Goal: Communication & Community: Answer question/provide support

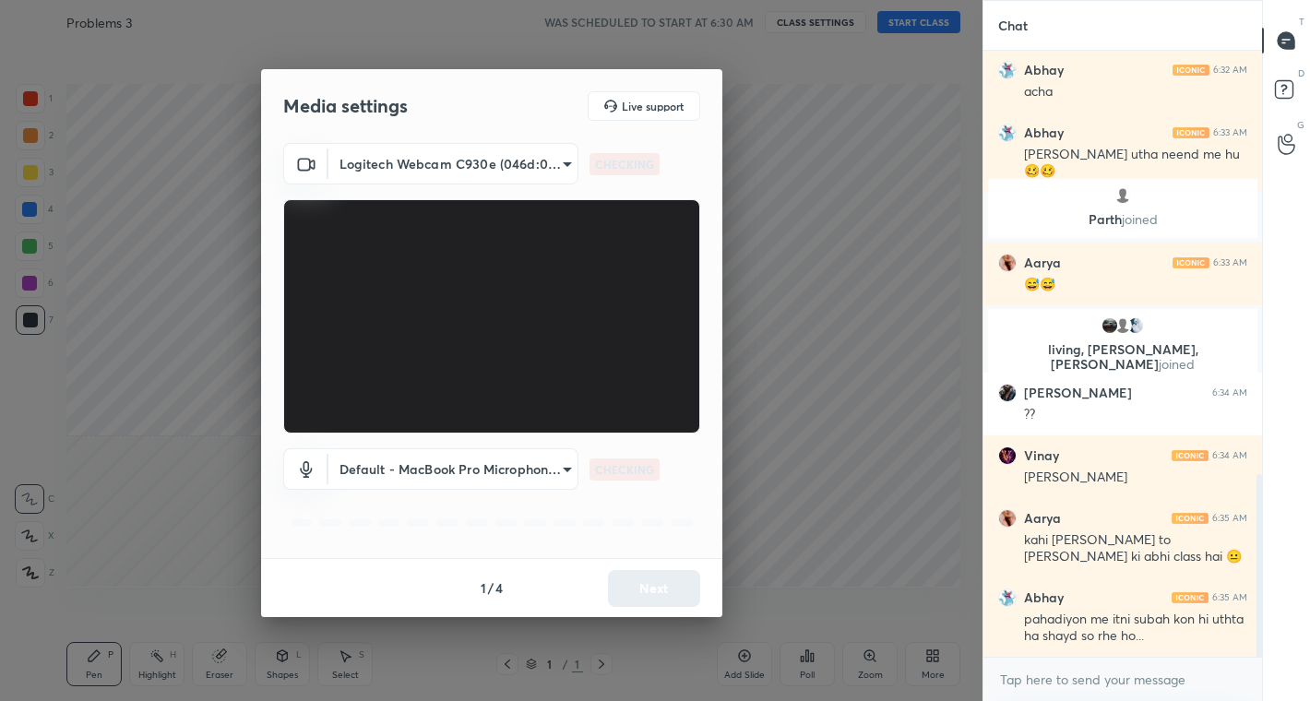
scroll to position [1451, 0]
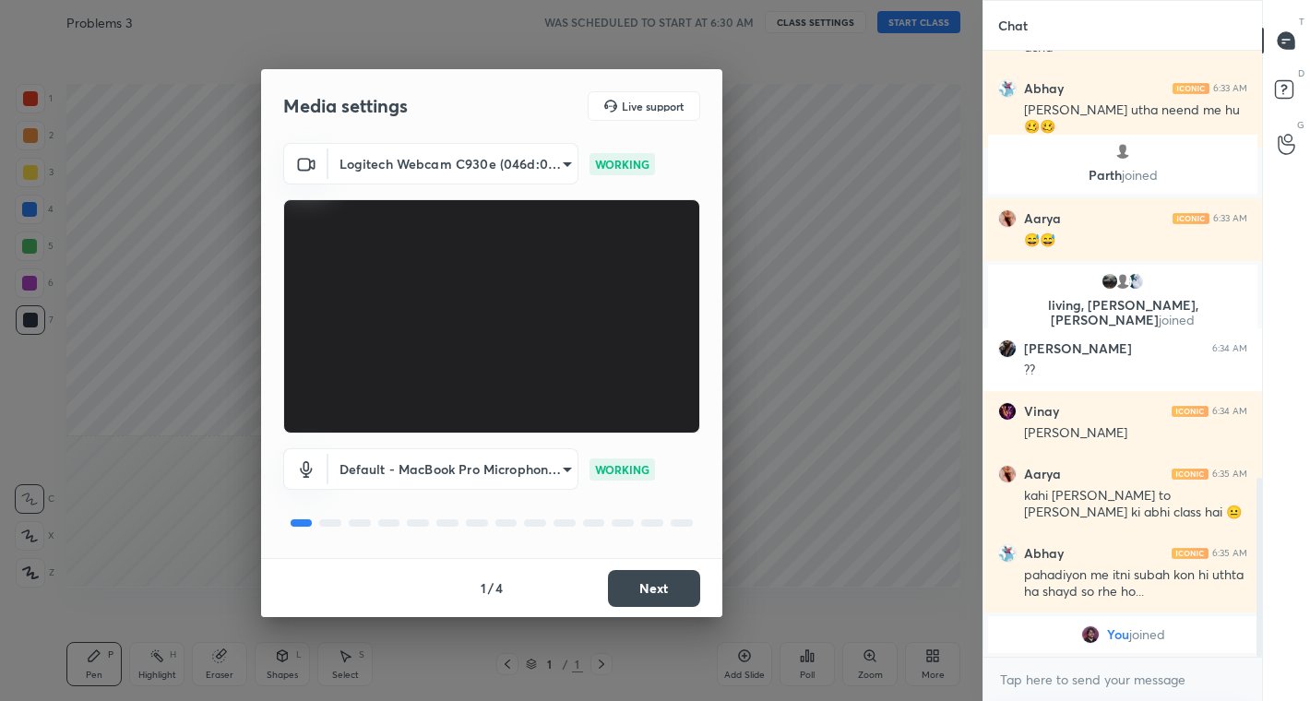
click at [645, 591] on button "Next" at bounding box center [654, 588] width 92 height 37
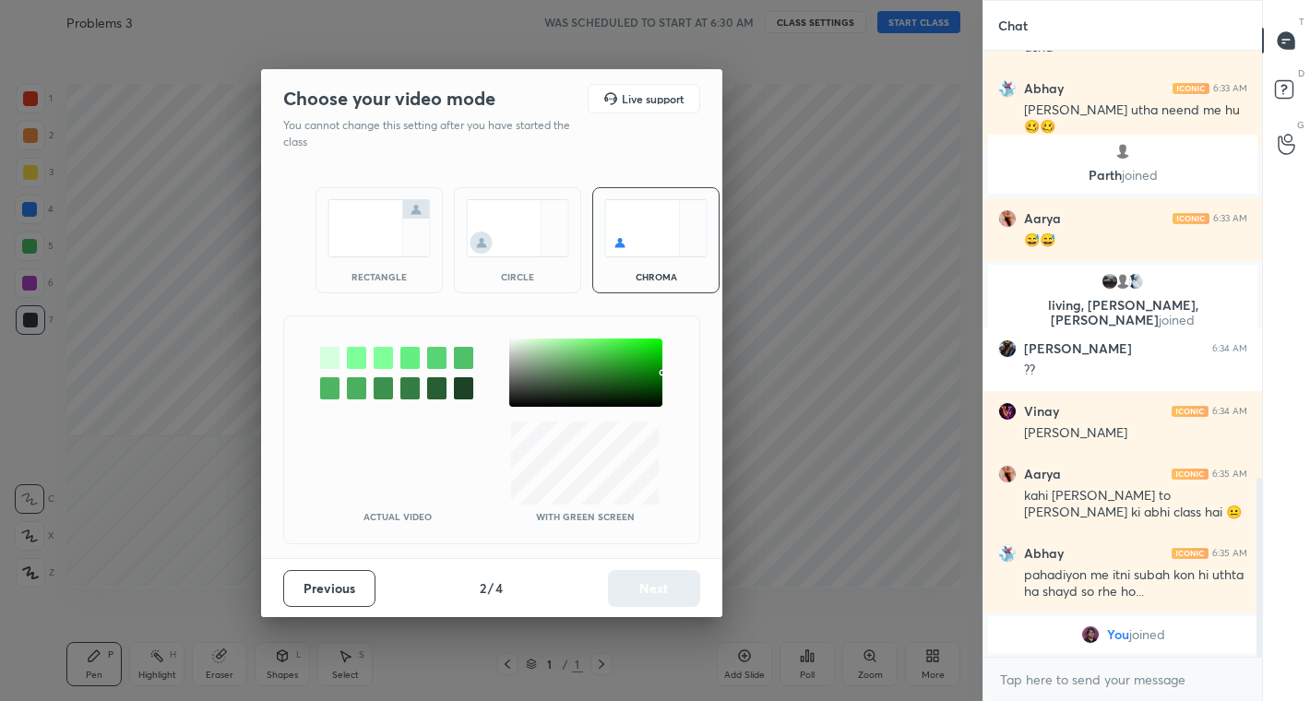
click at [502, 230] on img at bounding box center [517, 228] width 103 height 58
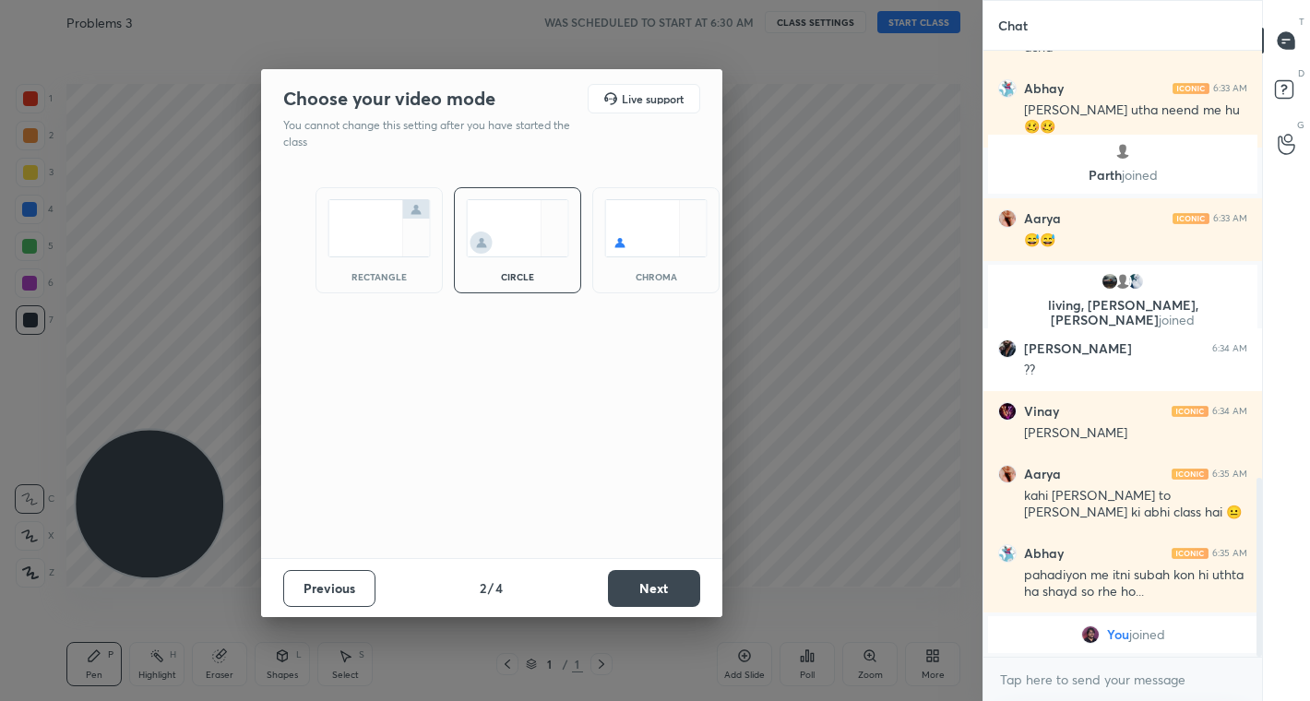
scroll to position [1332, 0]
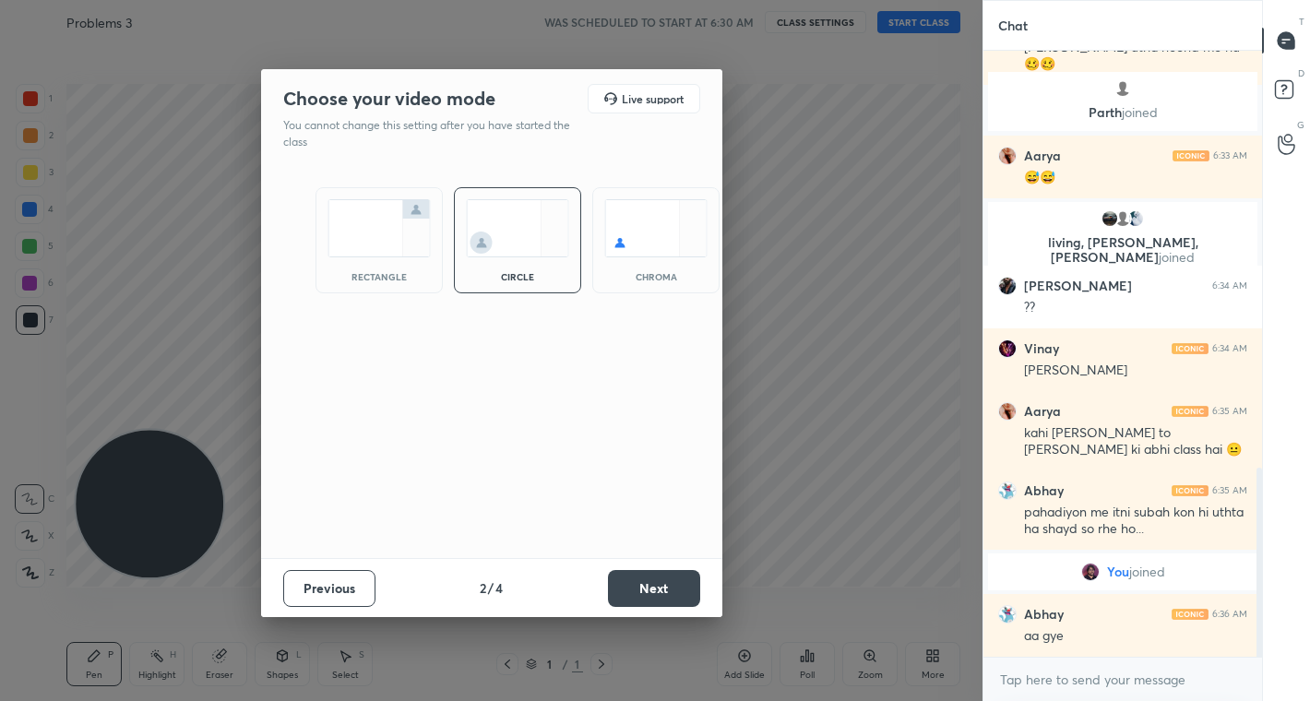
click at [668, 598] on button "Next" at bounding box center [654, 588] width 92 height 37
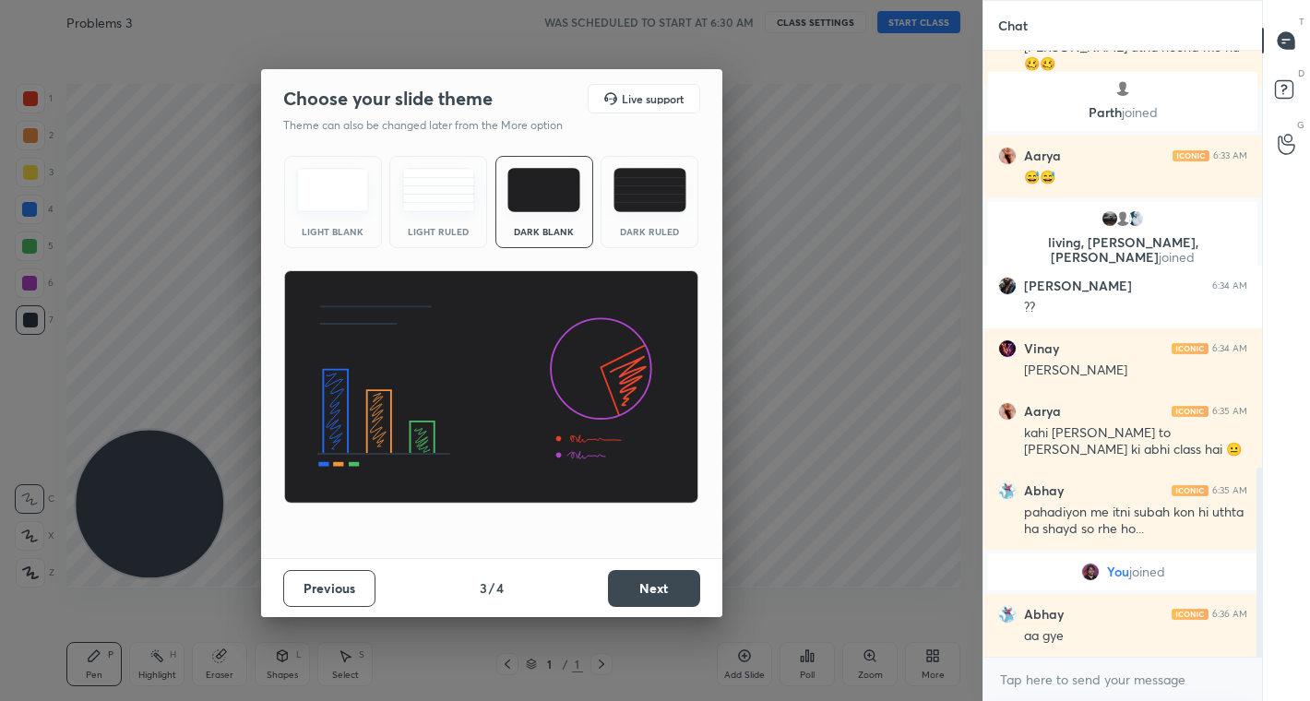
click at [667, 595] on button "Next" at bounding box center [654, 588] width 92 height 37
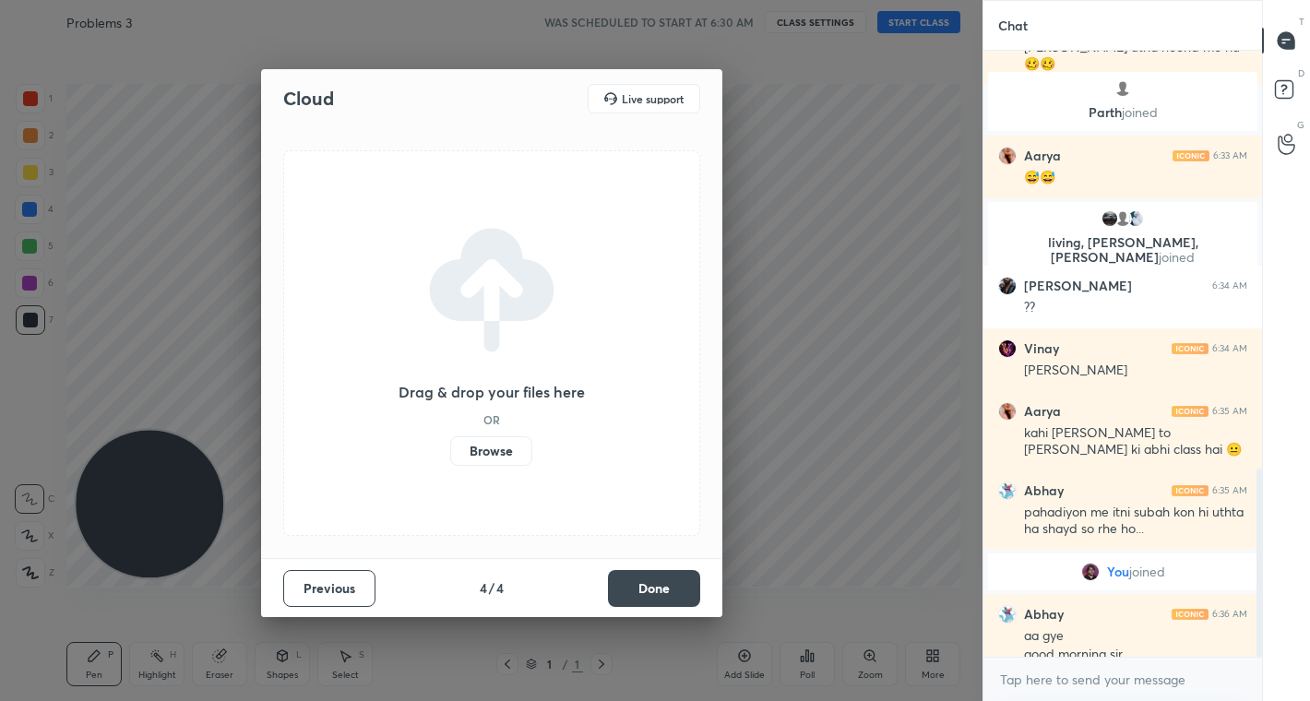
scroll to position [1351, 0]
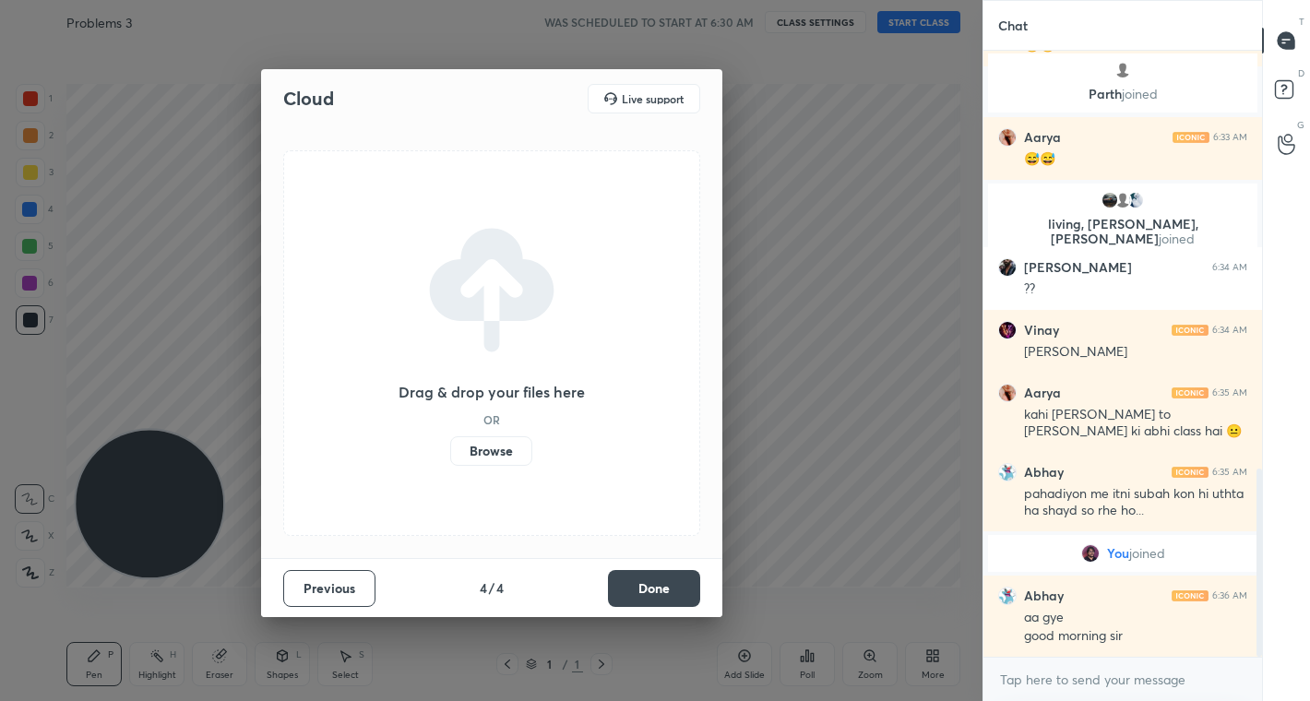
click at [667, 595] on button "Done" at bounding box center [654, 588] width 92 height 37
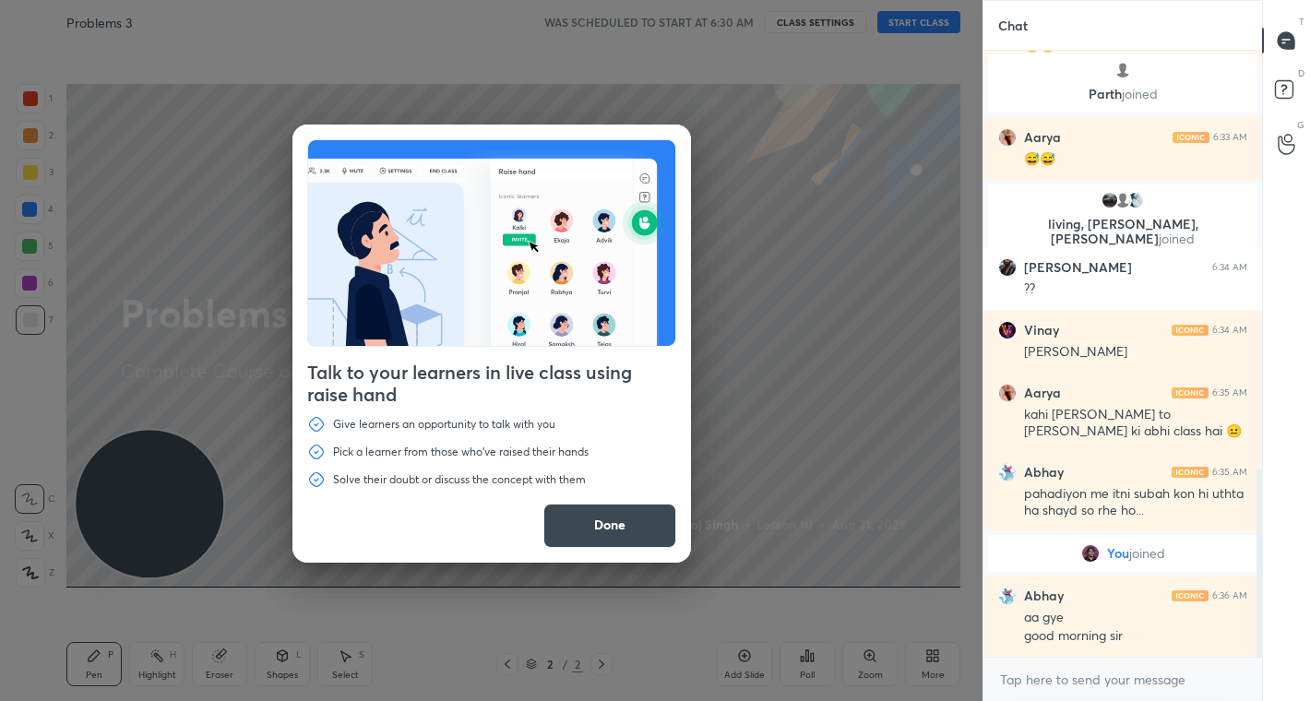
click at [618, 526] on button "Done" at bounding box center [609, 526] width 133 height 44
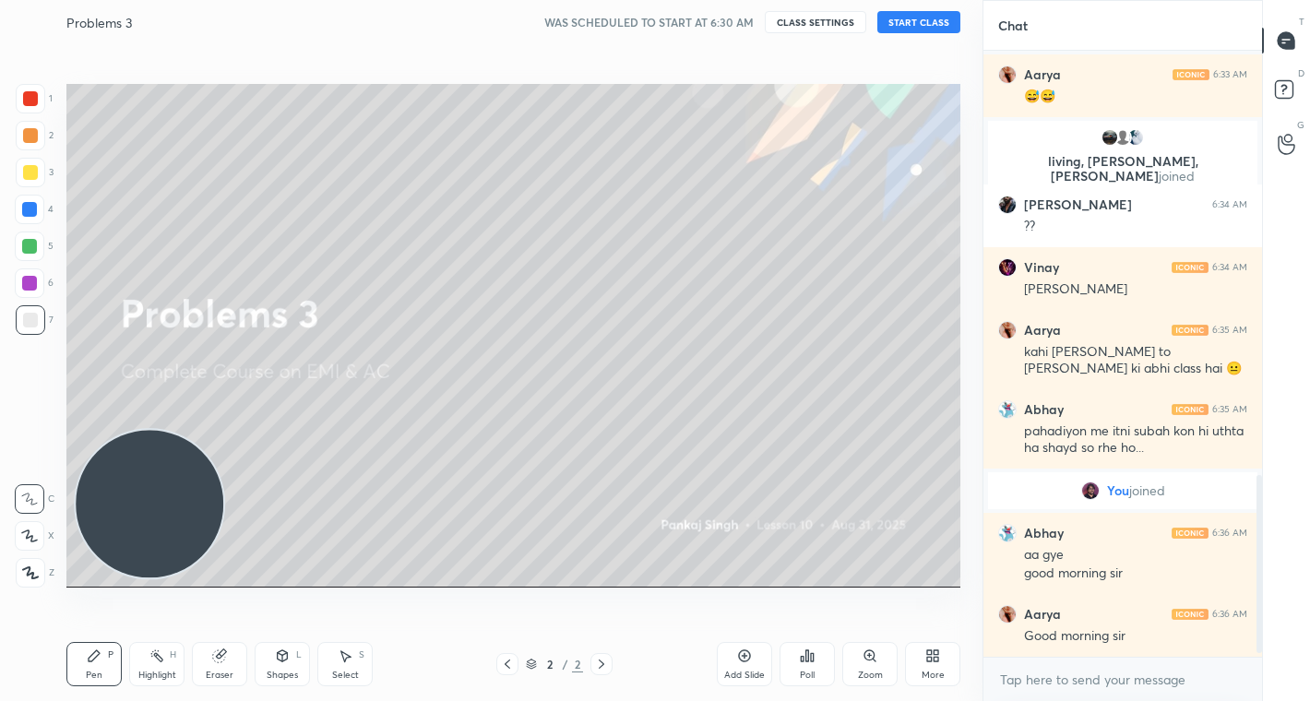
scroll to position [1493, 0]
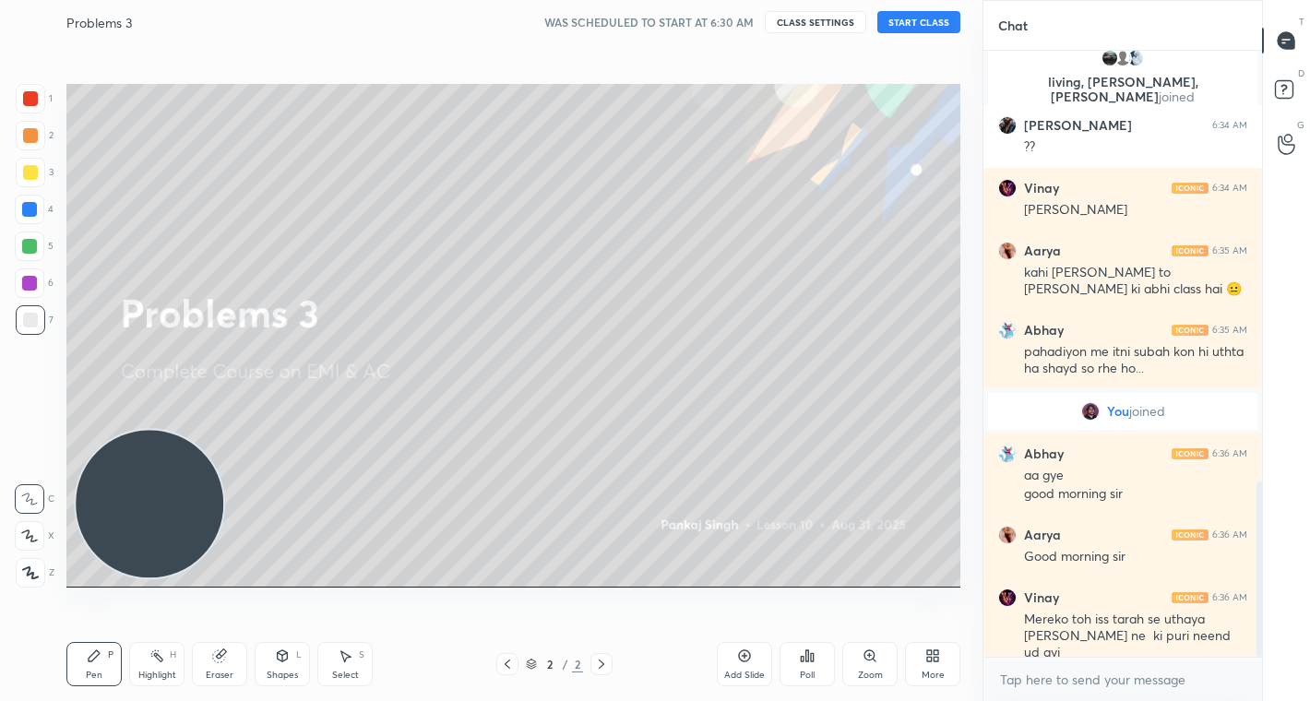
click at [930, 18] on button "START CLASS" at bounding box center [918, 22] width 83 height 22
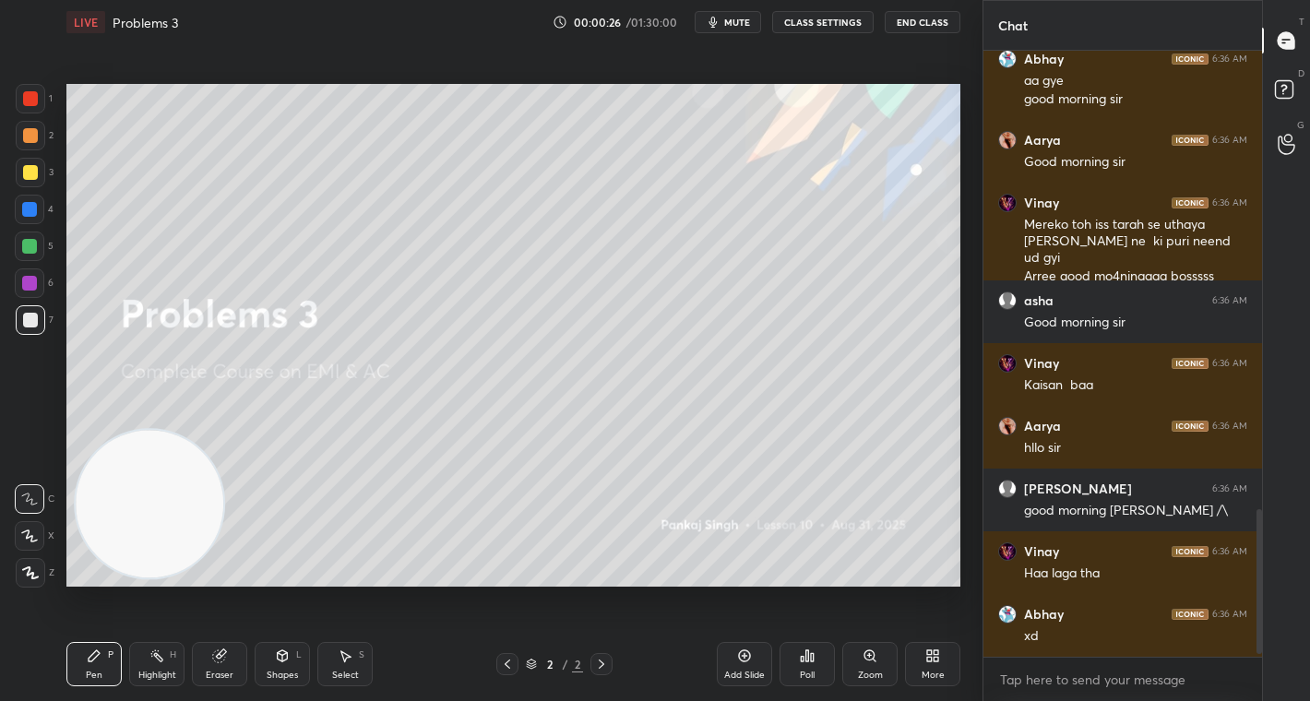
scroll to position [1950, 0]
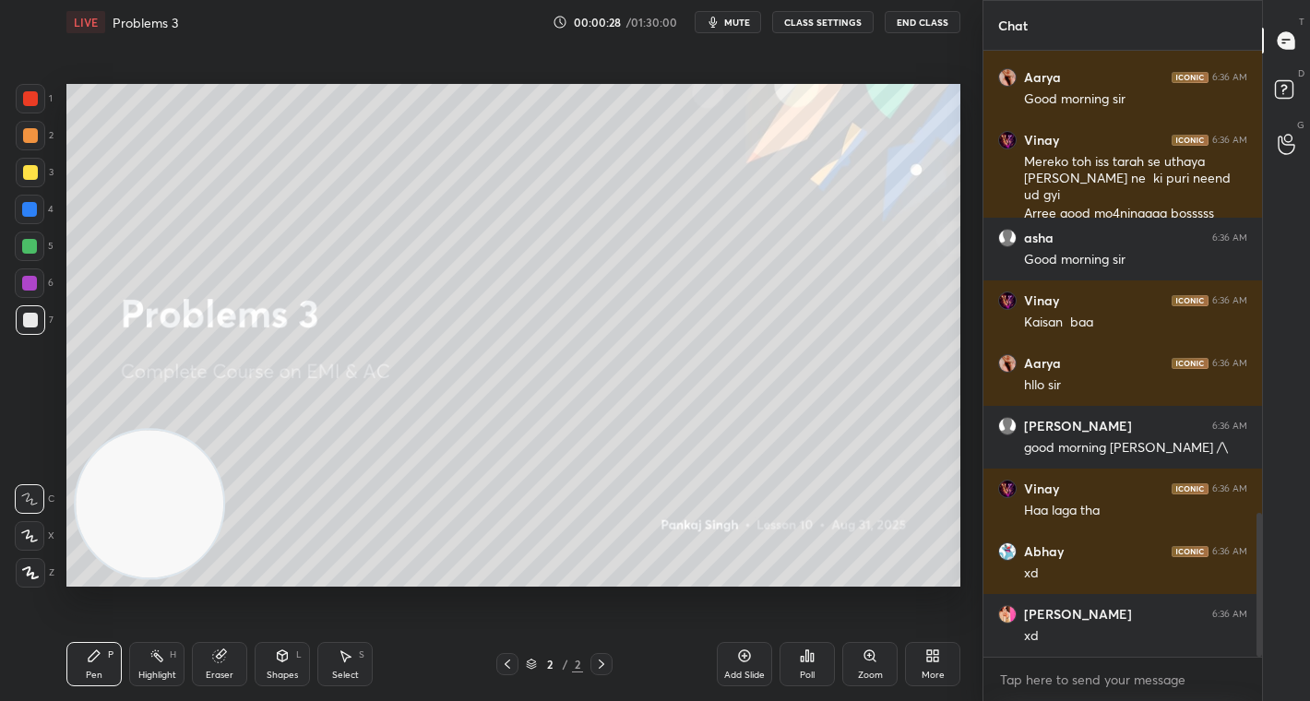
click at [934, 666] on div "More" at bounding box center [932, 664] width 55 height 44
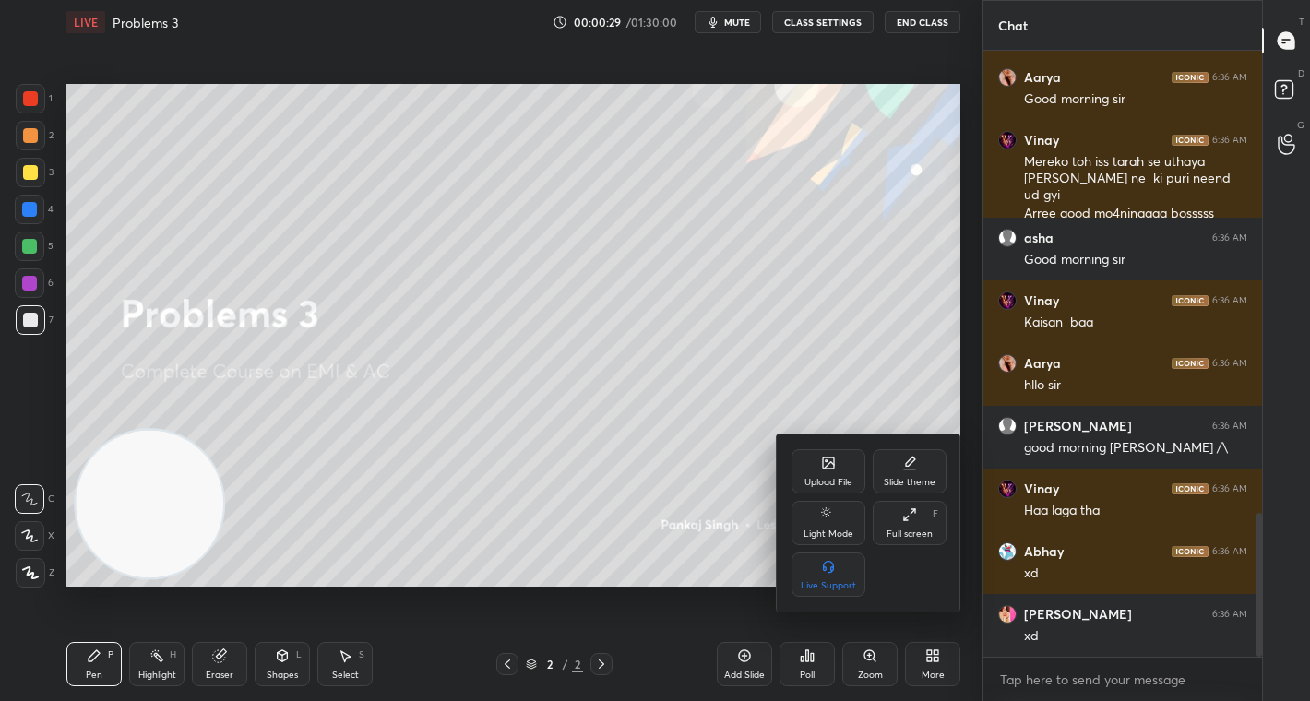
click at [553, 388] on div at bounding box center [655, 350] width 1310 height 701
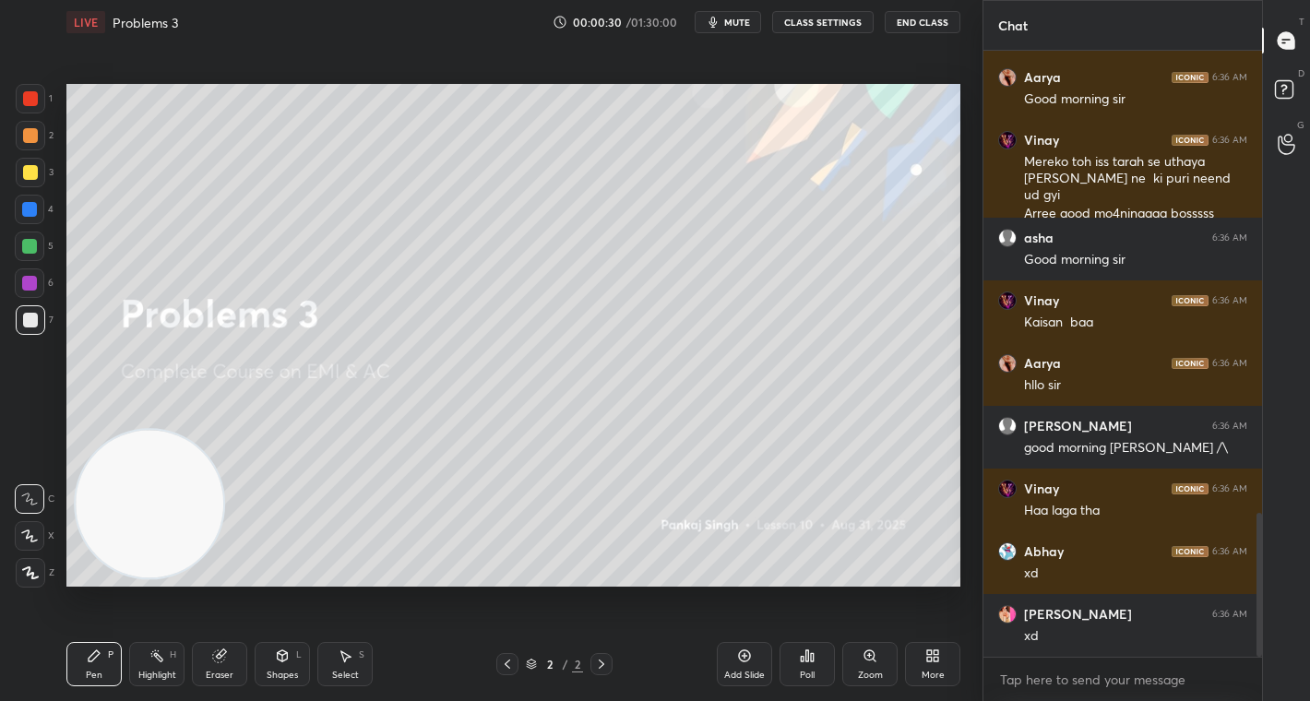
click at [737, 650] on icon at bounding box center [744, 656] width 15 height 15
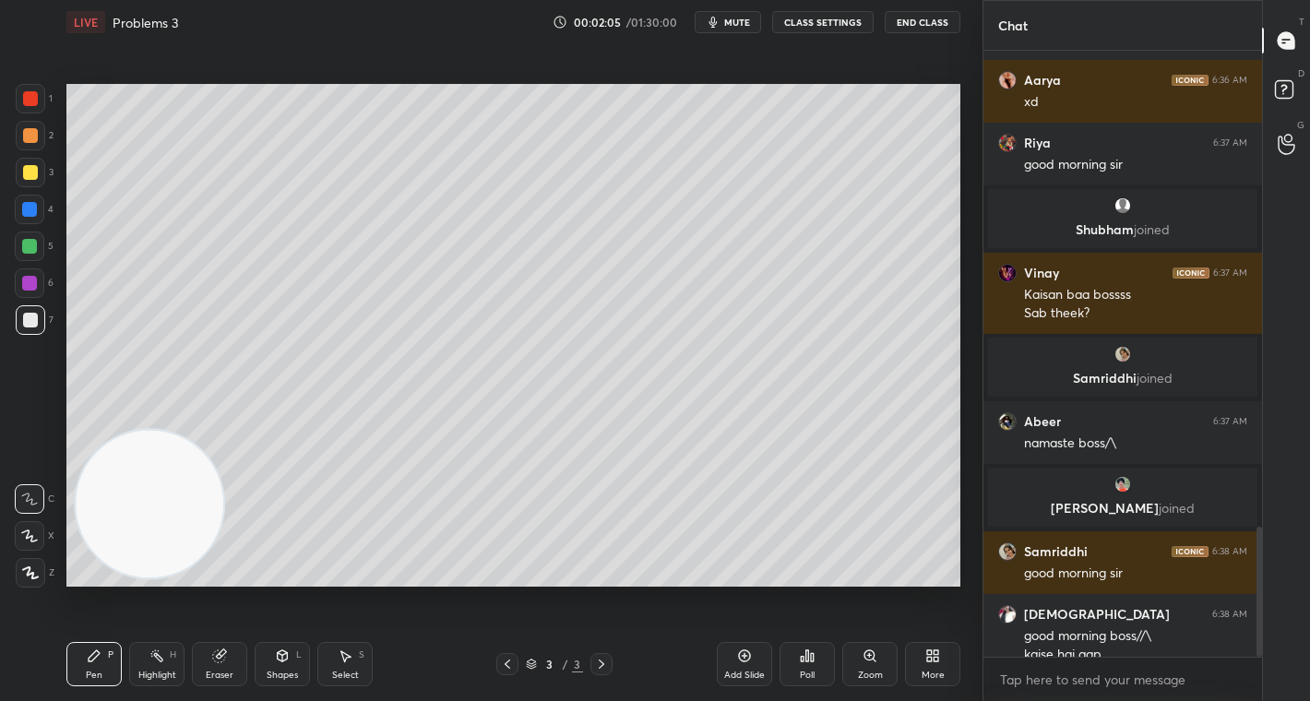
scroll to position [2218, 0]
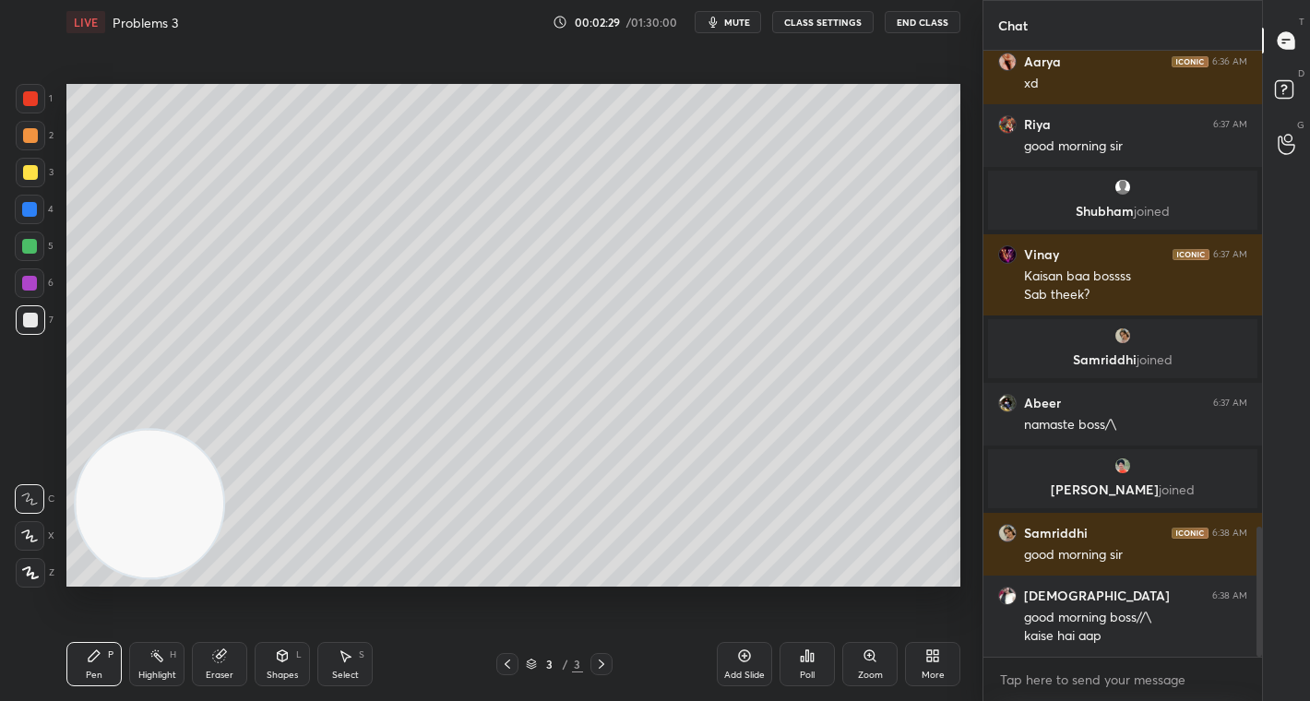
click at [927, 667] on div "More" at bounding box center [932, 664] width 55 height 44
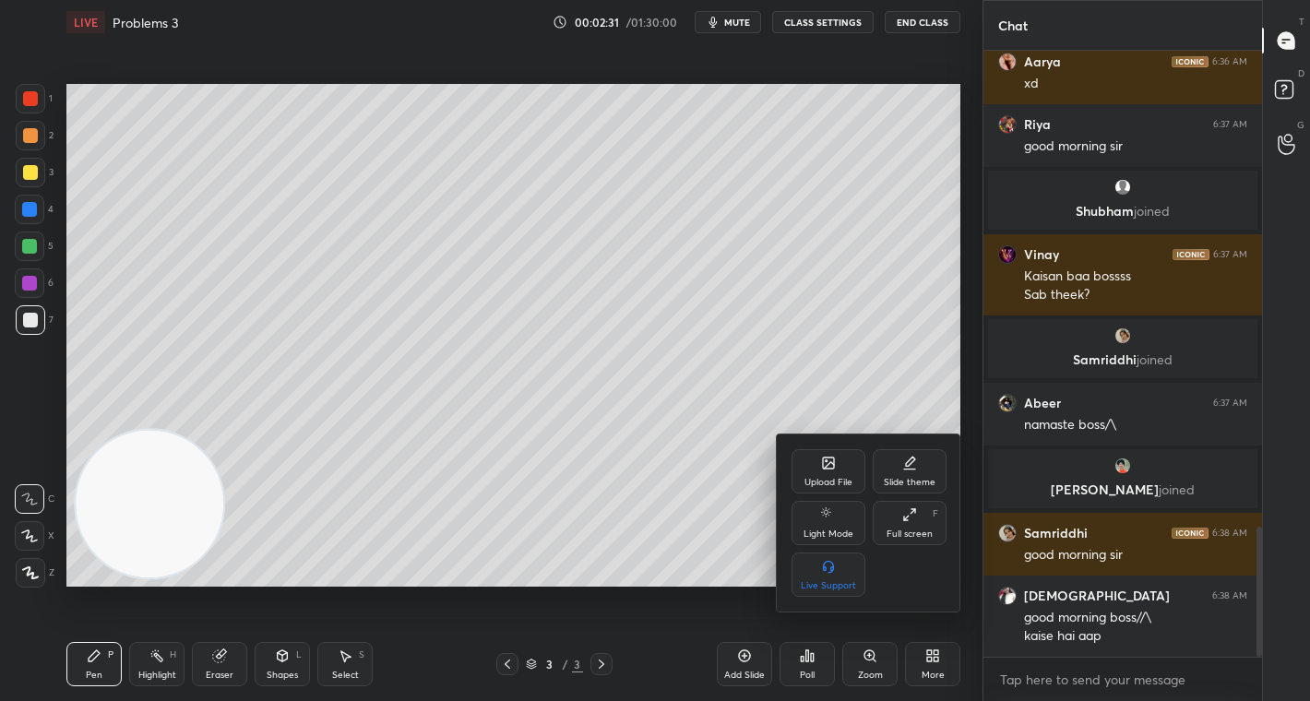
click at [823, 482] on div "Upload File" at bounding box center [828, 482] width 48 height 9
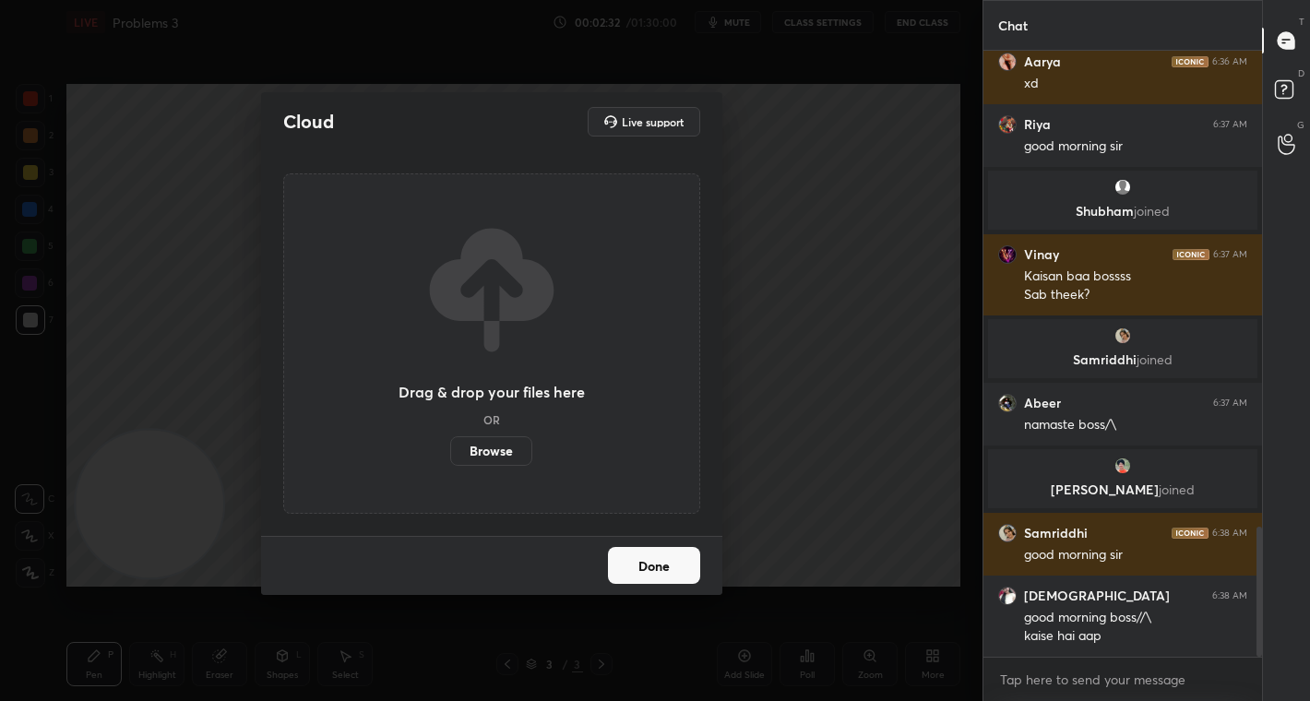
click at [498, 444] on label "Browse" at bounding box center [491, 451] width 82 height 30
click at [450, 444] on input "Browse" at bounding box center [450, 451] width 0 height 30
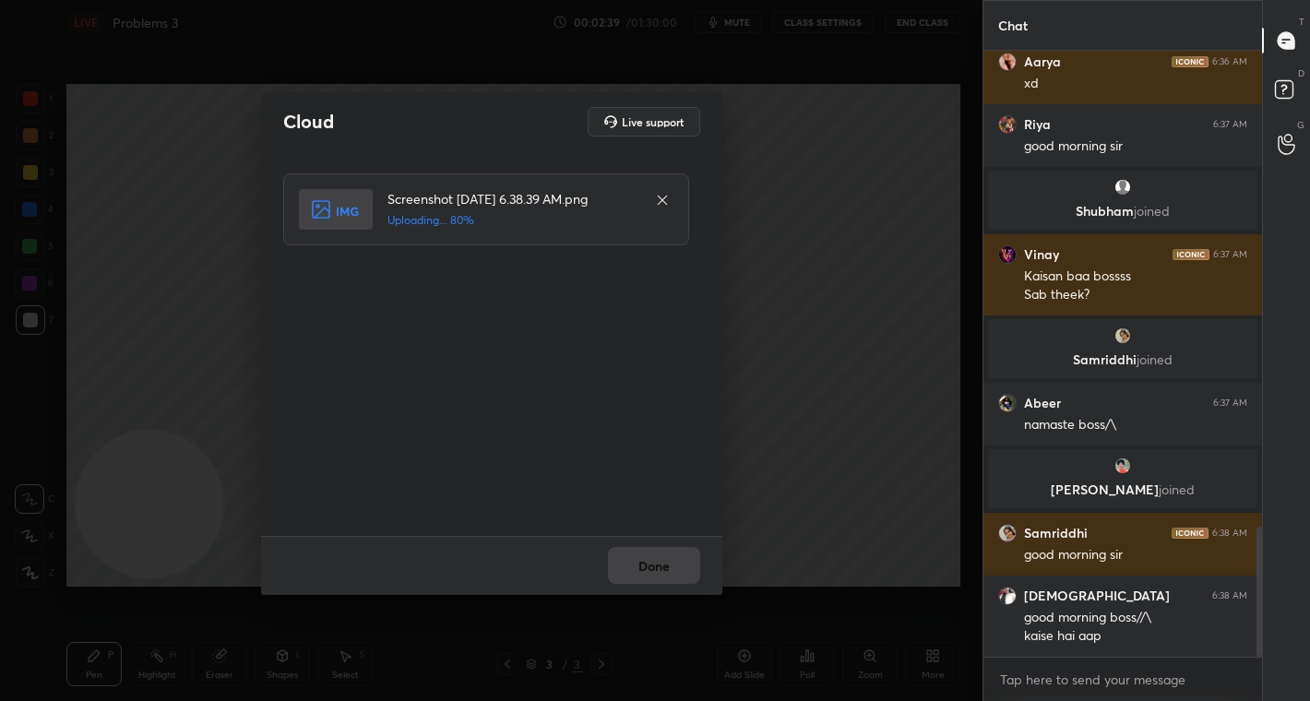
scroll to position [2236, 0]
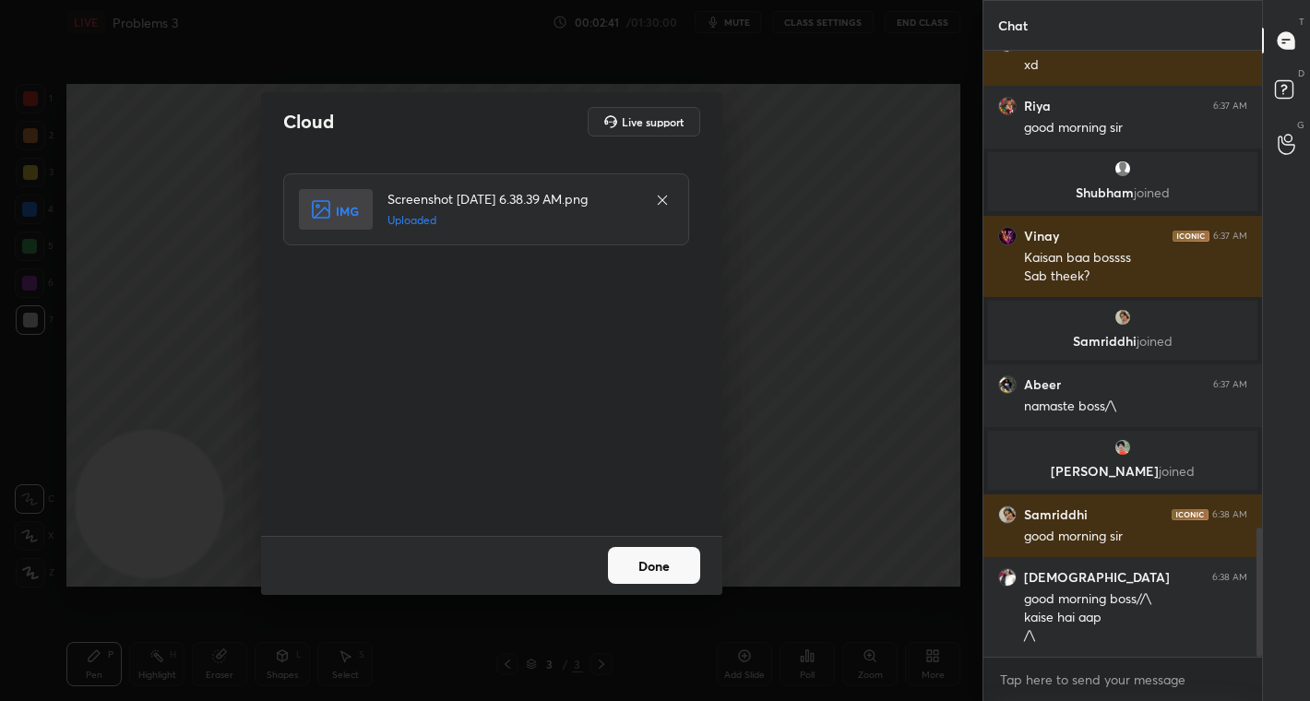
click at [671, 566] on button "Done" at bounding box center [654, 565] width 92 height 37
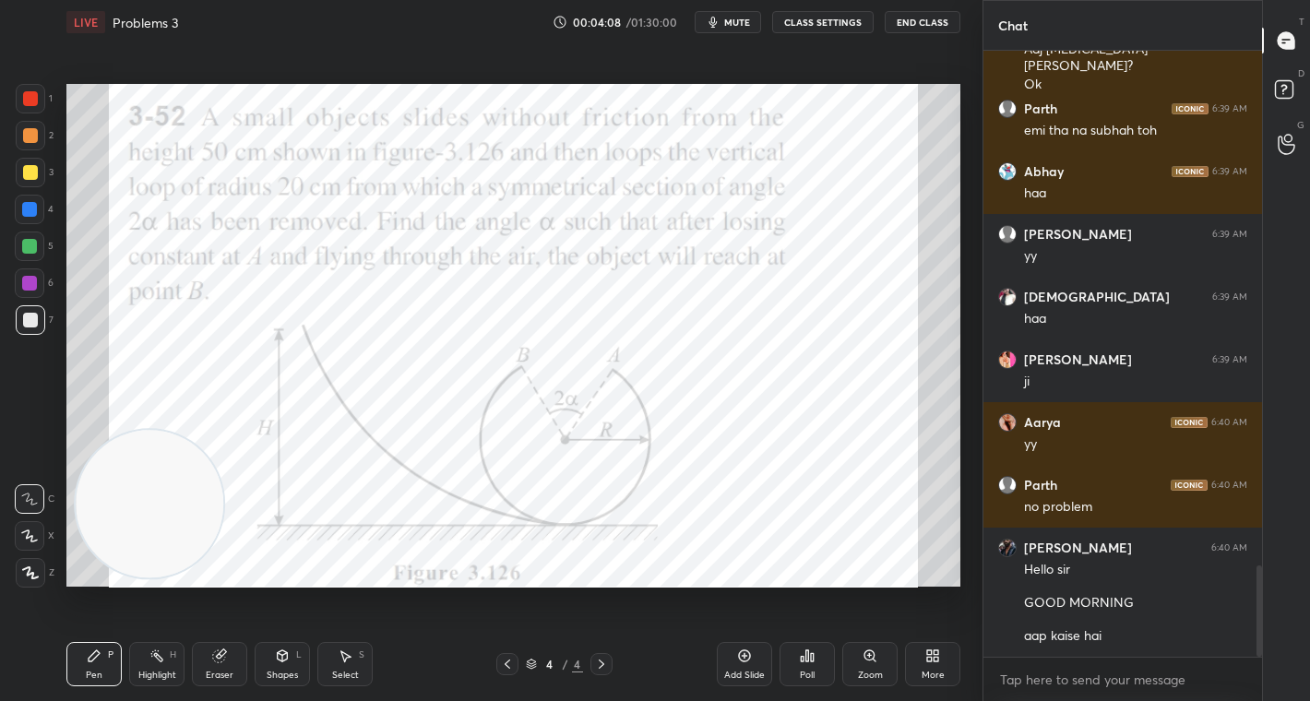
scroll to position [3478, 0]
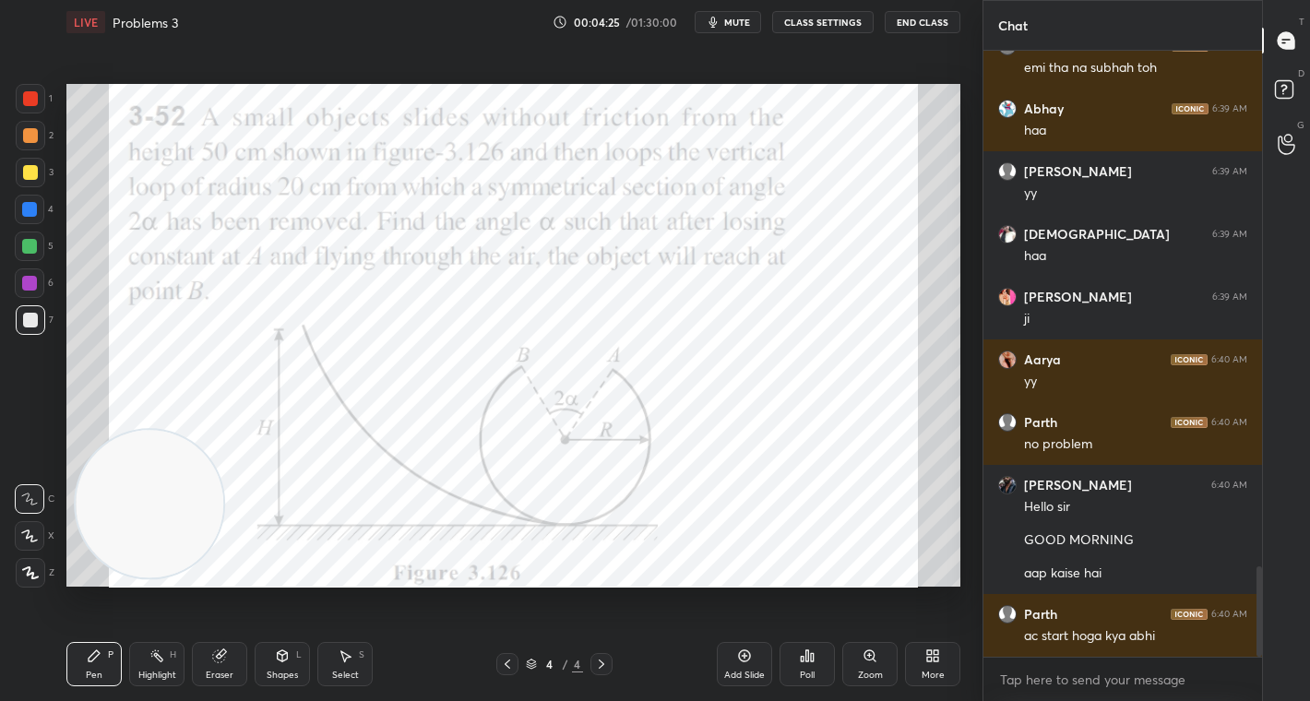
click at [925, 668] on div "More" at bounding box center [932, 664] width 55 height 44
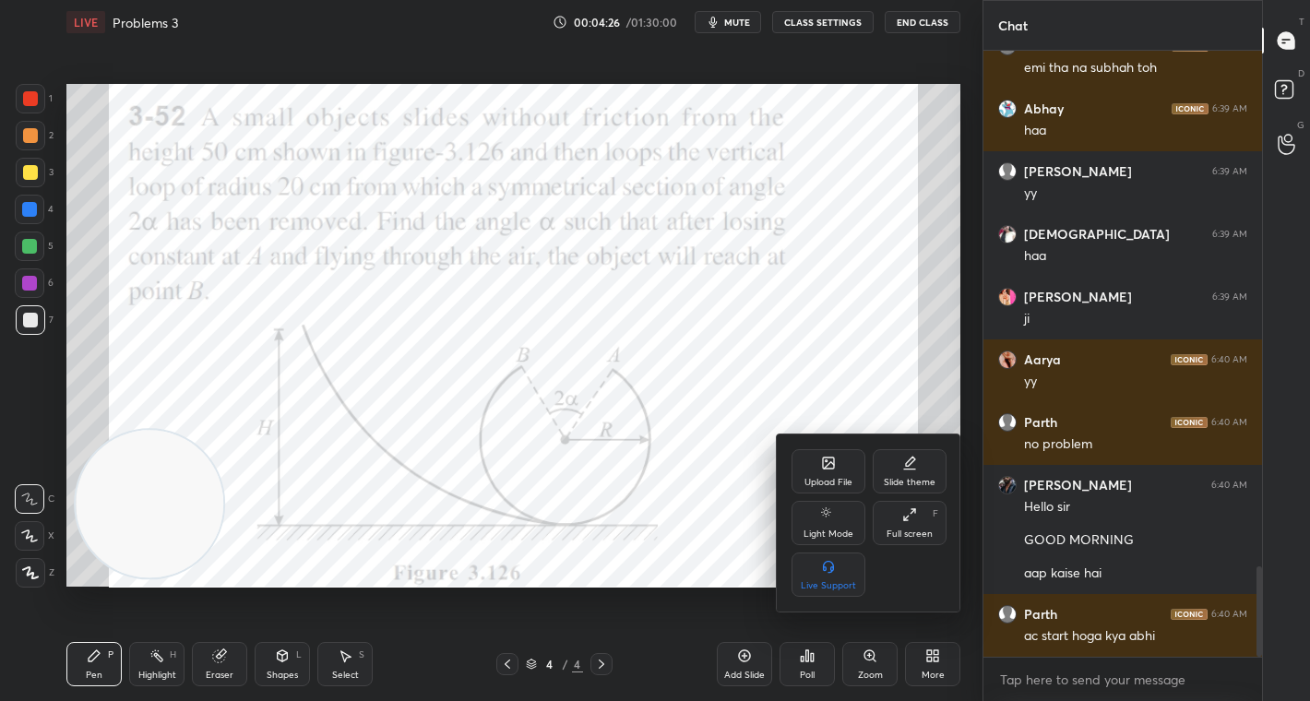
click at [834, 478] on div "Upload File" at bounding box center [828, 482] width 48 height 9
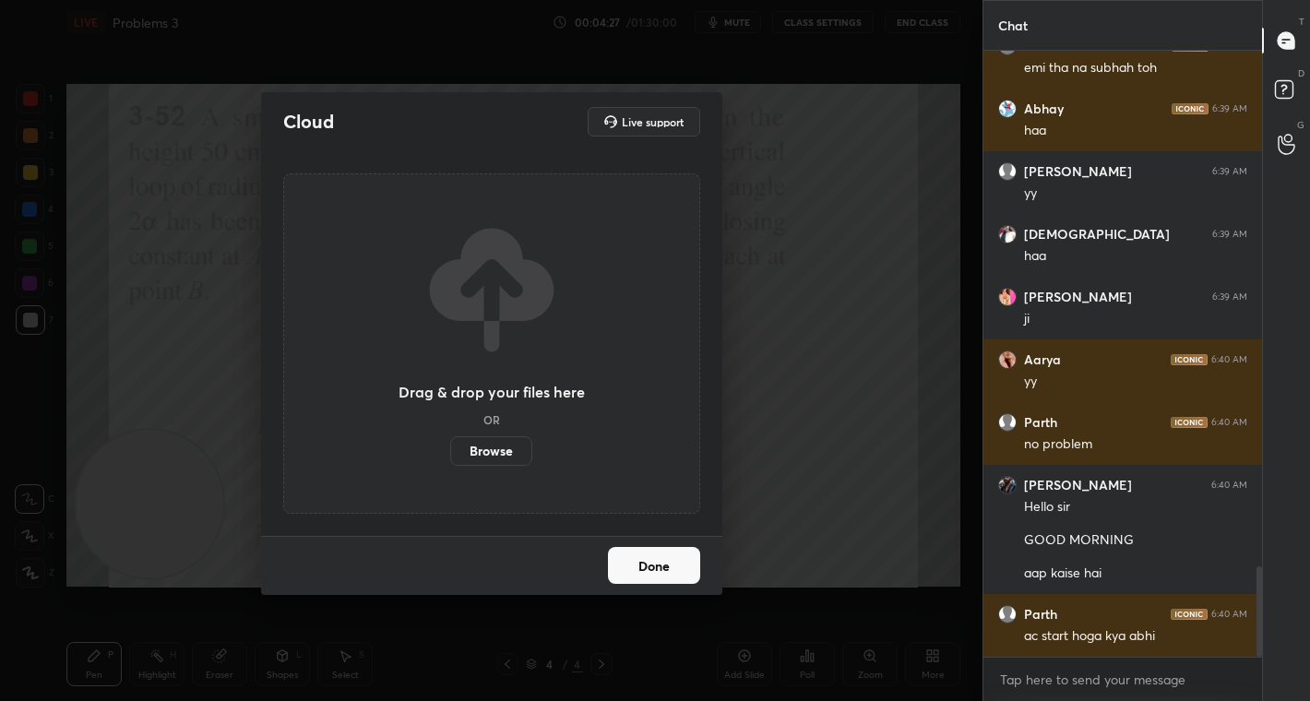
click at [493, 452] on label "Browse" at bounding box center [491, 451] width 82 height 30
click at [450, 452] on input "Browse" at bounding box center [450, 451] width 0 height 30
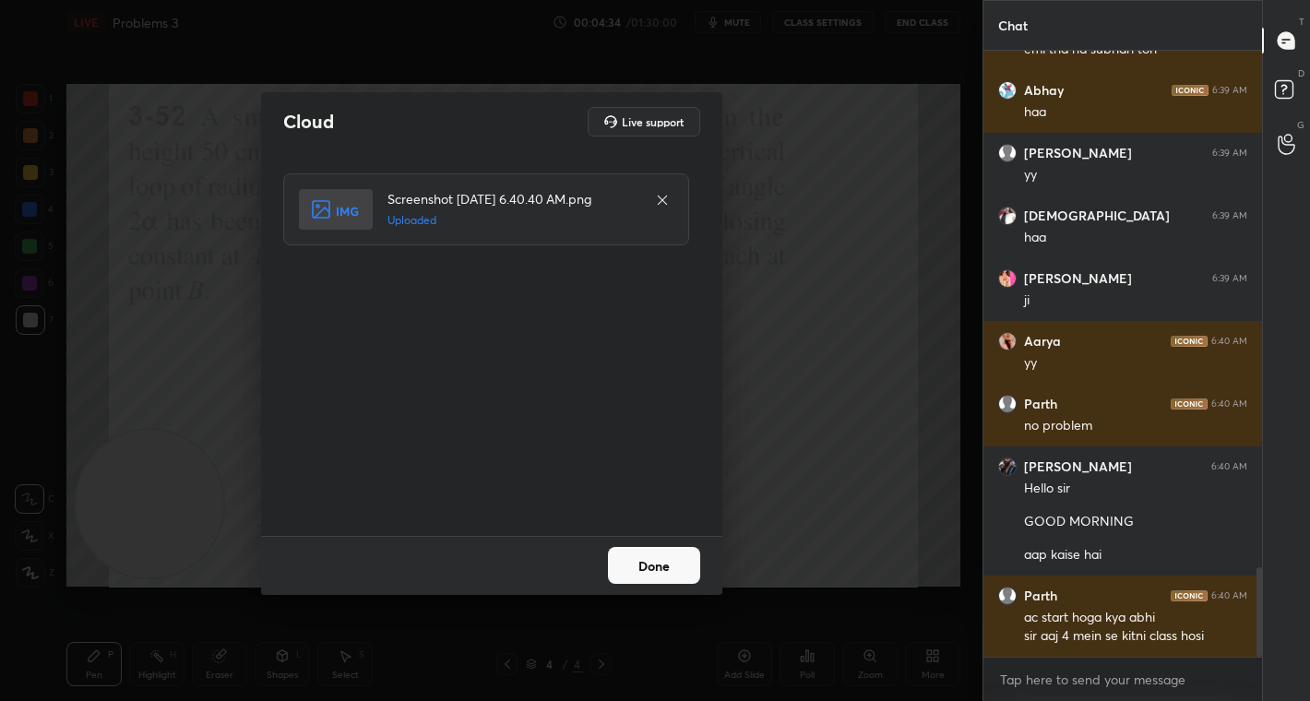
click at [653, 559] on button "Done" at bounding box center [654, 565] width 92 height 37
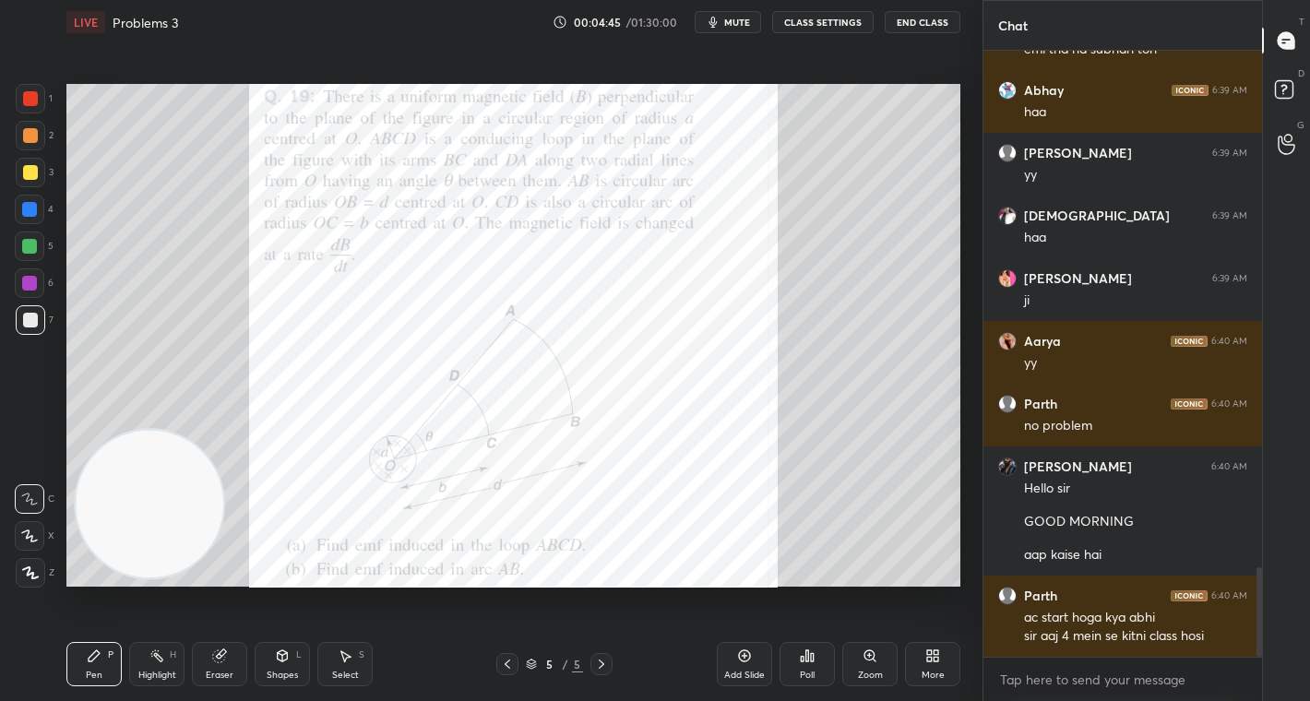
click at [731, 23] on span "mute" at bounding box center [737, 22] width 26 height 13
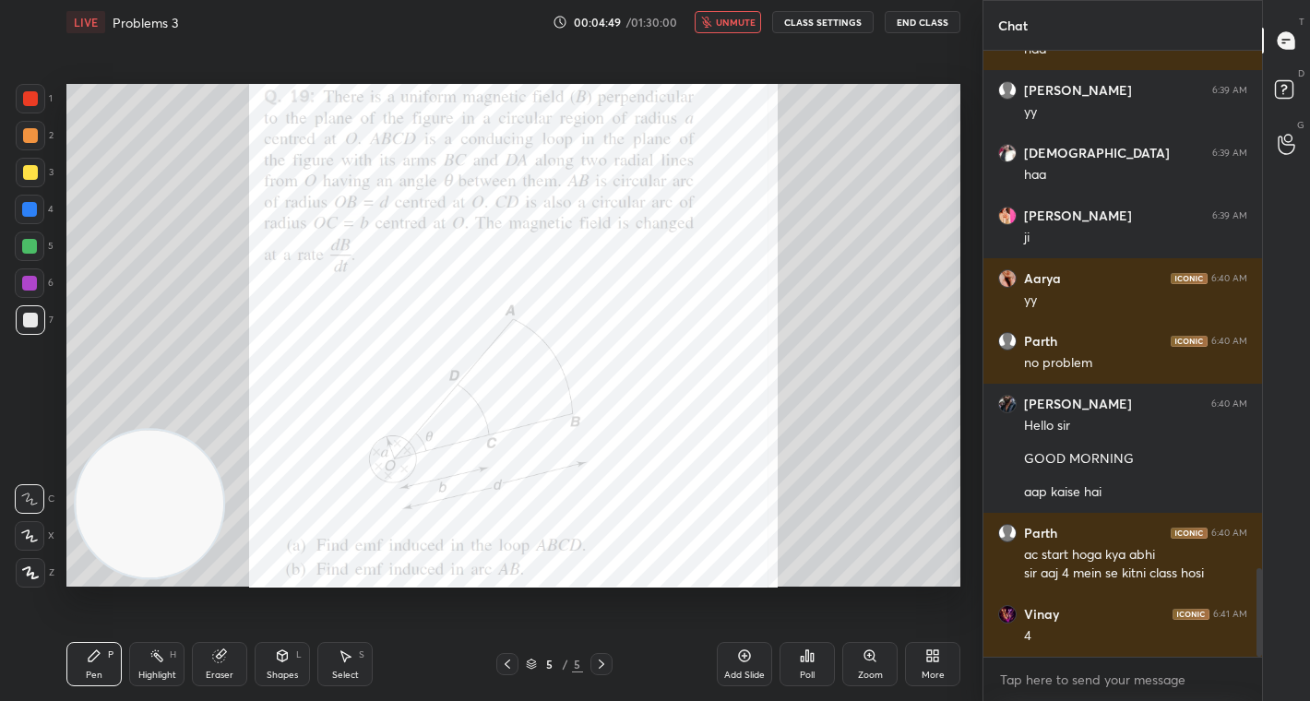
click at [731, 23] on span "unmute" at bounding box center [736, 22] width 40 height 13
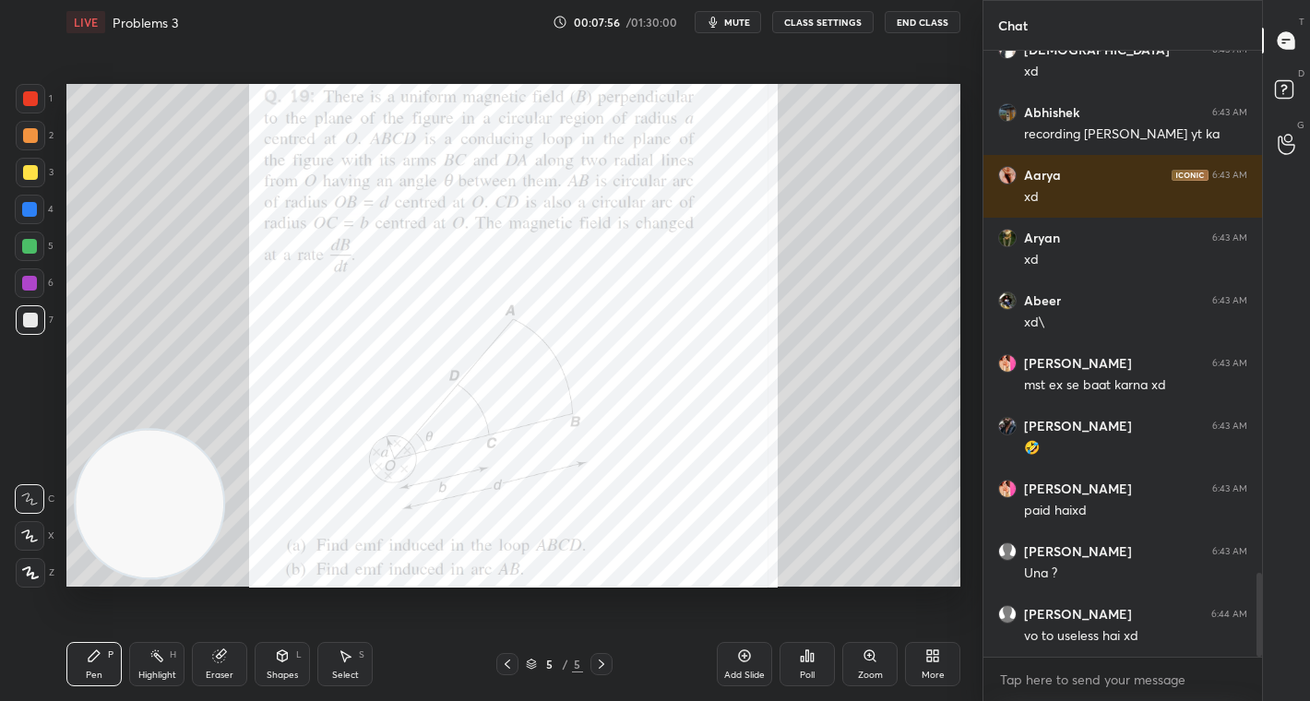
scroll to position [3848, 0]
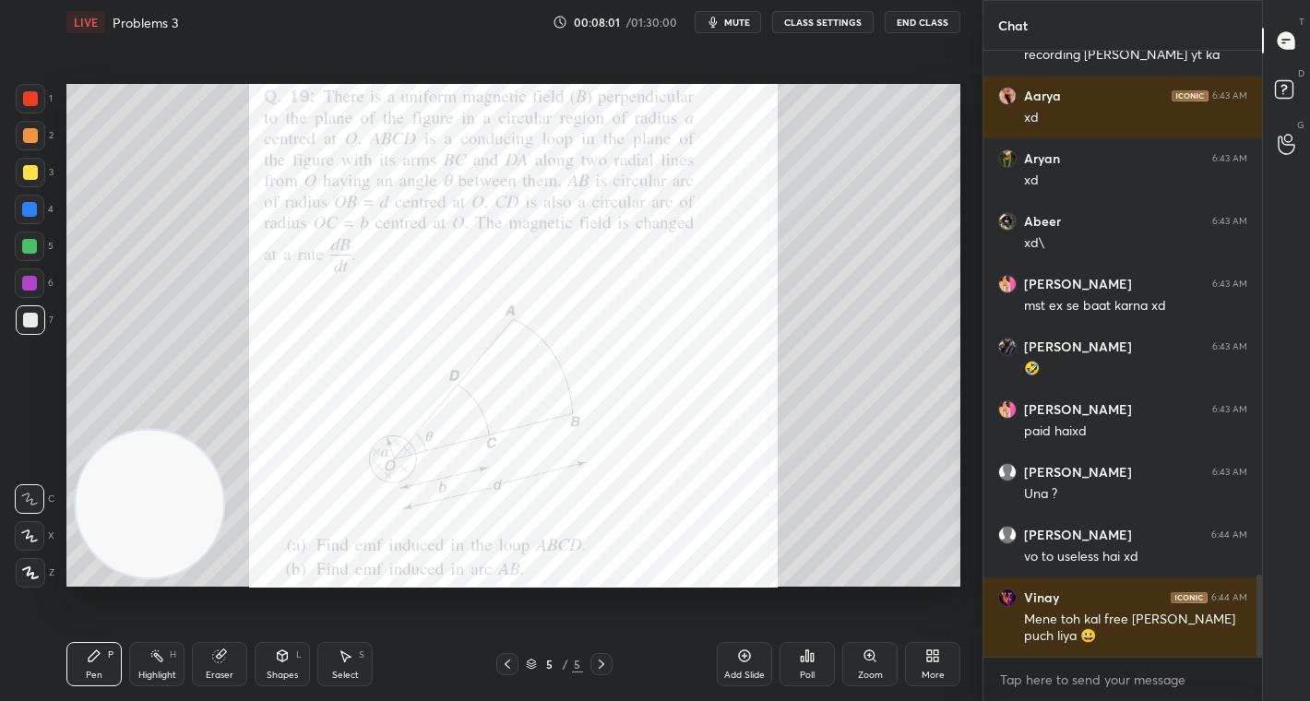
click at [731, 15] on button "mute" at bounding box center [728, 22] width 66 height 22
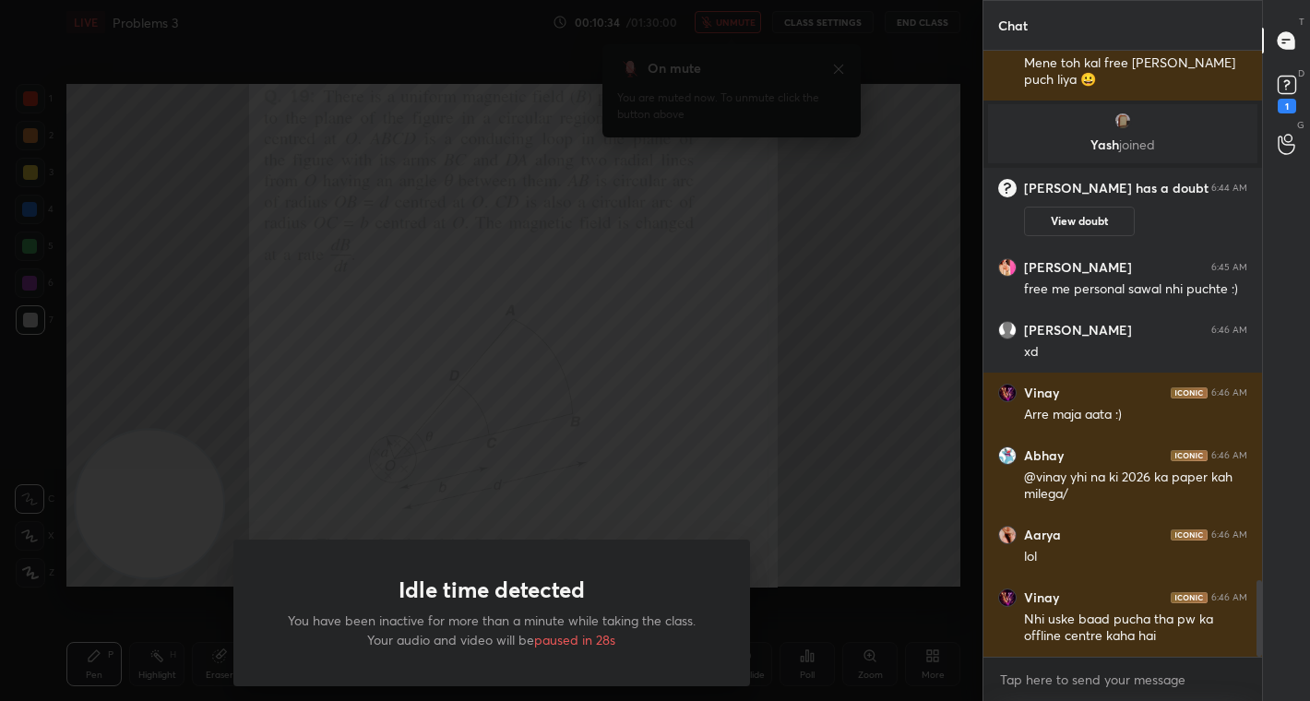
scroll to position [4185, 0]
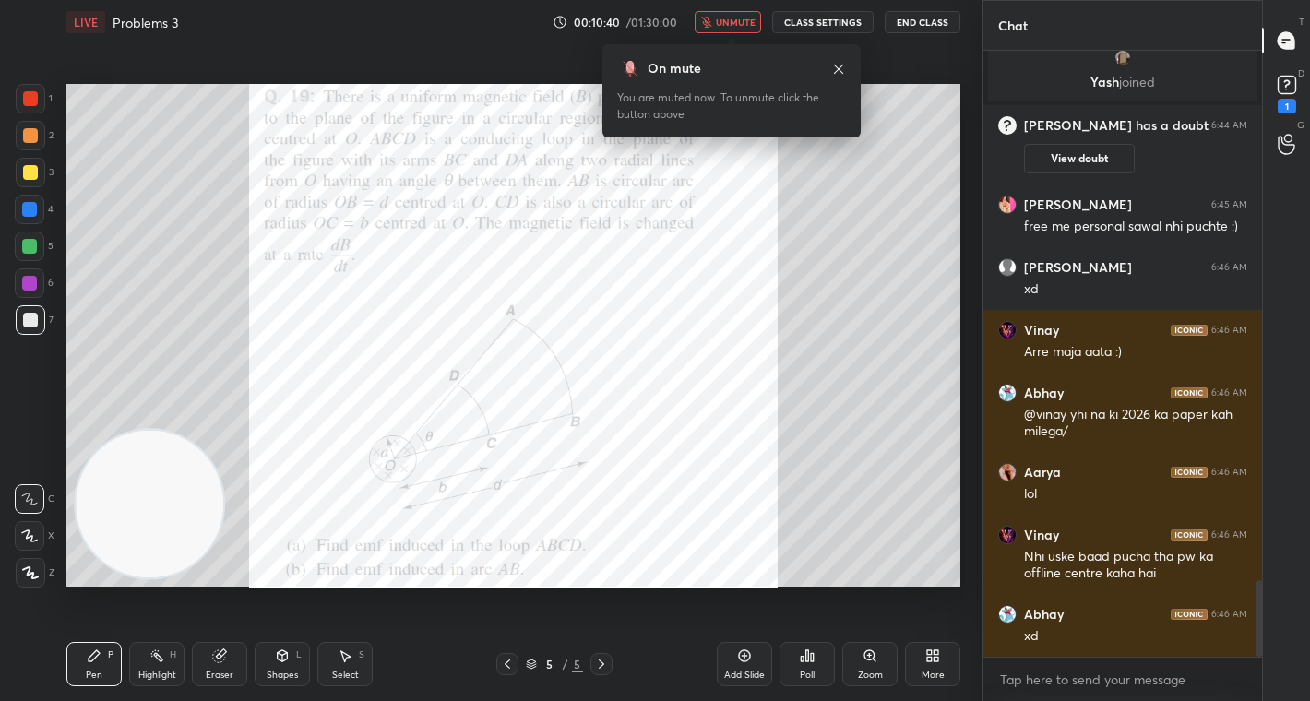
click at [745, 26] on span "unmute" at bounding box center [736, 22] width 40 height 13
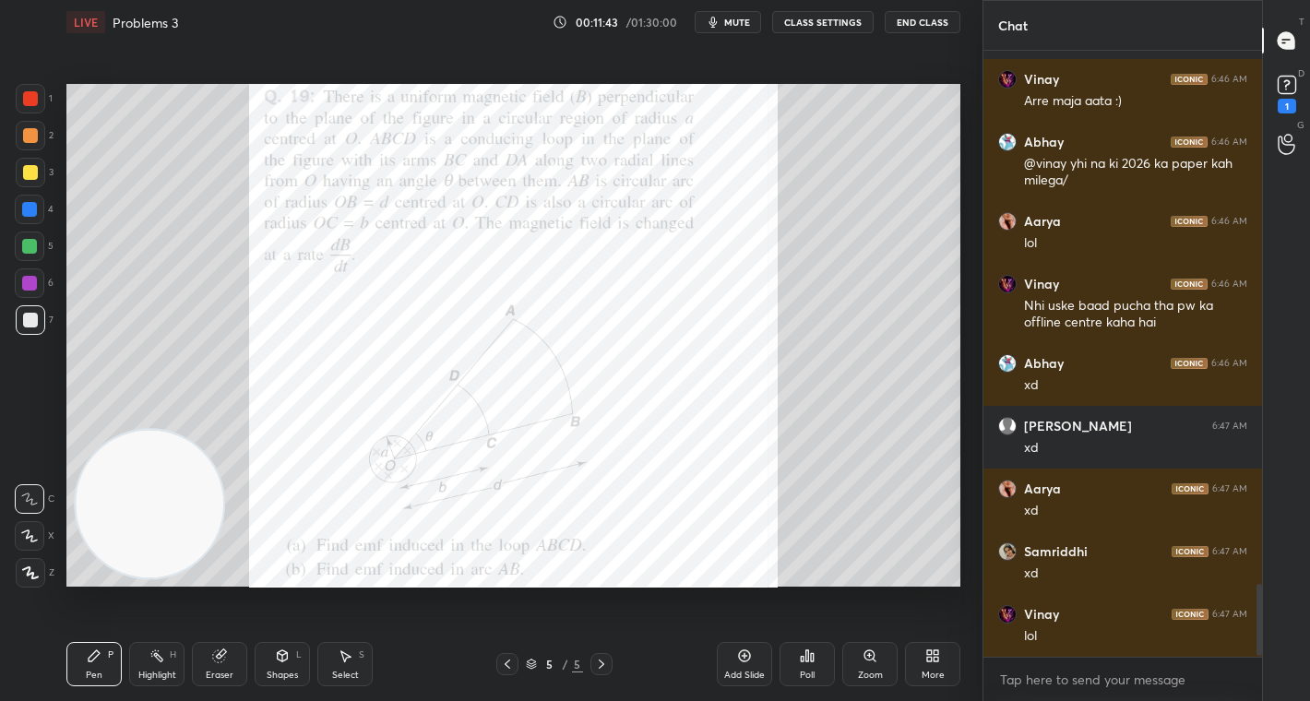
scroll to position [4498, 0]
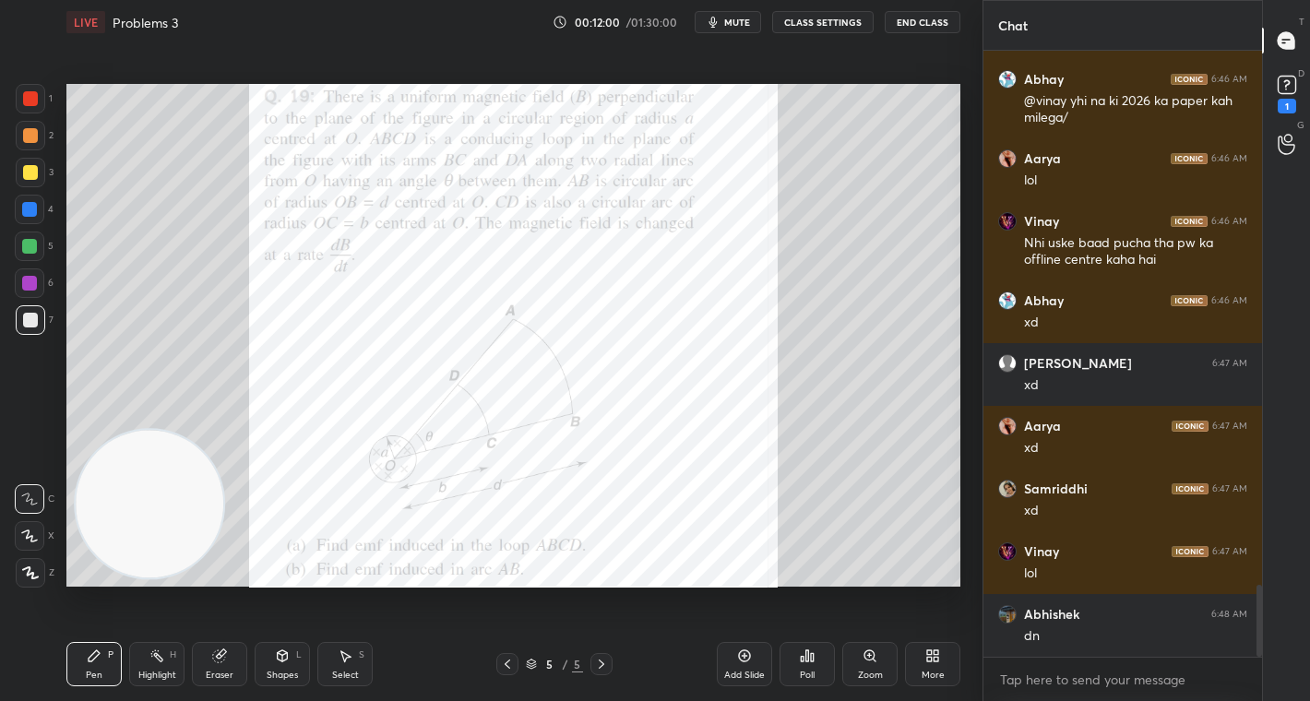
click at [34, 89] on div at bounding box center [31, 99] width 30 height 30
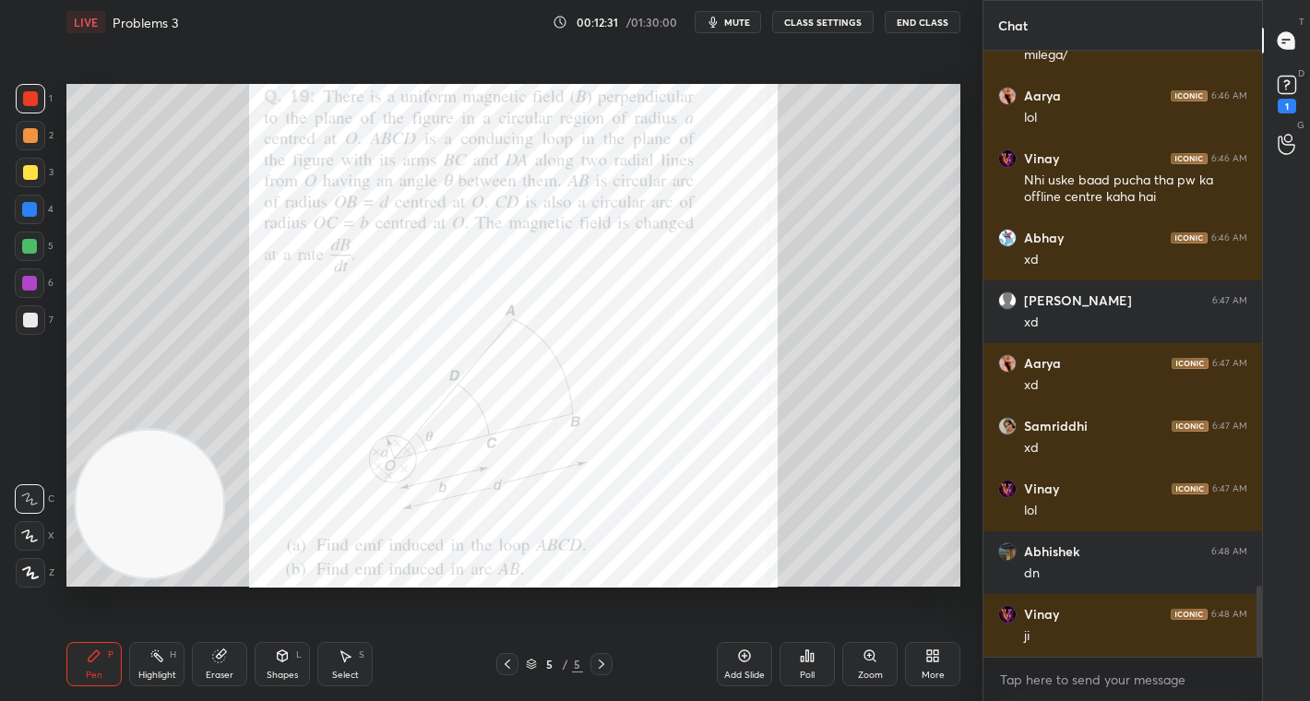
click at [805, 673] on div "Poll" at bounding box center [807, 675] width 15 height 9
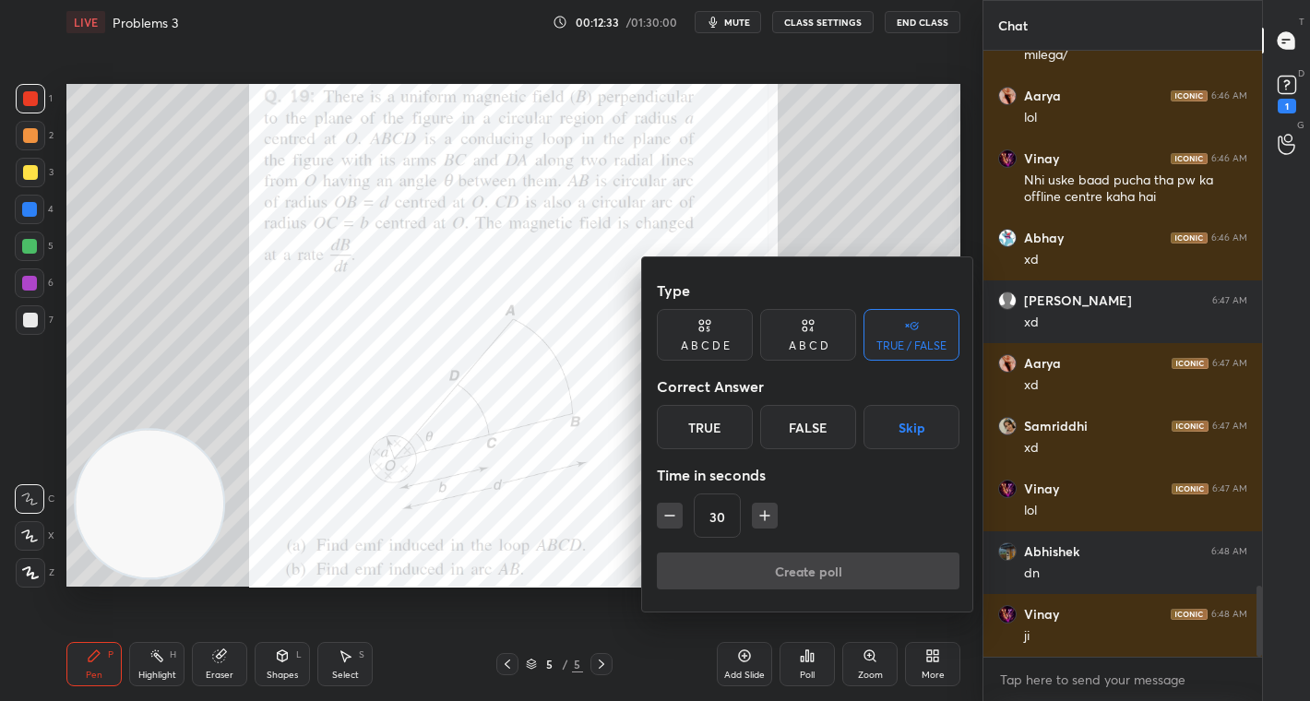
click at [712, 340] on div "A B C D E" at bounding box center [705, 345] width 49 height 11
click at [780, 434] on div "C" at bounding box center [782, 427] width 44 height 44
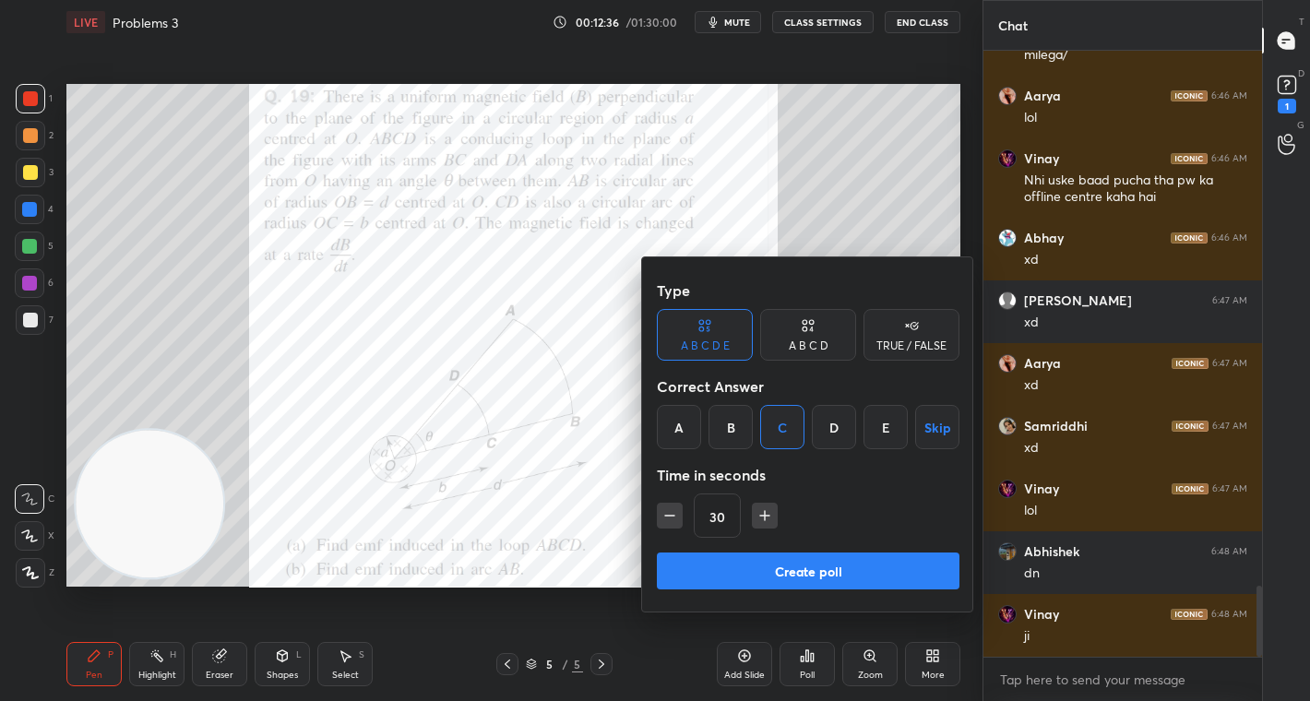
click at [838, 560] on button "Create poll" at bounding box center [808, 571] width 303 height 37
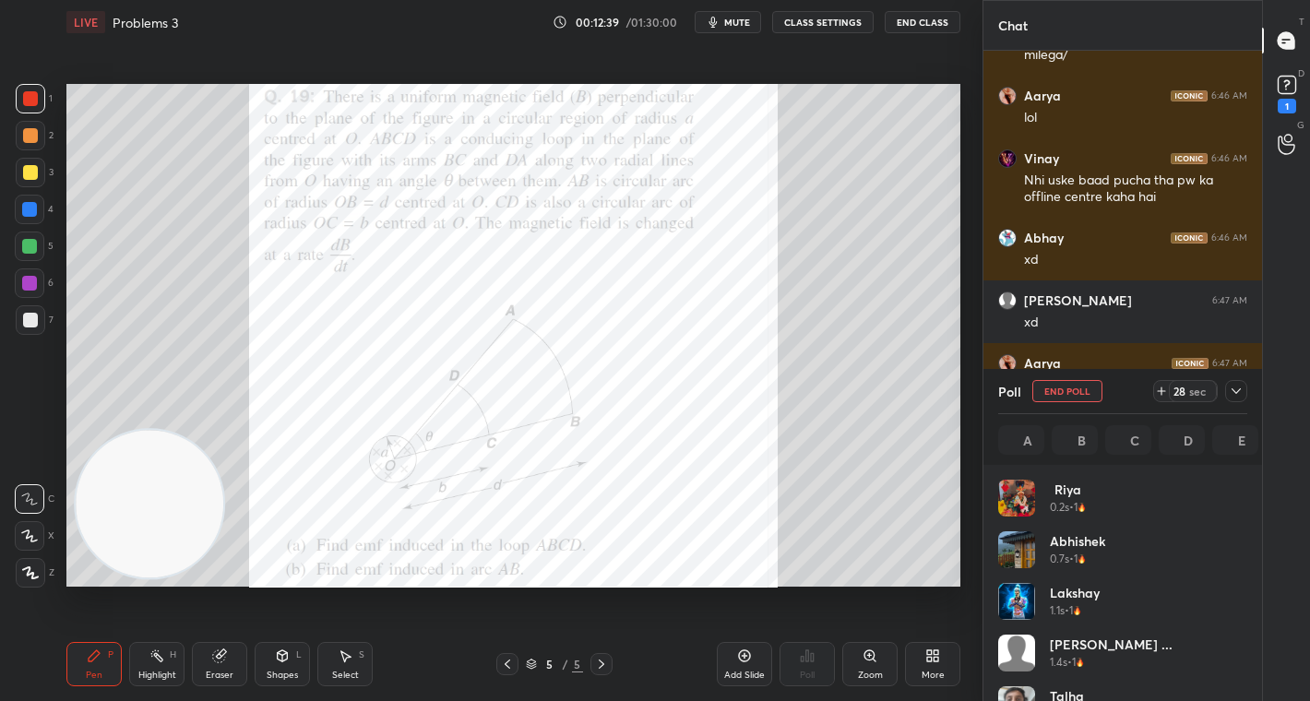
scroll to position [216, 244]
click at [1169, 395] on div "28 sec" at bounding box center [1193, 391] width 48 height 22
click at [1169, 395] on div "42 sec" at bounding box center [1193, 391] width 48 height 22
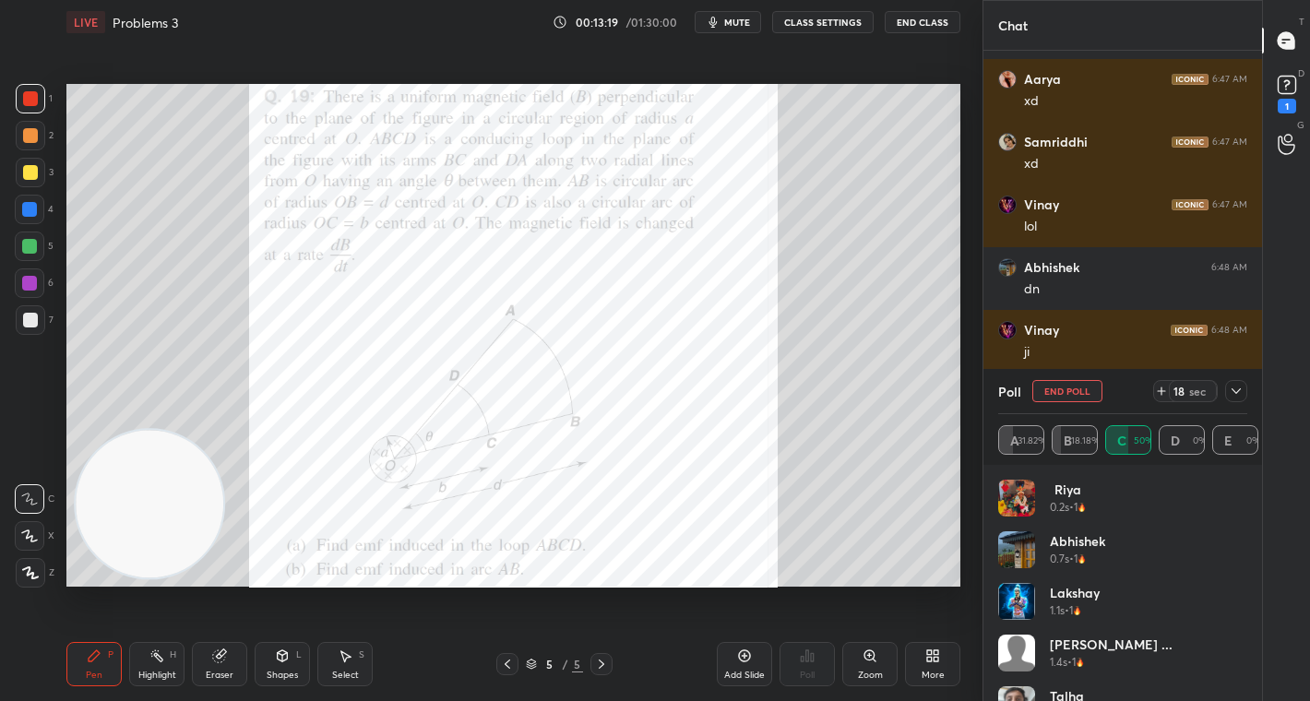
scroll to position [4908, 0]
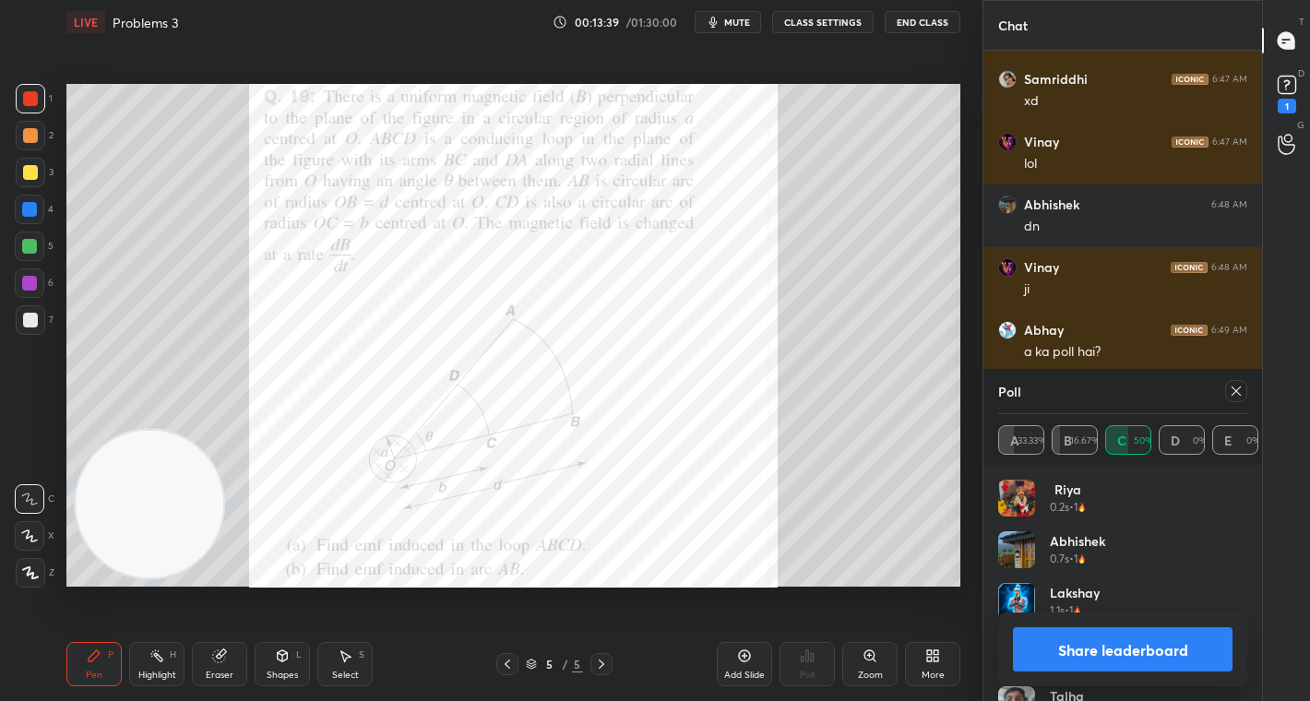
click at [1124, 651] on button "Share leaderboard" at bounding box center [1123, 649] width 220 height 44
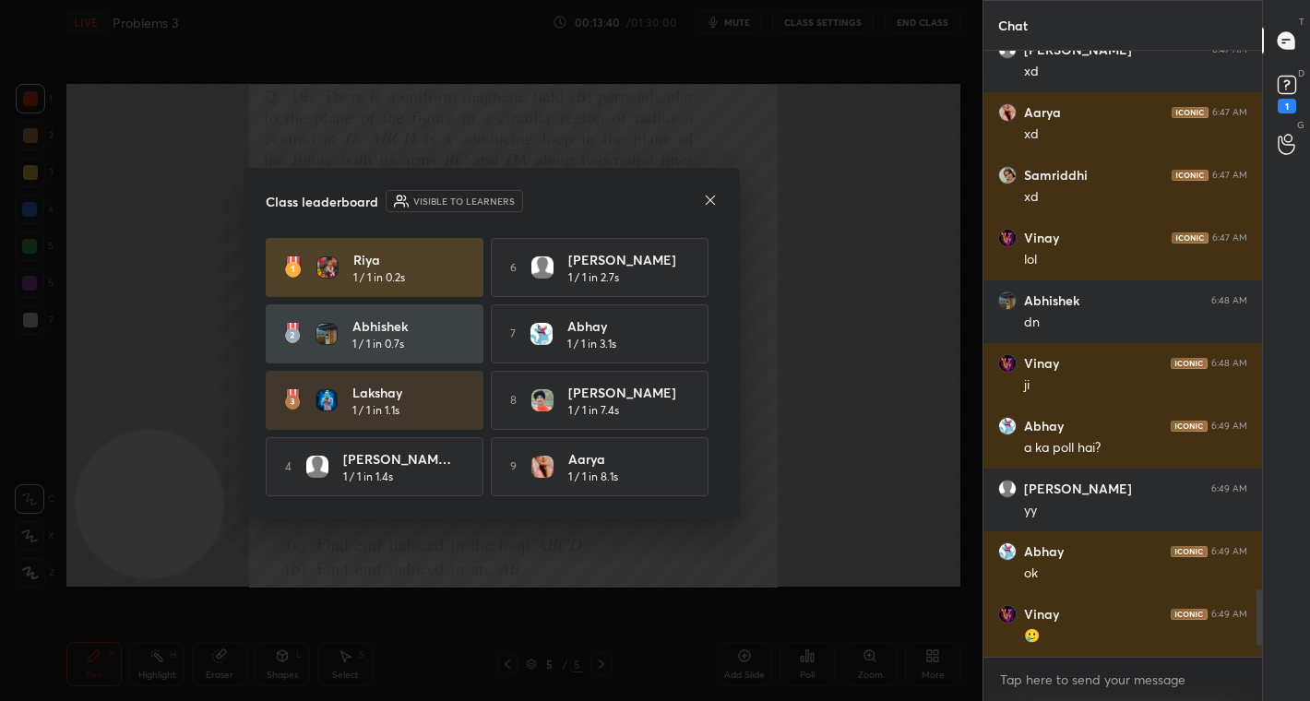
scroll to position [4812, 0]
click at [708, 202] on icon at bounding box center [710, 200] width 15 height 15
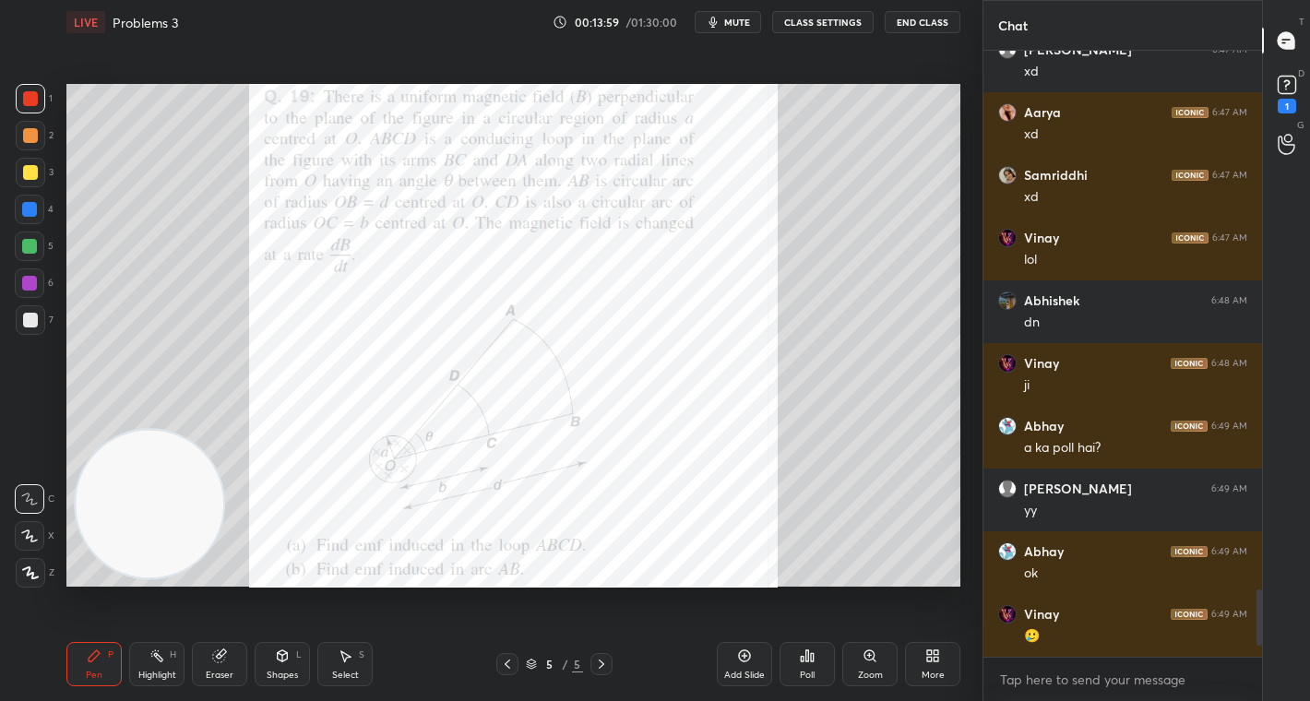
click at [808, 657] on icon at bounding box center [807, 655] width 3 height 11
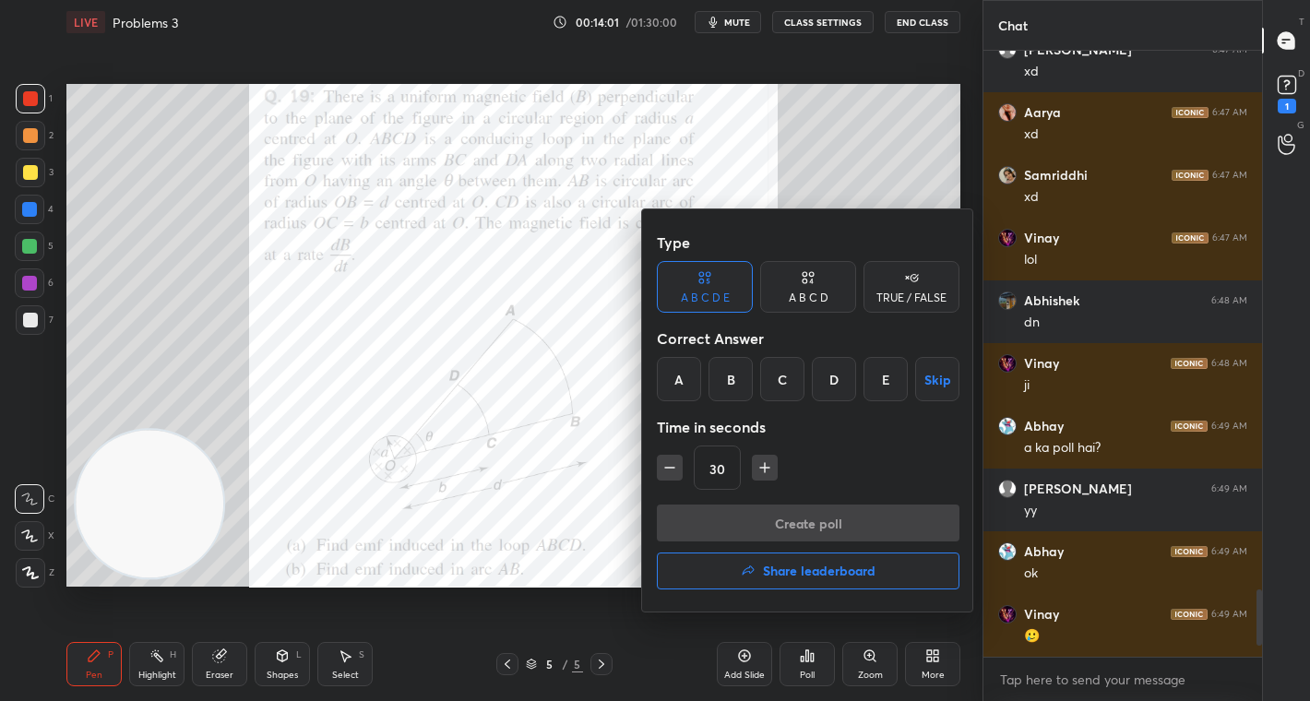
click at [901, 292] on div "TRUE / FALSE" at bounding box center [911, 297] width 70 height 11
click at [786, 379] on div "False" at bounding box center [808, 379] width 96 height 44
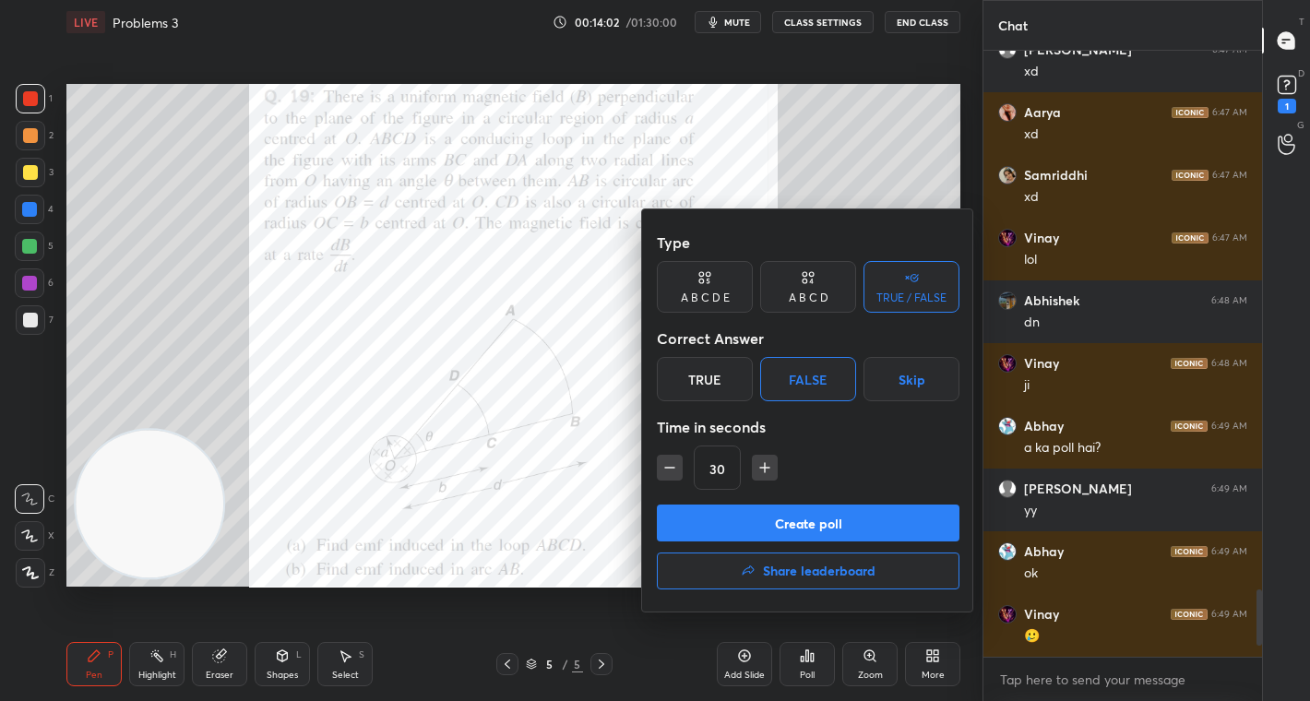
click at [842, 536] on button "Create poll" at bounding box center [808, 523] width 303 height 37
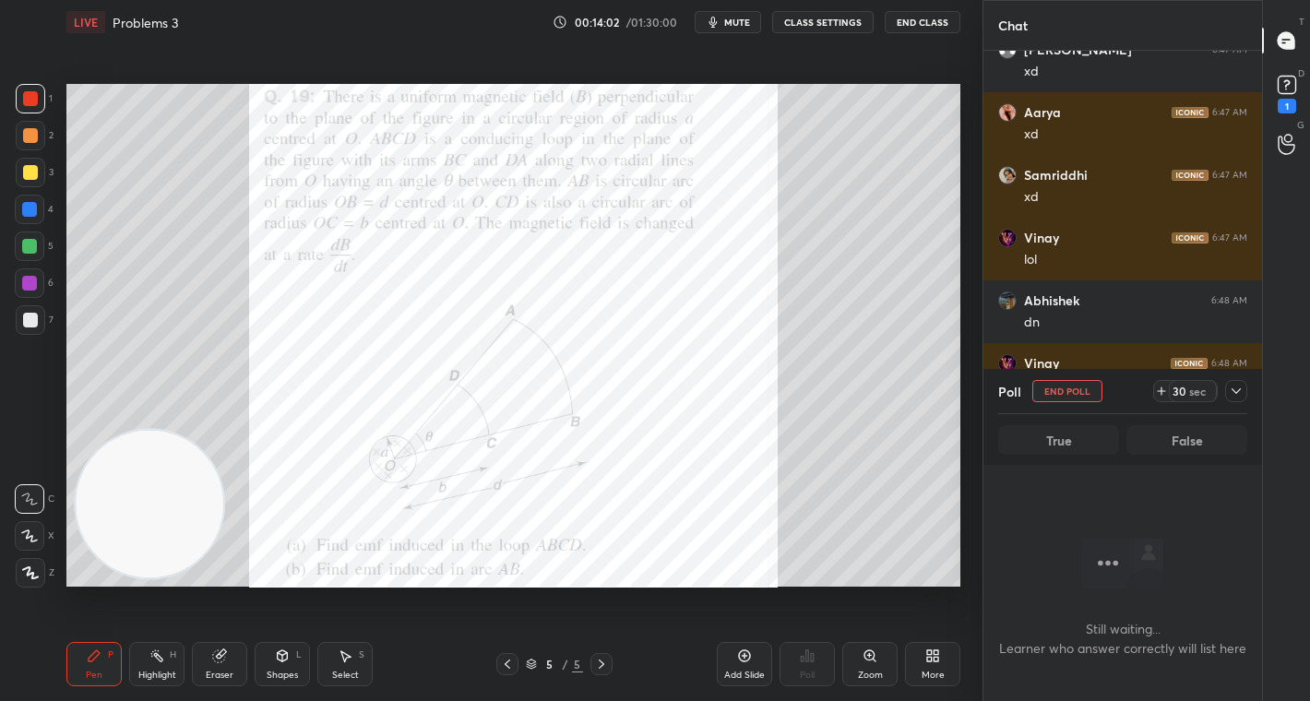
scroll to position [6, 6]
click at [1174, 382] on div "30 sec" at bounding box center [1193, 391] width 48 height 22
click at [1168, 389] on icon at bounding box center [1161, 391] width 15 height 15
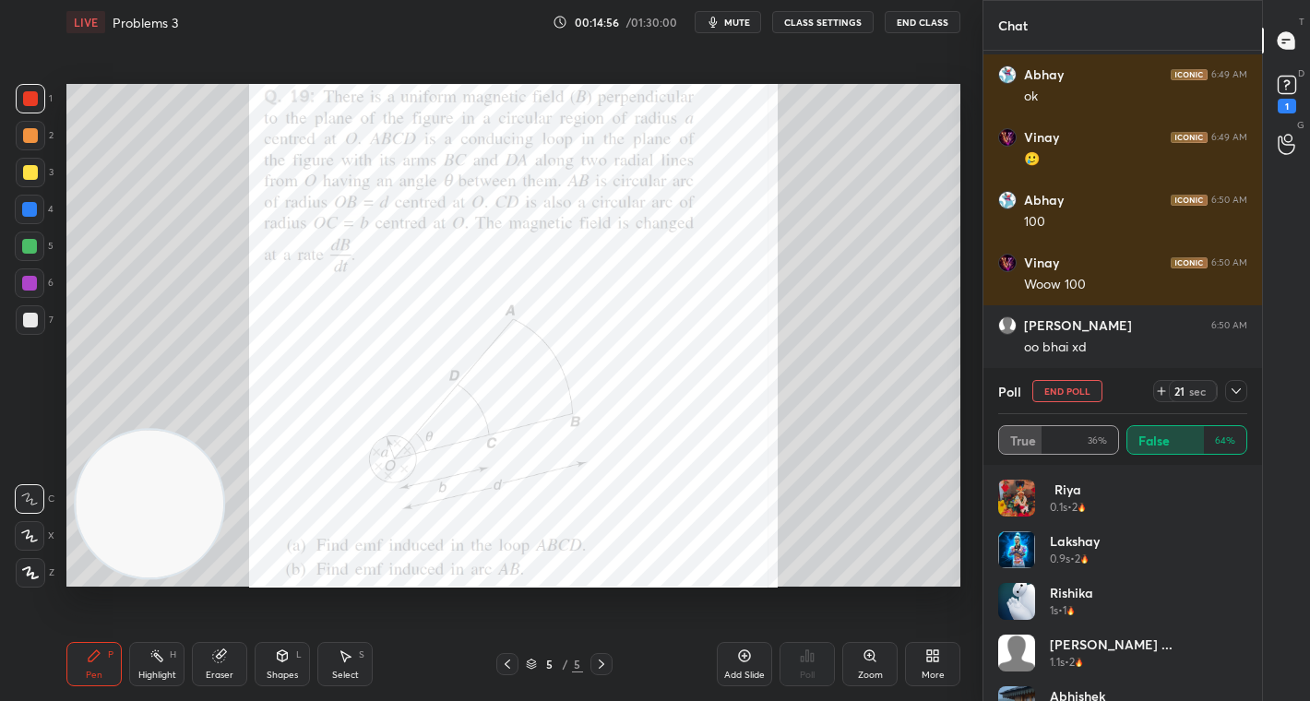
scroll to position [4753, 0]
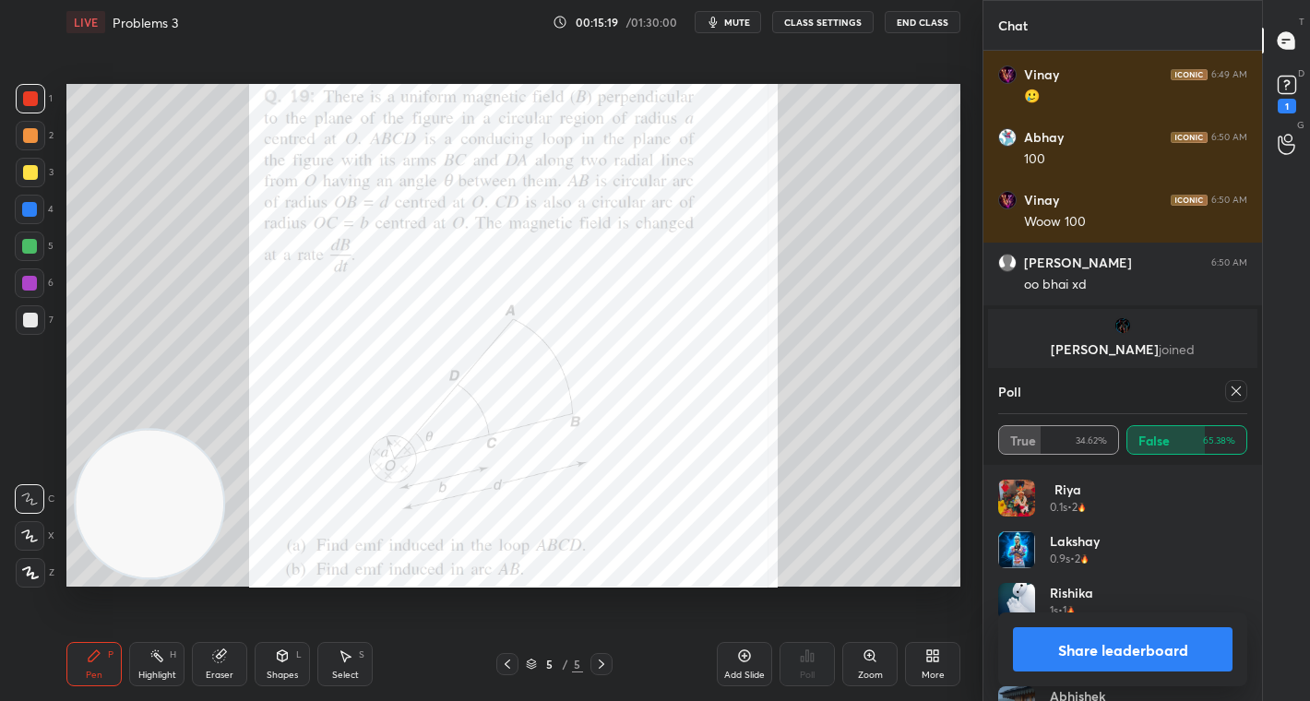
click at [1168, 657] on button "Share leaderboard" at bounding box center [1123, 649] width 220 height 44
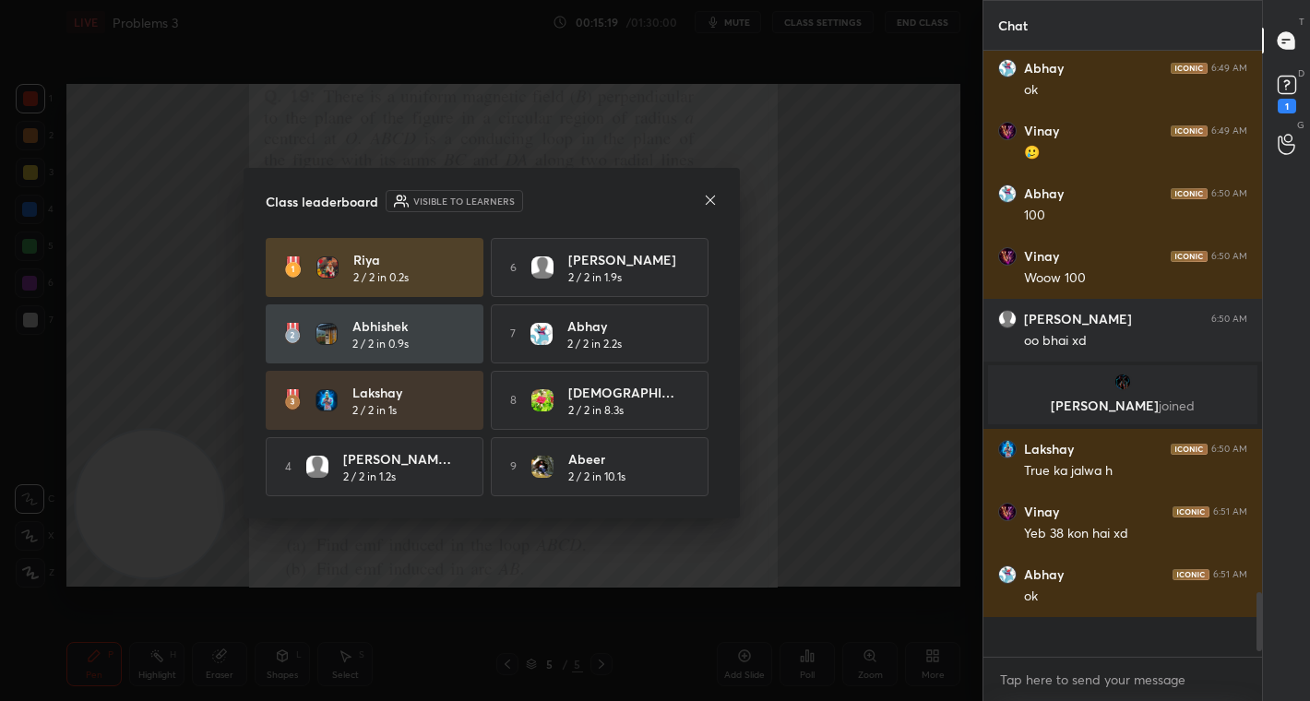
scroll to position [585, 273]
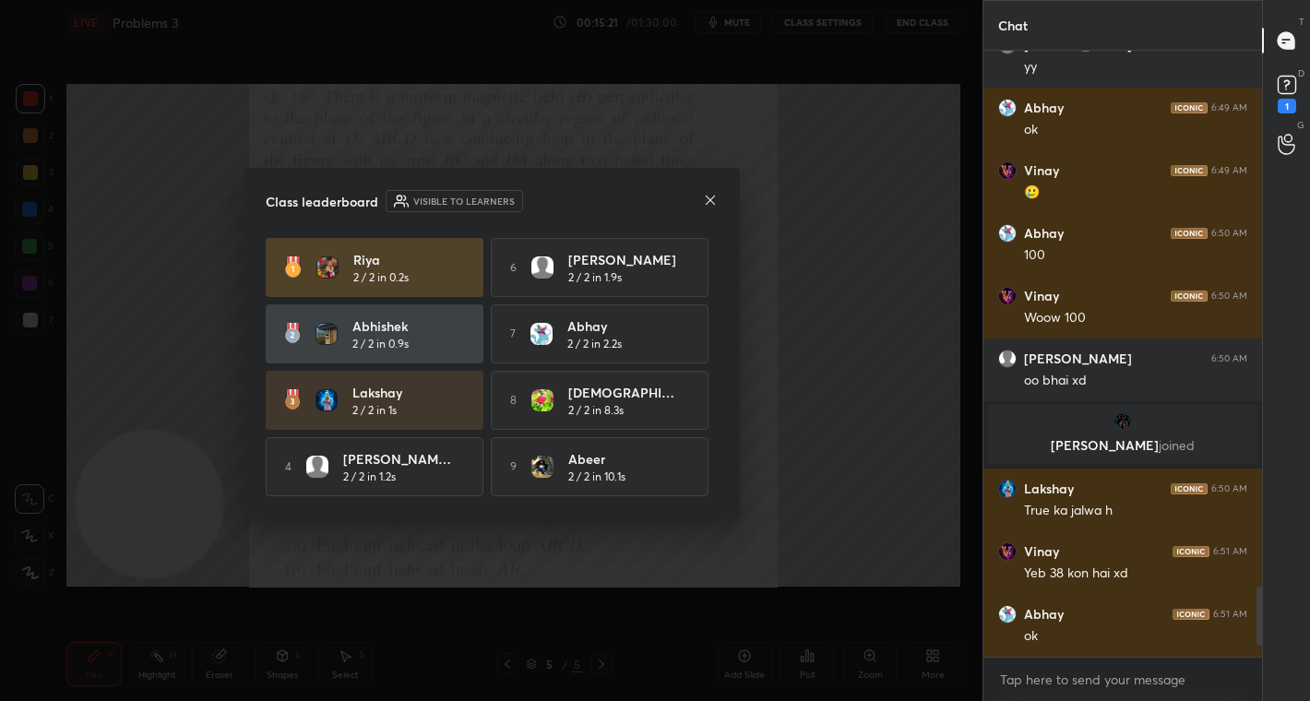
click at [708, 197] on icon at bounding box center [710, 200] width 15 height 15
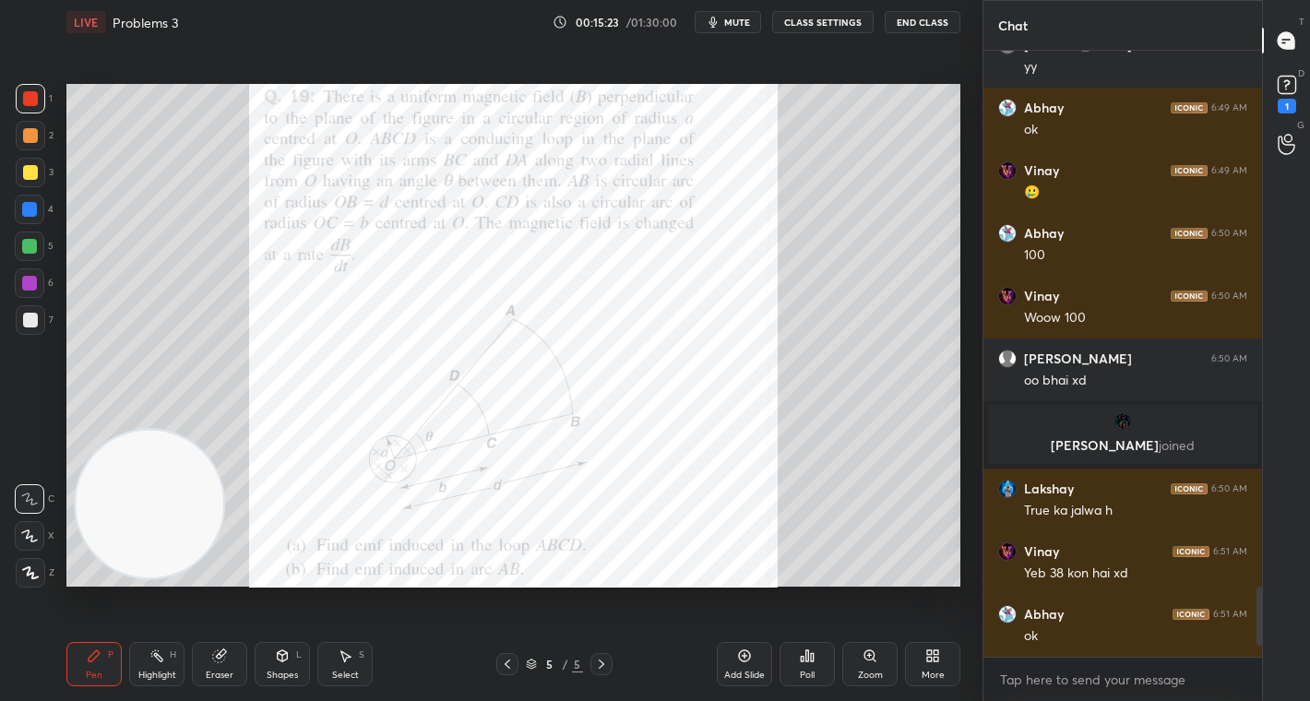
click at [353, 665] on div "Select S" at bounding box center [344, 664] width 55 height 44
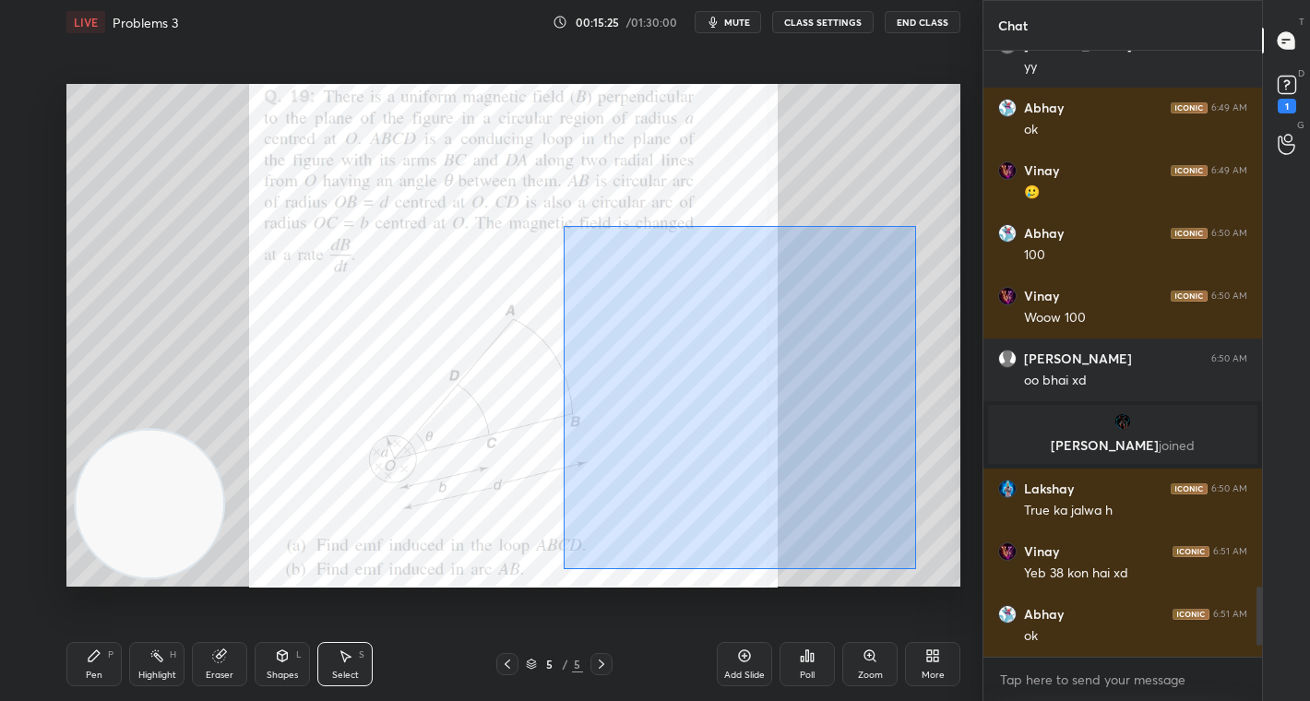
drag, startPoint x: 563, startPoint y: 232, endPoint x: 828, endPoint y: 515, distance: 387.7
click at [915, 566] on div "0 ° Undo Copy Duplicate Duplicate to new slide Delete" at bounding box center [513, 335] width 894 height 503
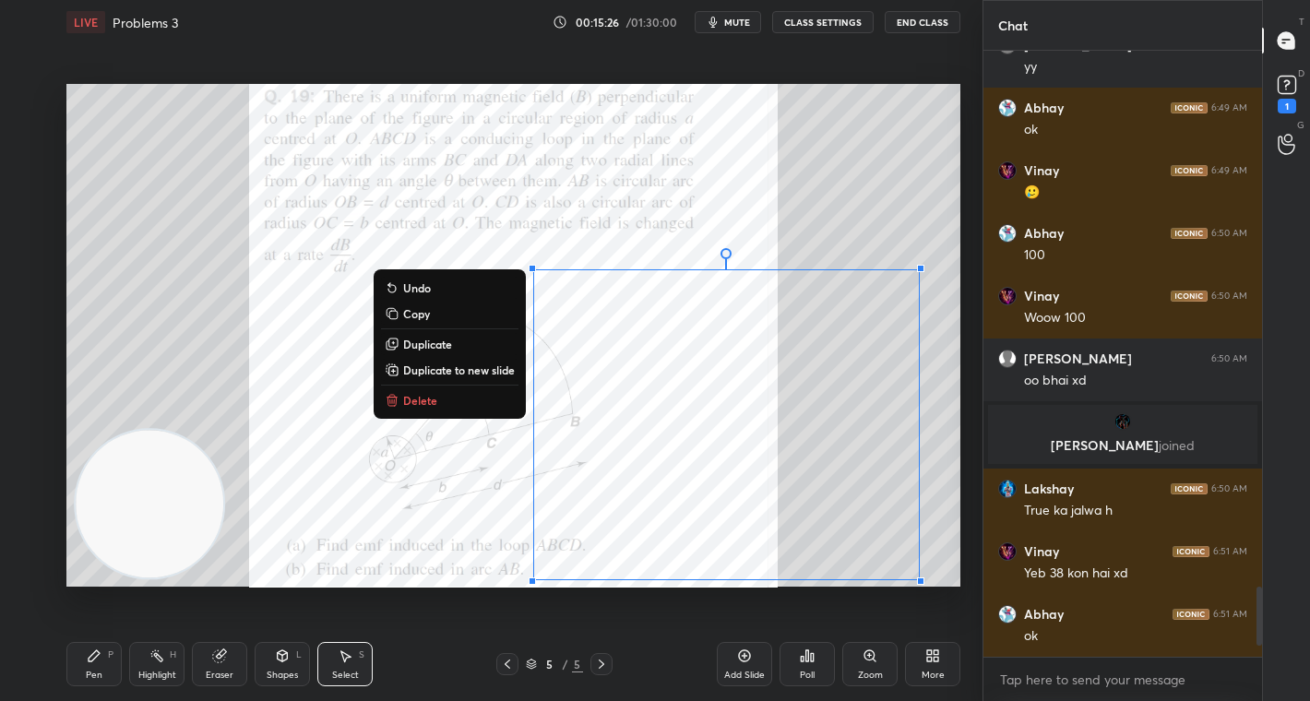
click at [435, 410] on button "Delete" at bounding box center [449, 400] width 137 height 22
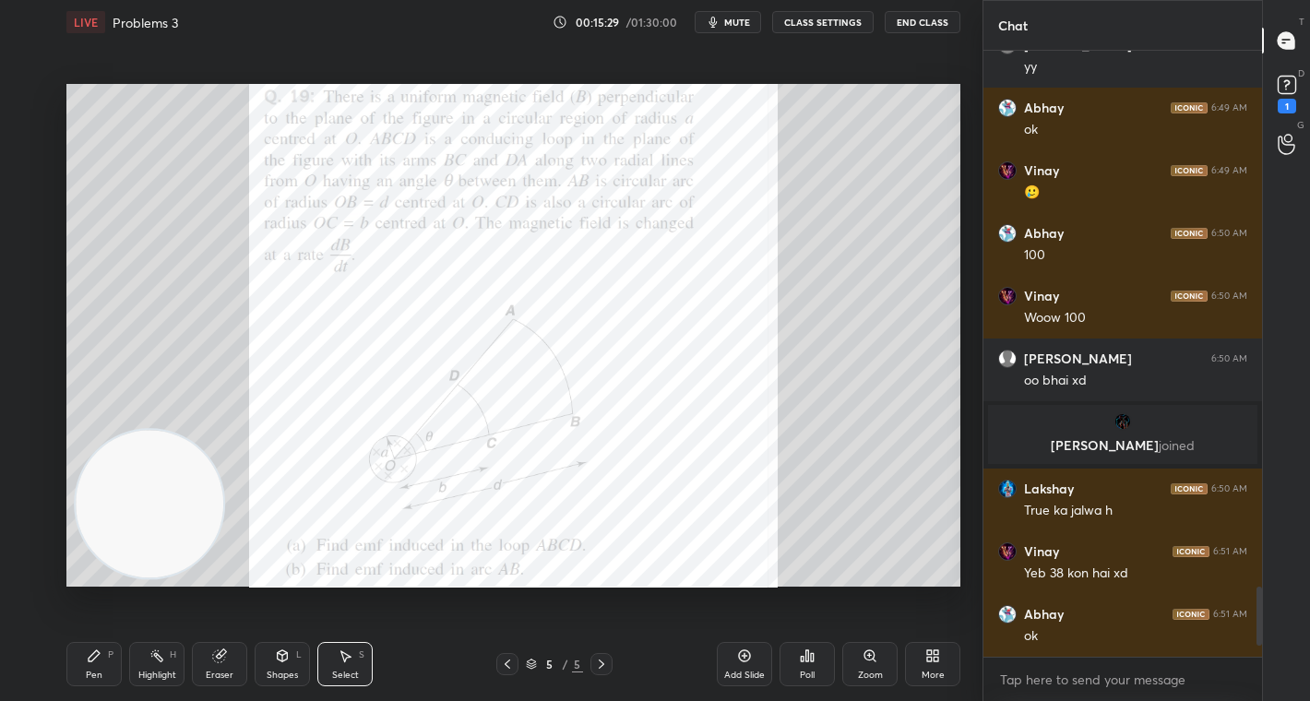
drag, startPoint x: 101, startPoint y: 658, endPoint x: 149, endPoint y: 510, distance: 155.5
click at [104, 654] on div "Pen P" at bounding box center [93, 664] width 55 height 44
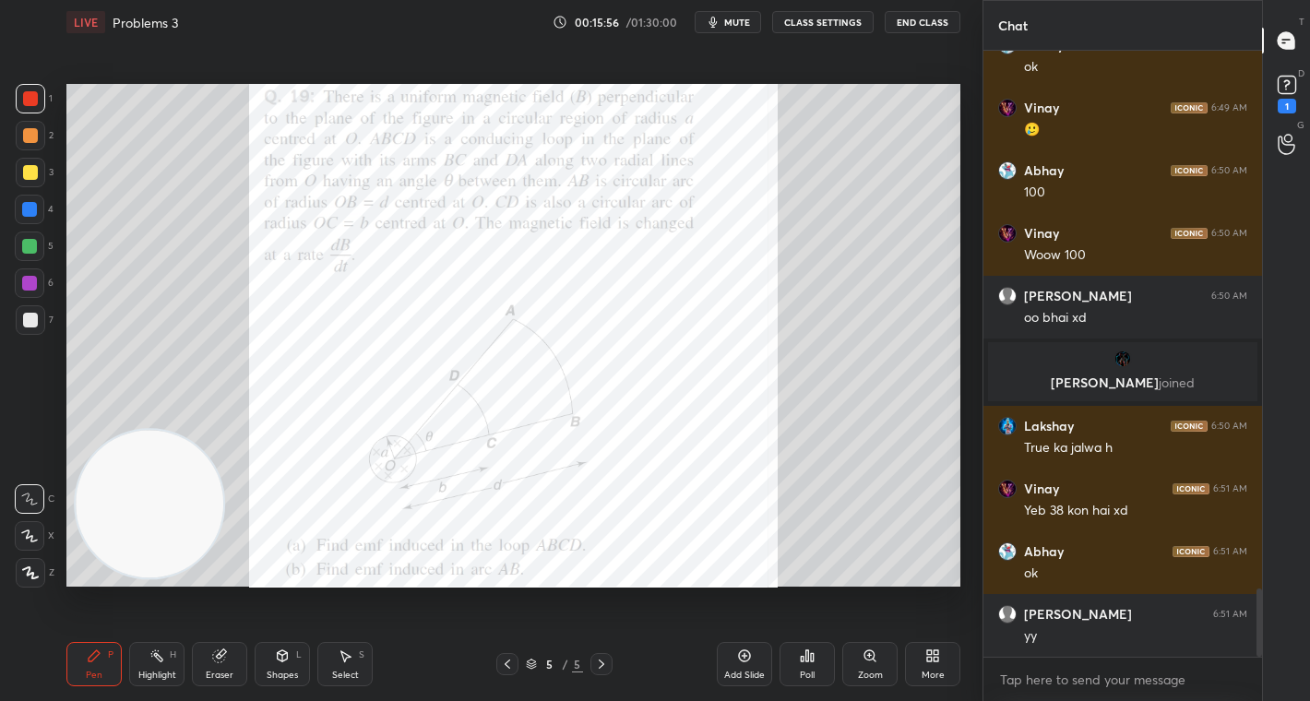
scroll to position [4787, 0]
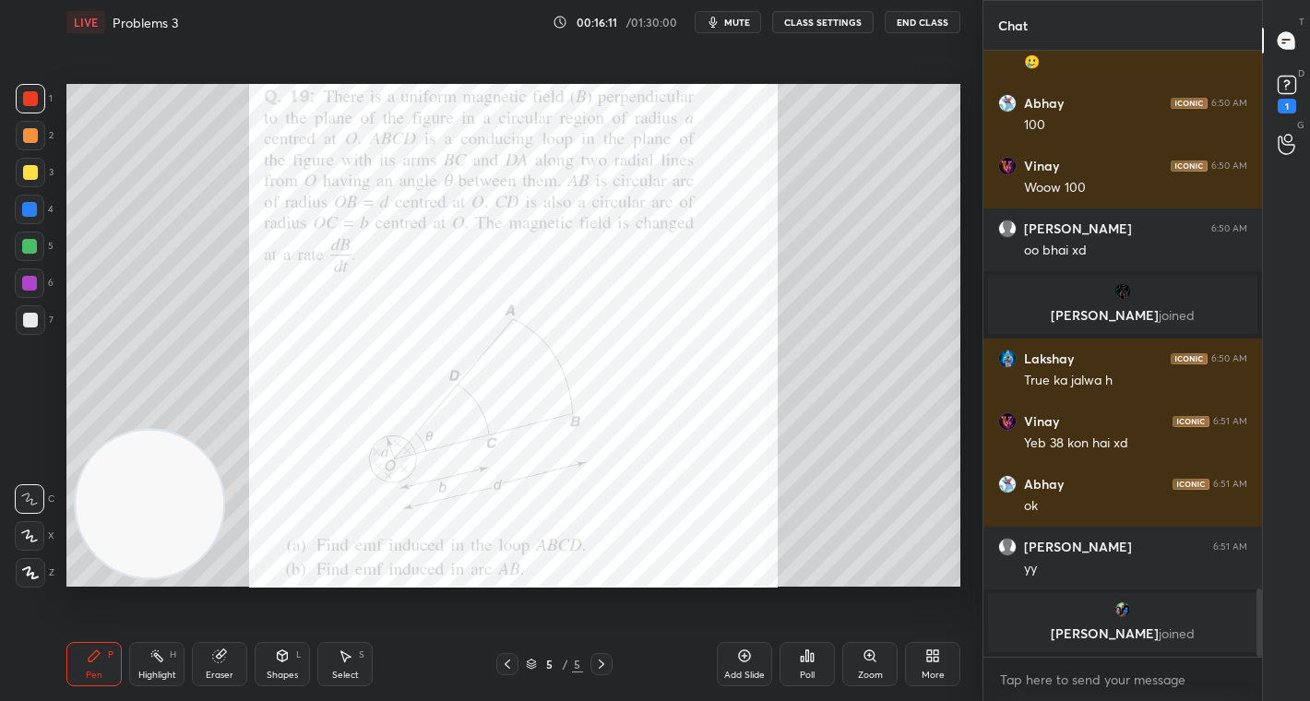
click at [338, 659] on div "Select S" at bounding box center [344, 664] width 55 height 44
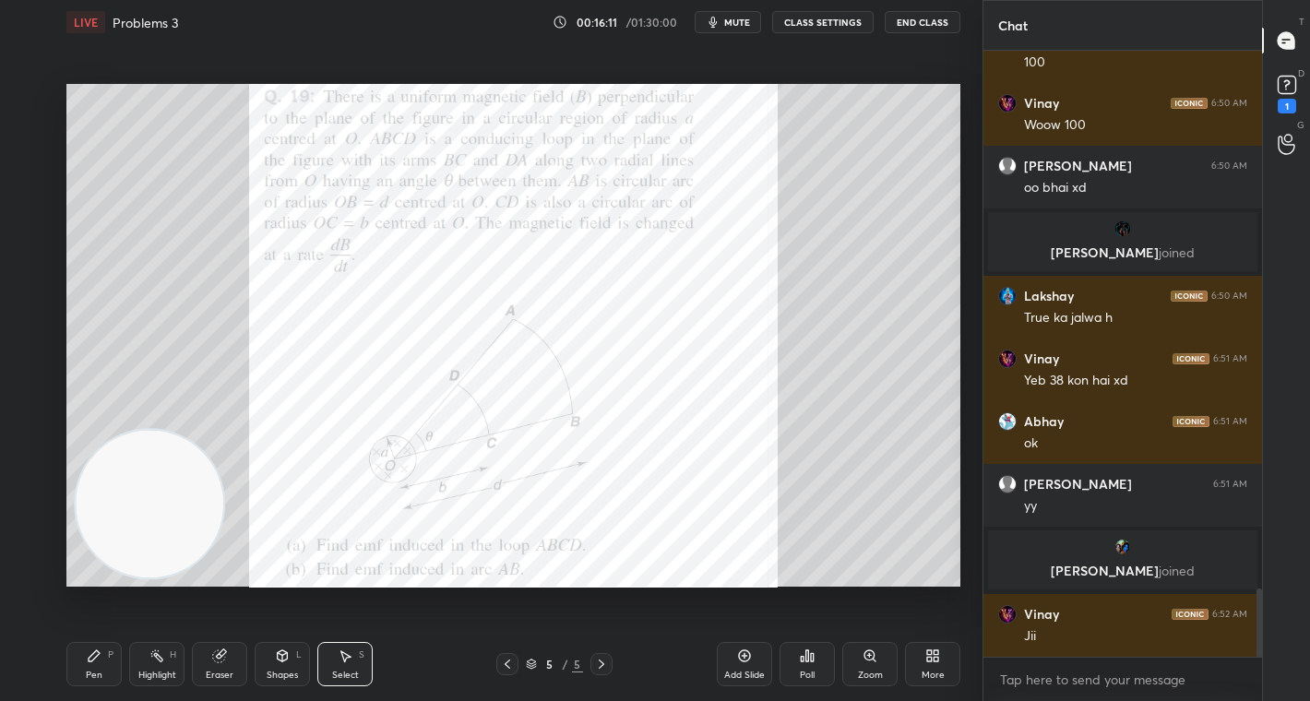
scroll to position [4784, 0]
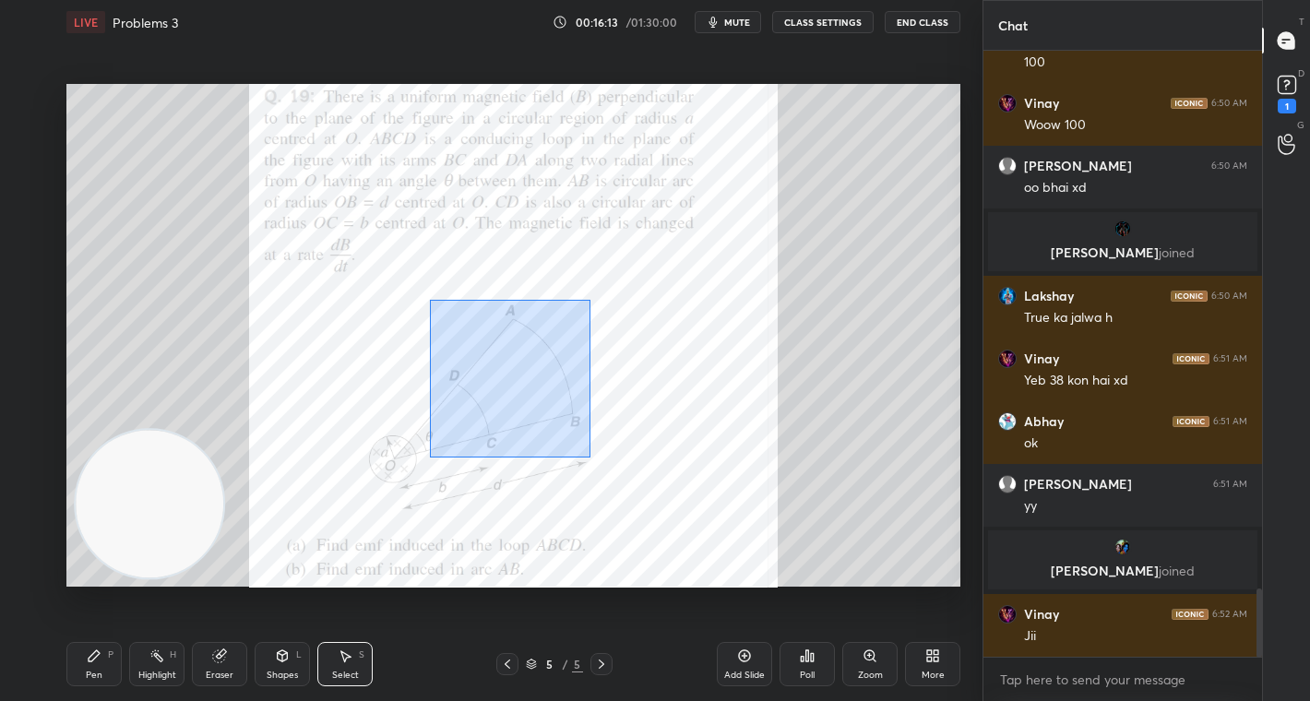
drag, startPoint x: 430, startPoint y: 299, endPoint x: 636, endPoint y: 460, distance: 261.5
click at [636, 463] on div "0 ° Undo Copy Duplicate Duplicate to new slide Delete" at bounding box center [513, 335] width 894 height 503
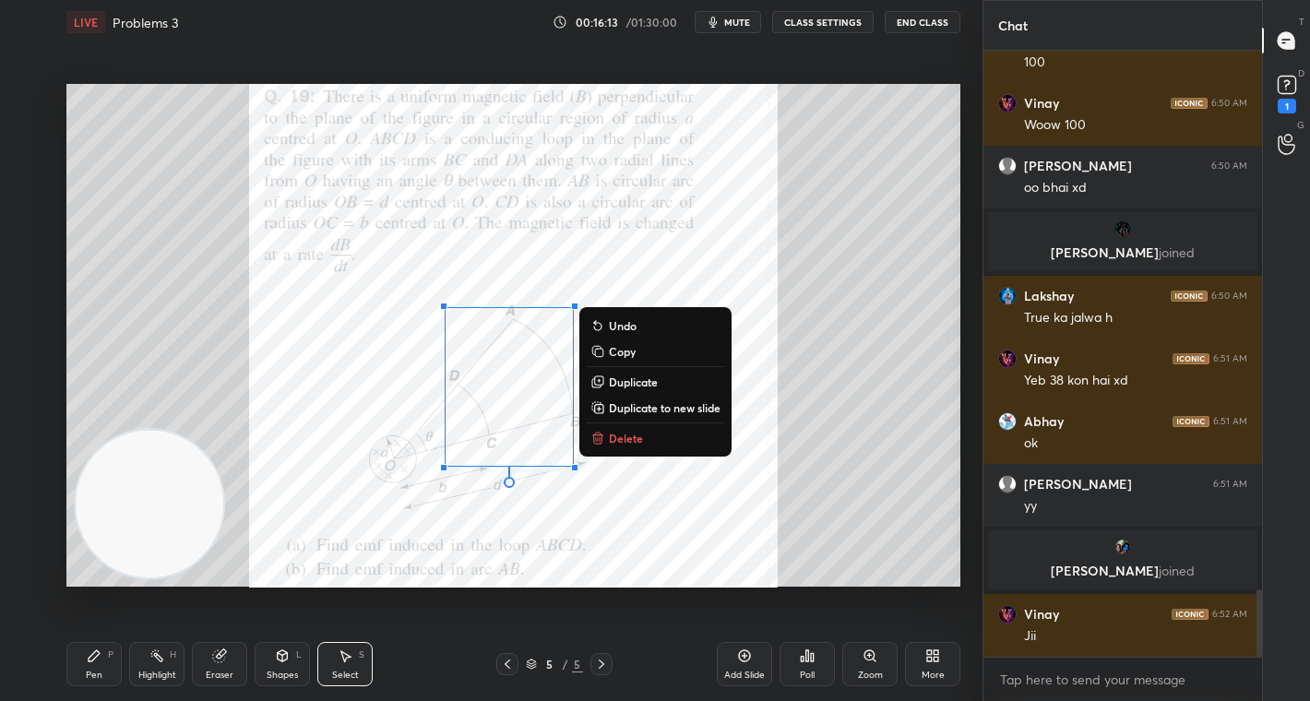
click at [651, 436] on button "Delete" at bounding box center [655, 438] width 137 height 22
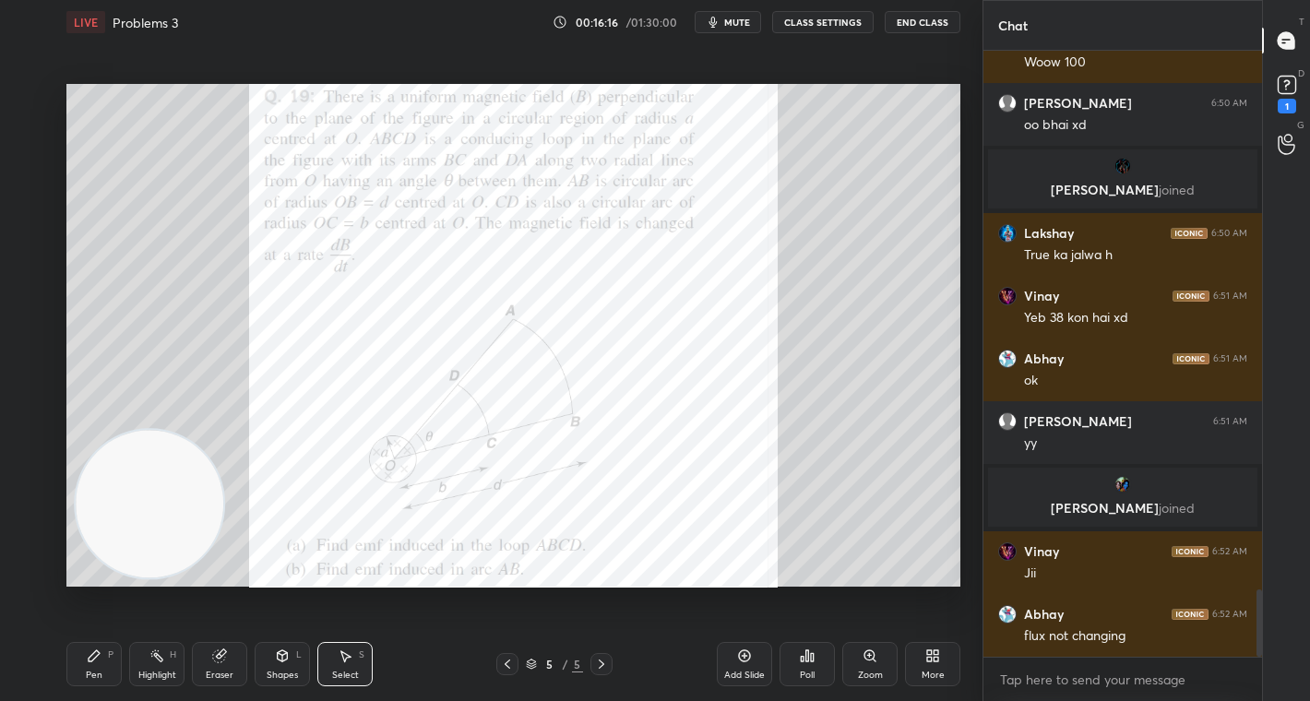
drag, startPoint x: 89, startPoint y: 664, endPoint x: 98, endPoint y: 630, distance: 35.4
click at [90, 661] on div "Pen P" at bounding box center [93, 664] width 55 height 44
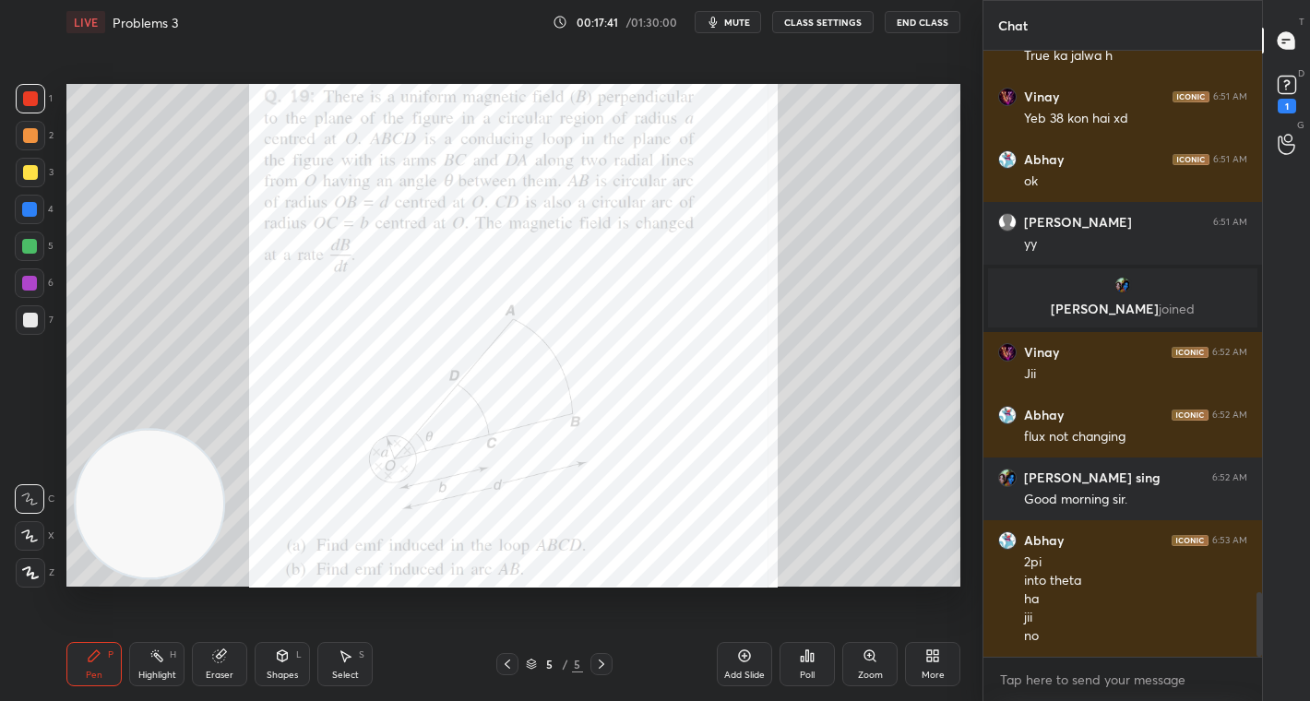
scroll to position [5108, 0]
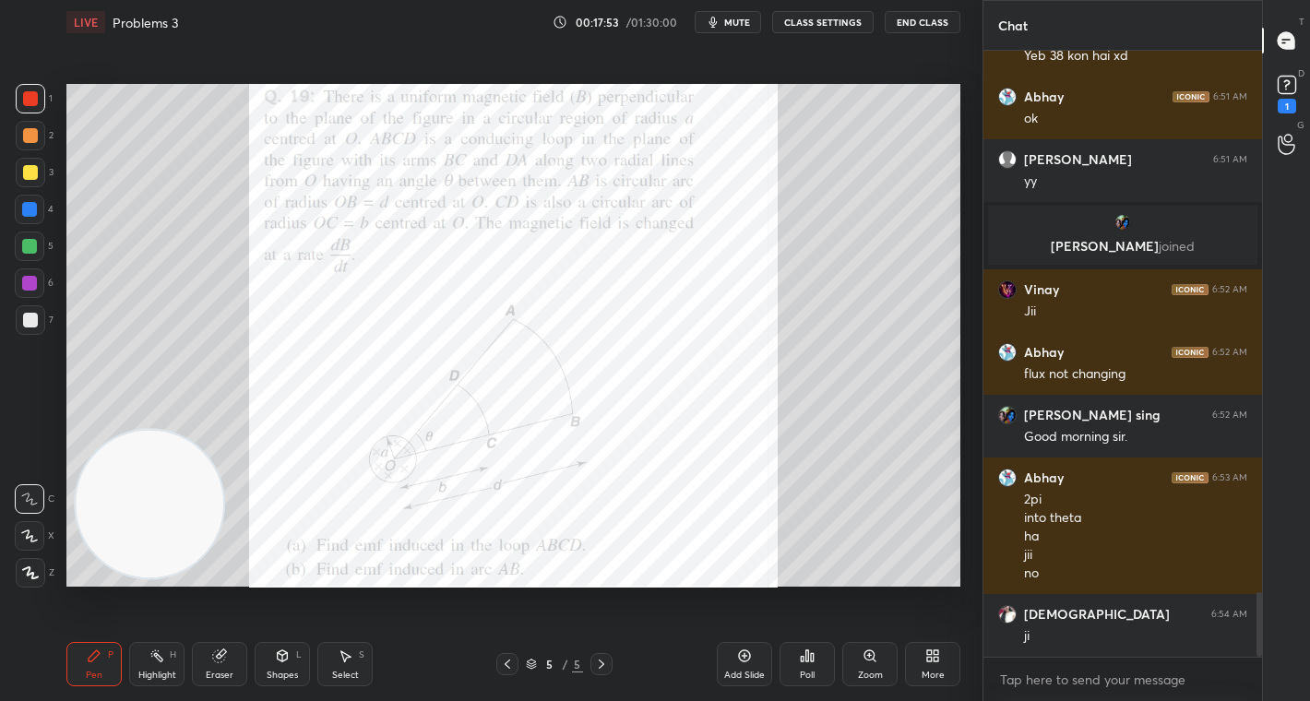
click at [25, 96] on div at bounding box center [30, 98] width 15 height 15
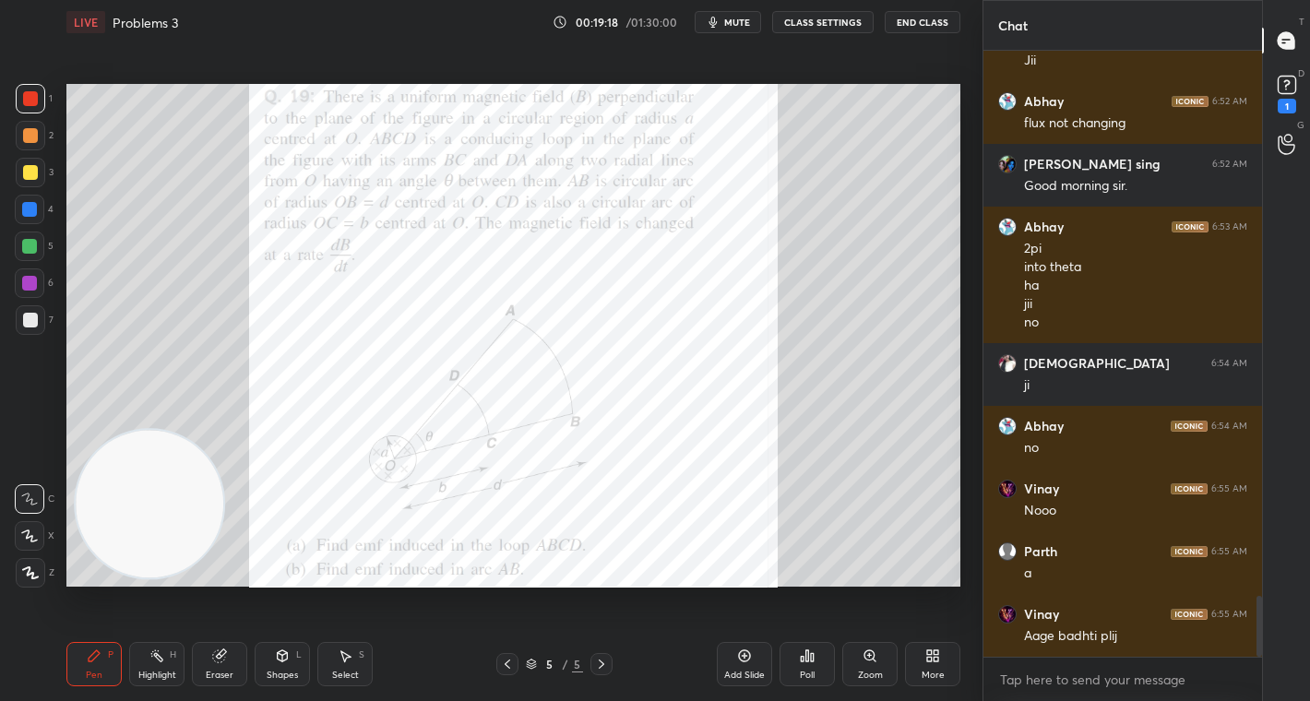
scroll to position [5422, 0]
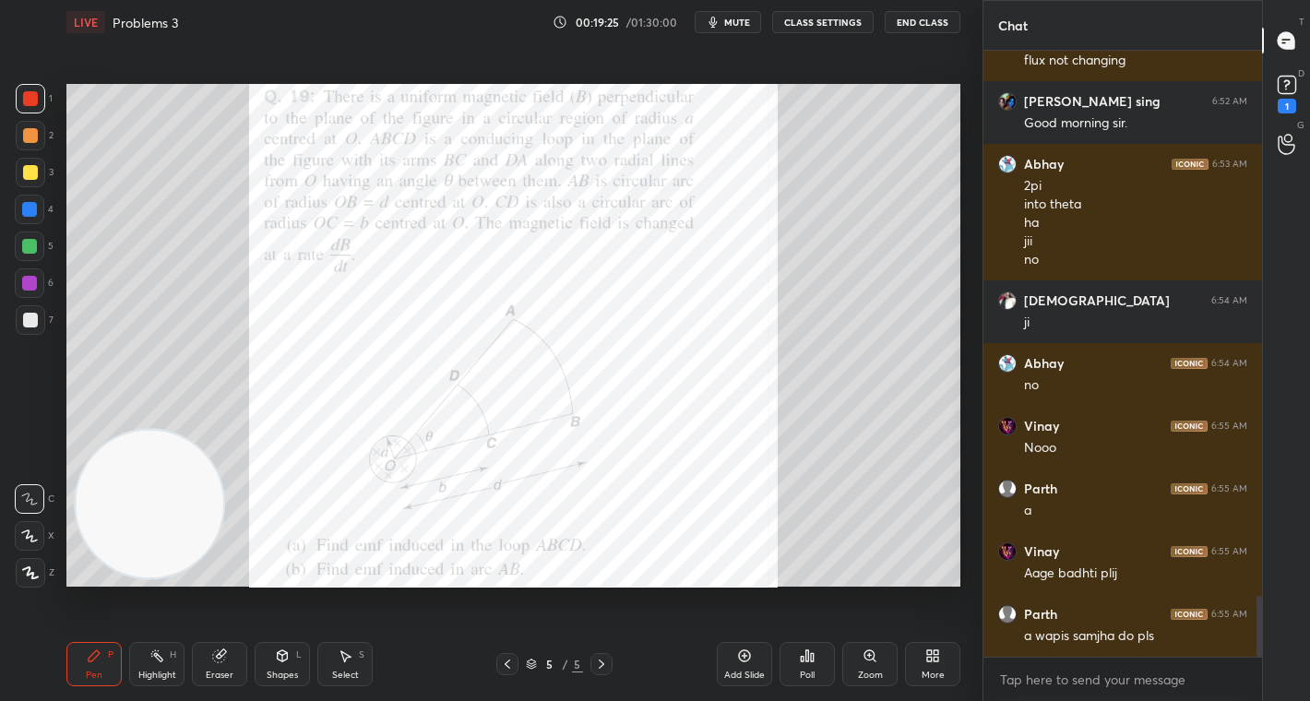
click at [926, 665] on div "More" at bounding box center [932, 664] width 55 height 44
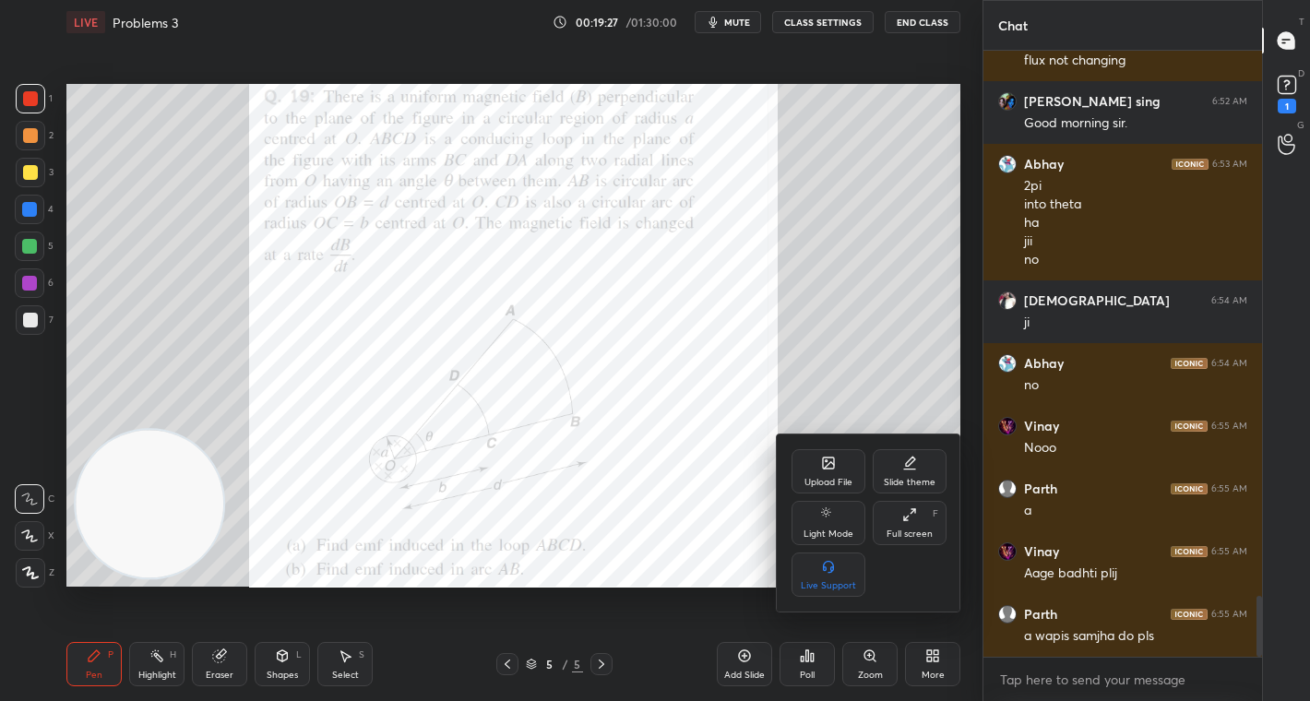
click at [827, 469] on icon at bounding box center [828, 463] width 15 height 15
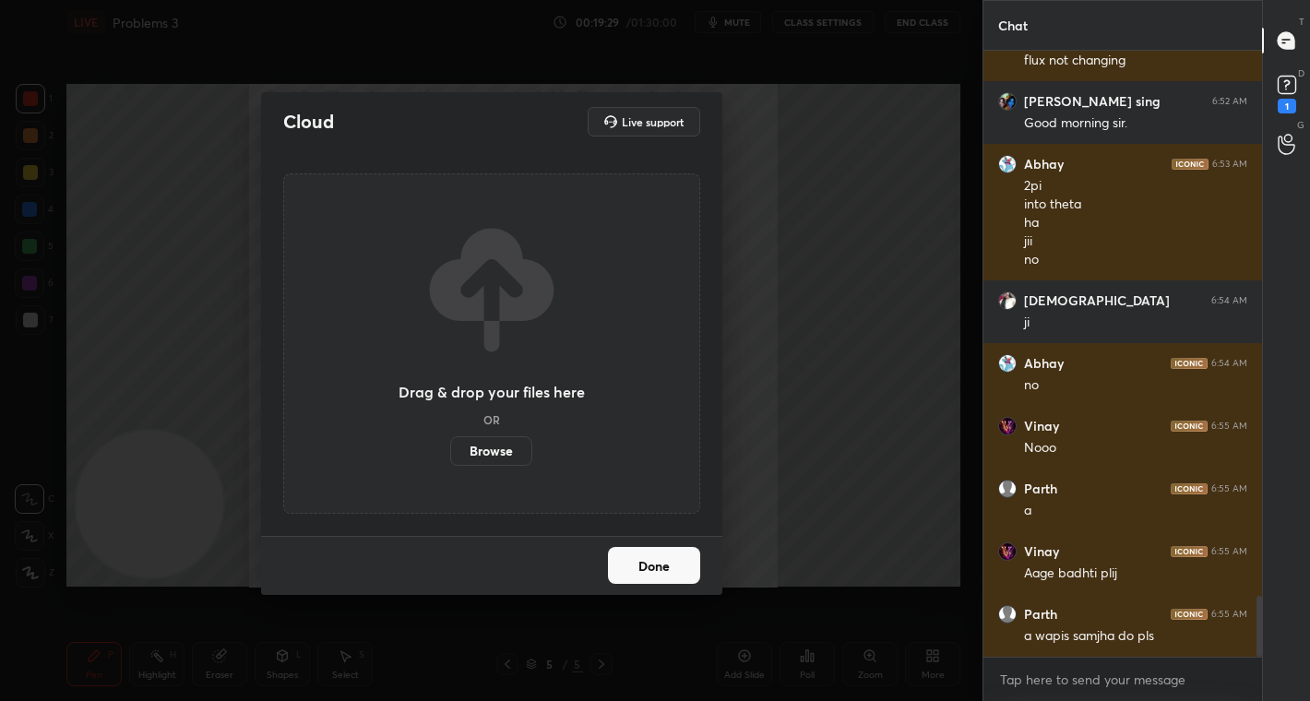
click at [506, 451] on label "Browse" at bounding box center [491, 451] width 82 height 30
click at [450, 451] on input "Browse" at bounding box center [450, 451] width 0 height 30
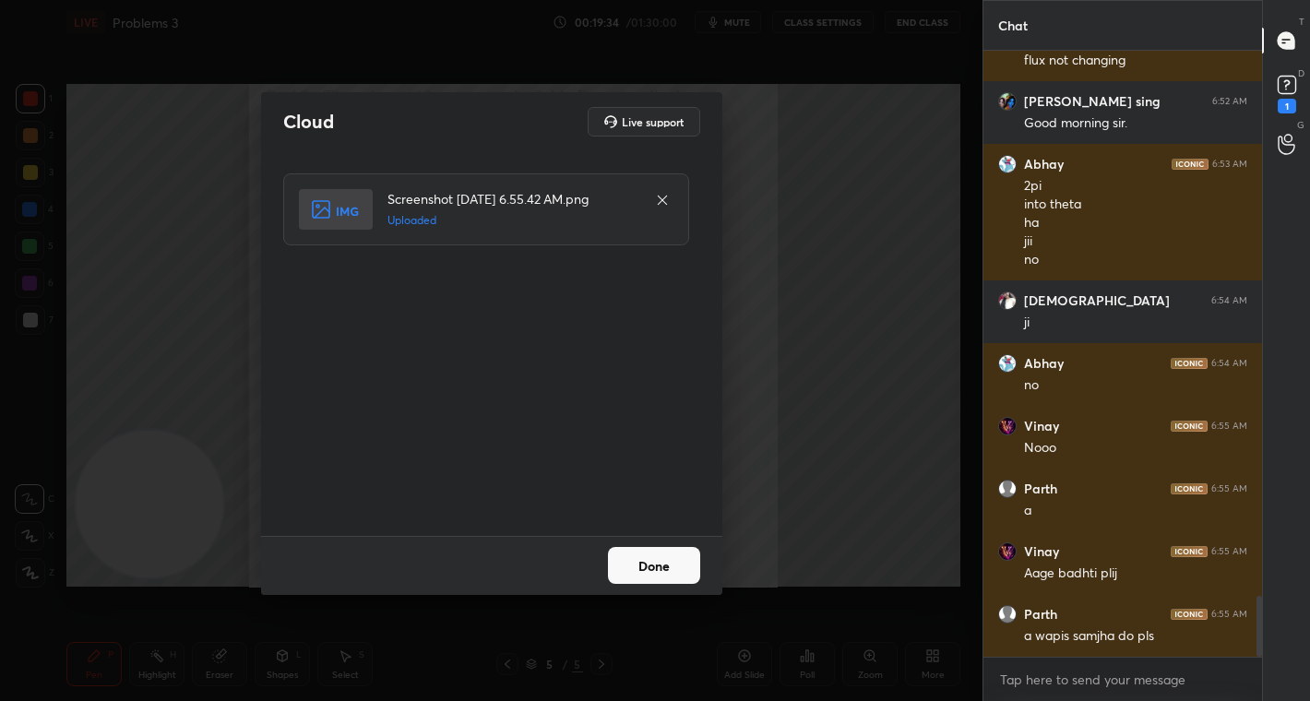
click at [626, 554] on button "Done" at bounding box center [654, 565] width 92 height 37
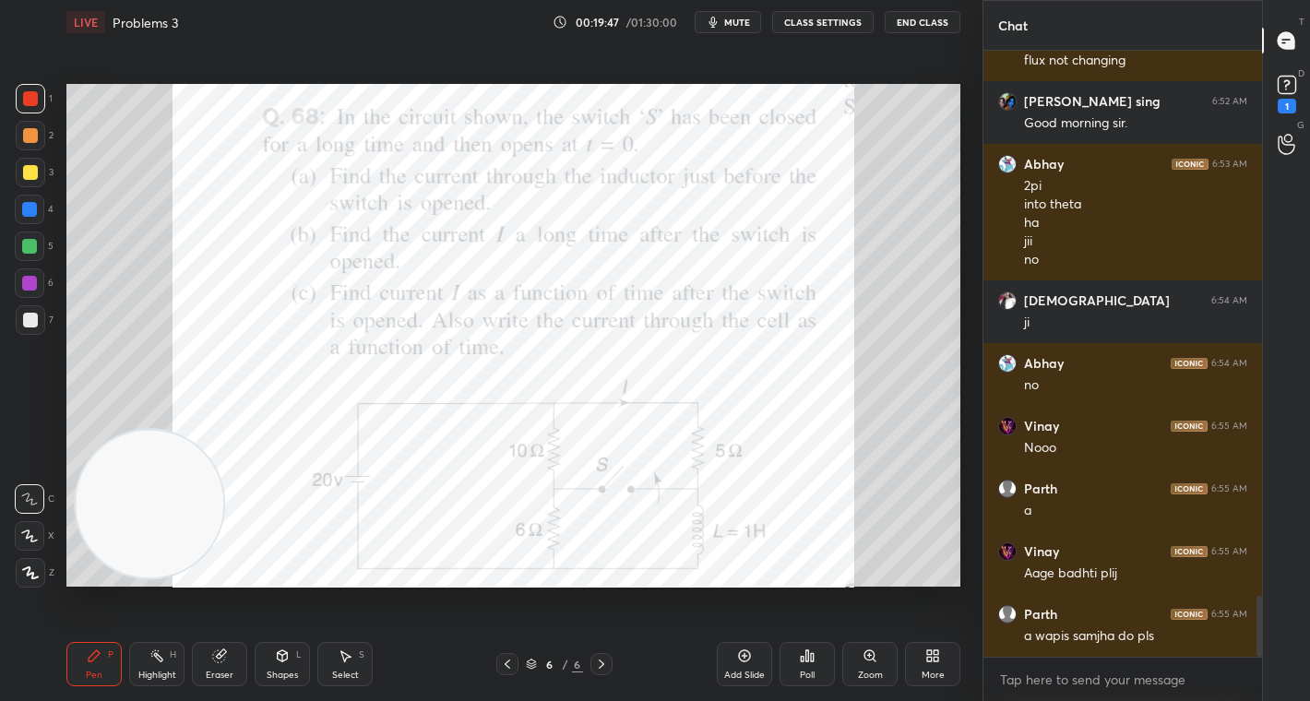
click at [503, 671] on icon at bounding box center [507, 664] width 15 height 15
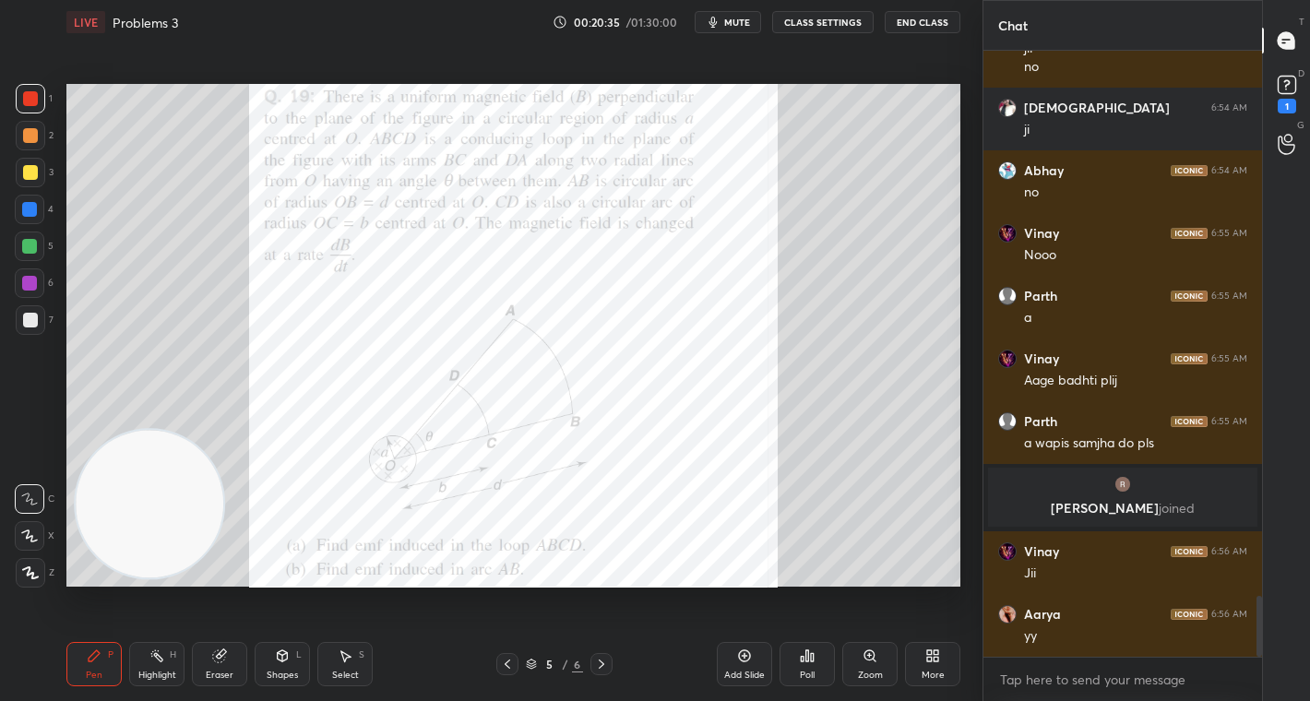
scroll to position [5445, 0]
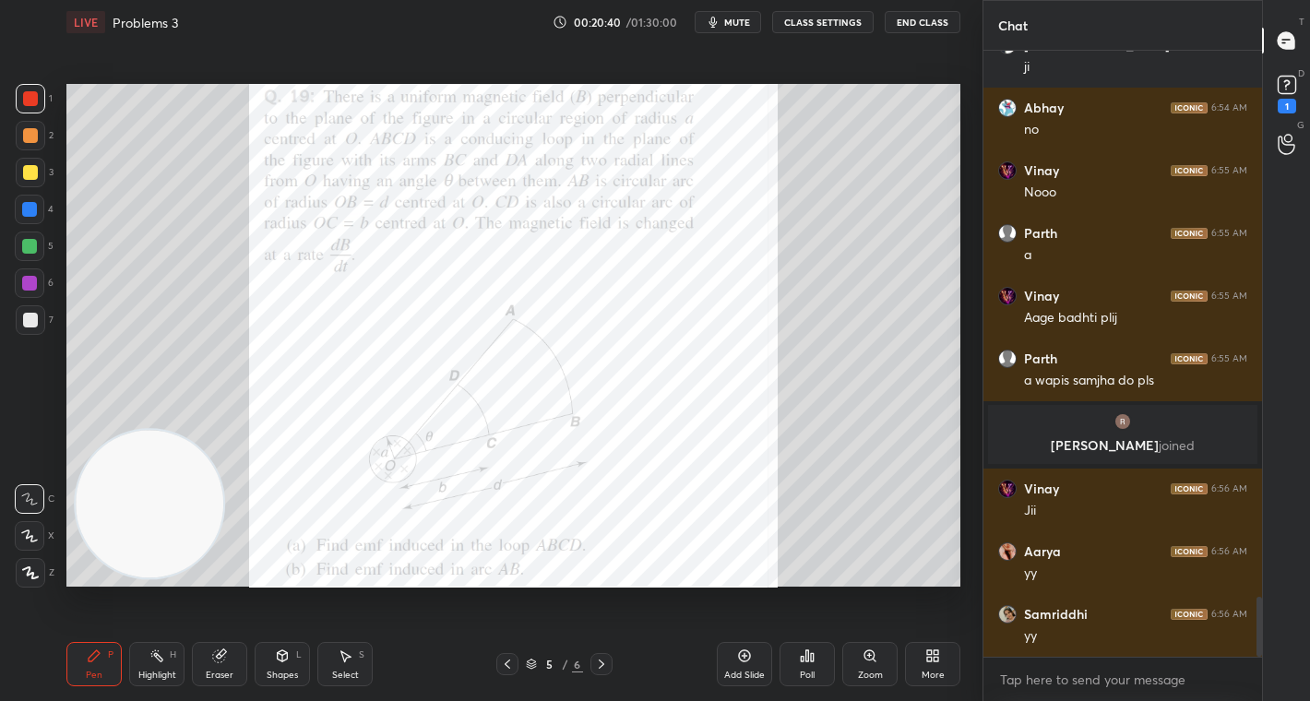
click at [607, 669] on icon at bounding box center [601, 664] width 15 height 15
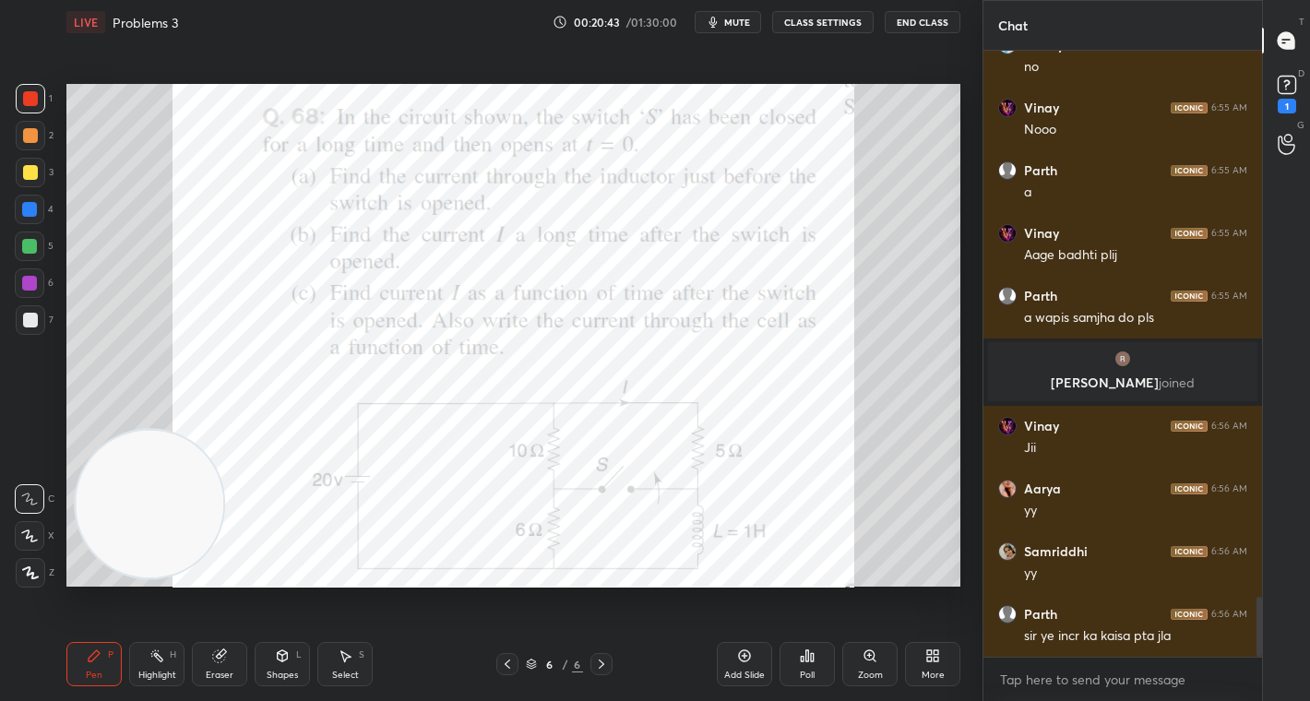
click at [500, 661] on icon at bounding box center [507, 664] width 15 height 15
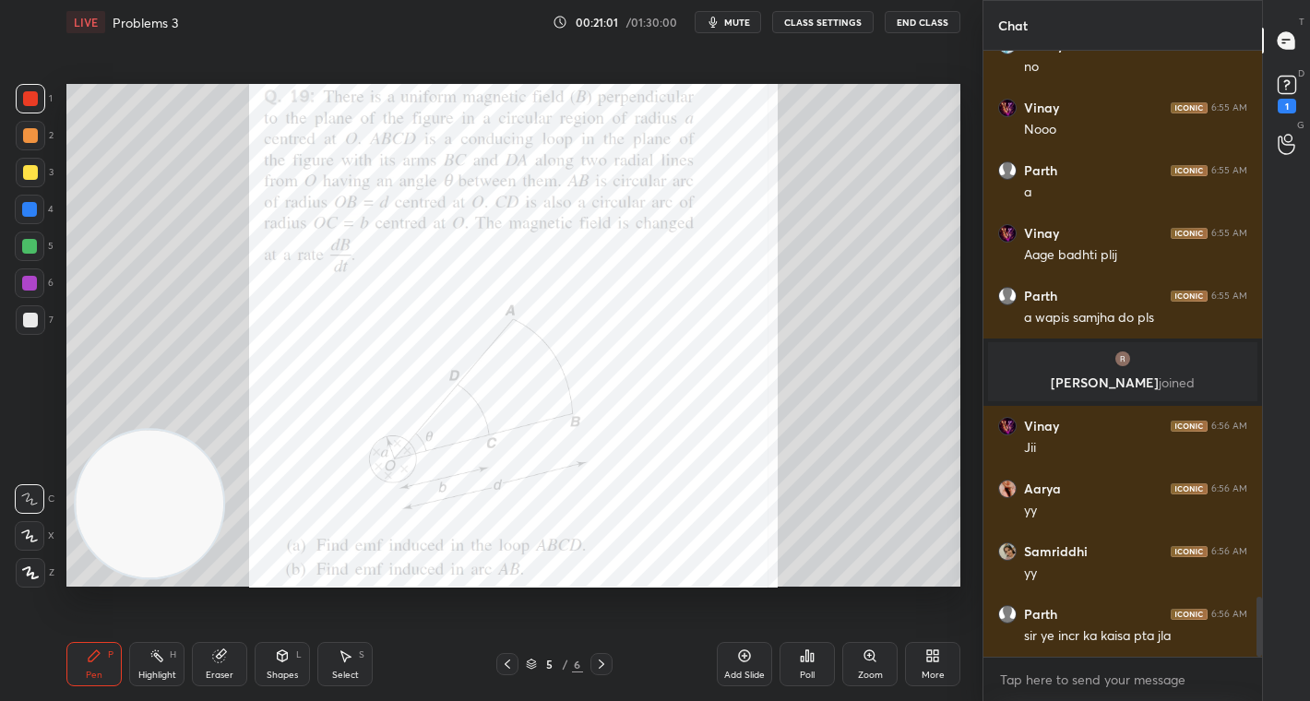
scroll to position [5571, 0]
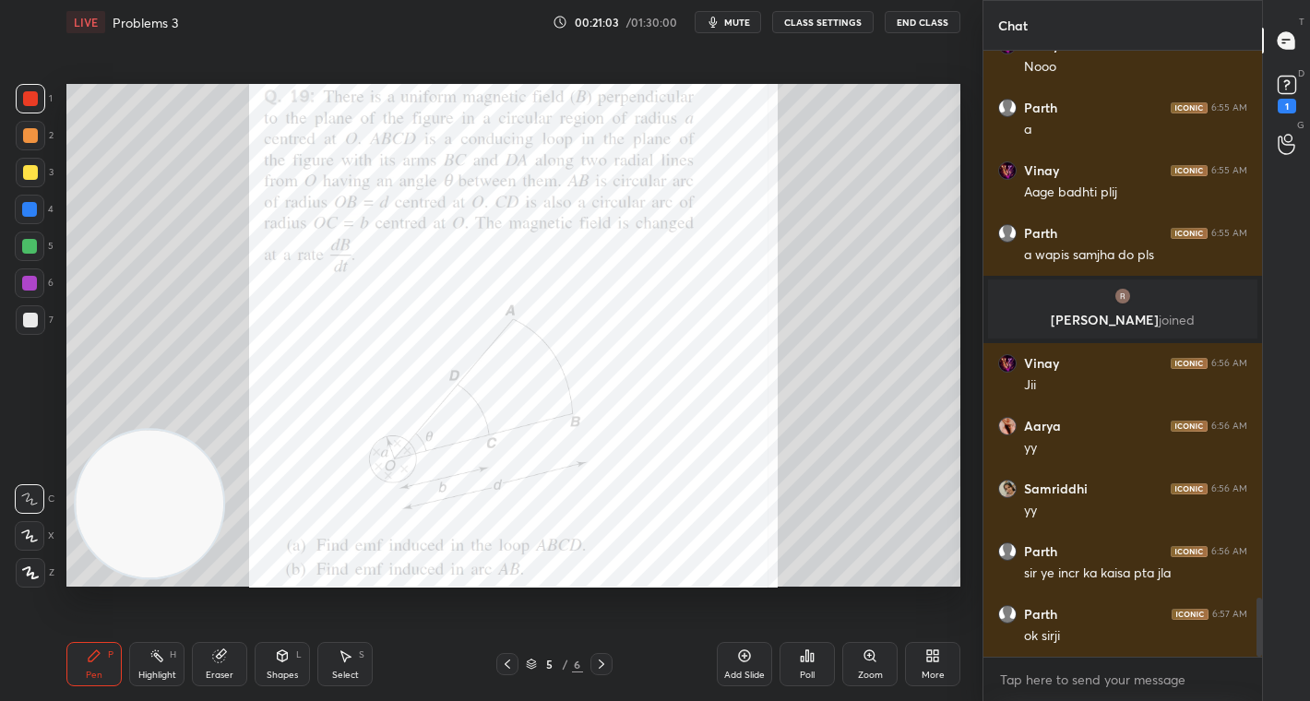
click at [603, 659] on icon at bounding box center [601, 664] width 15 height 15
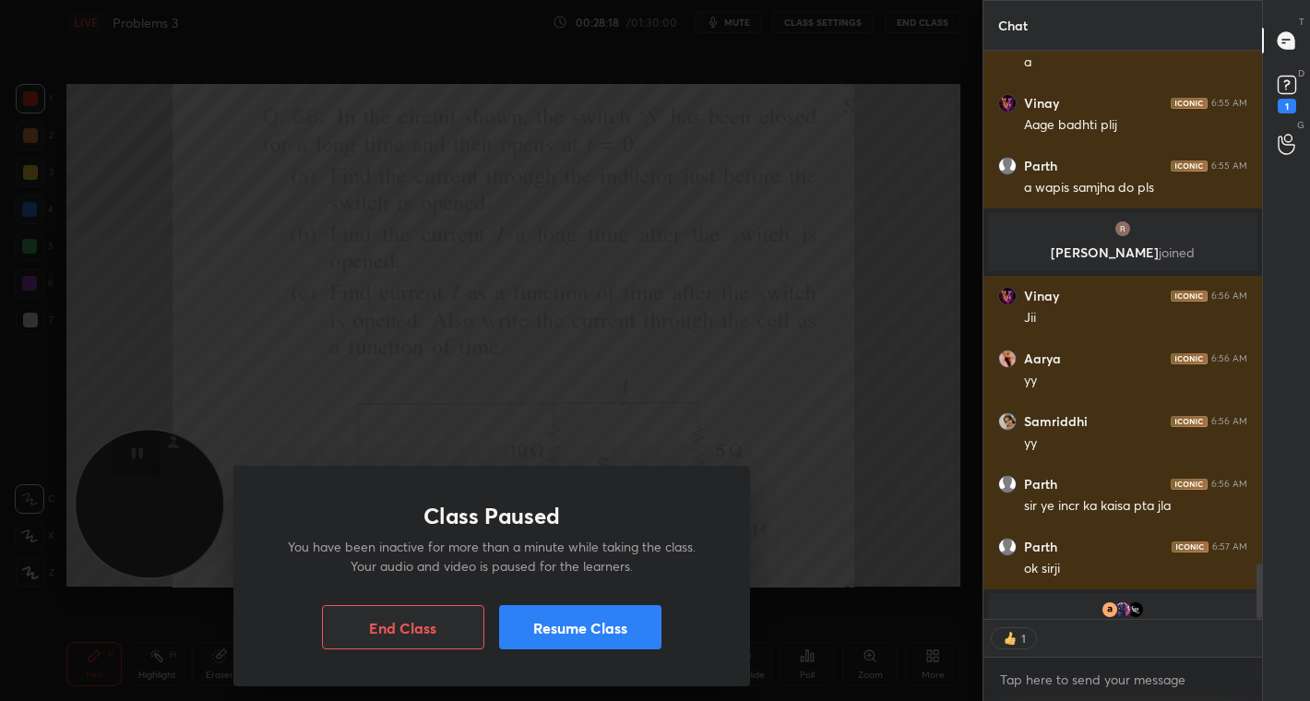
scroll to position [563, 273]
click at [566, 612] on button "Resume Class" at bounding box center [580, 627] width 162 height 44
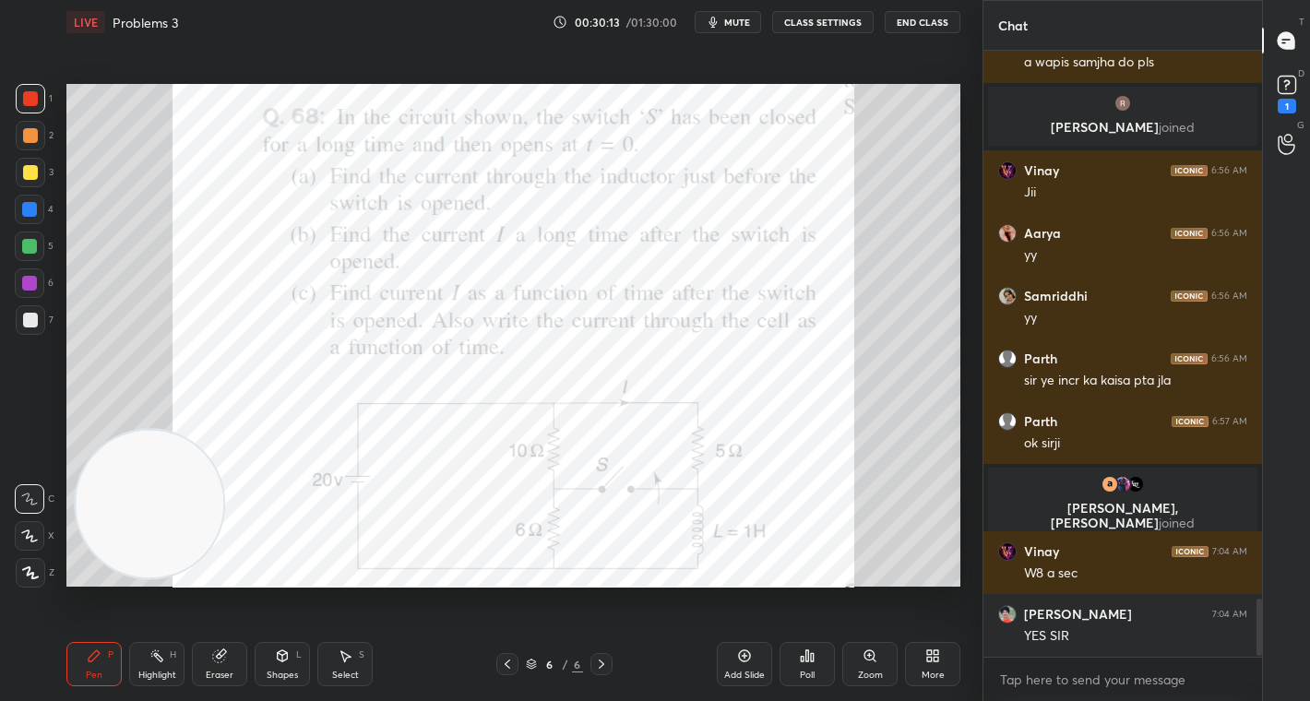
scroll to position [5776, 0]
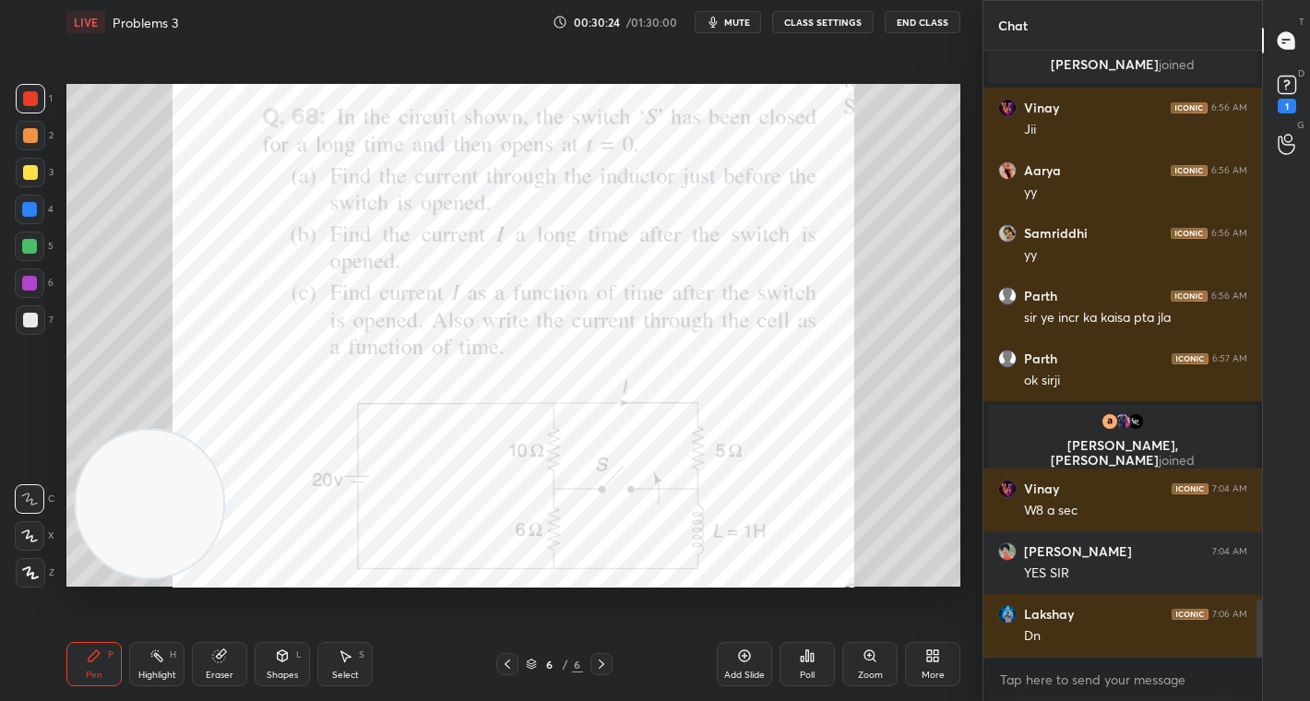
click at [808, 666] on div "Poll" at bounding box center [807, 664] width 55 height 44
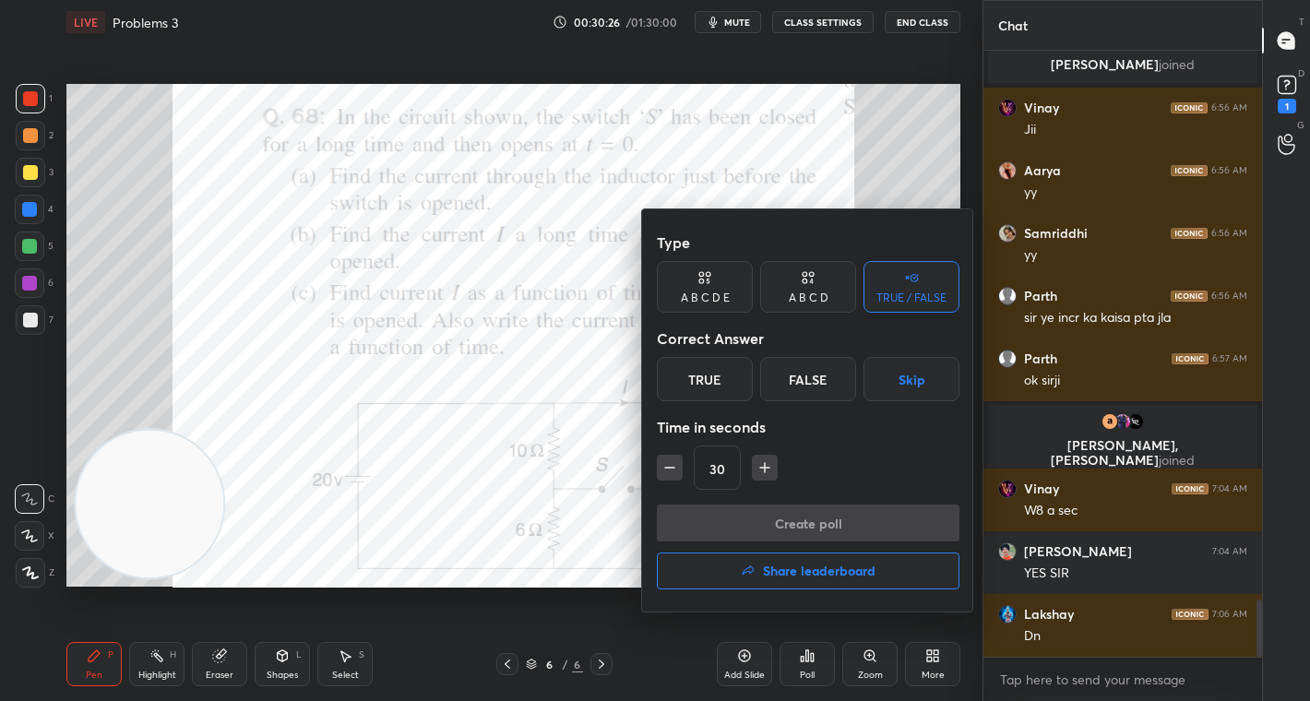
click at [714, 298] on div "A B C D E" at bounding box center [705, 297] width 49 height 11
click at [769, 360] on div "C" at bounding box center [782, 379] width 44 height 44
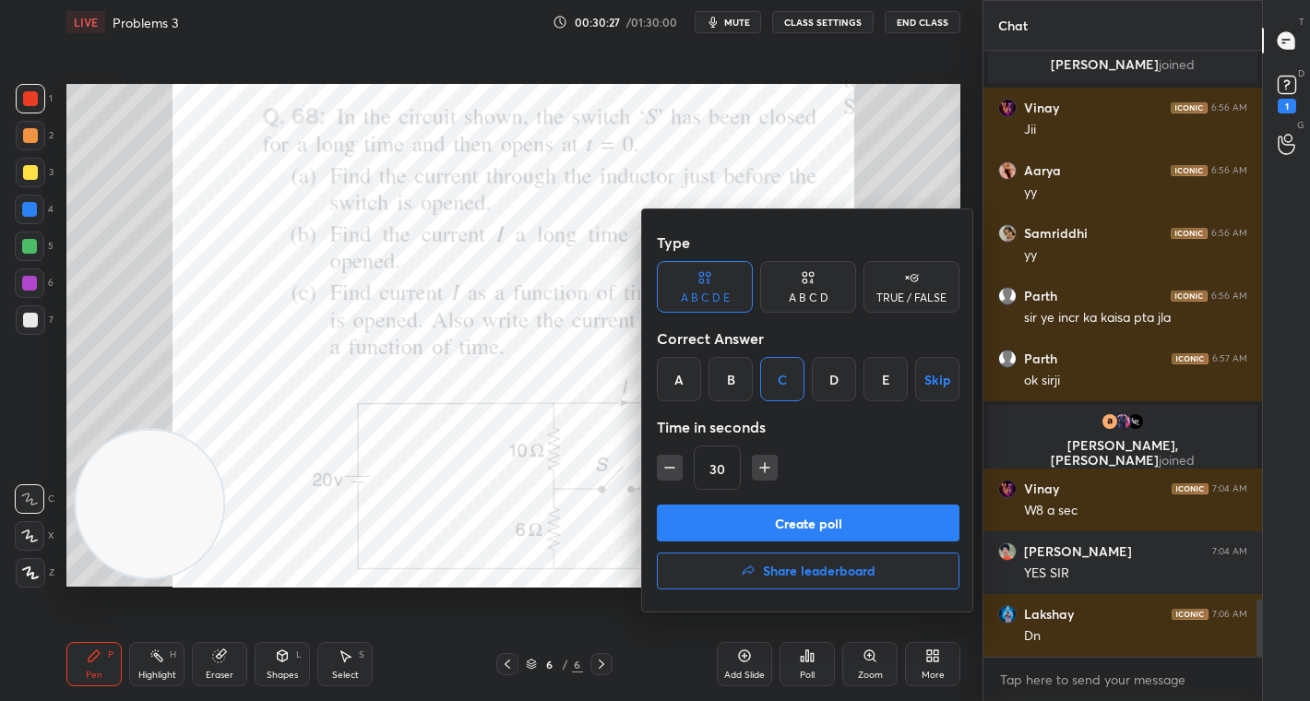
click at [825, 530] on button "Create poll" at bounding box center [808, 523] width 303 height 37
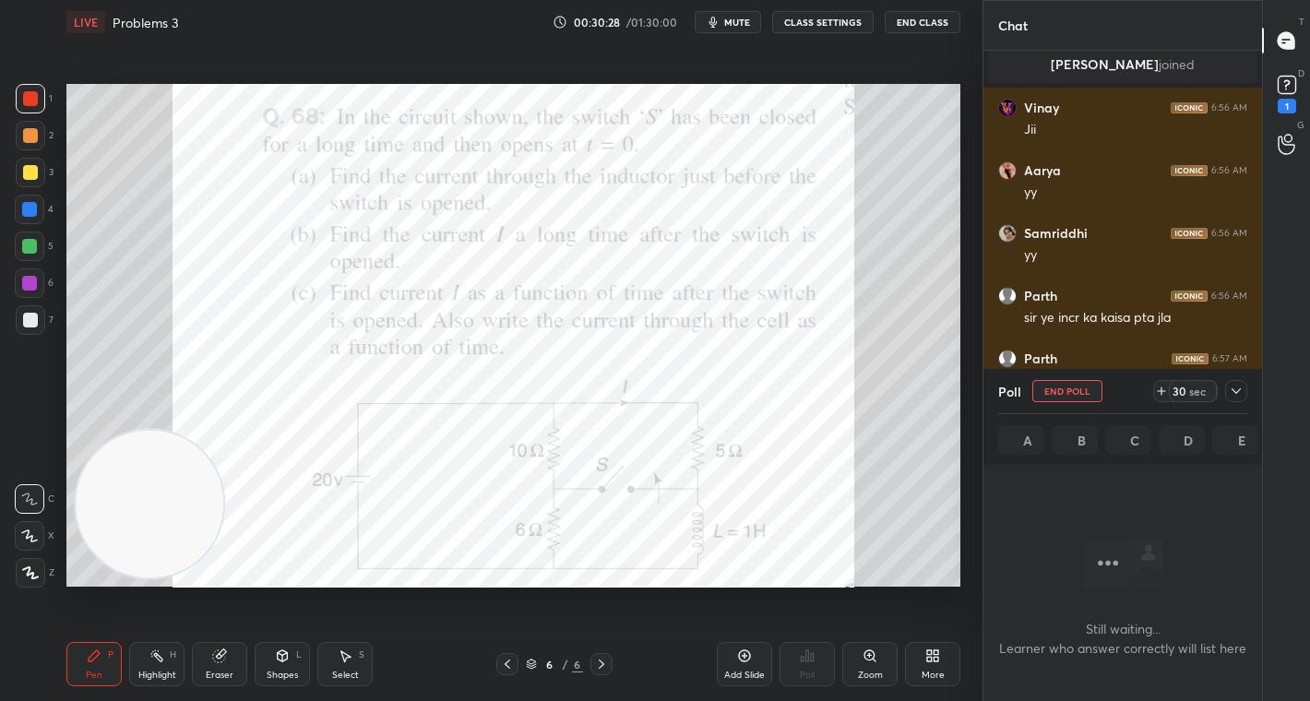
scroll to position [6, 6]
click at [1184, 397] on div "30" at bounding box center [1179, 391] width 15 height 15
click at [1184, 397] on div "29" at bounding box center [1179, 391] width 15 height 15
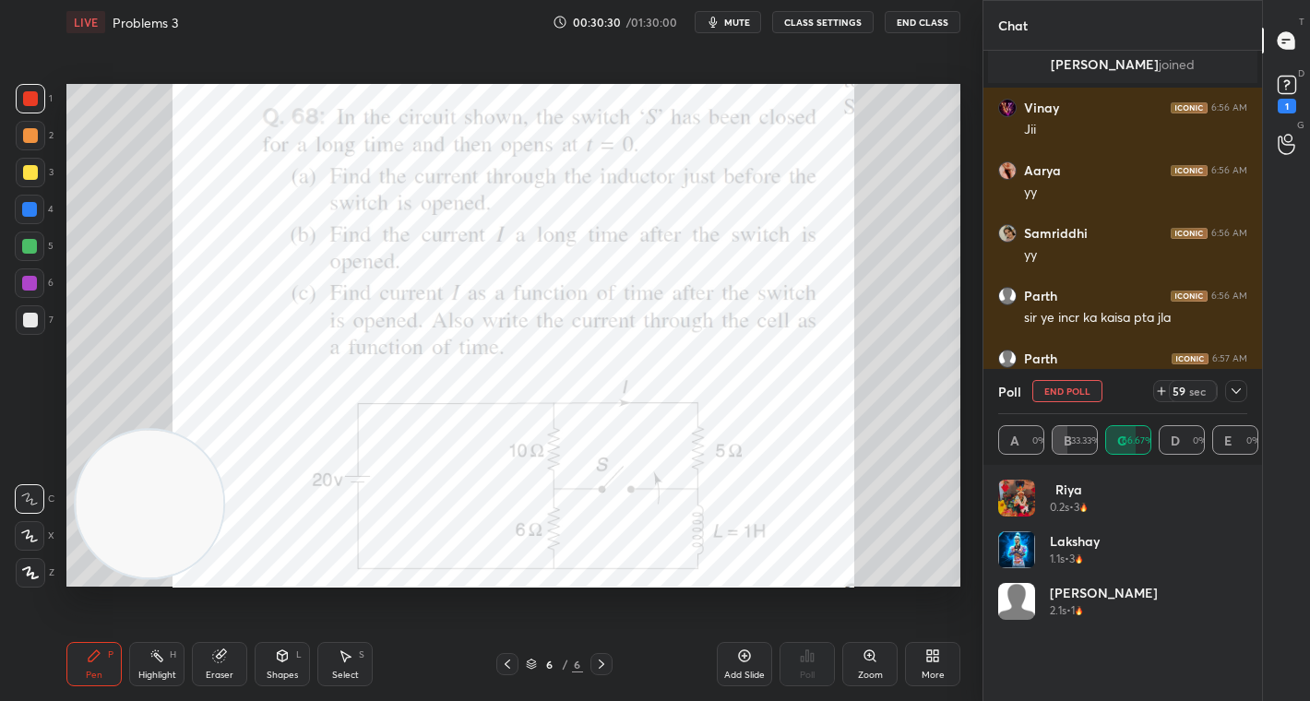
scroll to position [216, 244]
click at [1236, 393] on icon at bounding box center [1236, 391] width 15 height 15
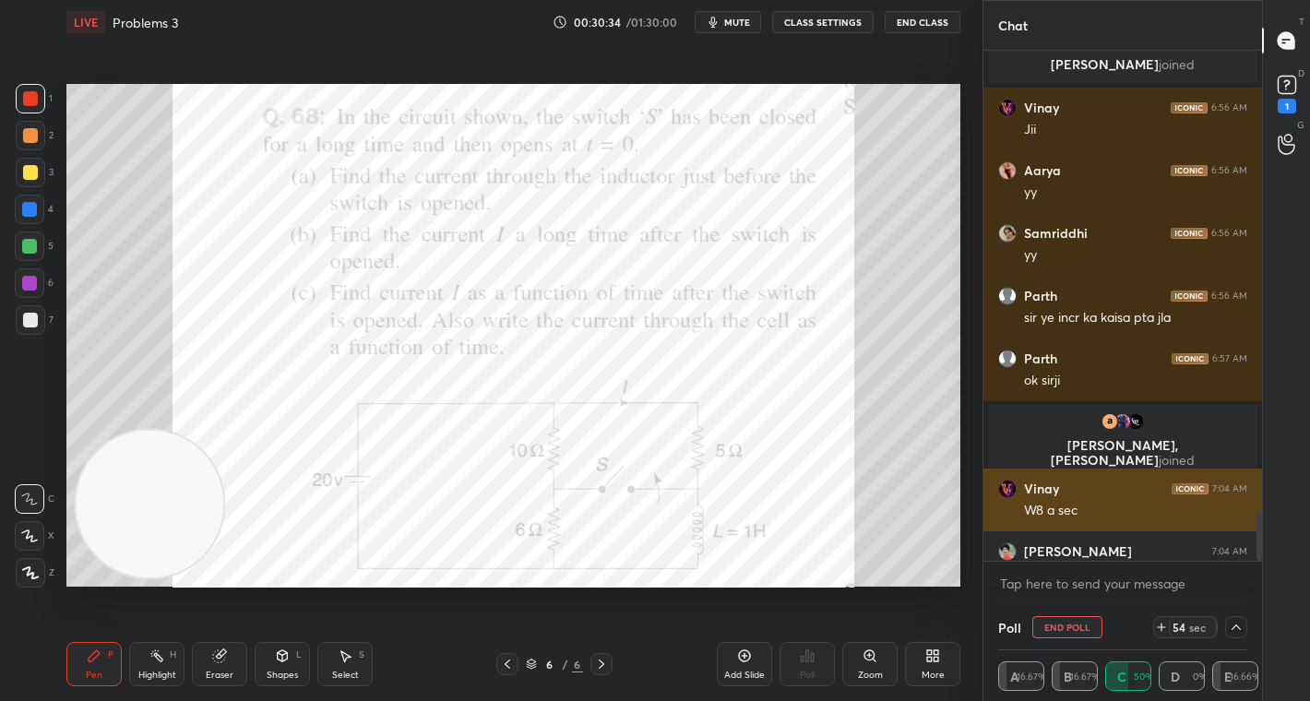
scroll to position [5872, 0]
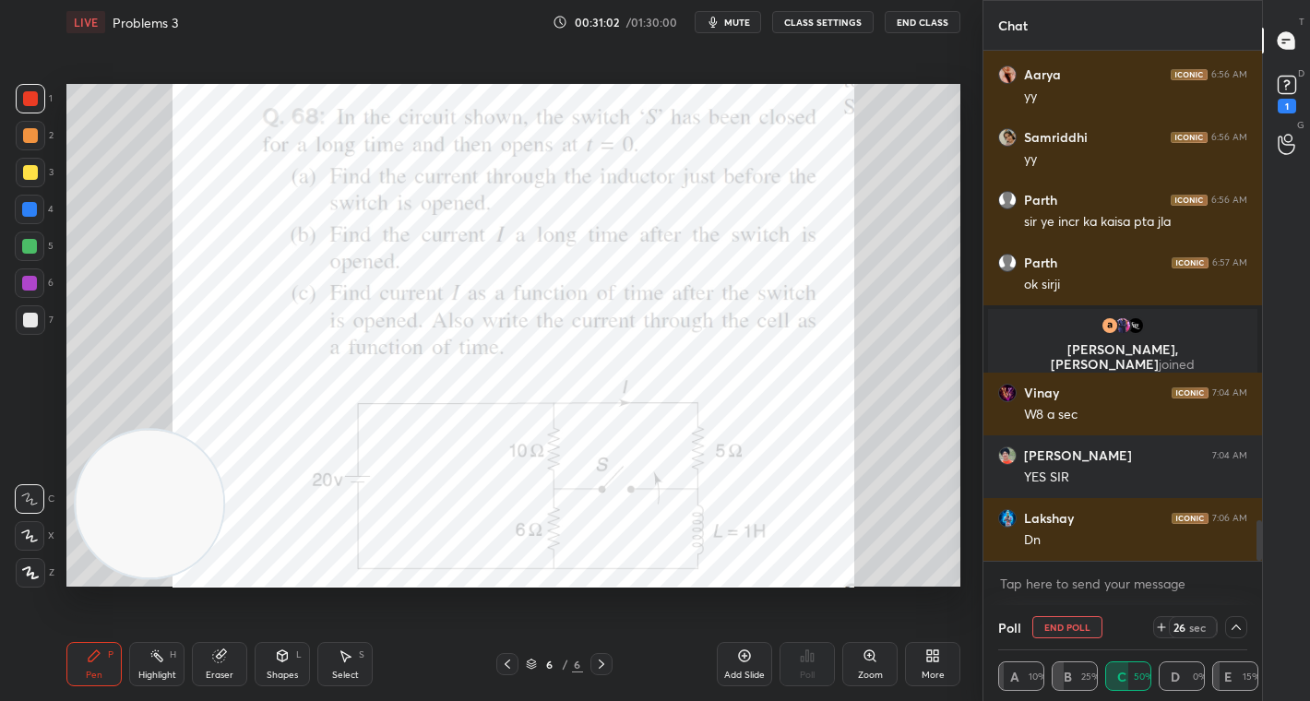
click at [1187, 618] on div "26 sec" at bounding box center [1193, 627] width 48 height 22
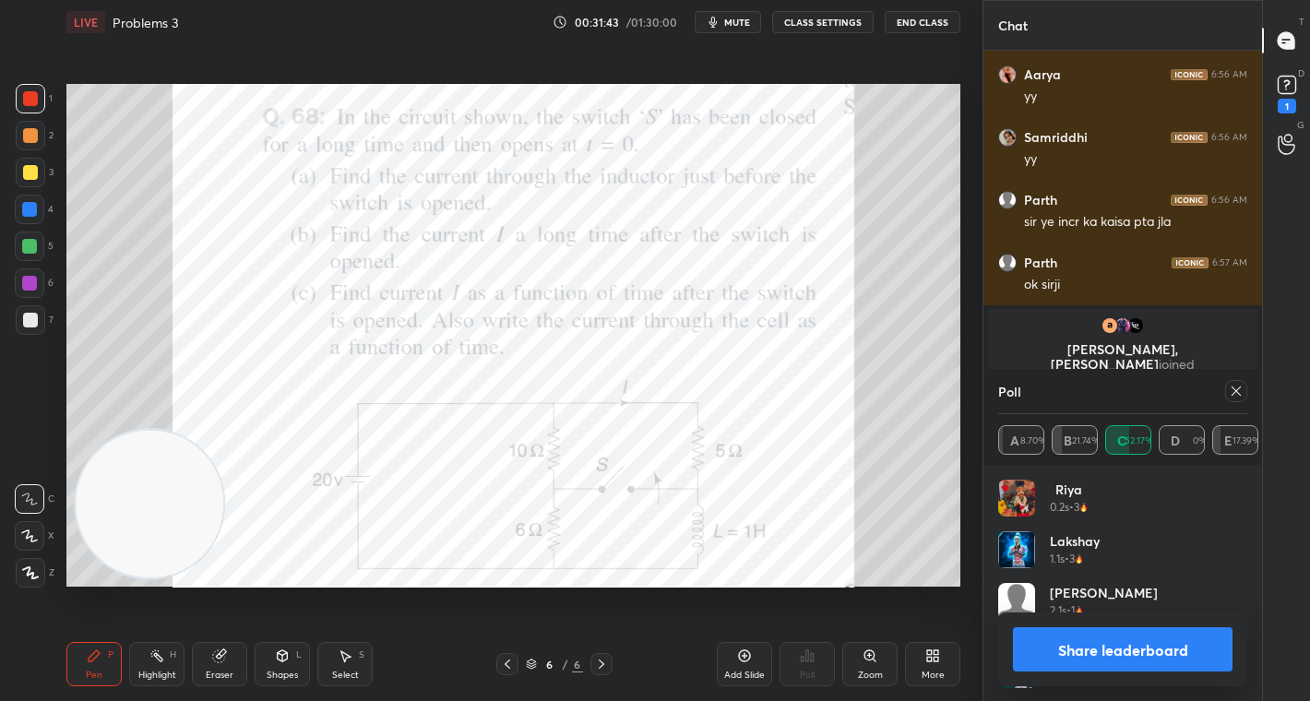
scroll to position [216, 244]
click at [1092, 662] on button "Share leaderboard" at bounding box center [1123, 649] width 220 height 44
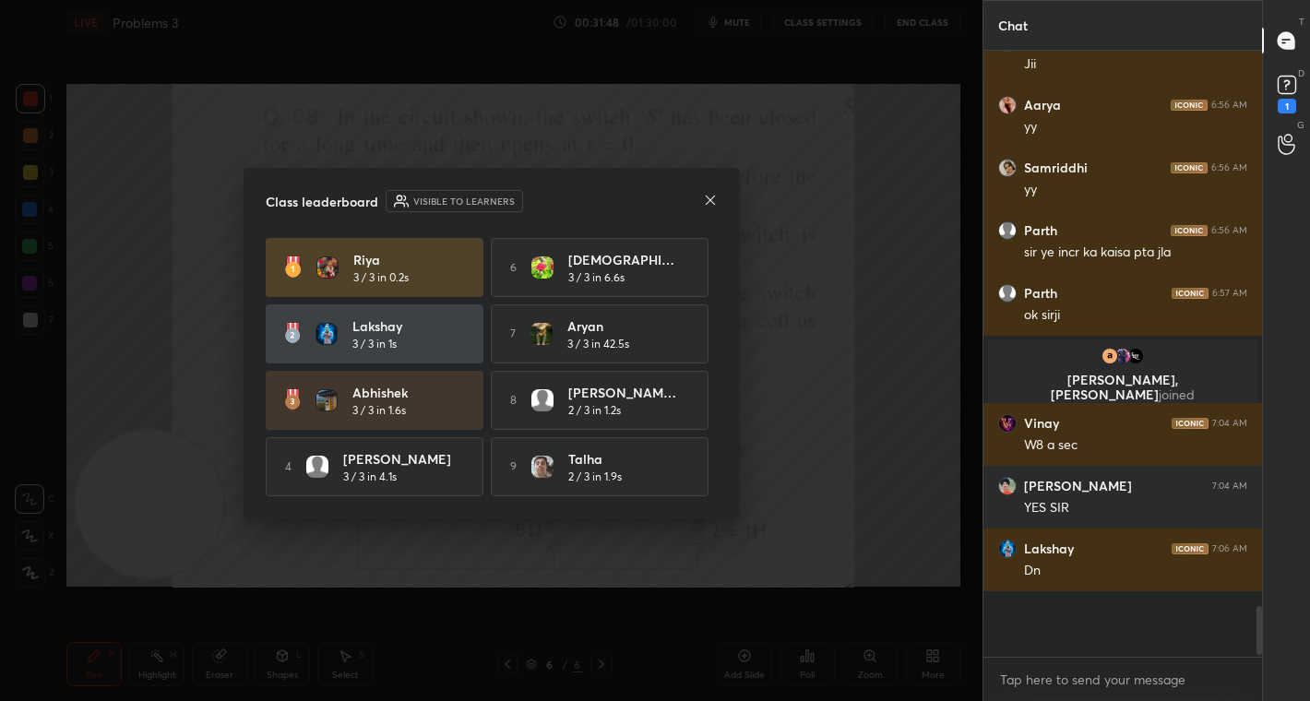
scroll to position [590, 273]
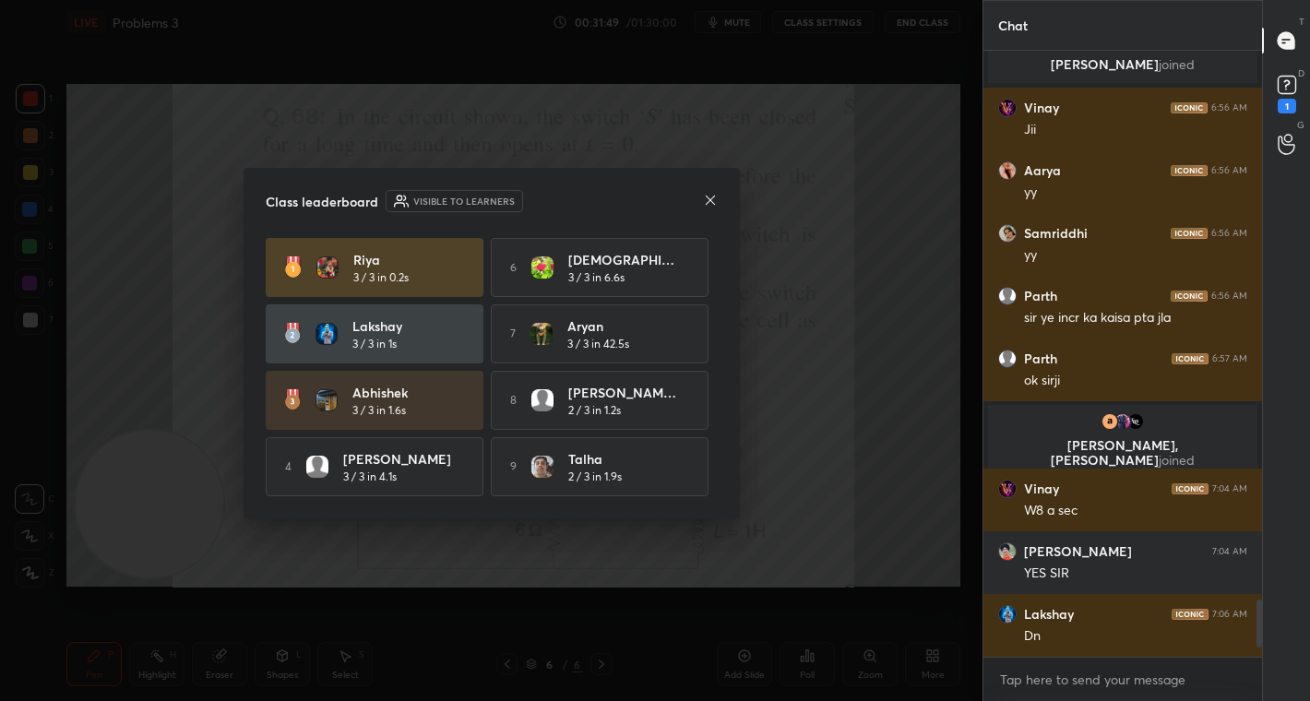
click at [713, 195] on icon at bounding box center [709, 199] width 9 height 9
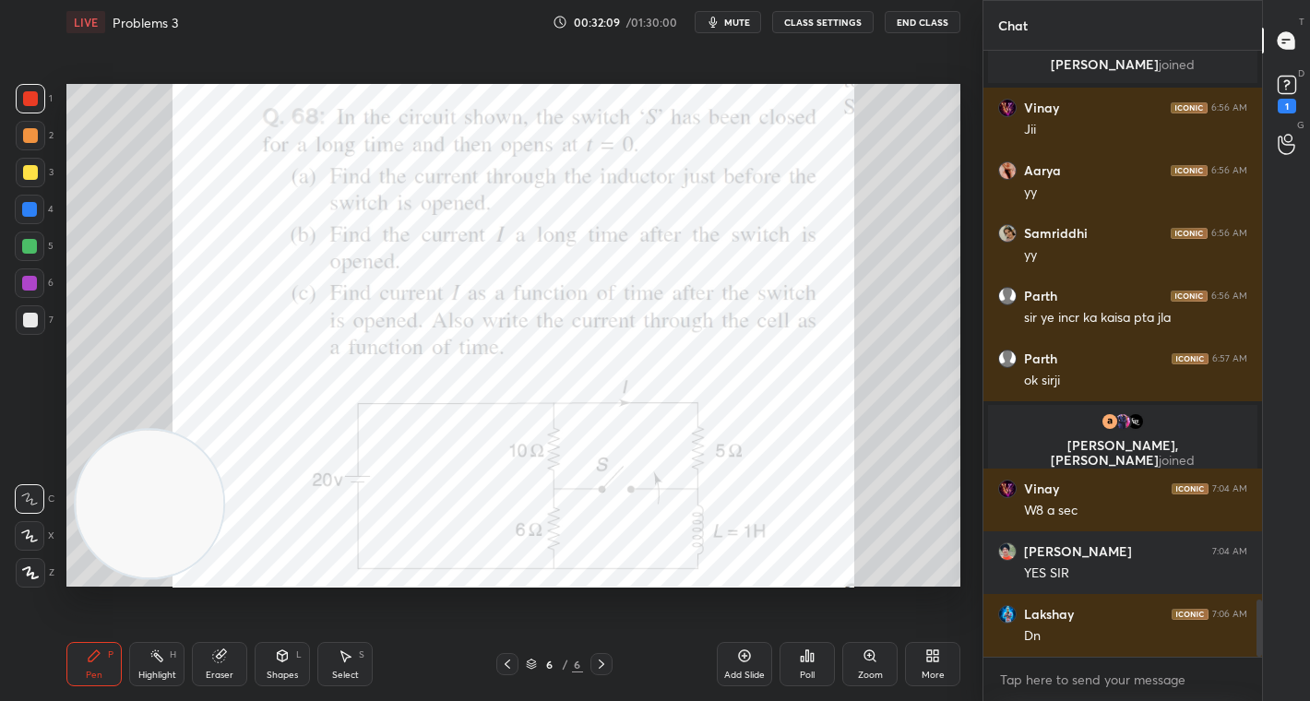
scroll to position [5839, 0]
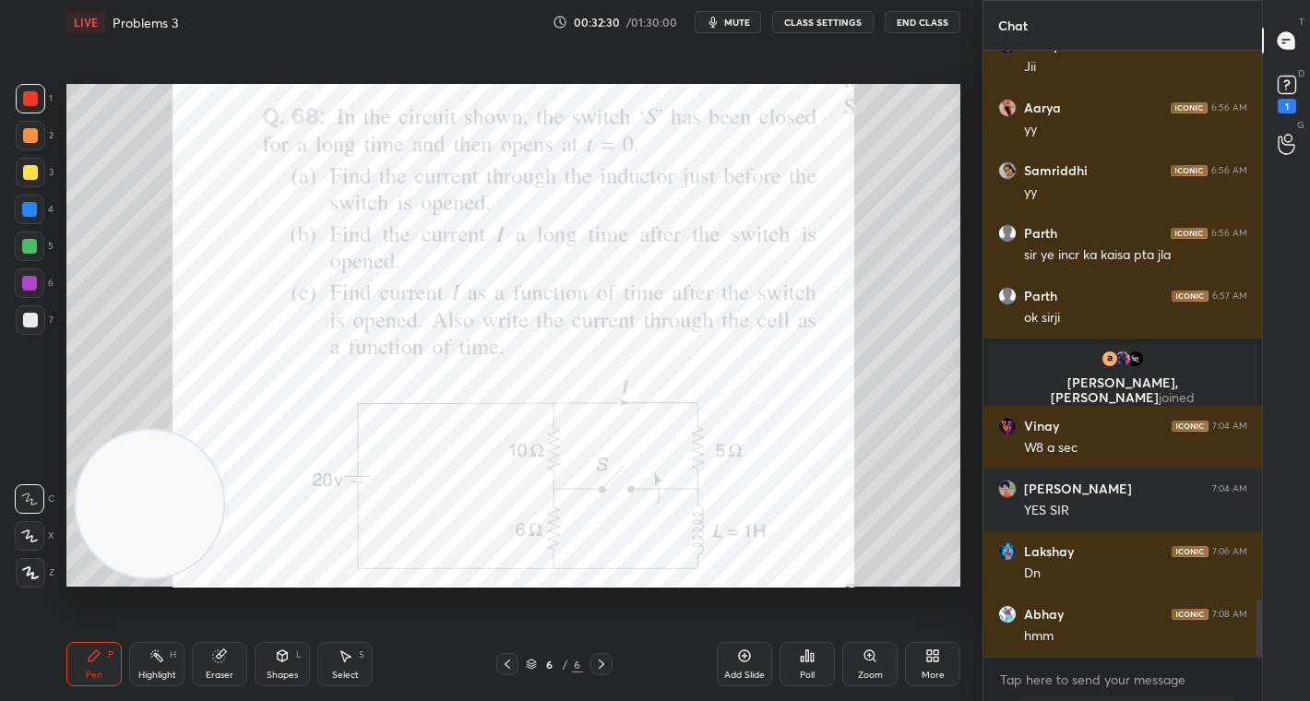
click at [809, 664] on div "Poll" at bounding box center [807, 664] width 55 height 44
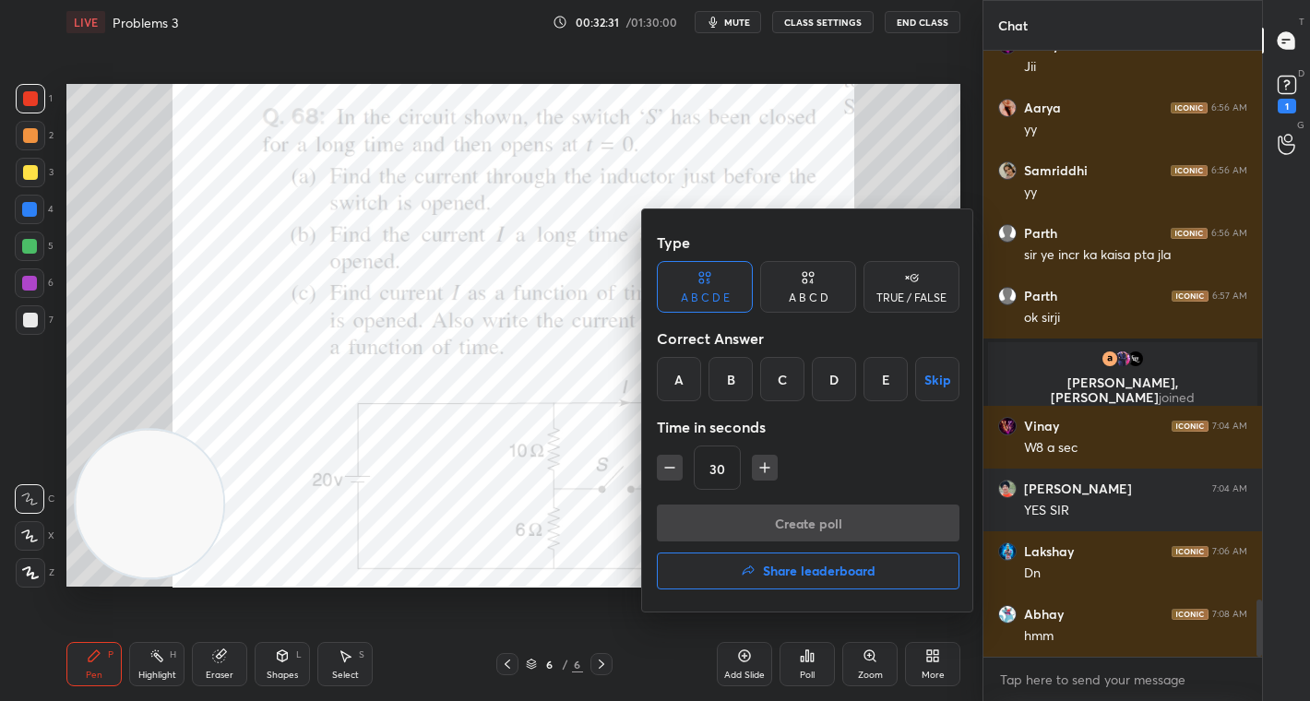
click at [733, 383] on div "B" at bounding box center [731, 379] width 44 height 44
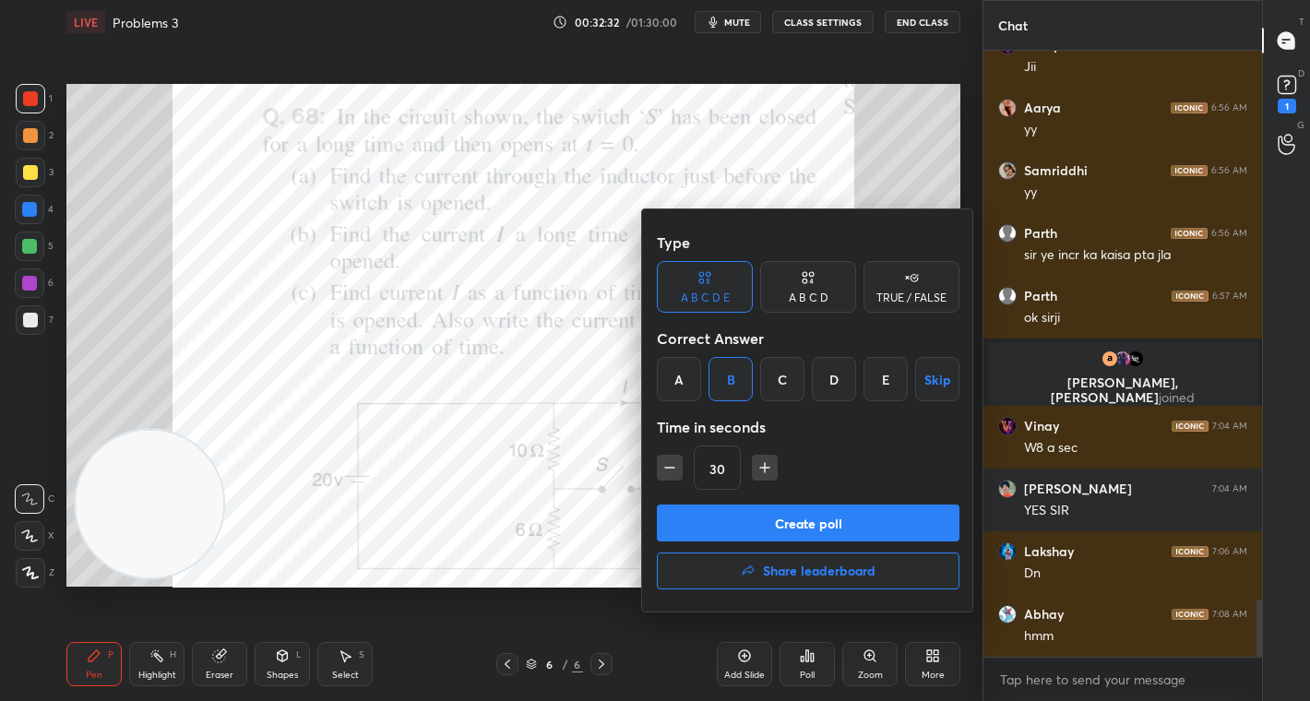
click at [817, 527] on button "Create poll" at bounding box center [808, 523] width 303 height 37
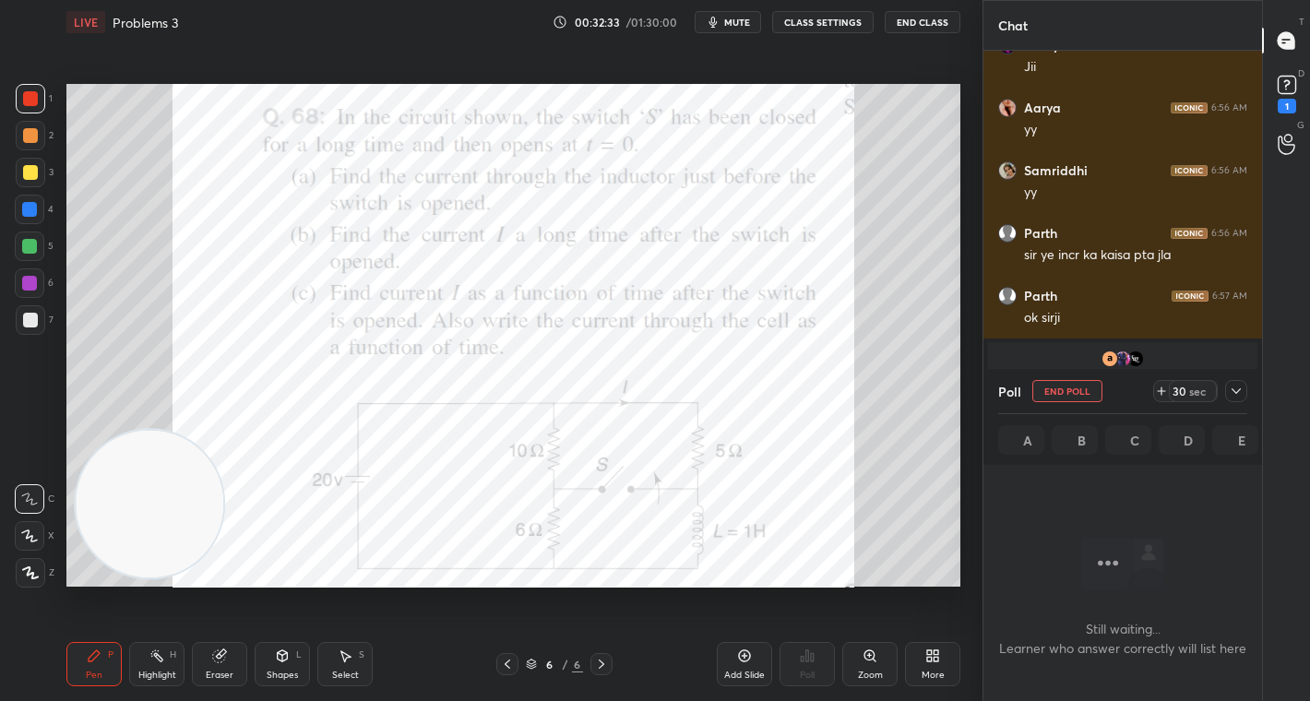
scroll to position [6, 6]
click at [1187, 384] on div "sec" at bounding box center [1197, 391] width 22 height 15
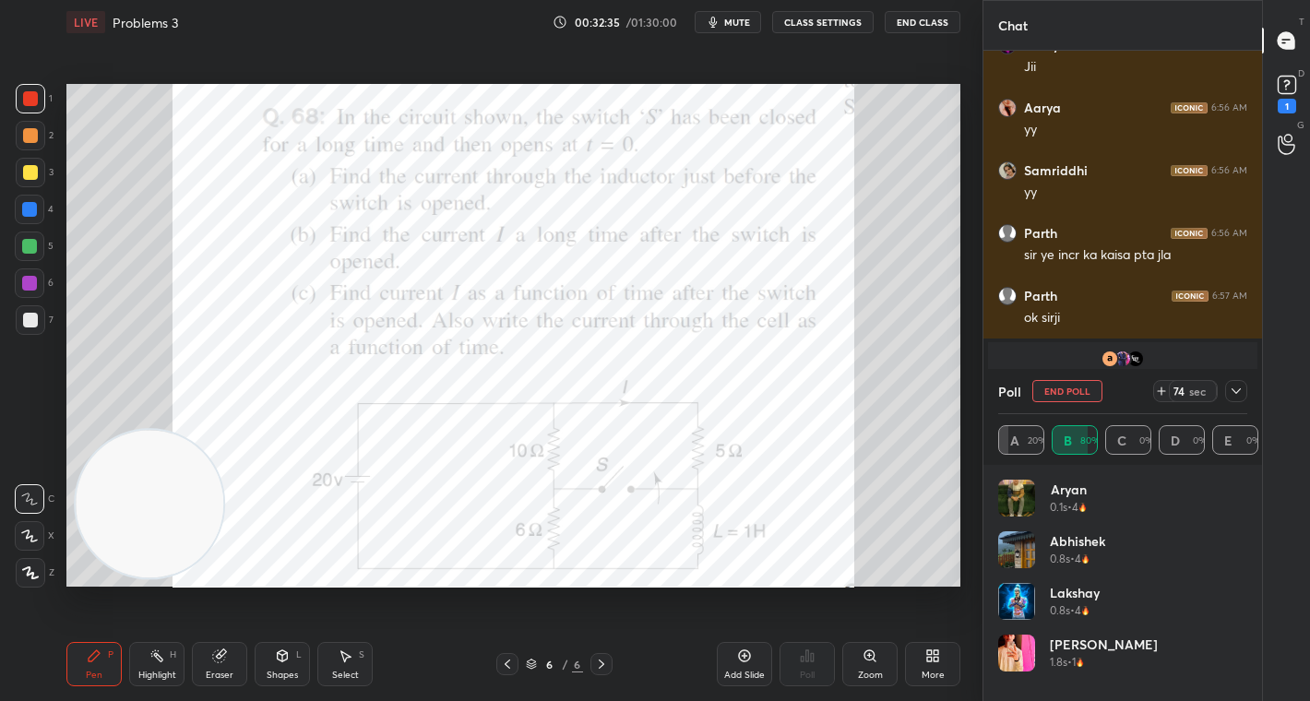
click at [1239, 385] on icon at bounding box center [1236, 391] width 15 height 15
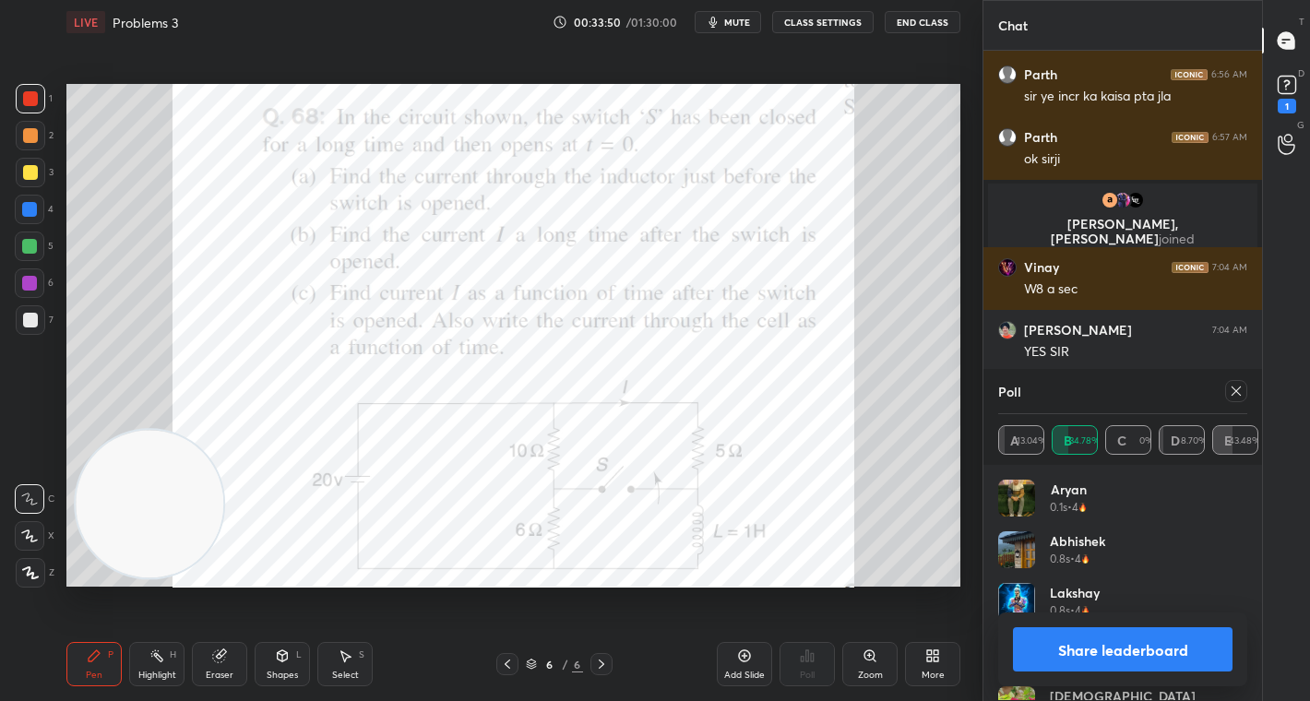
scroll to position [216, 244]
click at [1112, 644] on button "Share leaderboard" at bounding box center [1123, 649] width 220 height 44
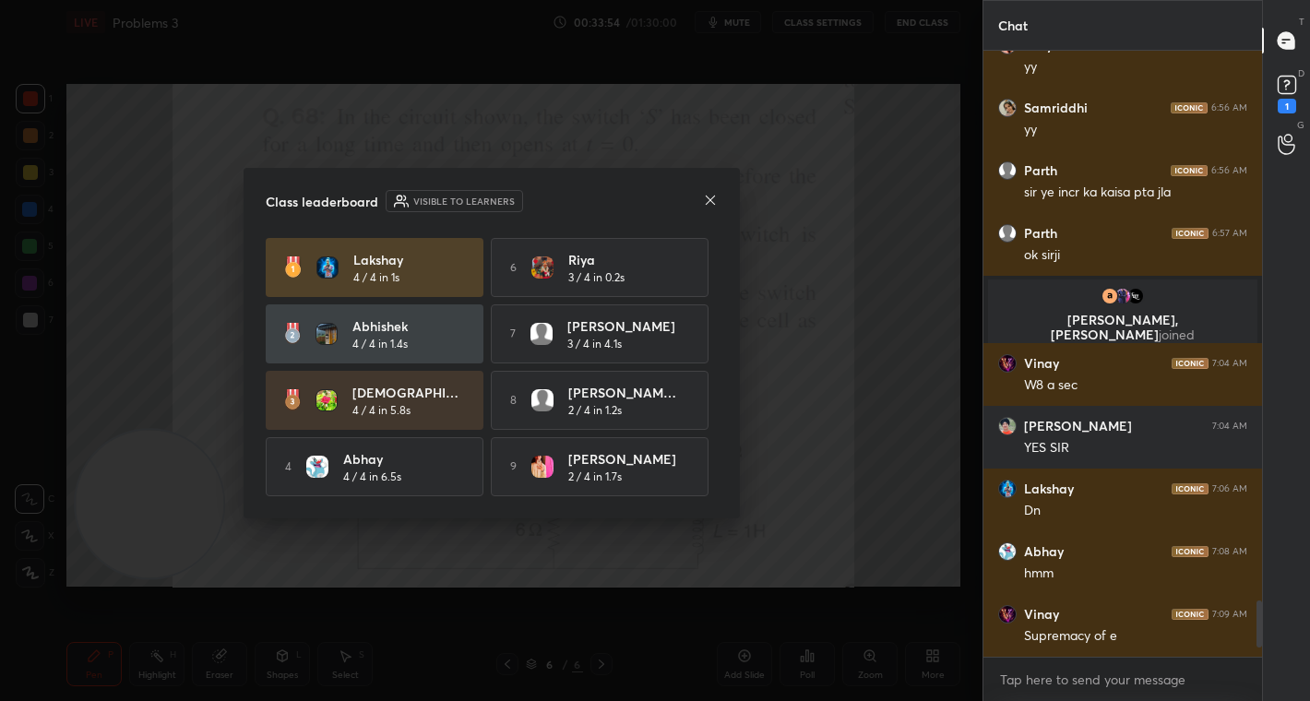
scroll to position [5902, 0]
click at [711, 201] on icon at bounding box center [709, 199] width 9 height 9
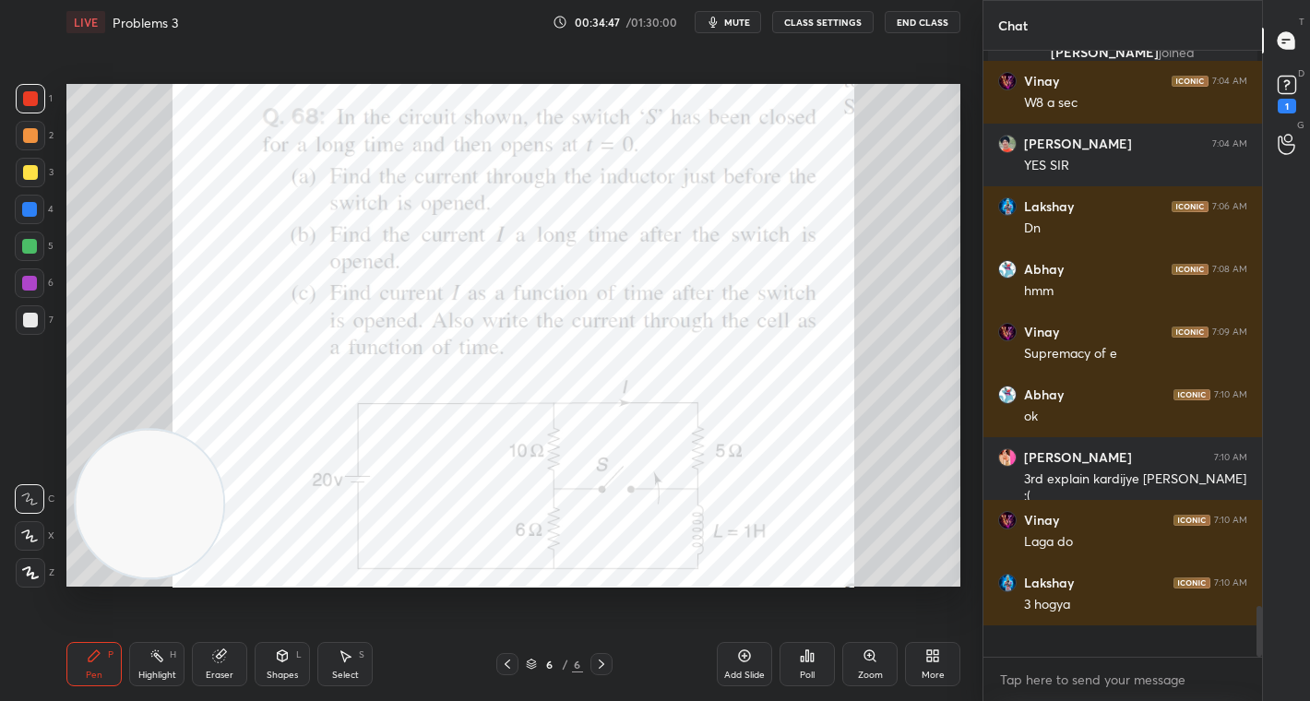
scroll to position [6153, 0]
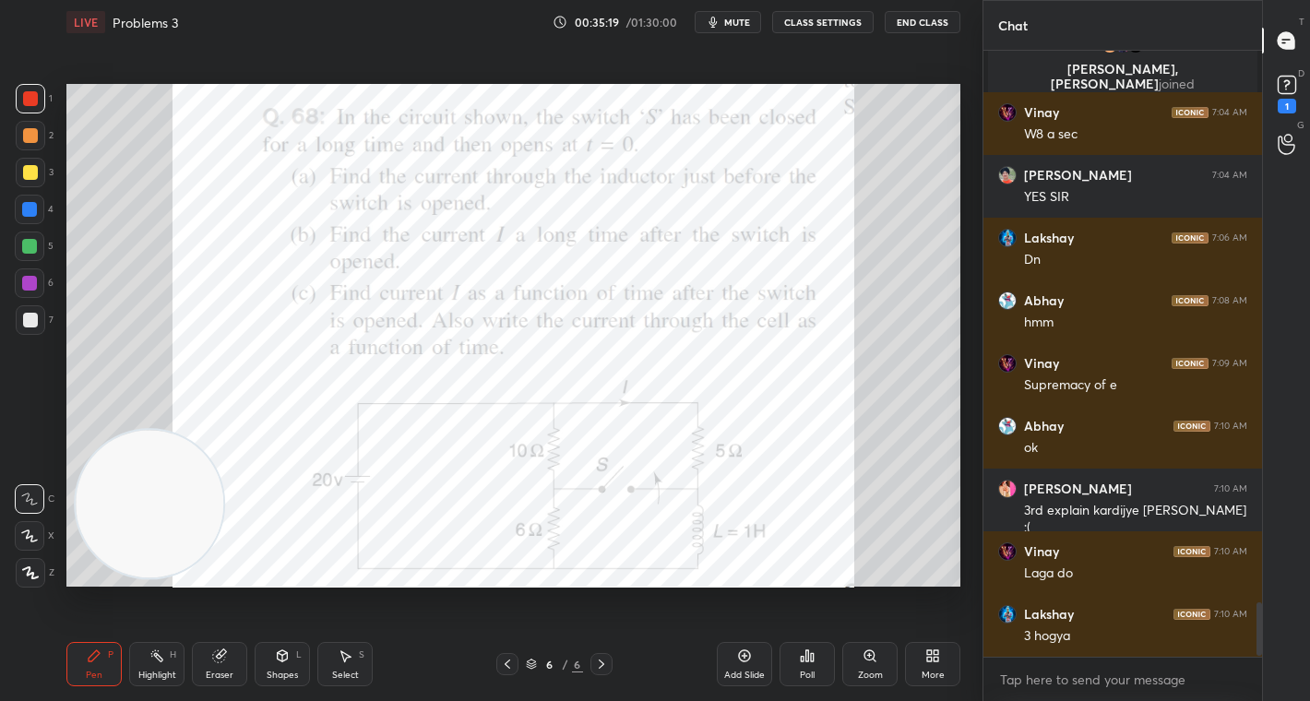
click at [809, 668] on div "Poll" at bounding box center [807, 664] width 55 height 44
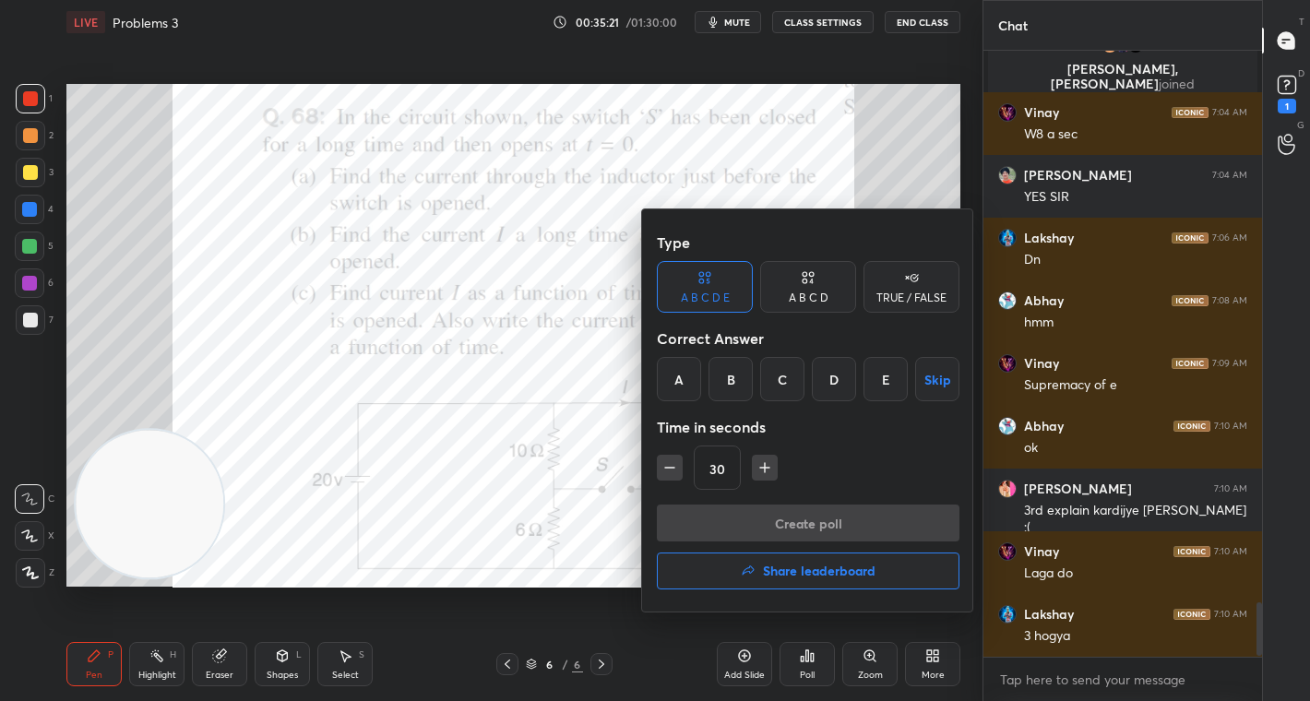
click at [583, 531] on div at bounding box center [655, 350] width 1310 height 701
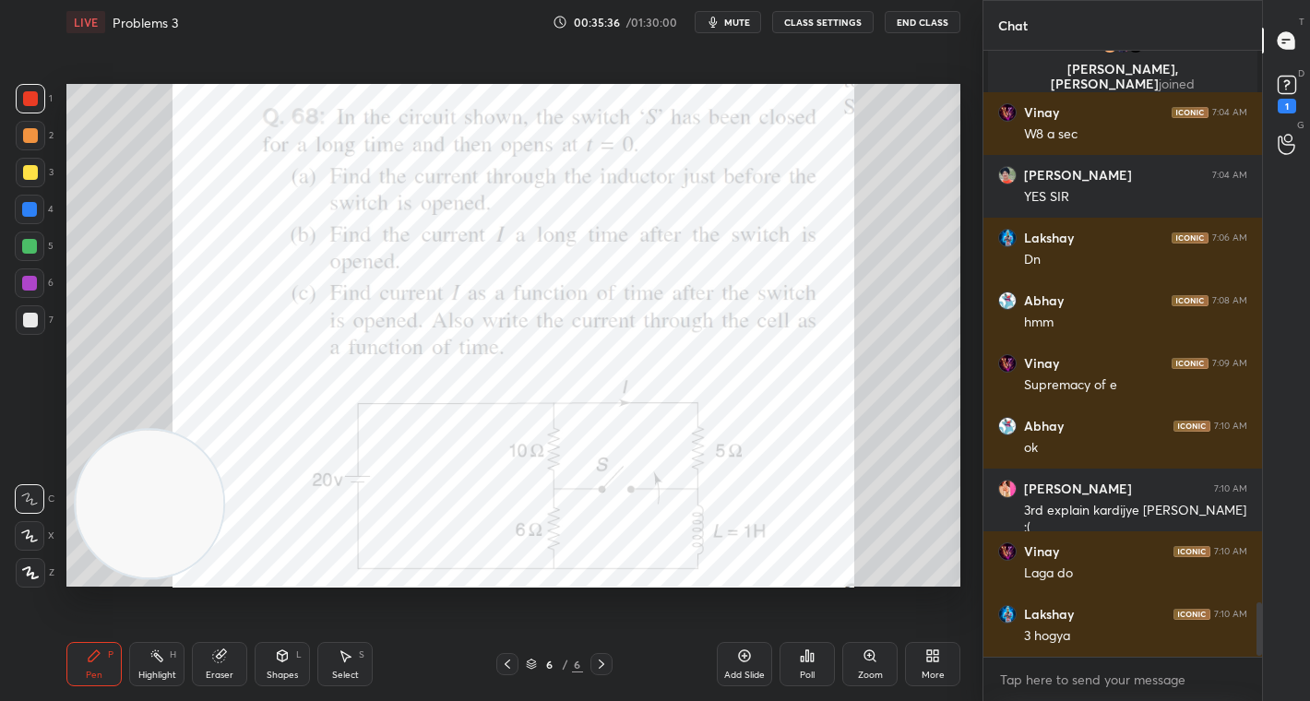
click at [815, 670] on div "Poll" at bounding box center [807, 664] width 55 height 44
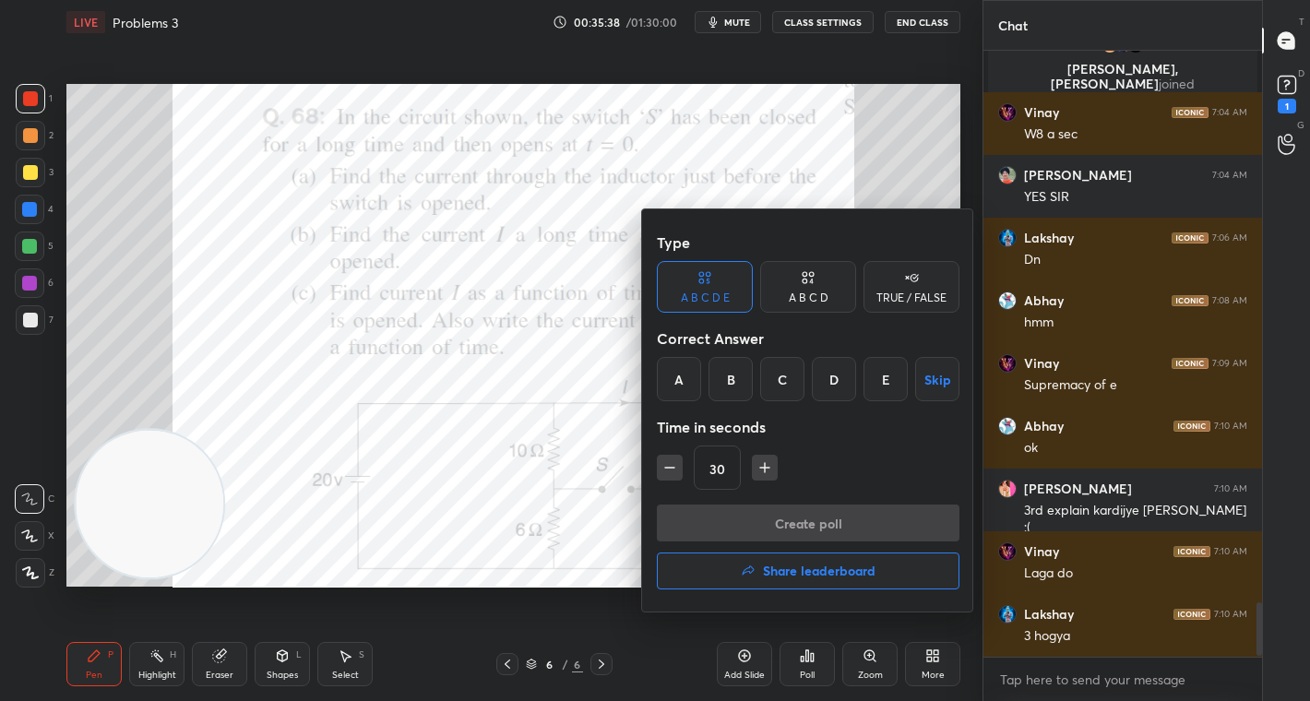
click at [922, 287] on div "TRUE / FALSE" at bounding box center [912, 287] width 96 height 52
click at [695, 389] on div "True" at bounding box center [705, 379] width 96 height 44
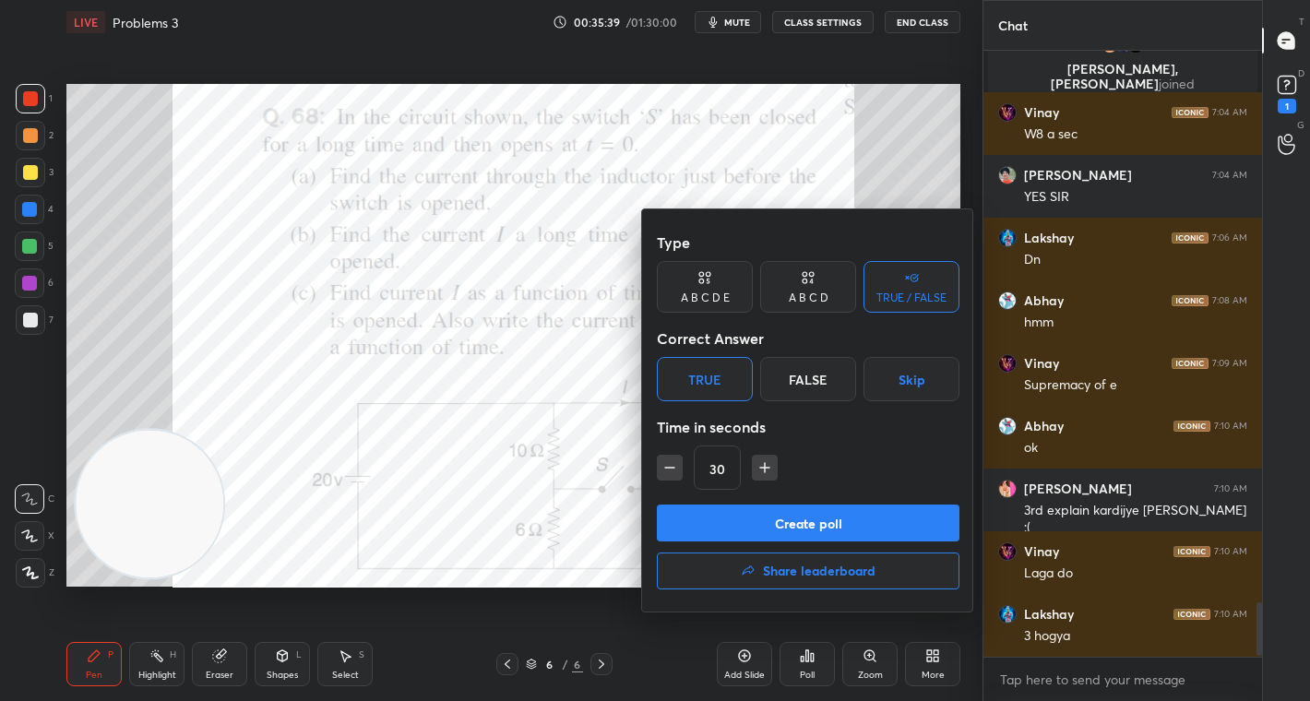
click at [811, 513] on button "Create poll" at bounding box center [808, 523] width 303 height 37
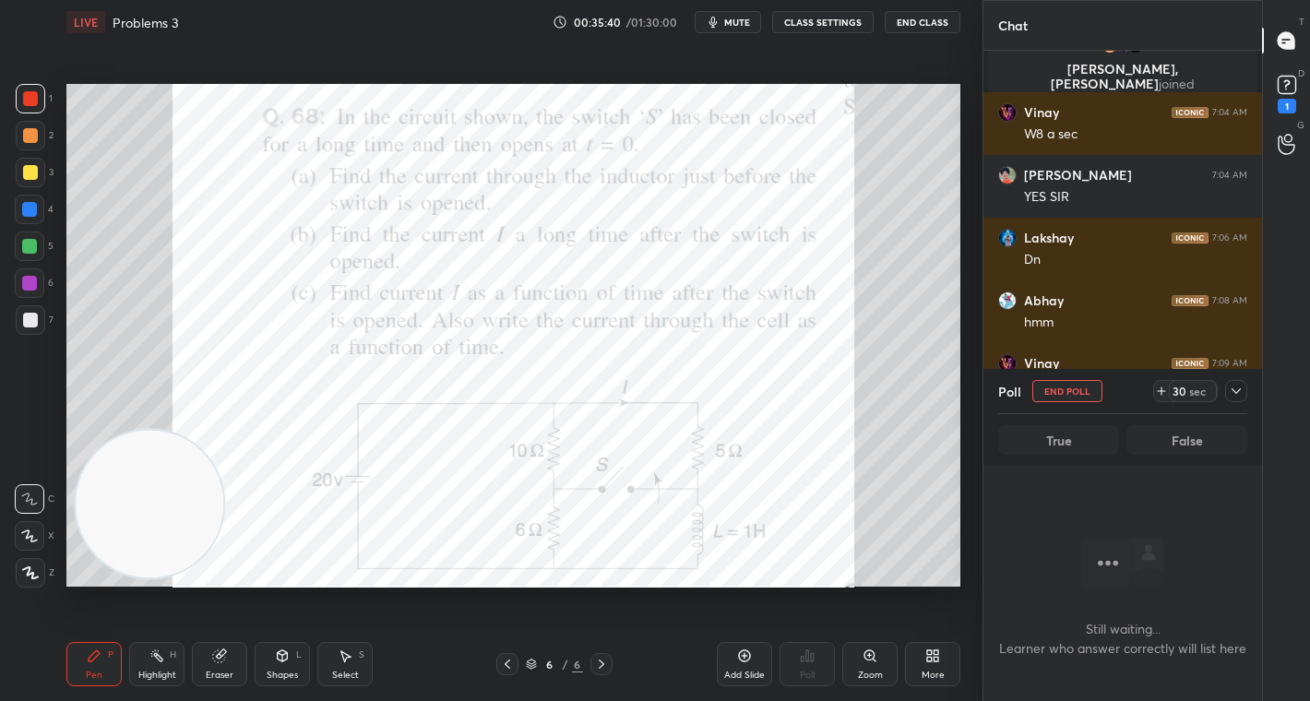
scroll to position [6, 6]
click at [1184, 398] on div "29" at bounding box center [1179, 391] width 15 height 15
click at [1184, 398] on div "44" at bounding box center [1179, 391] width 15 height 15
click at [1184, 398] on div "59" at bounding box center [1179, 391] width 15 height 15
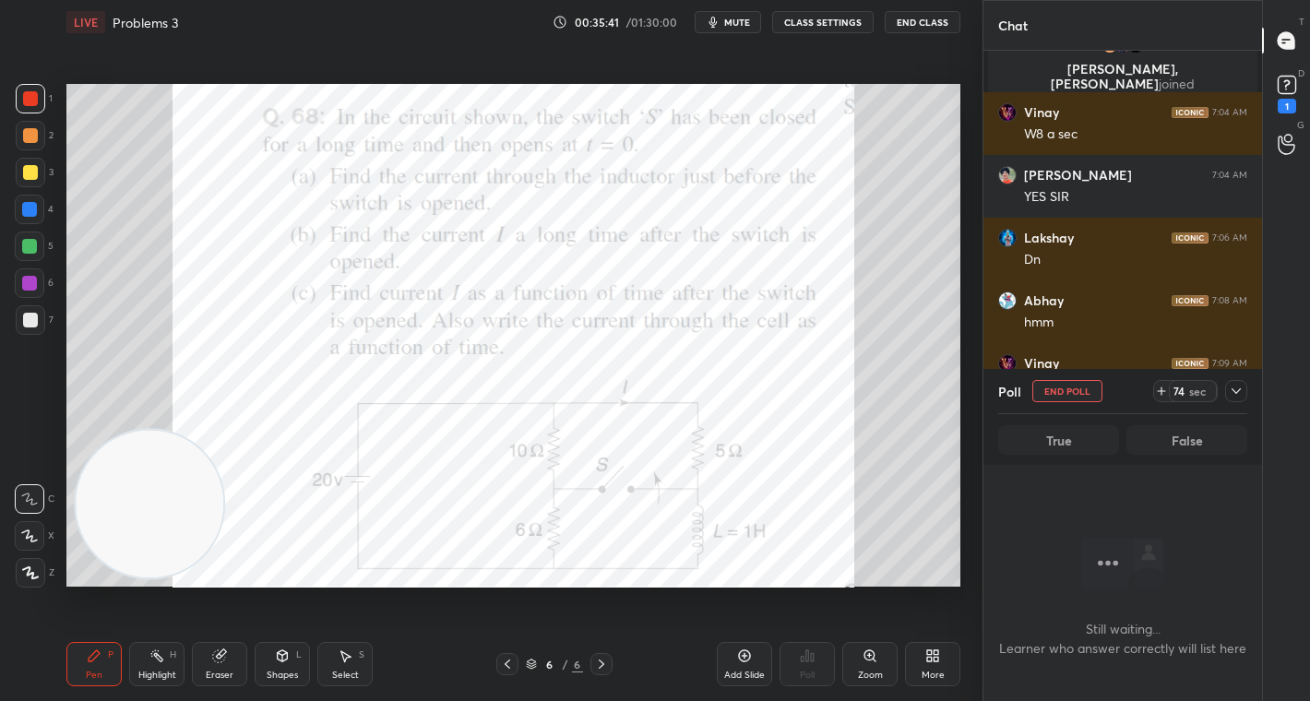
click at [1184, 398] on div "74" at bounding box center [1179, 391] width 15 height 15
click at [1184, 398] on div "88" at bounding box center [1179, 391] width 15 height 15
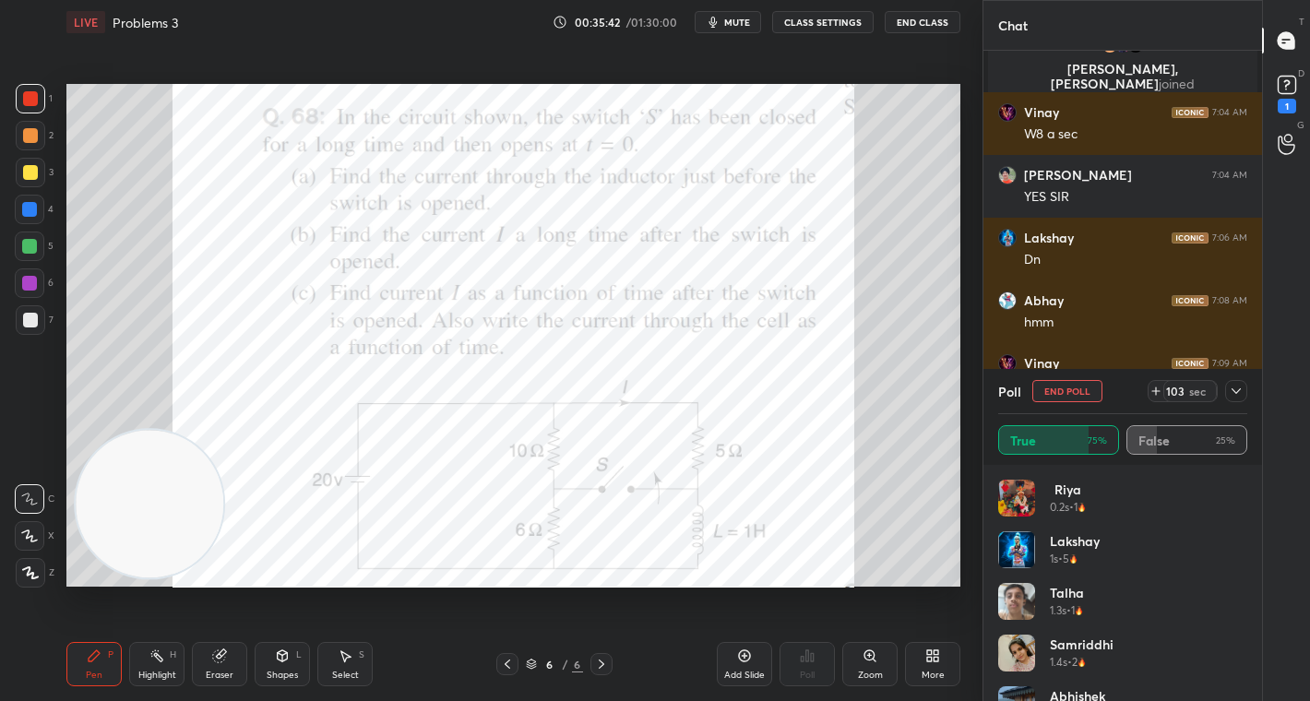
scroll to position [216, 244]
click at [1184, 398] on div "133" at bounding box center [1175, 391] width 22 height 15
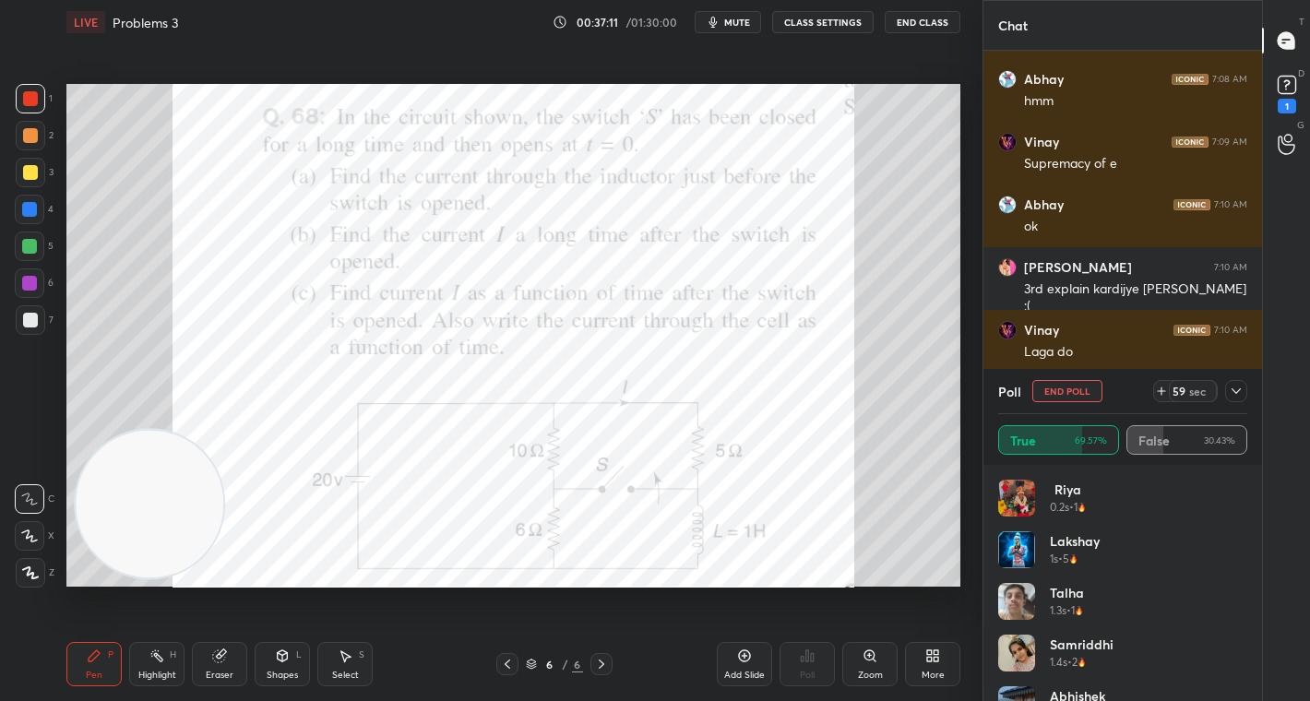
scroll to position [6453, 0]
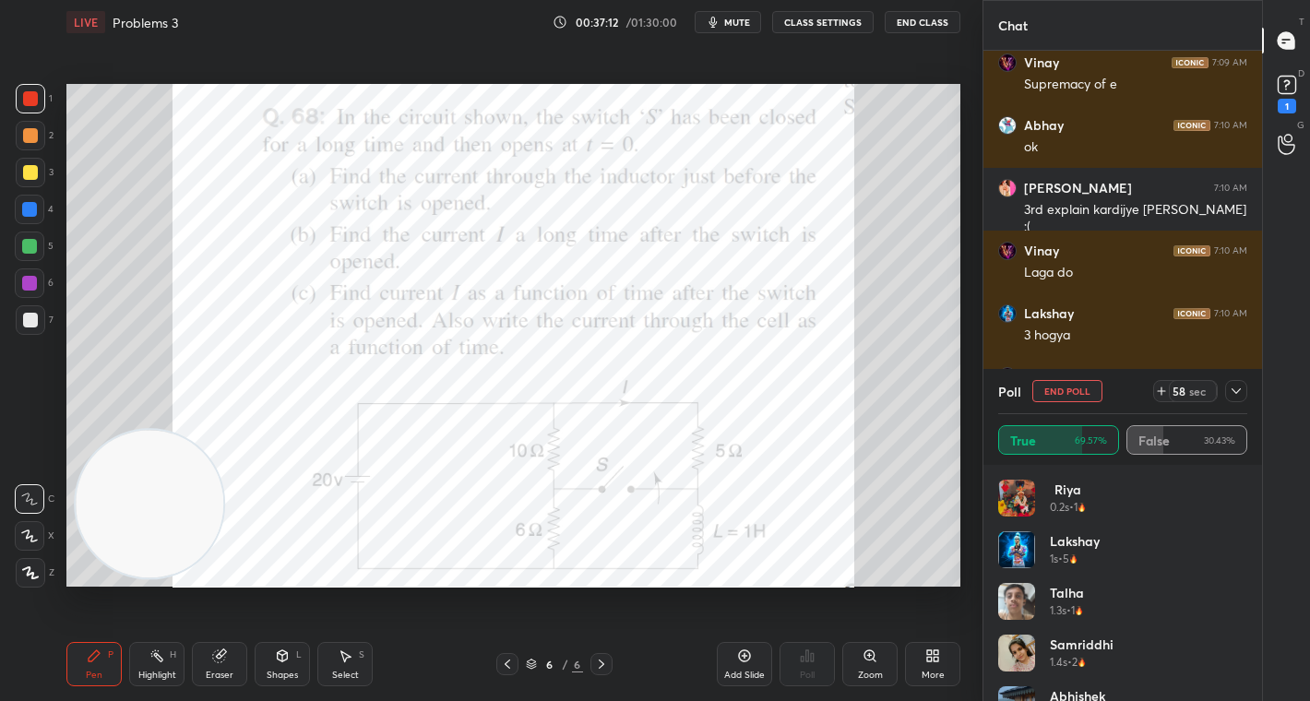
click at [1236, 399] on div at bounding box center [1236, 391] width 22 height 22
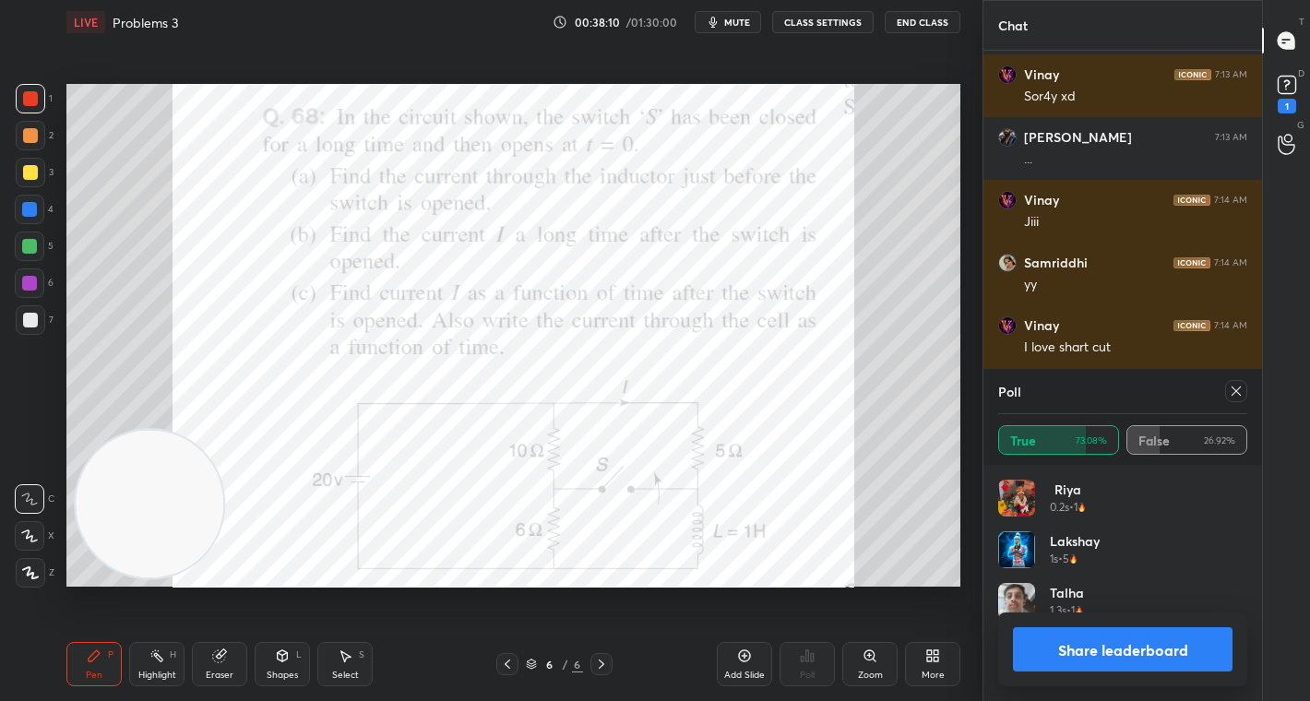
scroll to position [216, 244]
click at [1125, 649] on button "Share leaderboard" at bounding box center [1123, 649] width 220 height 44
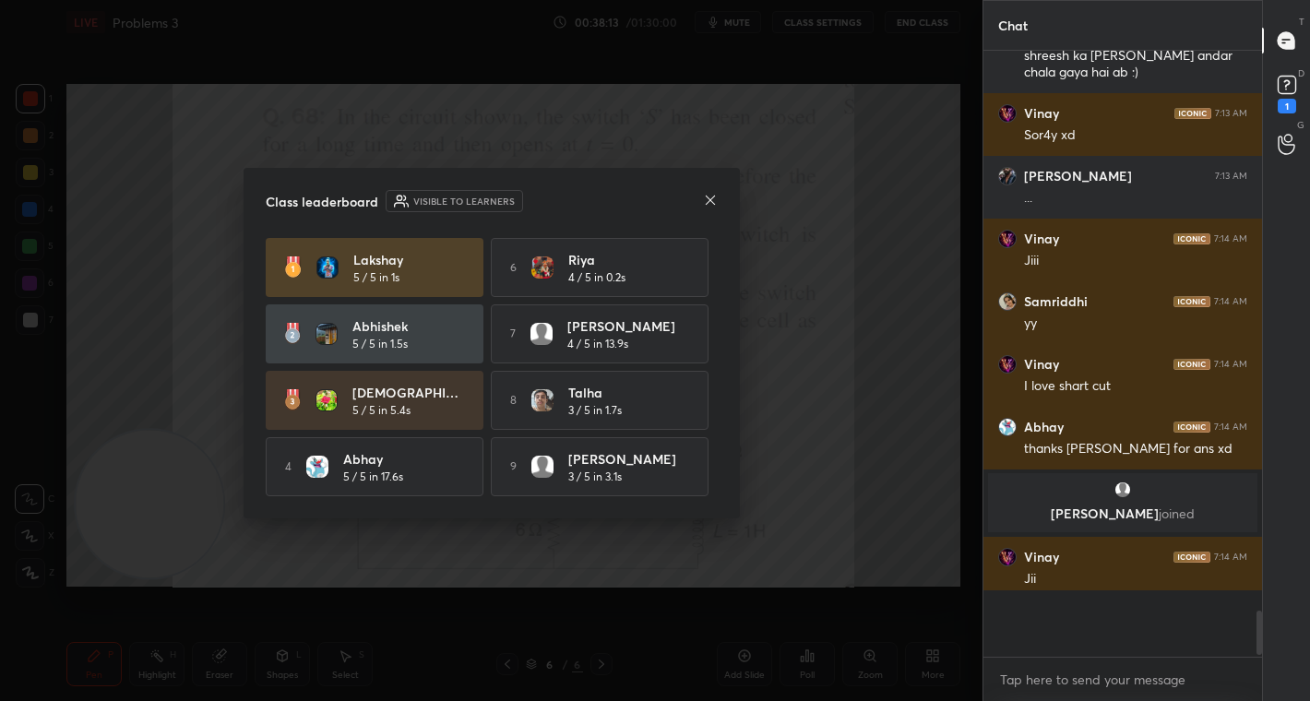
scroll to position [595, 273]
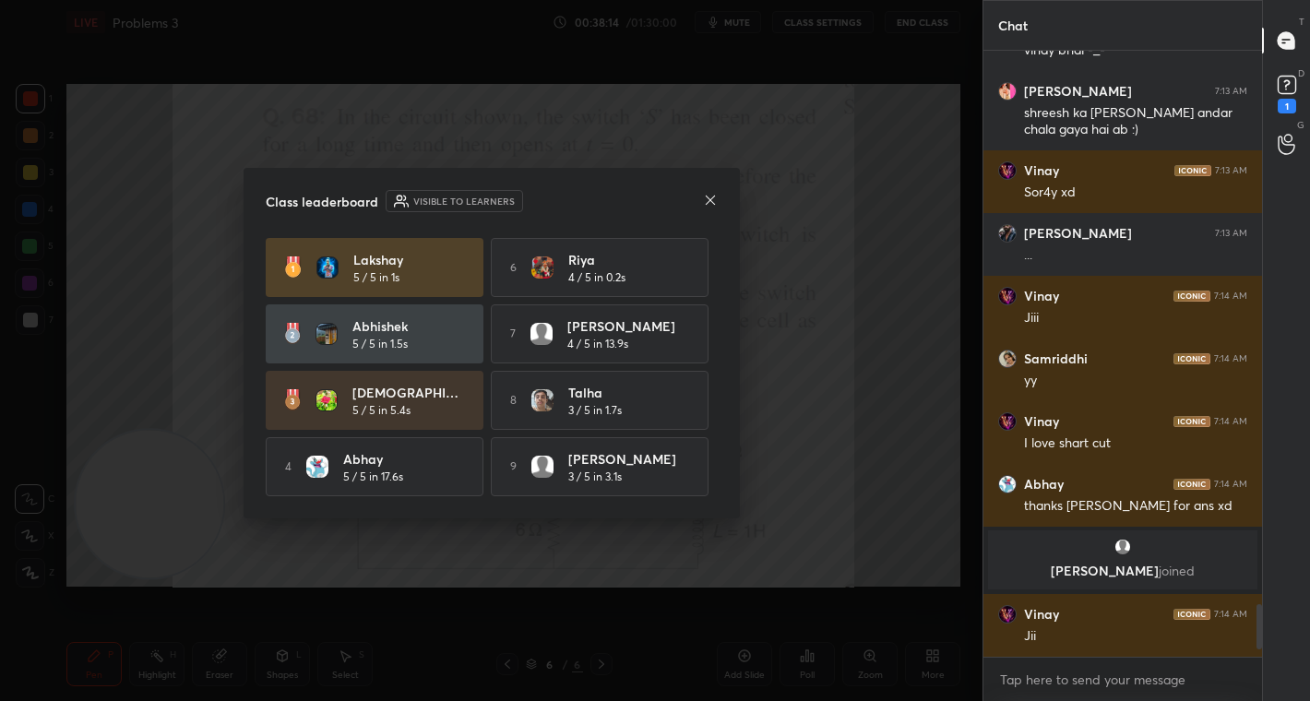
click at [714, 202] on icon at bounding box center [710, 200] width 15 height 15
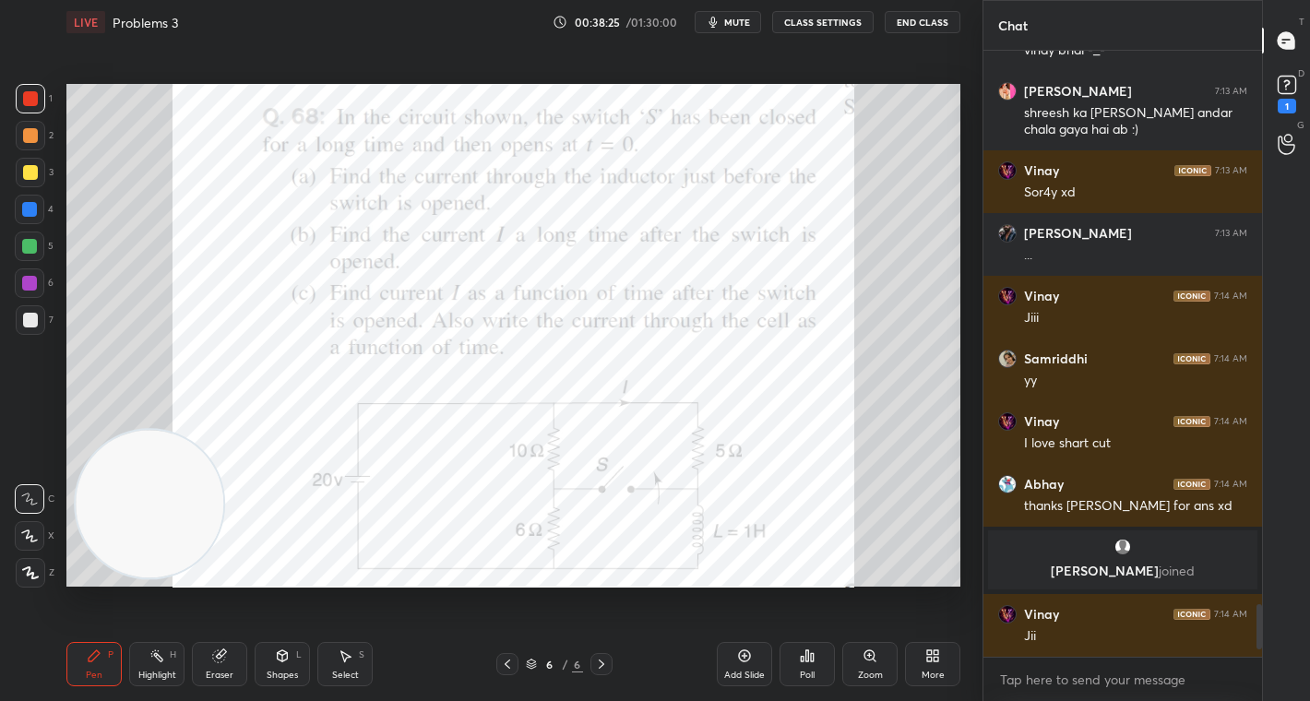
drag, startPoint x: 359, startPoint y: 673, endPoint x: 374, endPoint y: 651, distance: 25.8
click at [362, 668] on div "Select S" at bounding box center [344, 664] width 55 height 44
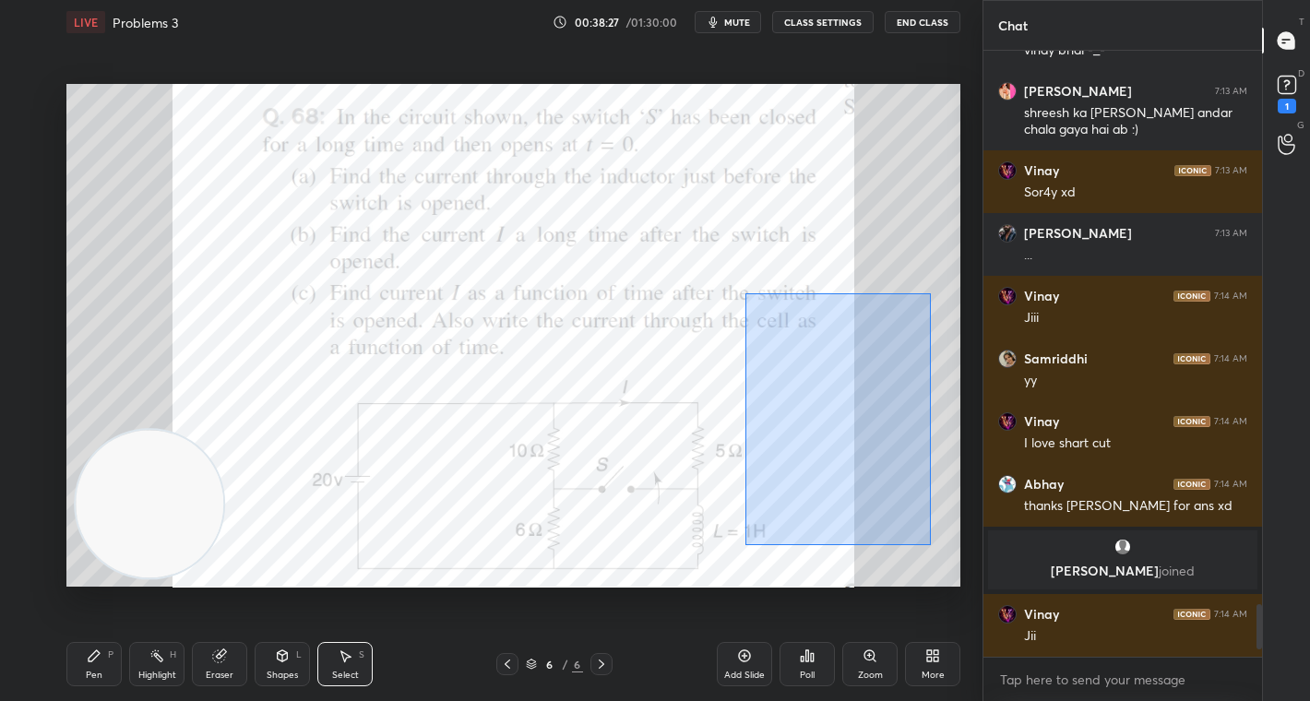
drag, startPoint x: 745, startPoint y: 293, endPoint x: 902, endPoint y: 491, distance: 252.1
click at [933, 546] on div "0 ° Undo Copy Duplicate Duplicate to new slide Delete" at bounding box center [513, 335] width 894 height 503
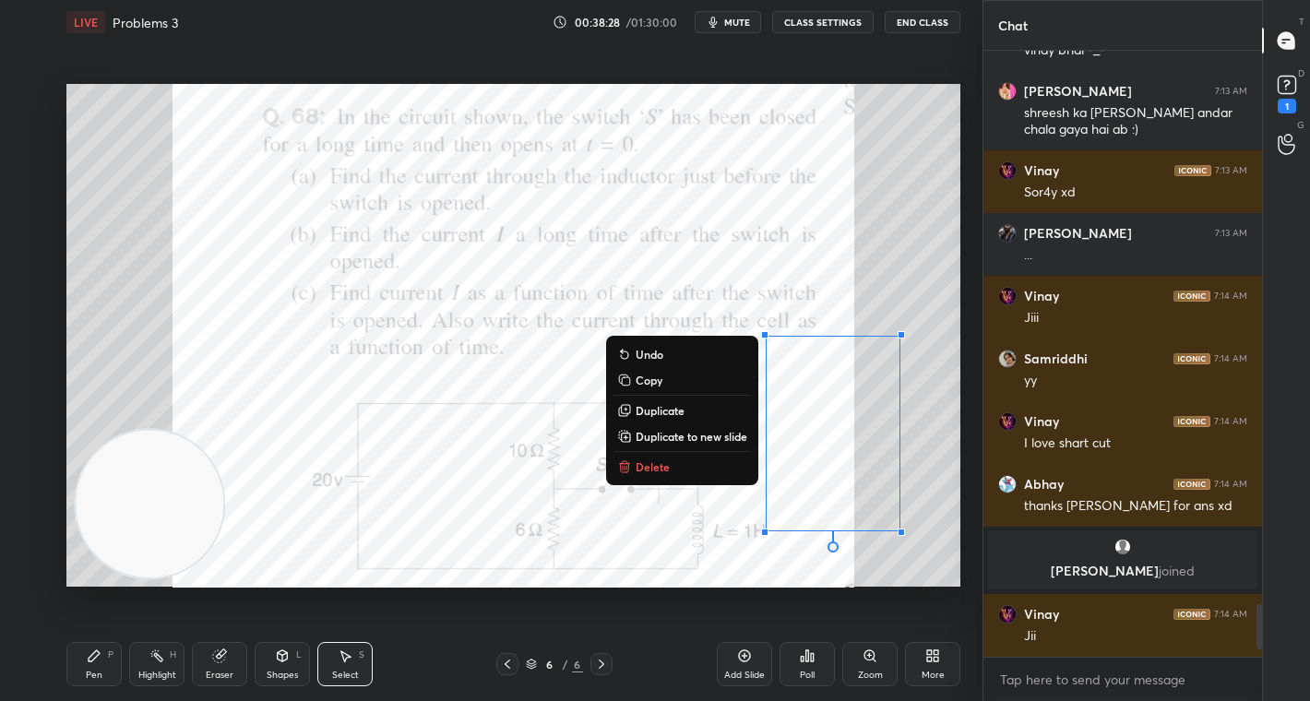
click at [665, 472] on p "Delete" at bounding box center [653, 466] width 34 height 15
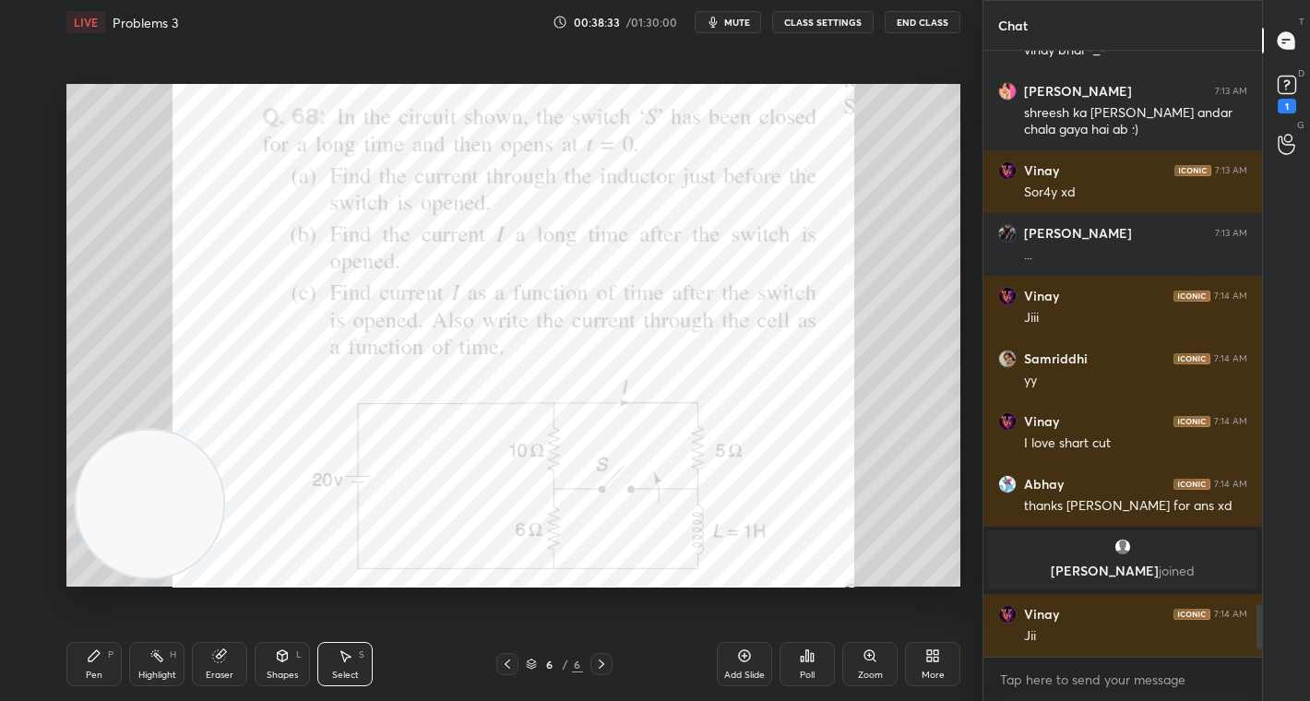
click at [98, 665] on div "Pen P" at bounding box center [93, 664] width 55 height 44
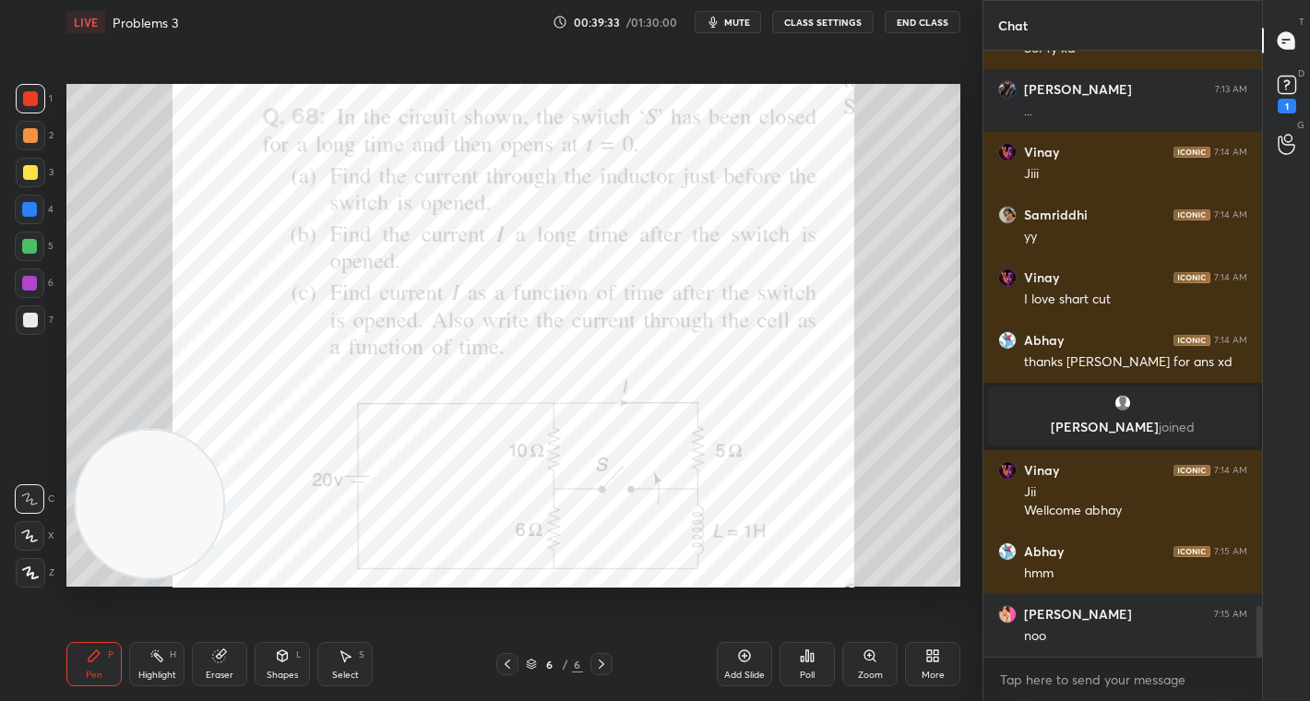
scroll to position [6618, 0]
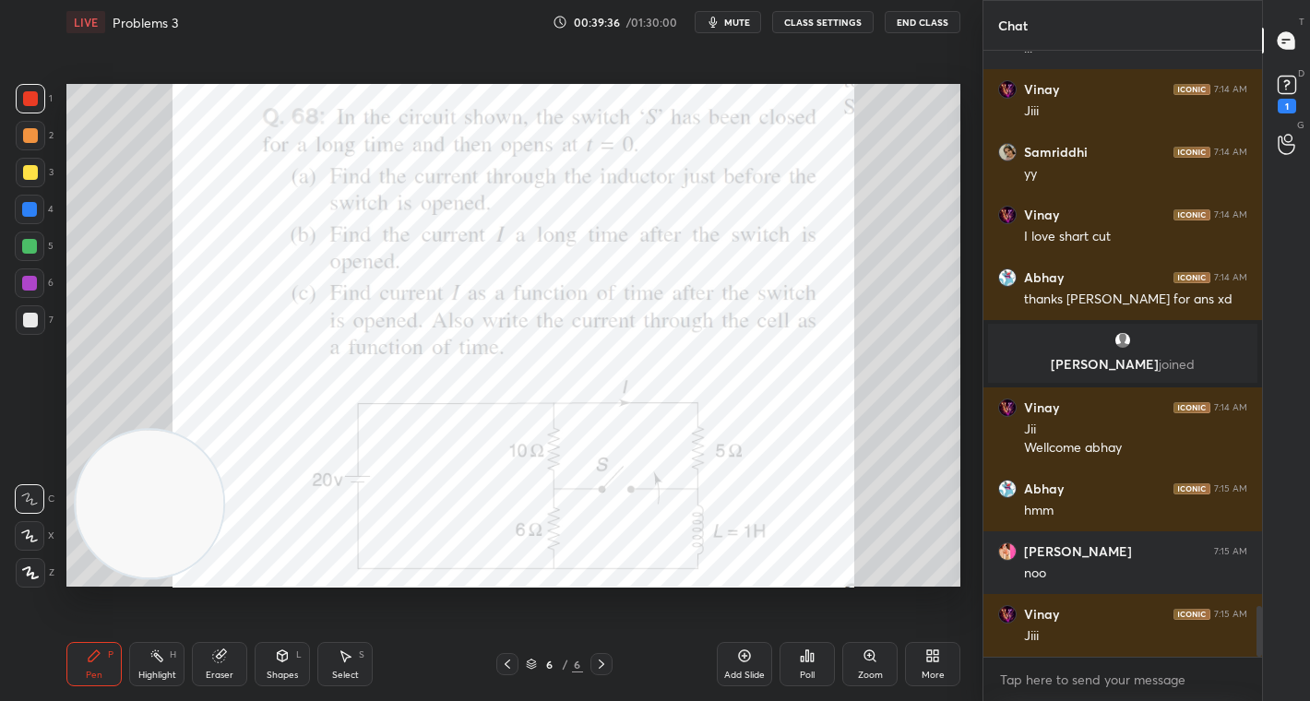
drag, startPoint x: 204, startPoint y: 661, endPoint x: 214, endPoint y: 649, distance: 16.4
click at [210, 659] on div "Eraser" at bounding box center [219, 664] width 55 height 44
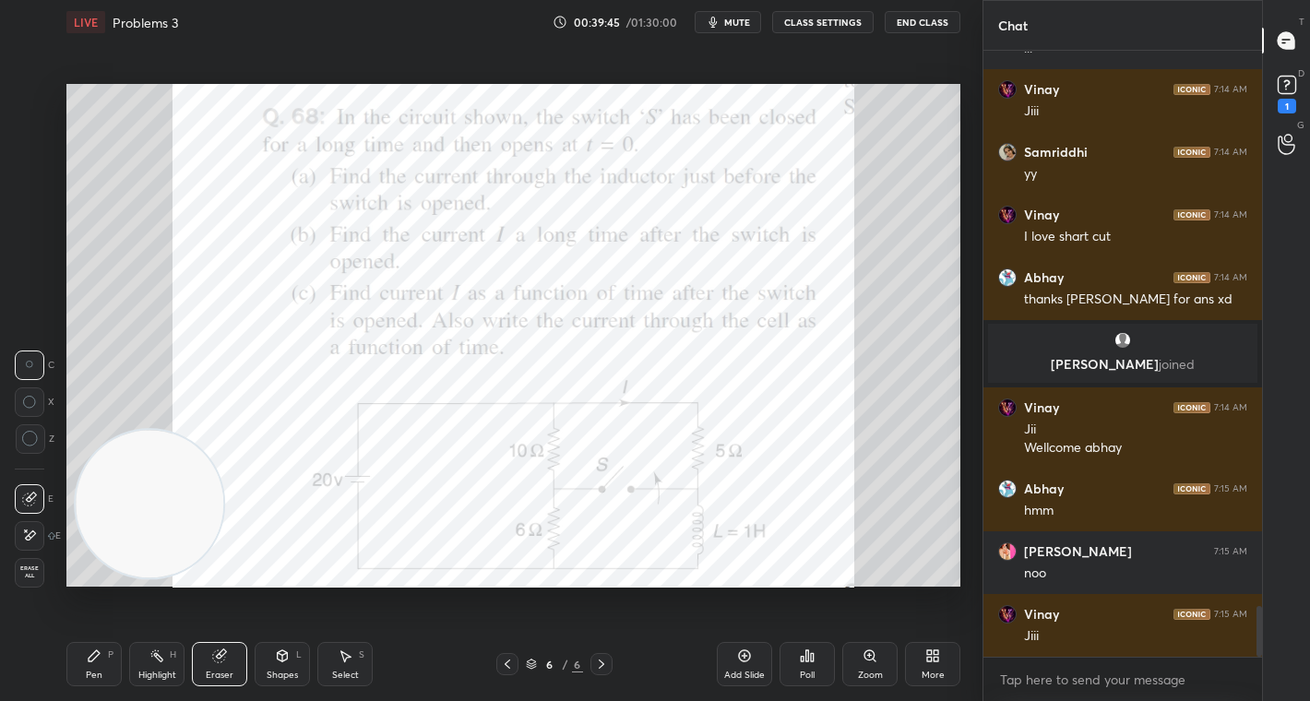
scroll to position [6680, 0]
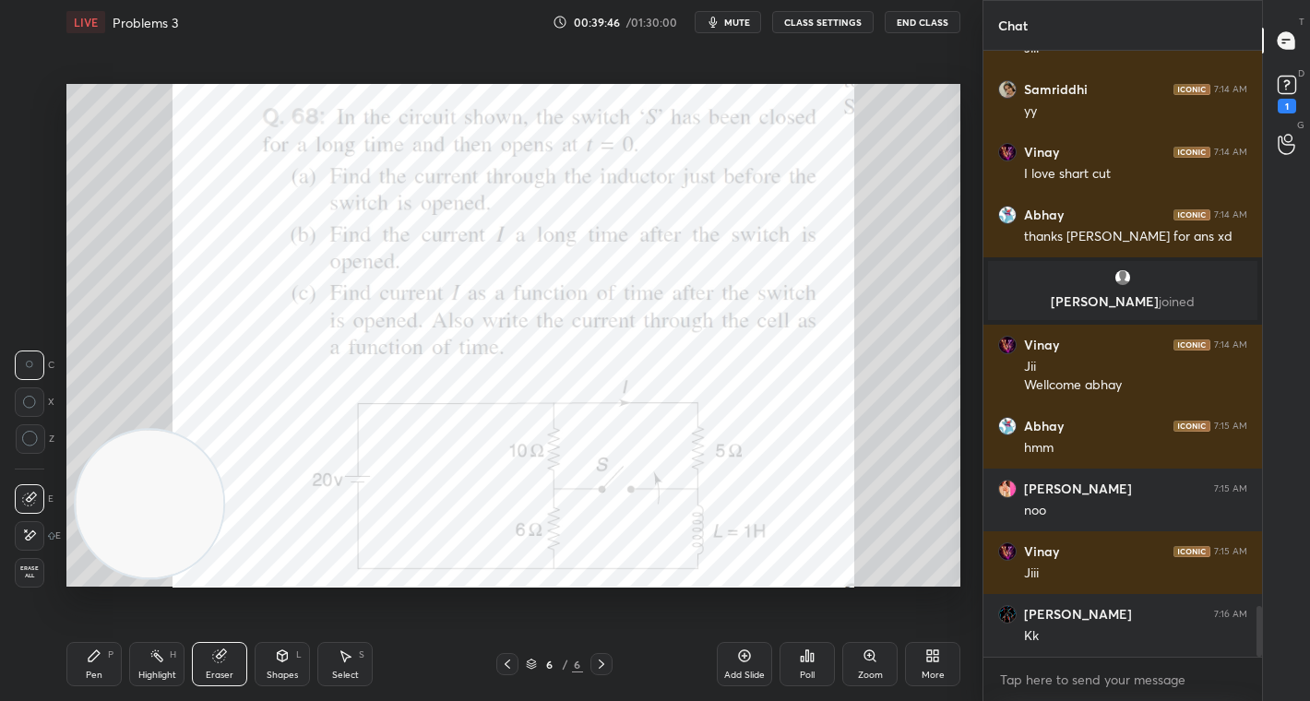
click at [104, 650] on div "Pen P" at bounding box center [93, 664] width 55 height 44
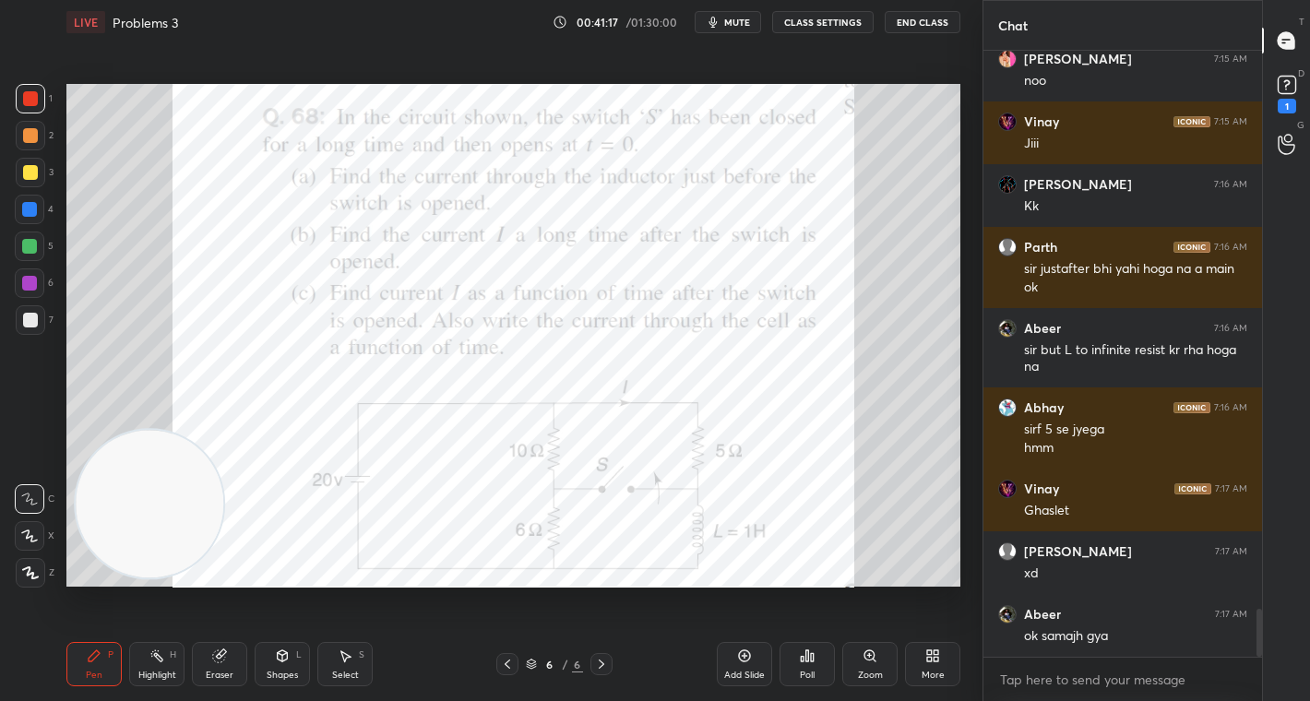
scroll to position [7173, 0]
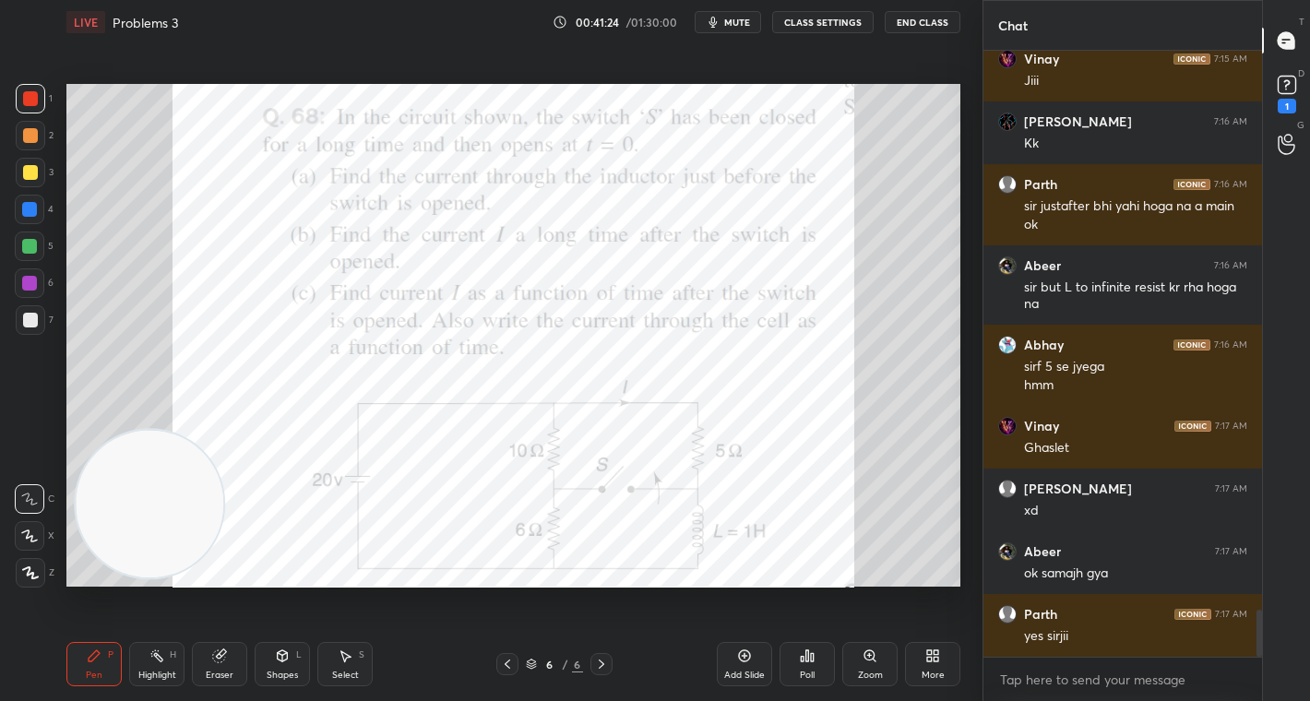
drag, startPoint x: 751, startPoint y: 661, endPoint x: 775, endPoint y: 590, distance: 75.0
click at [753, 661] on div "Add Slide" at bounding box center [744, 664] width 55 height 44
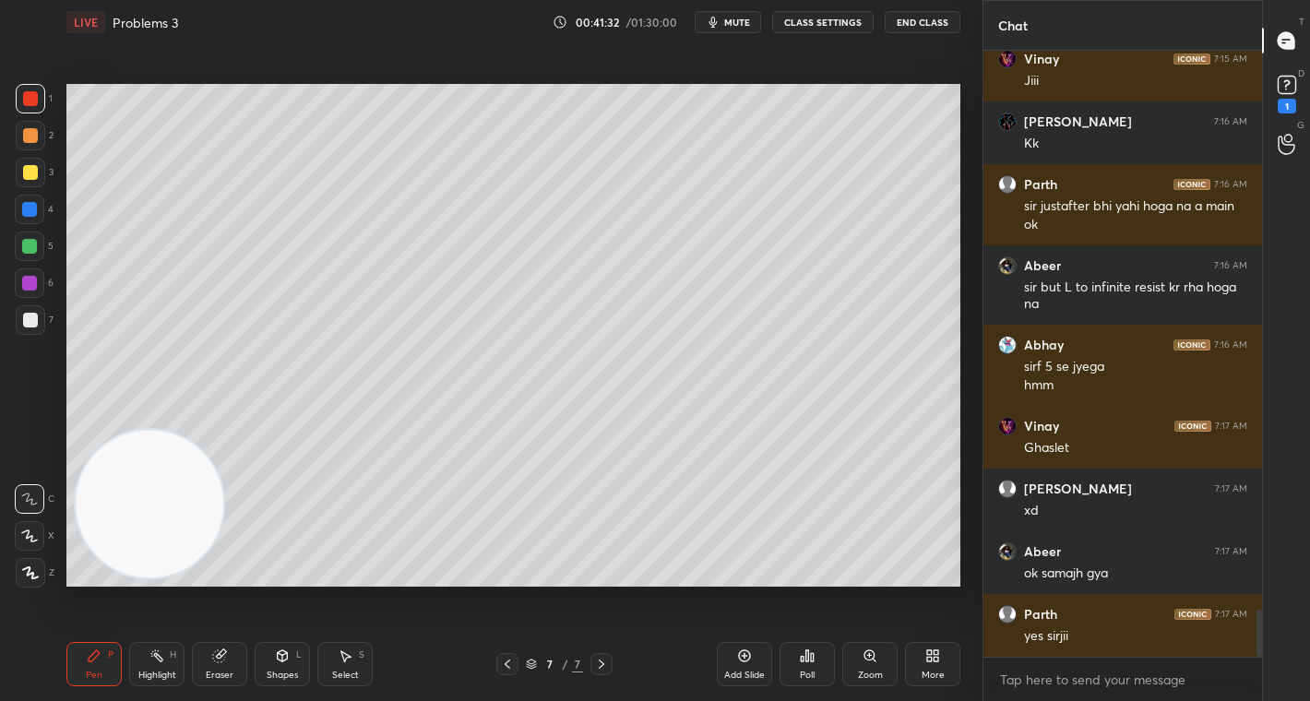
drag, startPoint x: 506, startPoint y: 661, endPoint x: 574, endPoint y: 653, distance: 67.8
click at [510, 659] on icon at bounding box center [507, 664] width 15 height 15
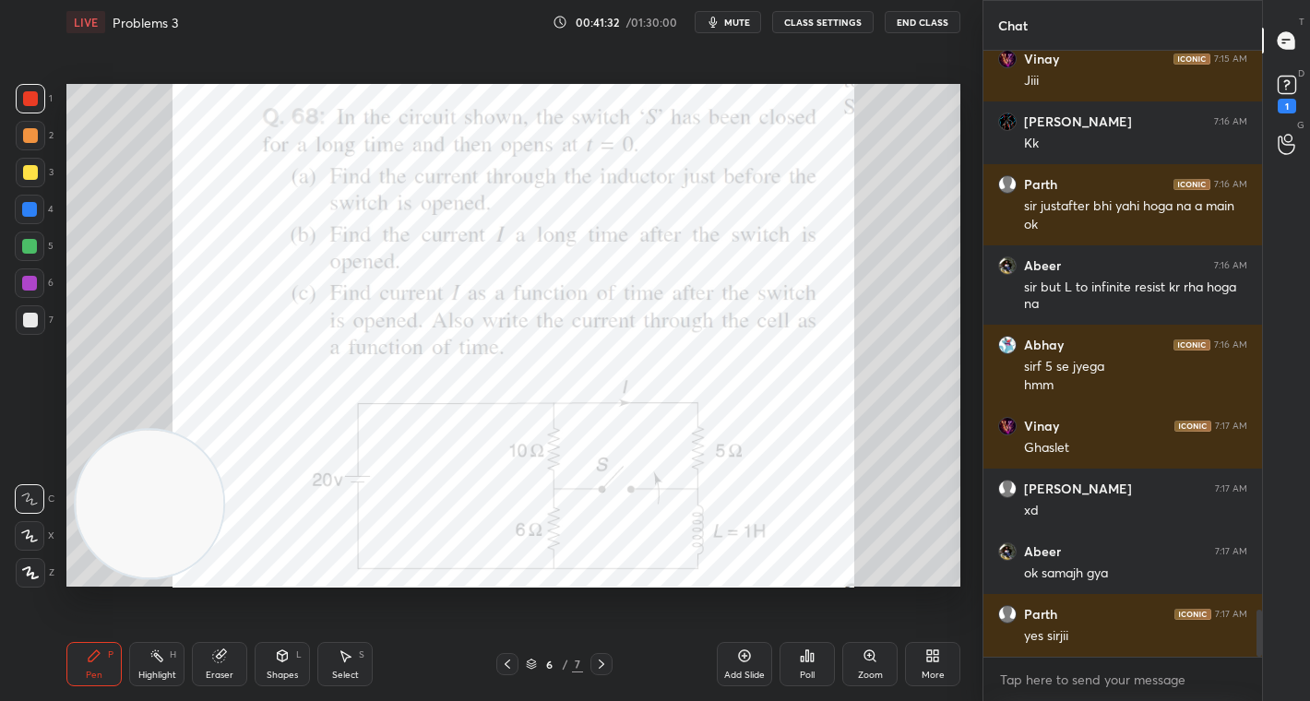
click at [620, 662] on div "6 / 7" at bounding box center [555, 664] width 326 height 22
drag, startPoint x: 602, startPoint y: 667, endPoint x: 597, endPoint y: 655, distance: 12.9
click at [604, 668] on icon at bounding box center [601, 664] width 15 height 15
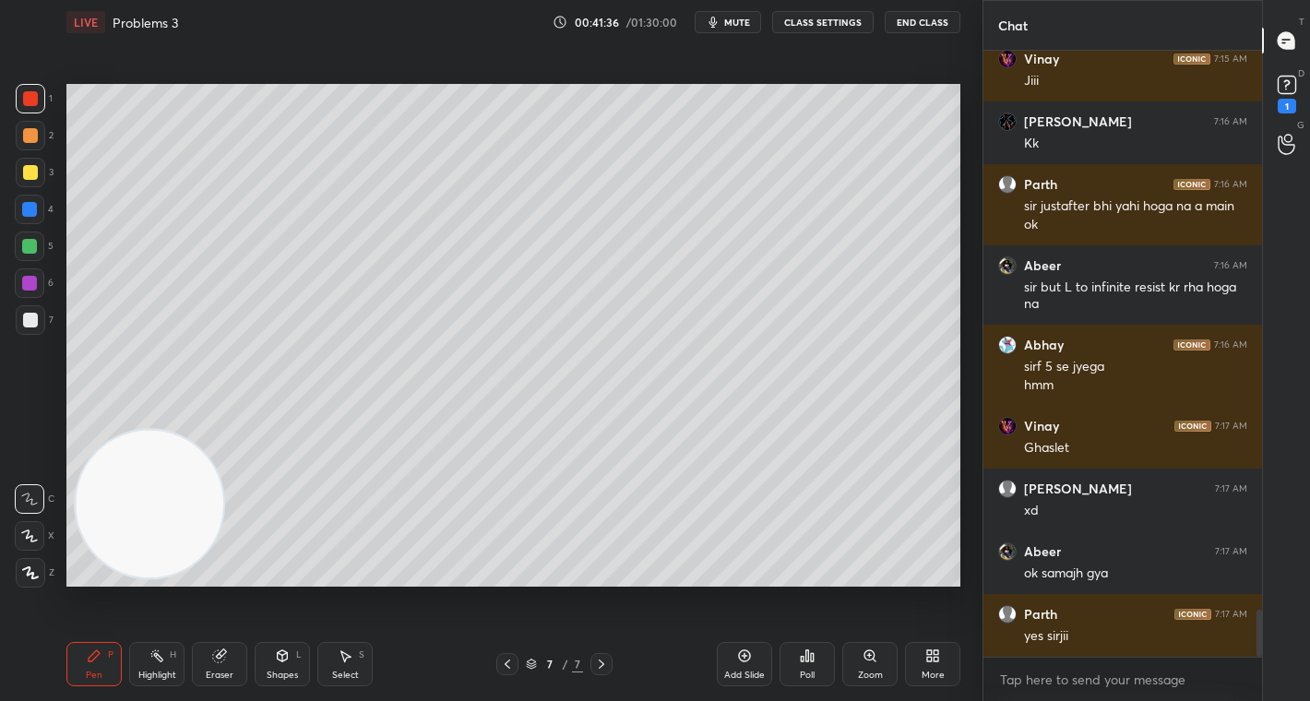
click at [225, 657] on icon at bounding box center [219, 656] width 15 height 15
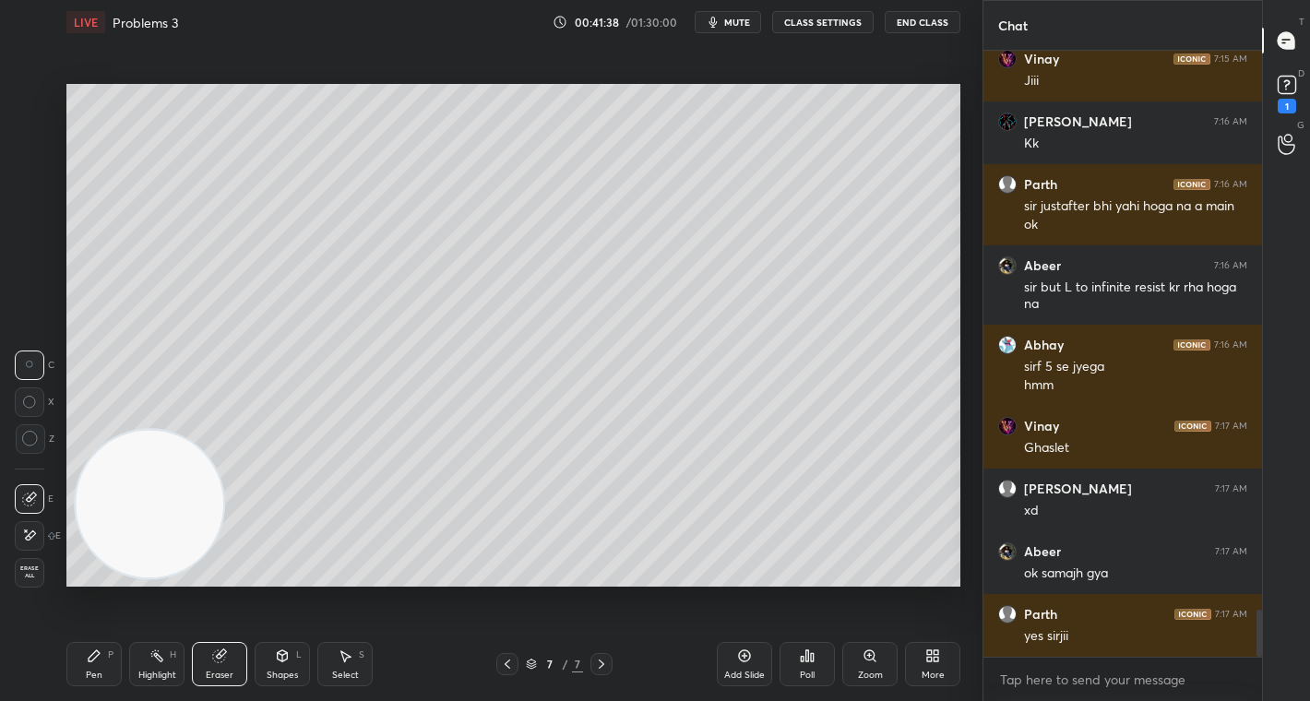
drag, startPoint x: 99, startPoint y: 668, endPoint x: 210, endPoint y: 442, distance: 252.1
click at [101, 664] on div "Pen P" at bounding box center [93, 664] width 55 height 44
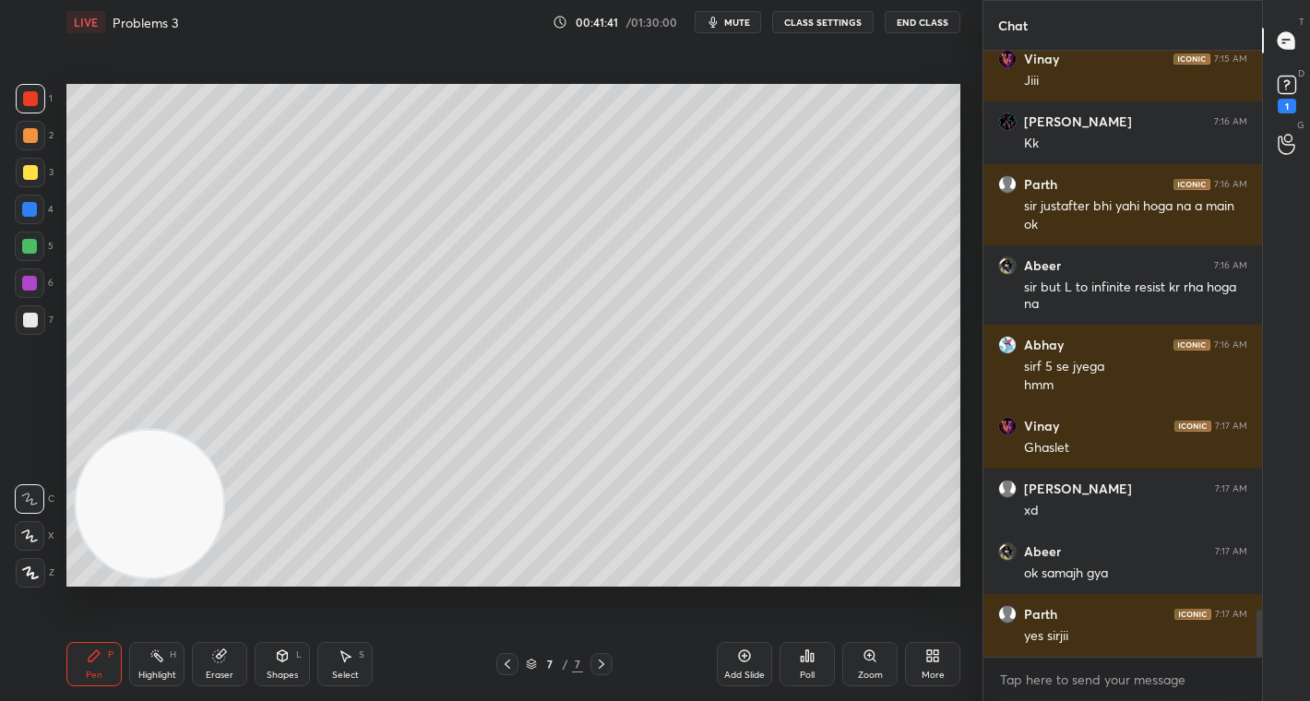
click at [510, 664] on icon at bounding box center [507, 664] width 15 height 15
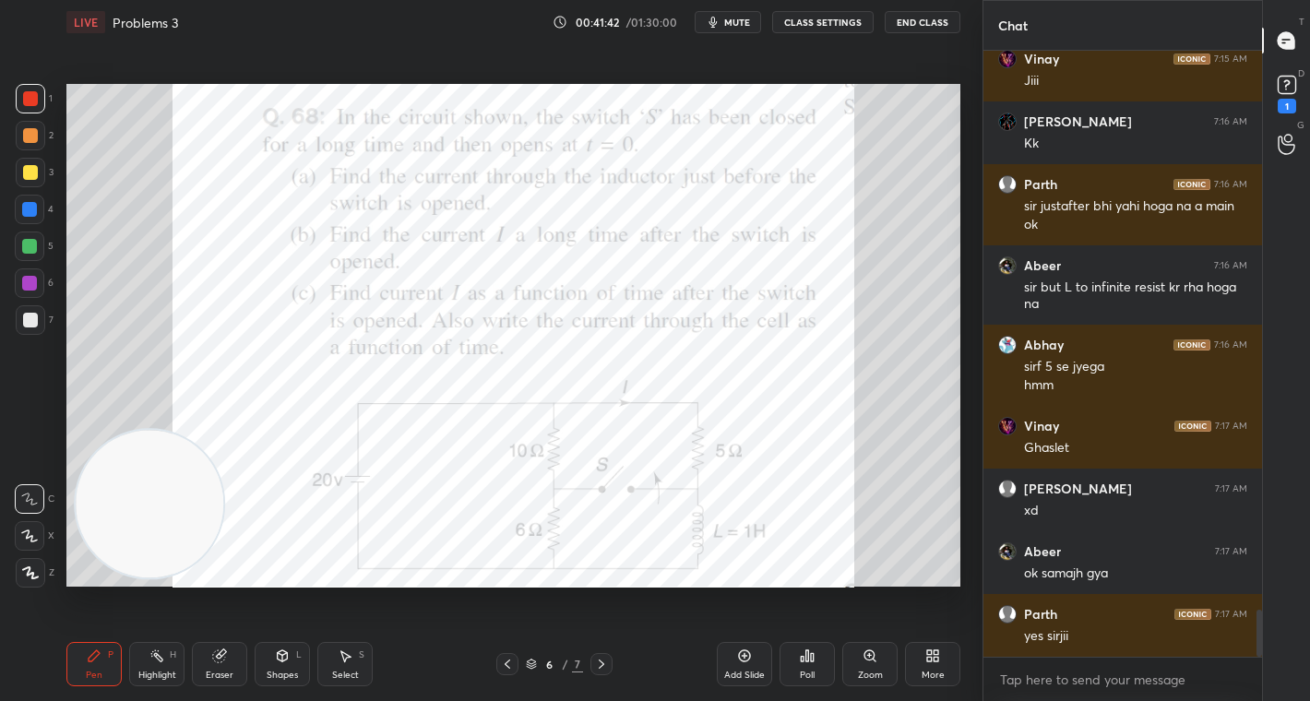
drag, startPoint x: 616, startPoint y: 662, endPoint x: 605, endPoint y: 590, distance: 72.8
click at [616, 659] on div "6 / 7" at bounding box center [555, 664] width 326 height 22
click at [604, 666] on icon at bounding box center [601, 664] width 15 height 15
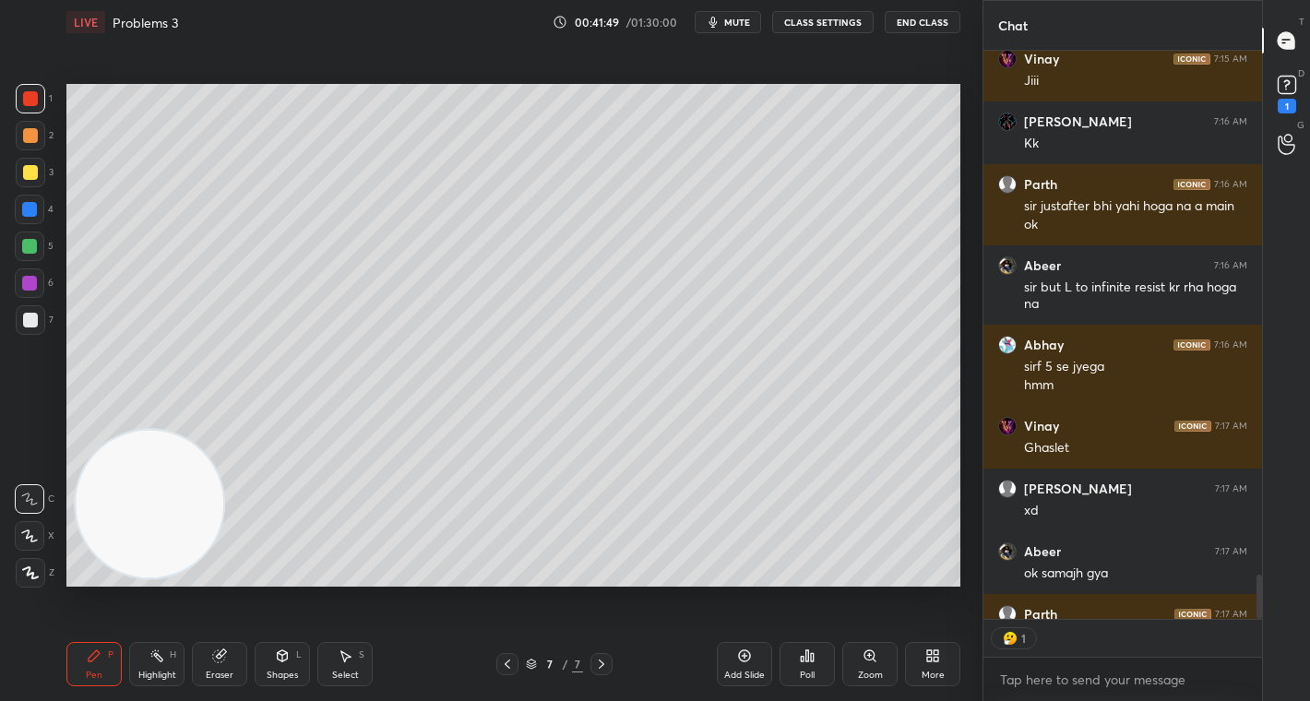
scroll to position [6, 6]
drag, startPoint x: 508, startPoint y: 669, endPoint x: 606, endPoint y: 655, distance: 98.8
click at [509, 667] on icon at bounding box center [507, 664] width 15 height 15
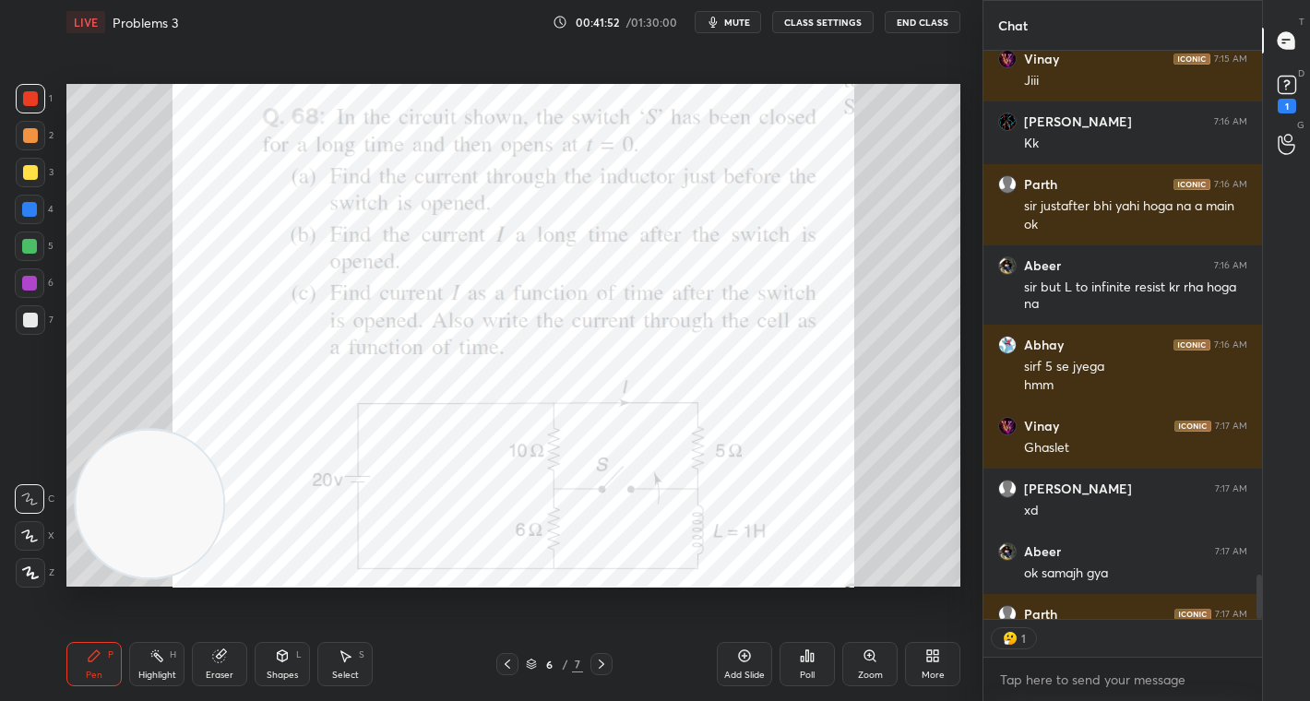
click at [613, 665] on div "6 / 7" at bounding box center [555, 664] width 326 height 22
drag, startPoint x: 603, startPoint y: 666, endPoint x: 607, endPoint y: 609, distance: 57.3
click at [604, 663] on icon at bounding box center [601, 664] width 15 height 15
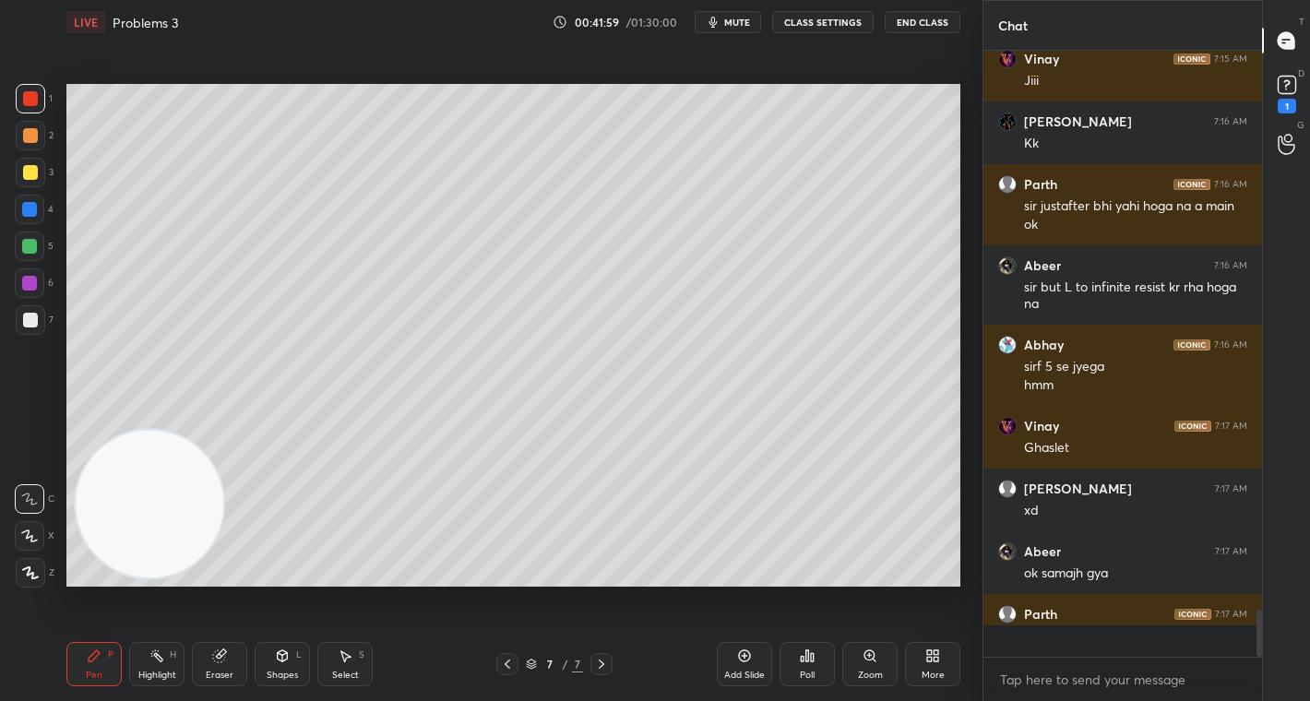
scroll to position [601, 273]
click at [30, 137] on div at bounding box center [30, 135] width 15 height 15
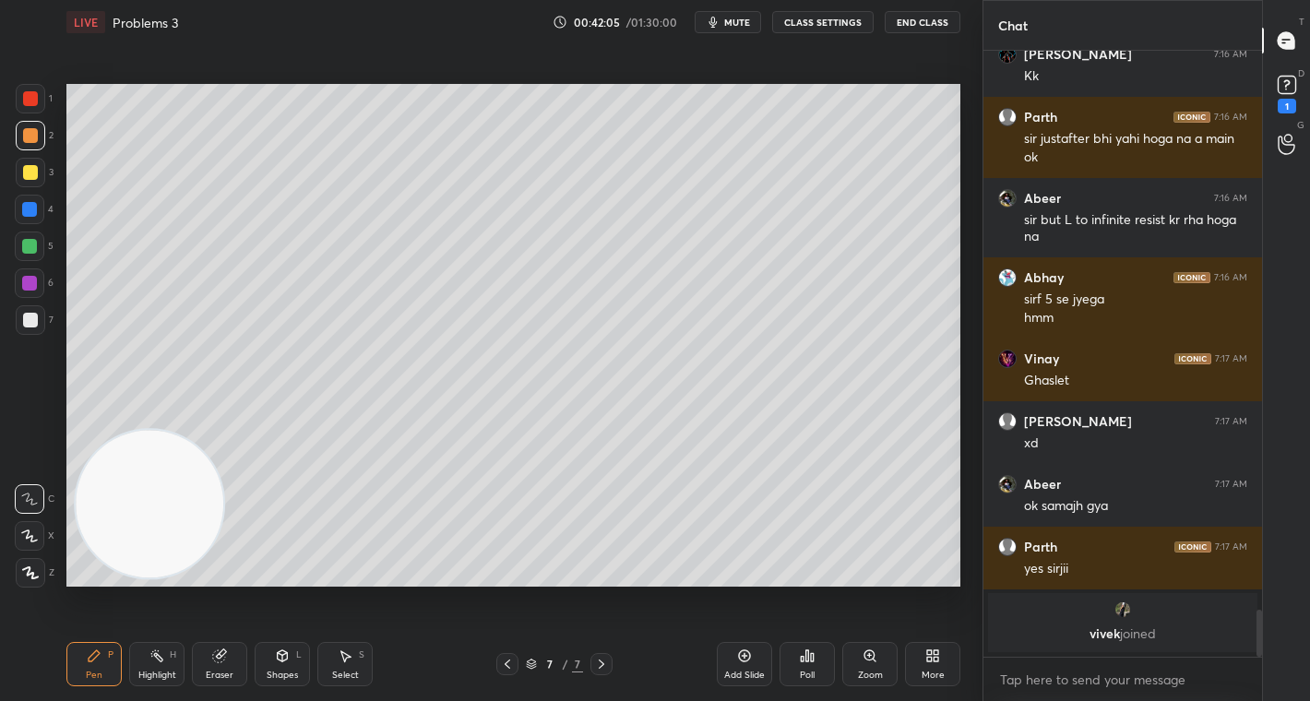
drag, startPoint x: 503, startPoint y: 665, endPoint x: 540, endPoint y: 659, distance: 37.5
click at [506, 665] on icon at bounding box center [507, 664] width 15 height 15
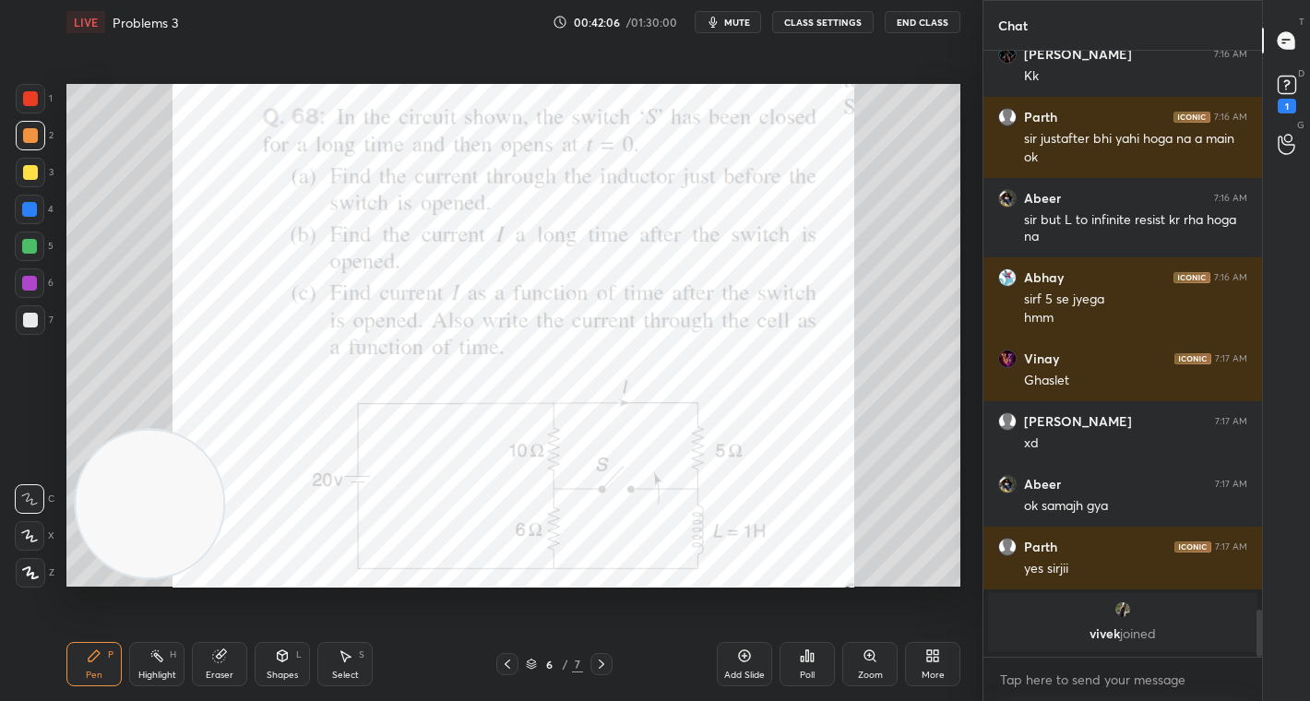
click at [600, 661] on icon at bounding box center [601, 664] width 15 height 15
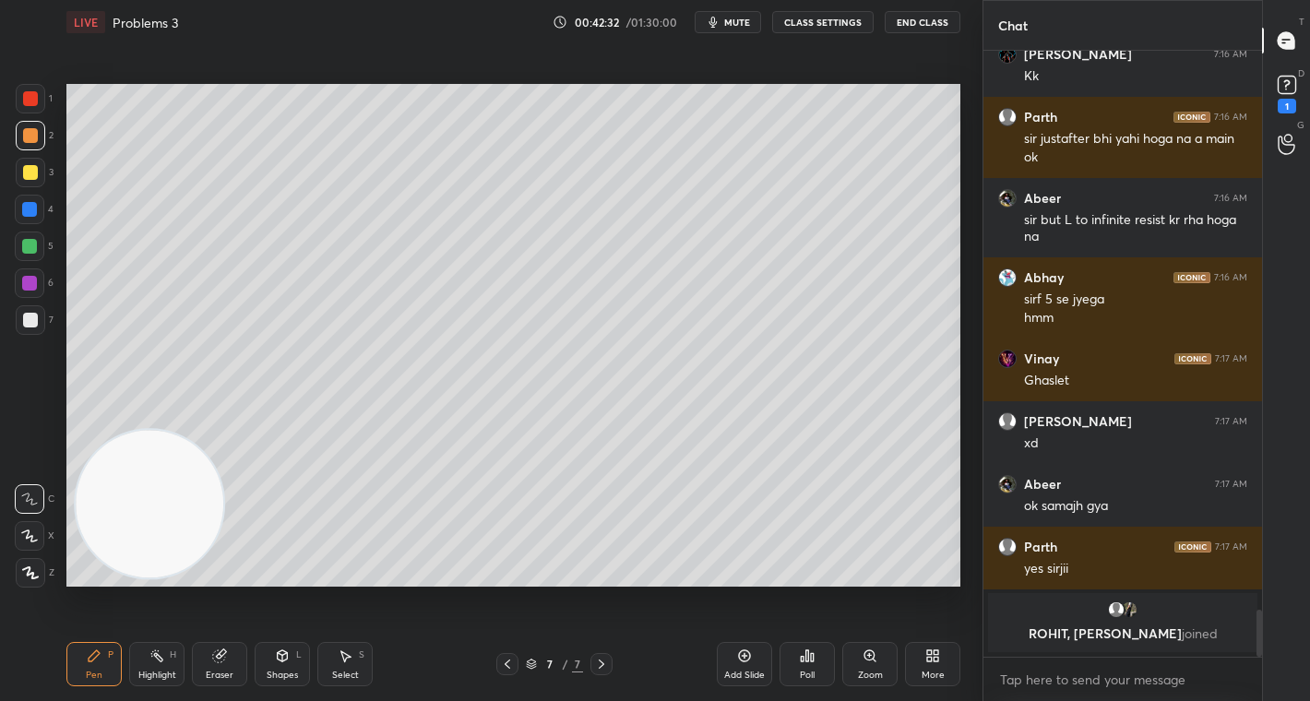
drag, startPoint x: 30, startPoint y: 85, endPoint x: 32, endPoint y: 161, distance: 75.7
click at [29, 86] on div at bounding box center [31, 99] width 30 height 30
click at [32, 179] on div at bounding box center [30, 172] width 15 height 15
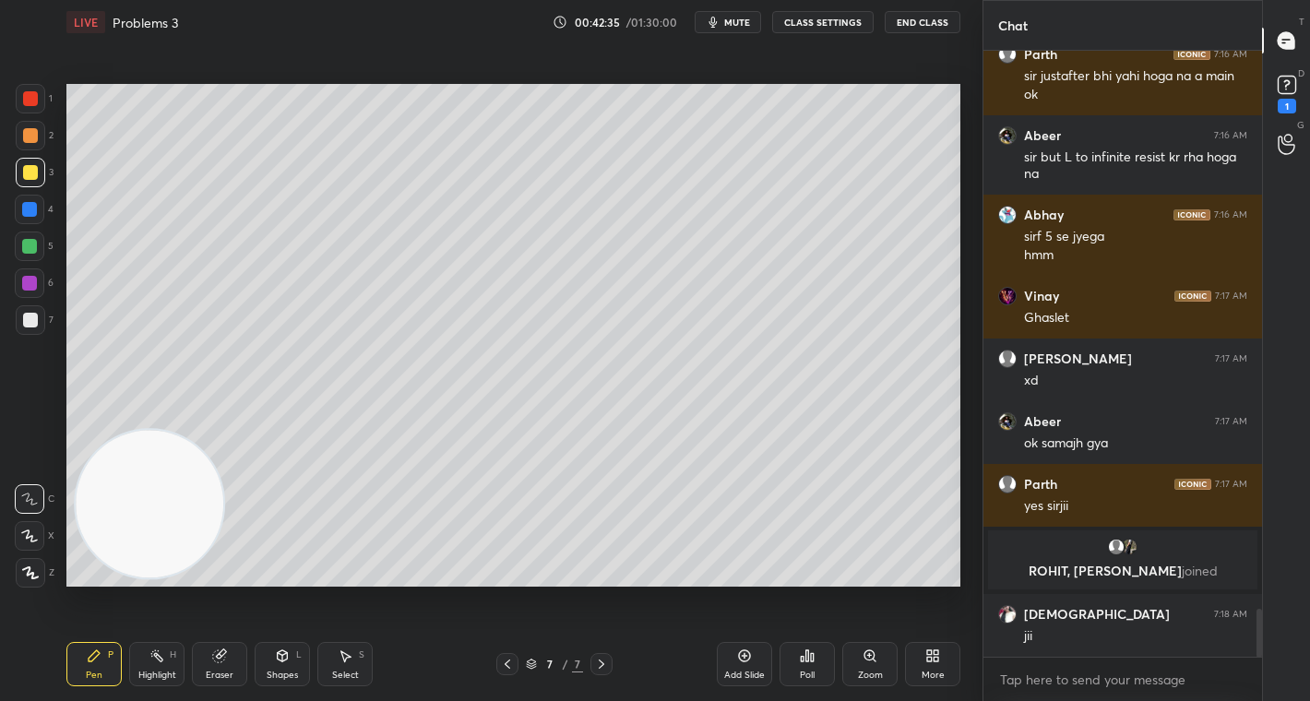
click at [216, 679] on div "Eraser" at bounding box center [220, 675] width 28 height 9
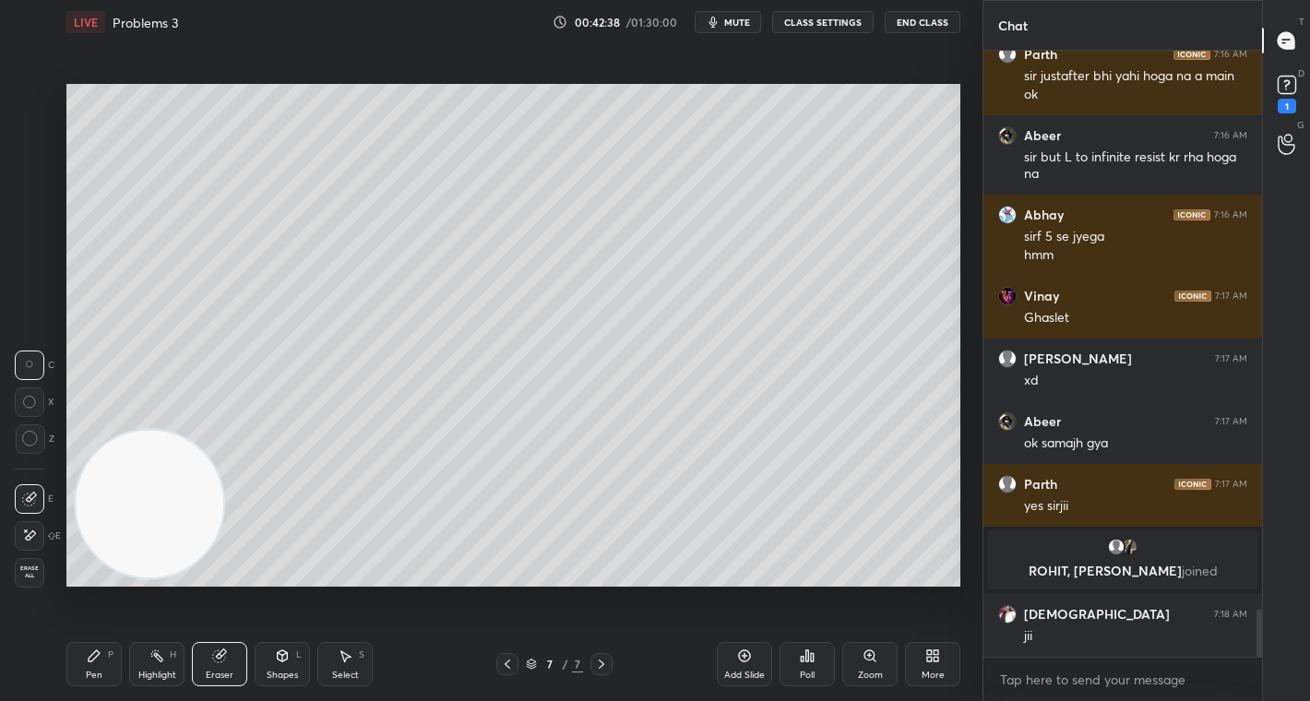
click at [105, 656] on div "Pen P" at bounding box center [93, 664] width 55 height 44
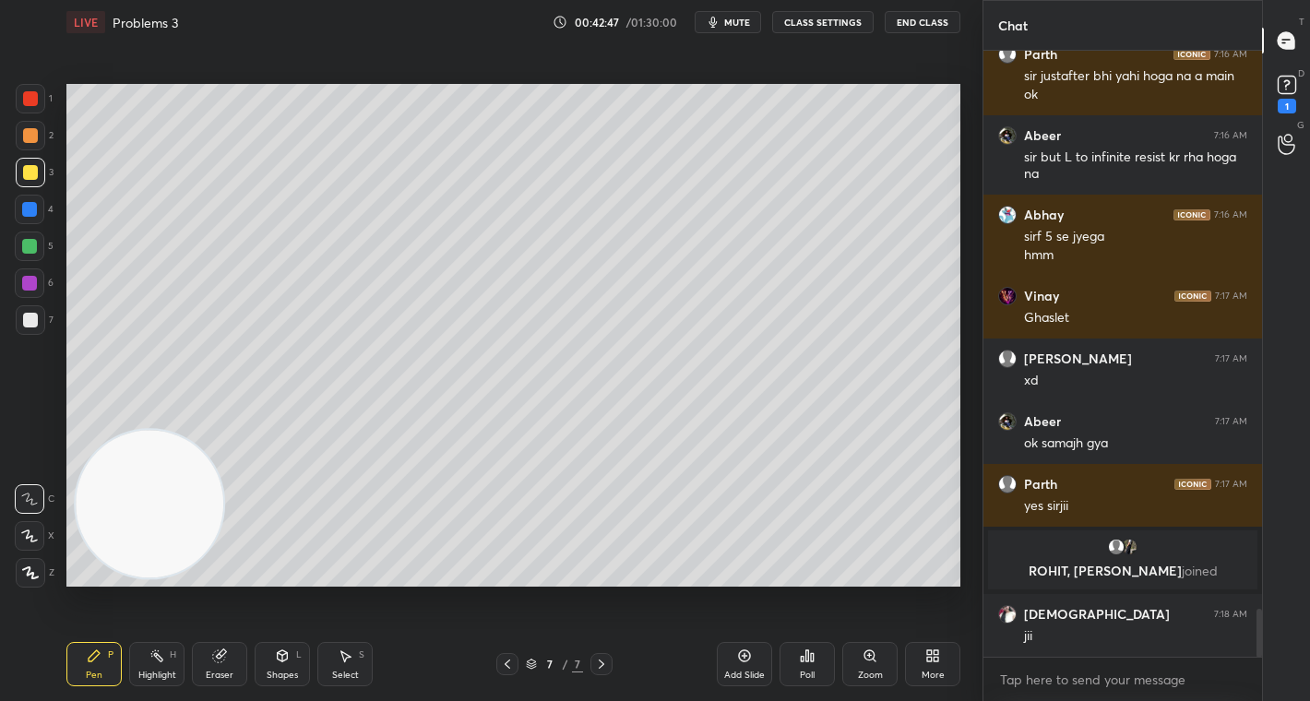
click at [511, 664] on icon at bounding box center [507, 664] width 15 height 15
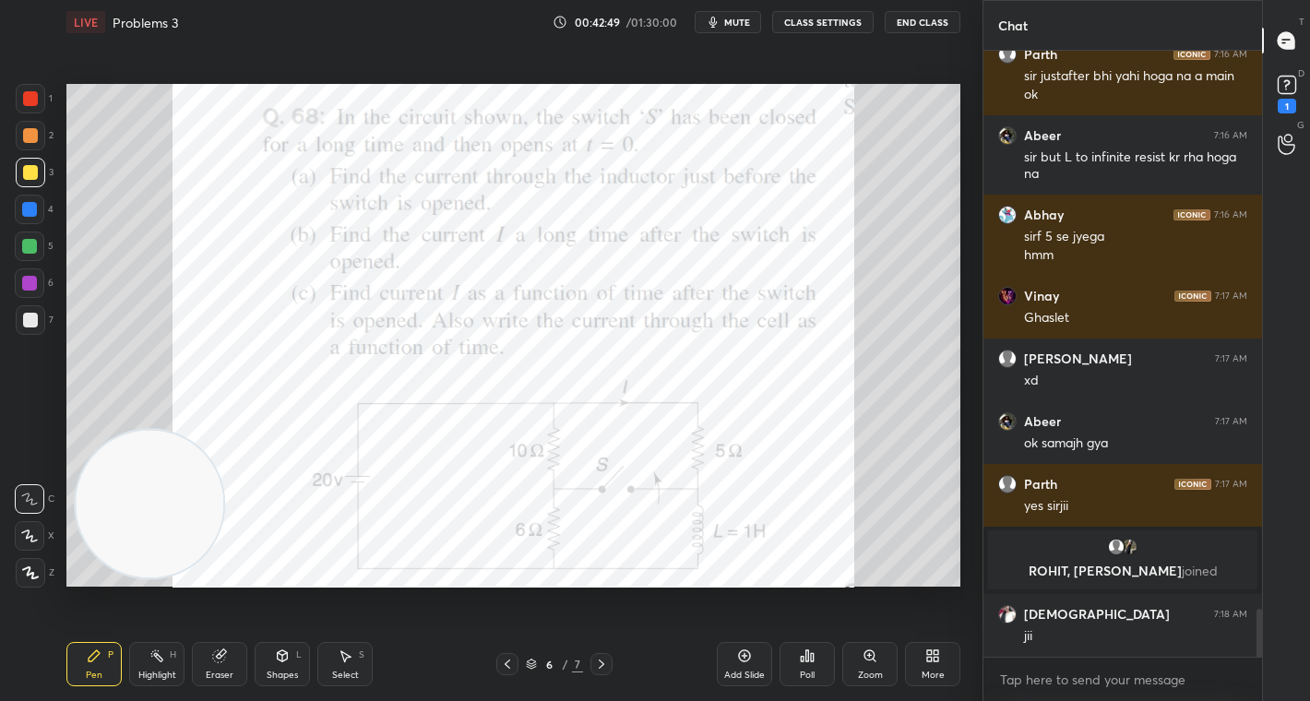
scroll to position [7183, 0]
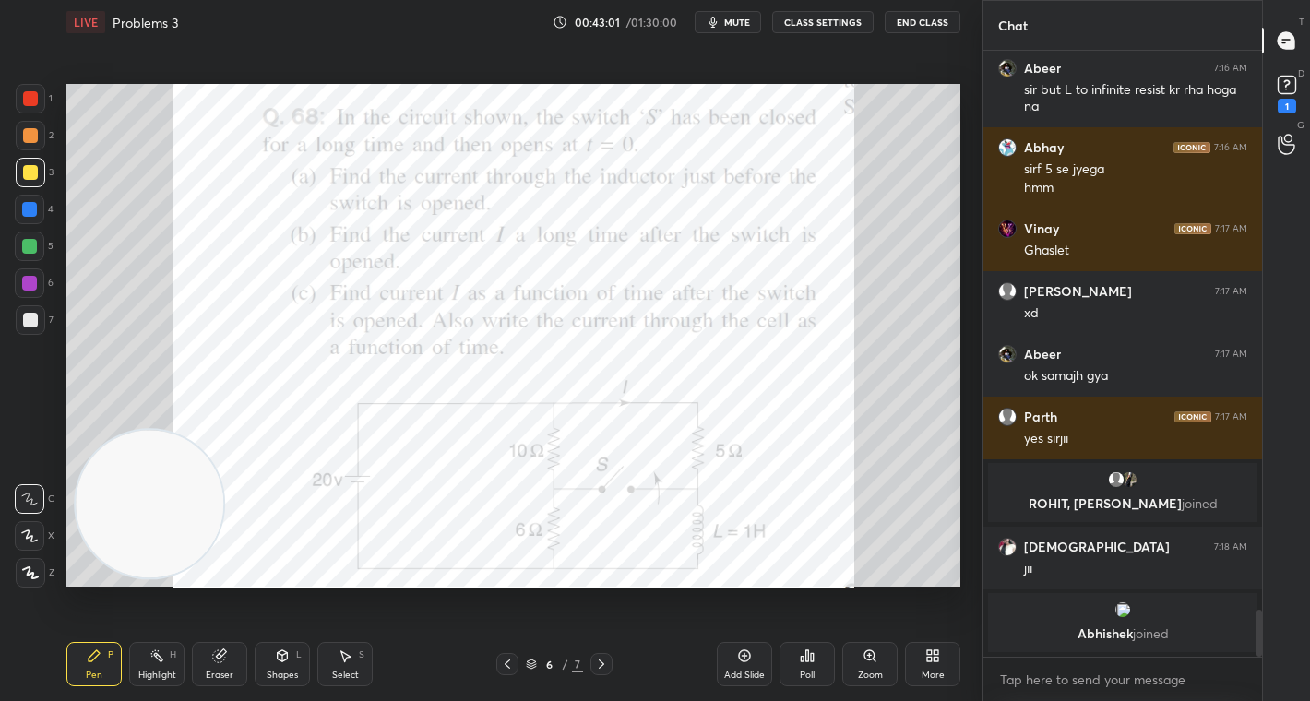
click at [607, 666] on icon at bounding box center [601, 664] width 15 height 15
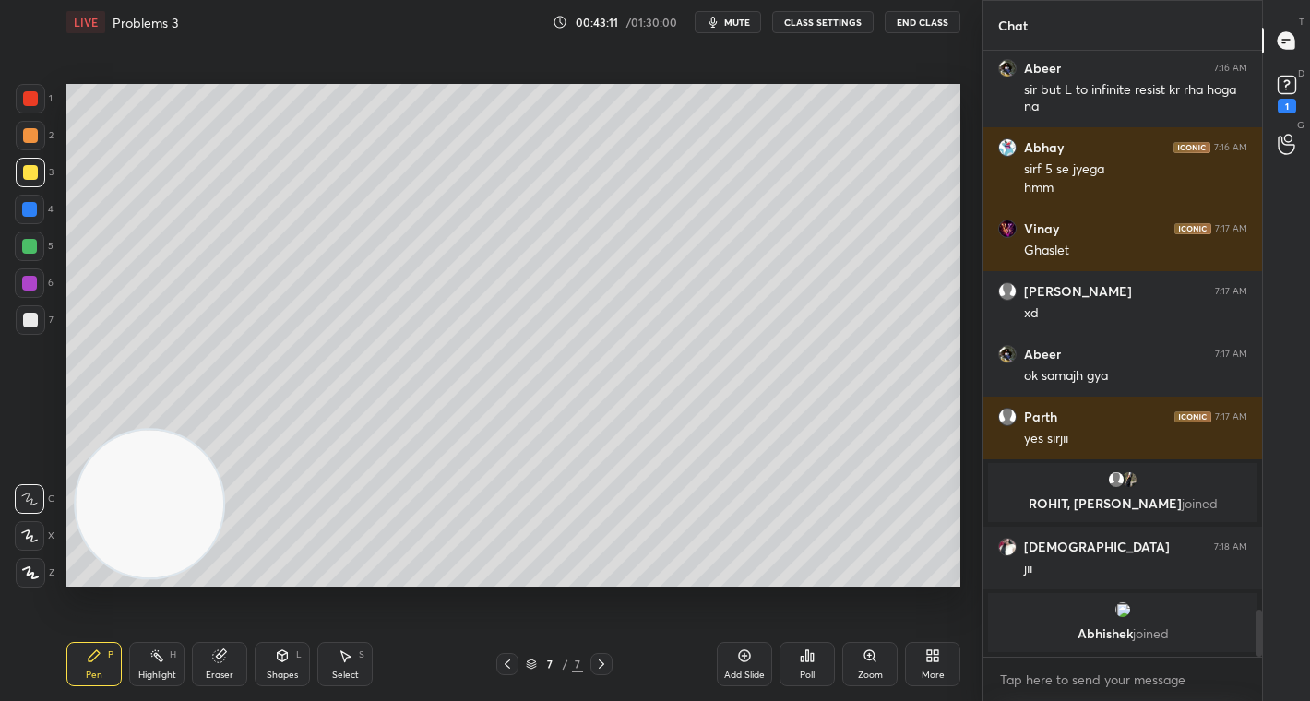
click at [36, 93] on div at bounding box center [31, 99] width 30 height 30
click at [241, 659] on div "Eraser" at bounding box center [219, 664] width 55 height 44
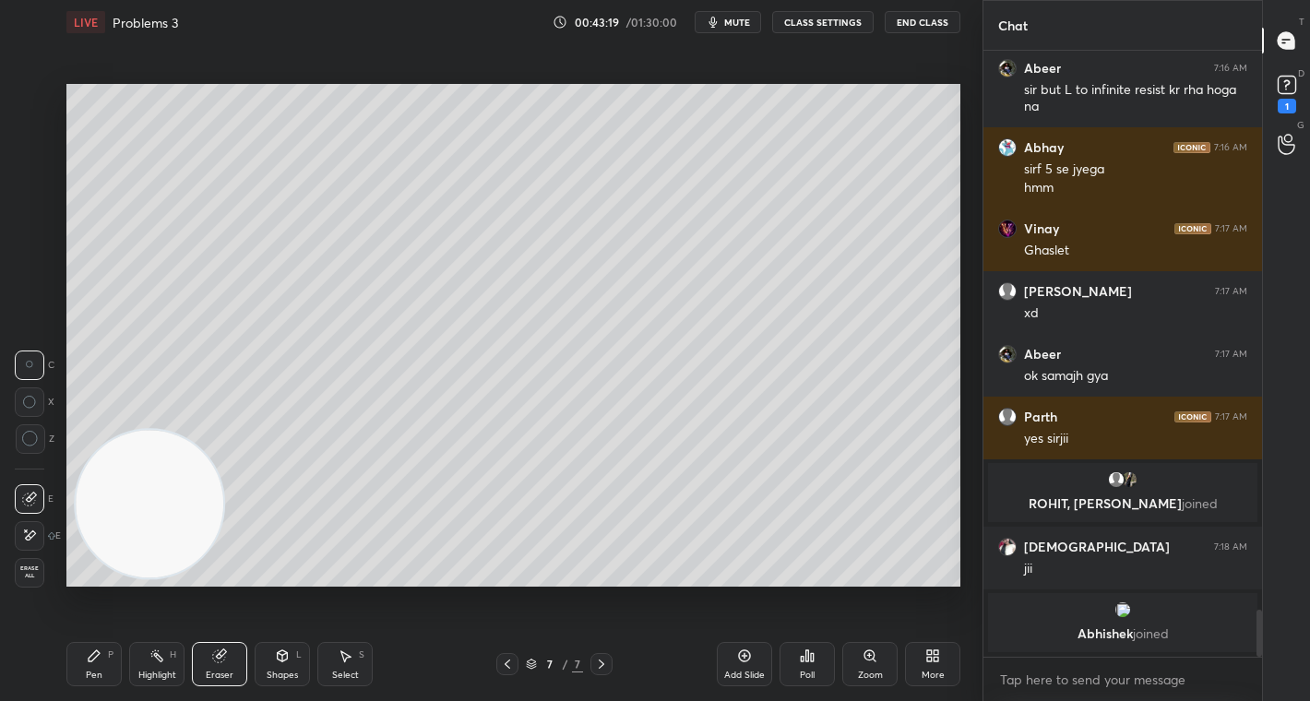
click at [91, 666] on div "Pen P" at bounding box center [93, 664] width 55 height 44
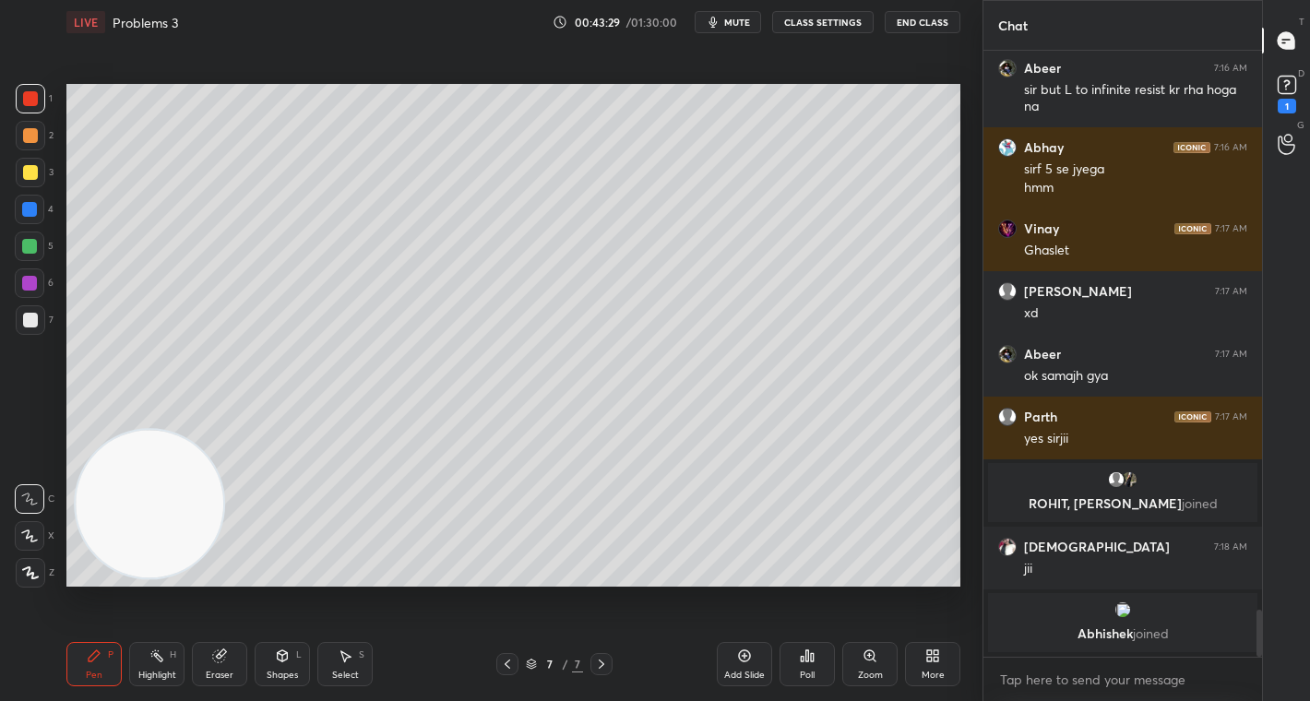
click at [509, 659] on icon at bounding box center [507, 664] width 15 height 15
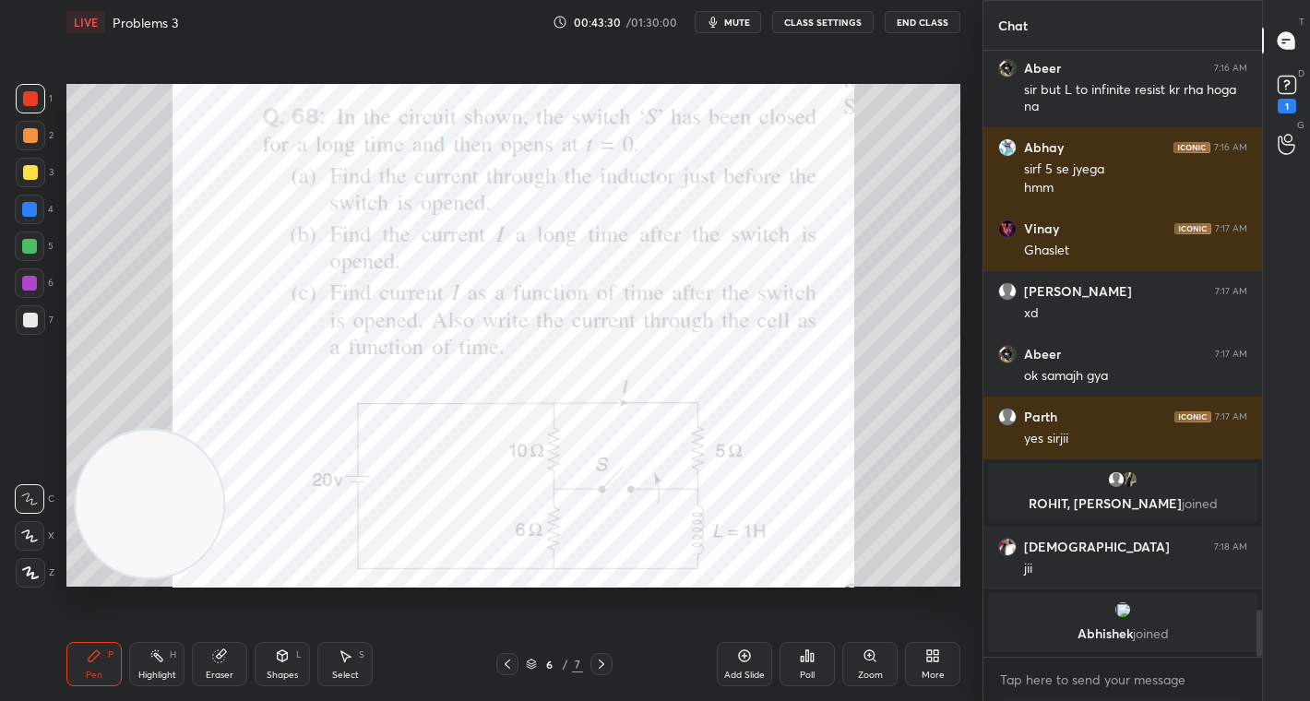
click at [596, 666] on icon at bounding box center [601, 664] width 15 height 15
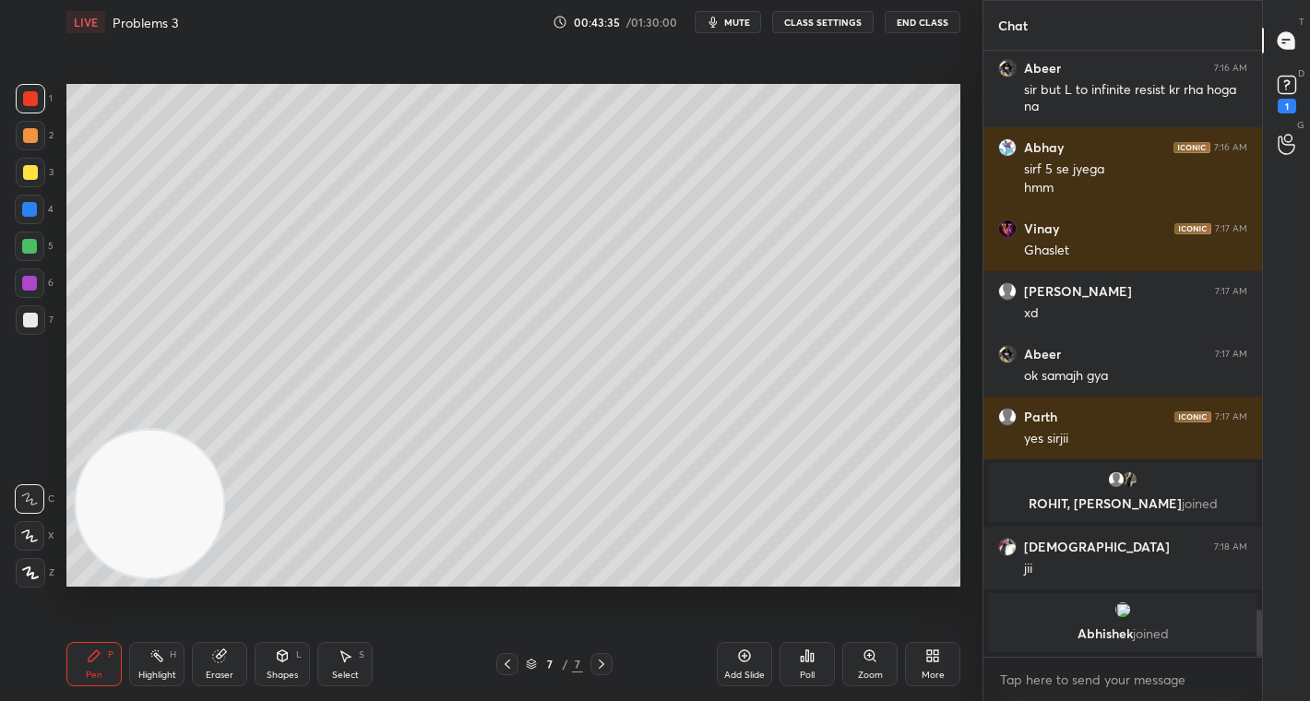
click at [29, 243] on div at bounding box center [29, 246] width 15 height 15
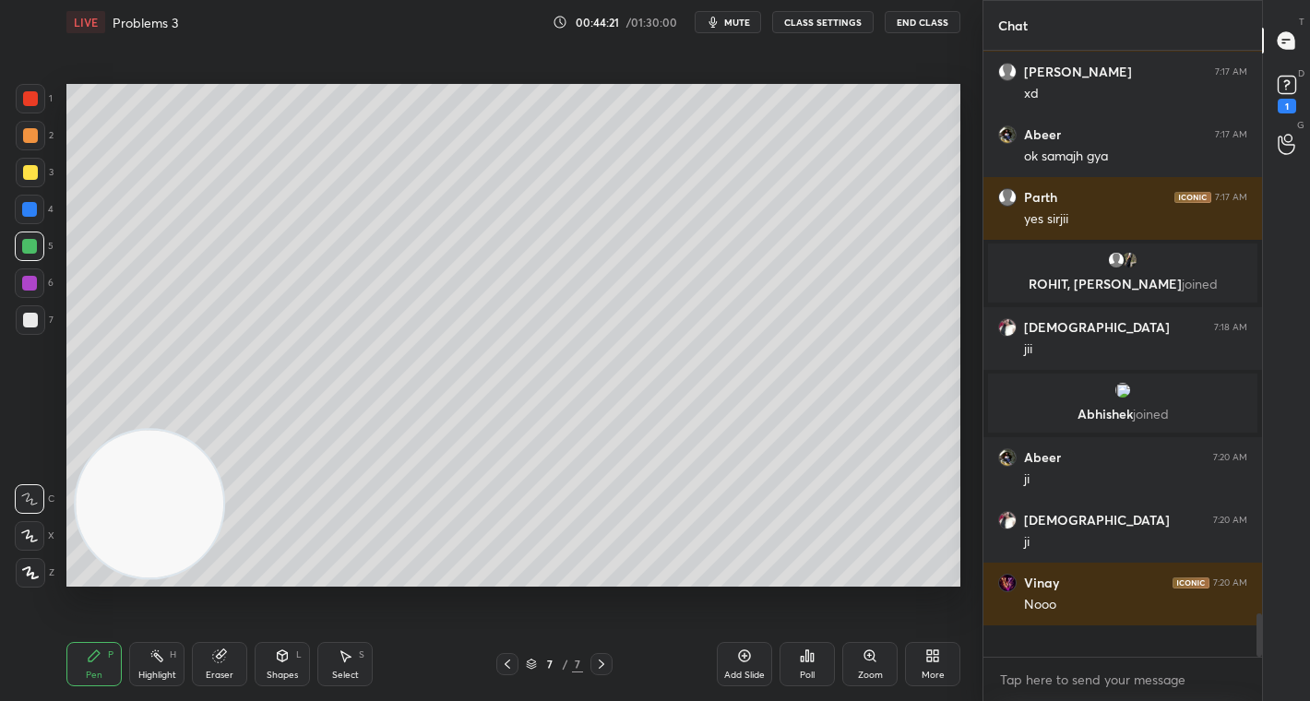
scroll to position [7305, 0]
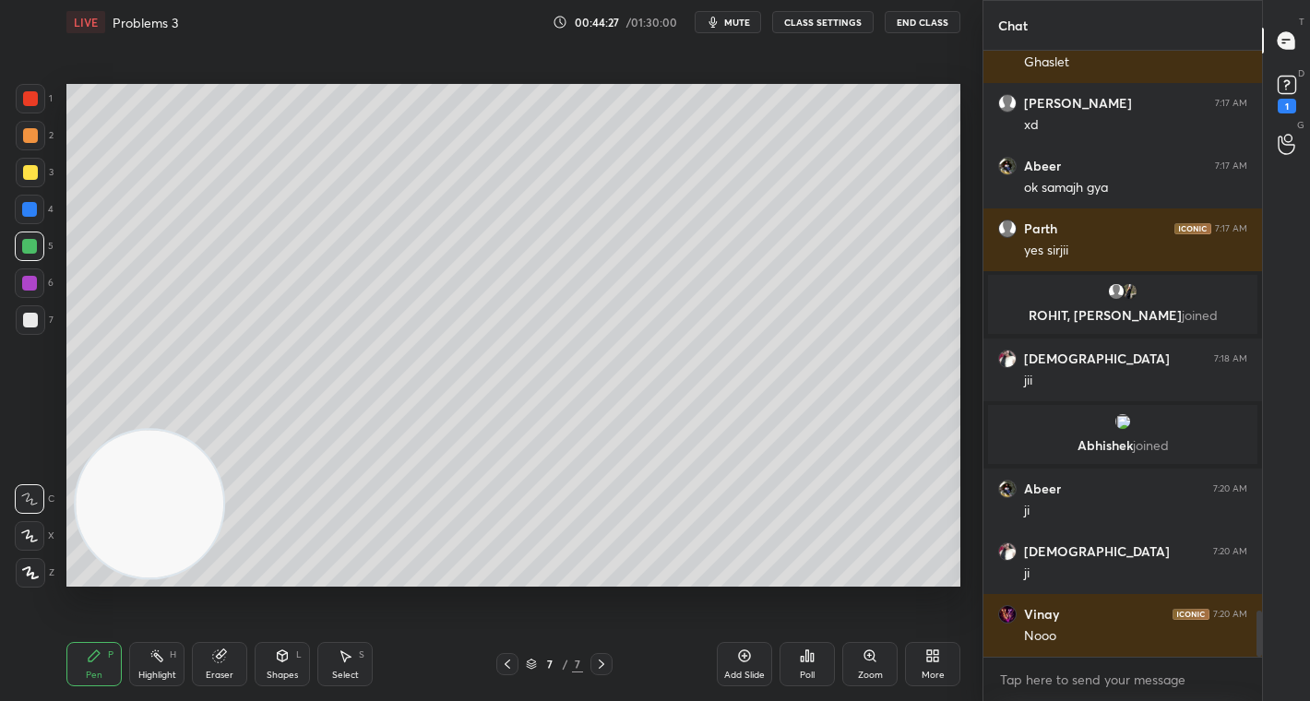
click at [32, 139] on div at bounding box center [30, 135] width 15 height 15
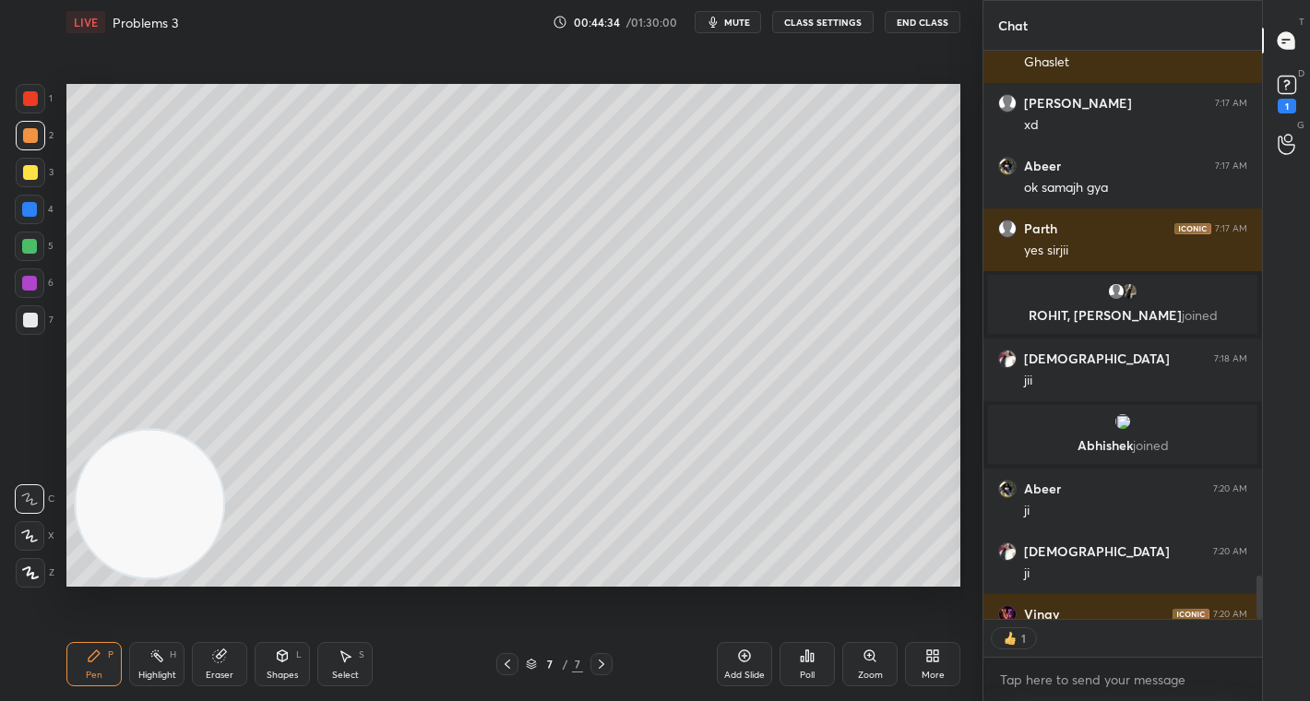
scroll to position [6, 6]
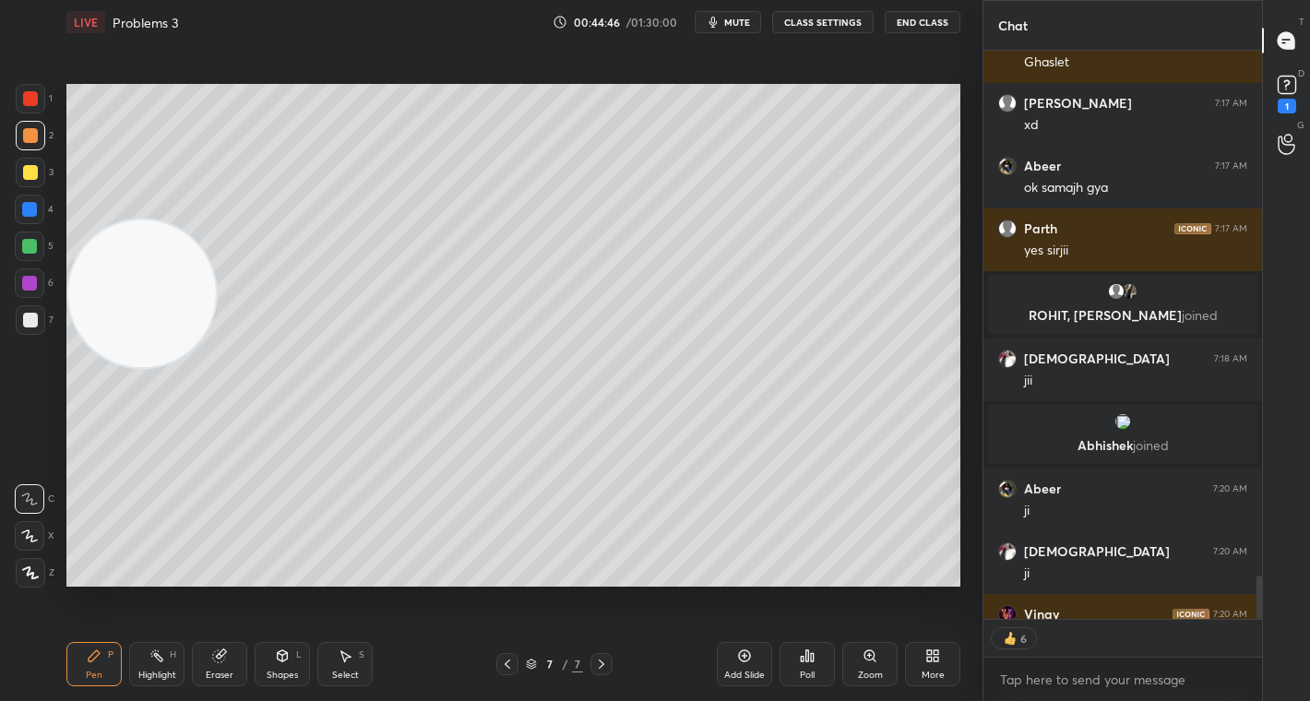
drag, startPoint x: 137, startPoint y: 438, endPoint x: 160, endPoint y: 219, distance: 220.7
click at [156, 220] on video at bounding box center [142, 294] width 148 height 148
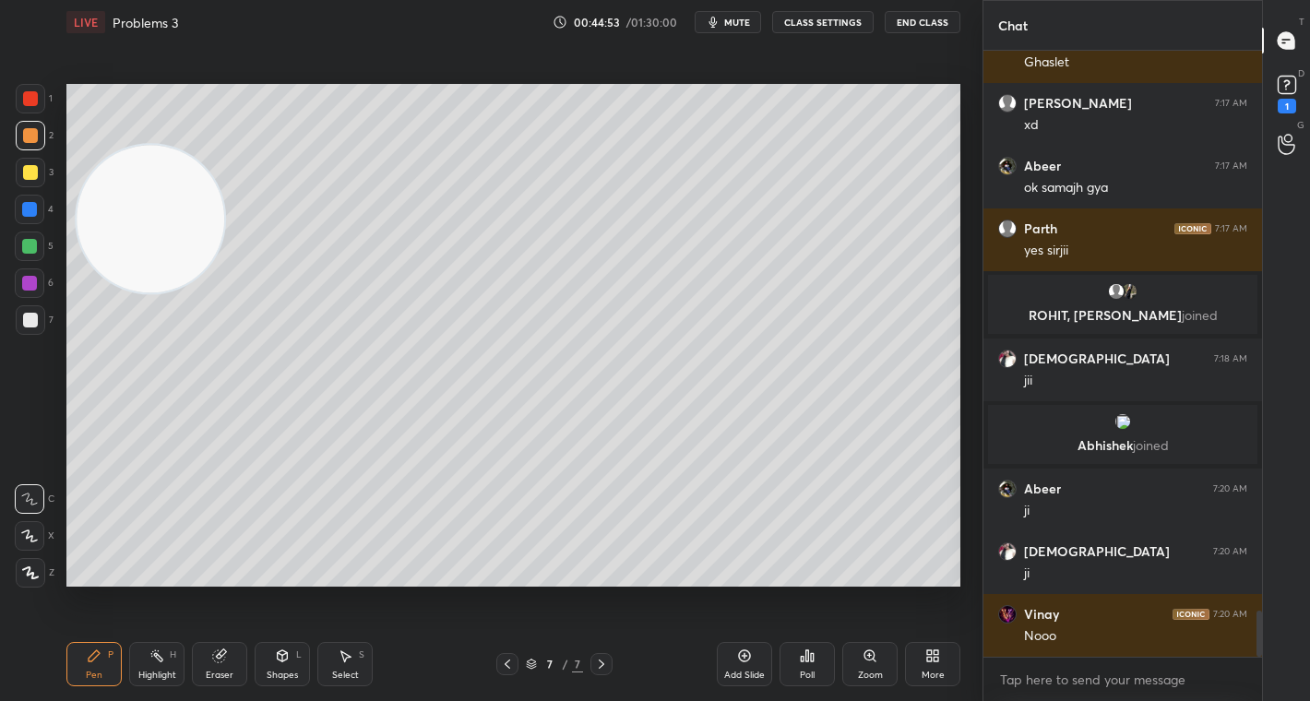
scroll to position [7368, 0]
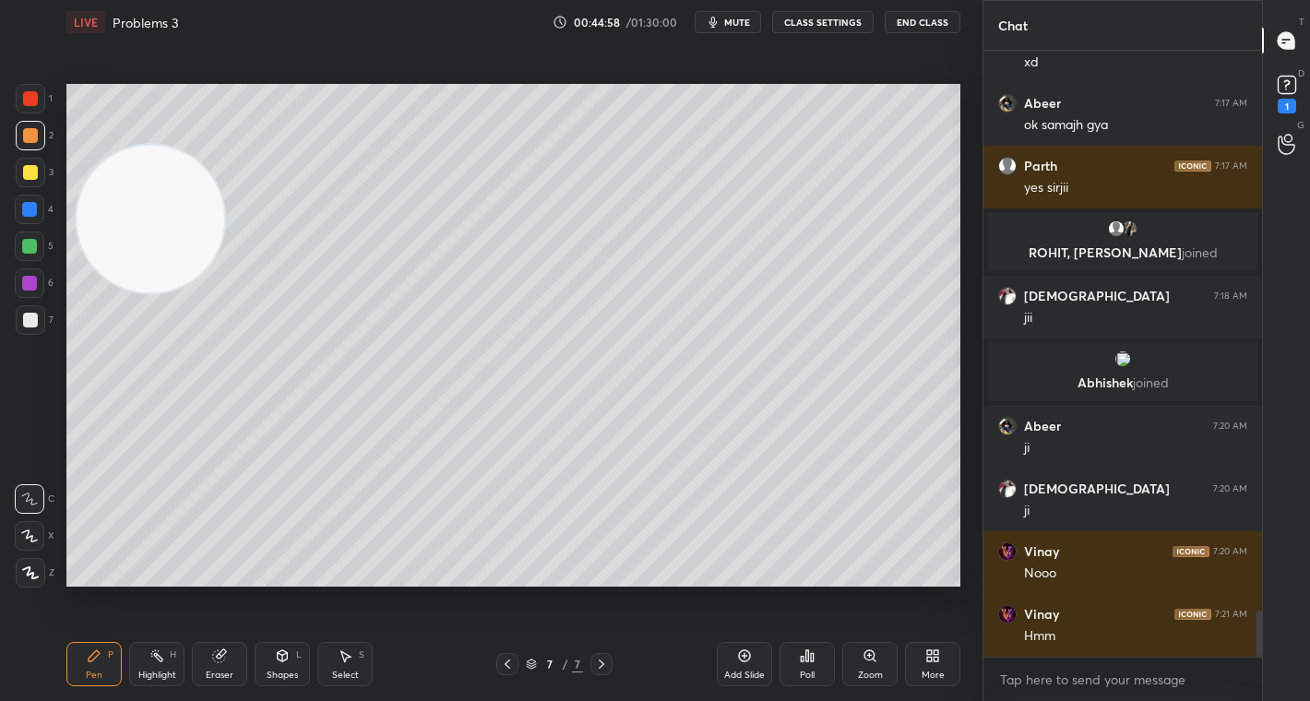
click at [226, 659] on div "Eraser" at bounding box center [219, 664] width 55 height 44
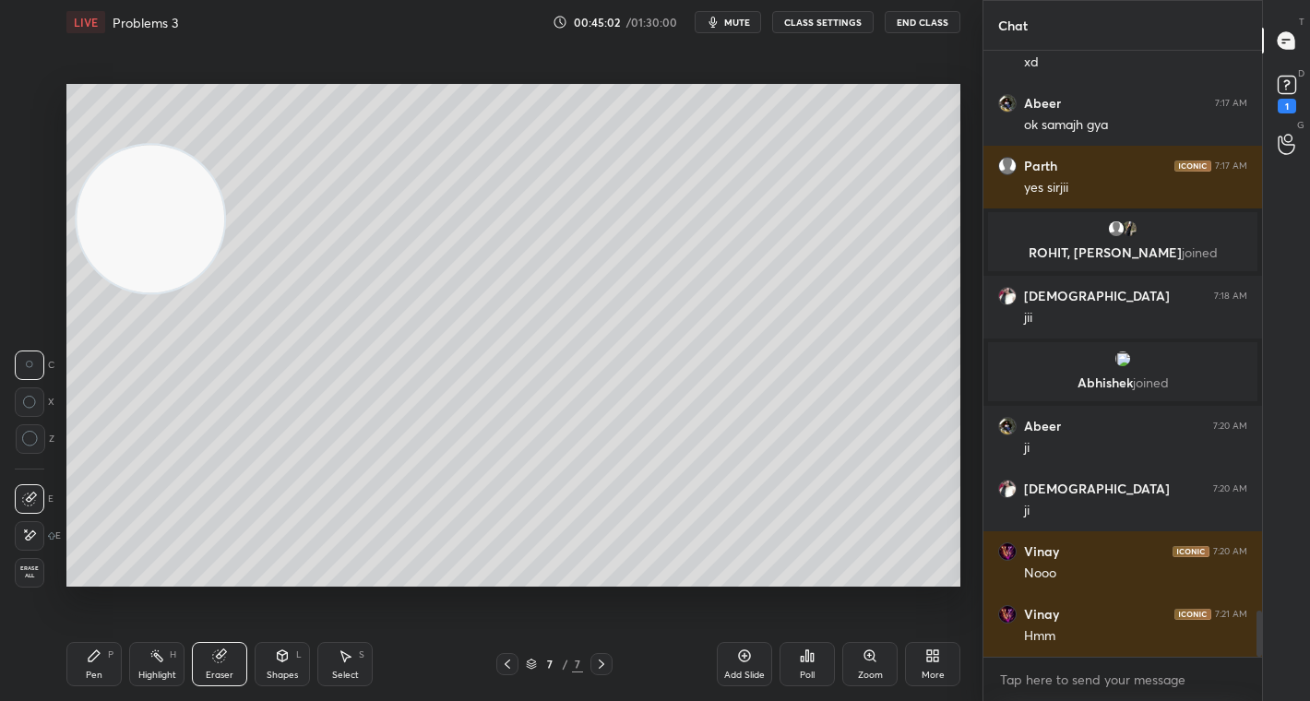
click at [98, 668] on div "Pen P" at bounding box center [93, 664] width 55 height 44
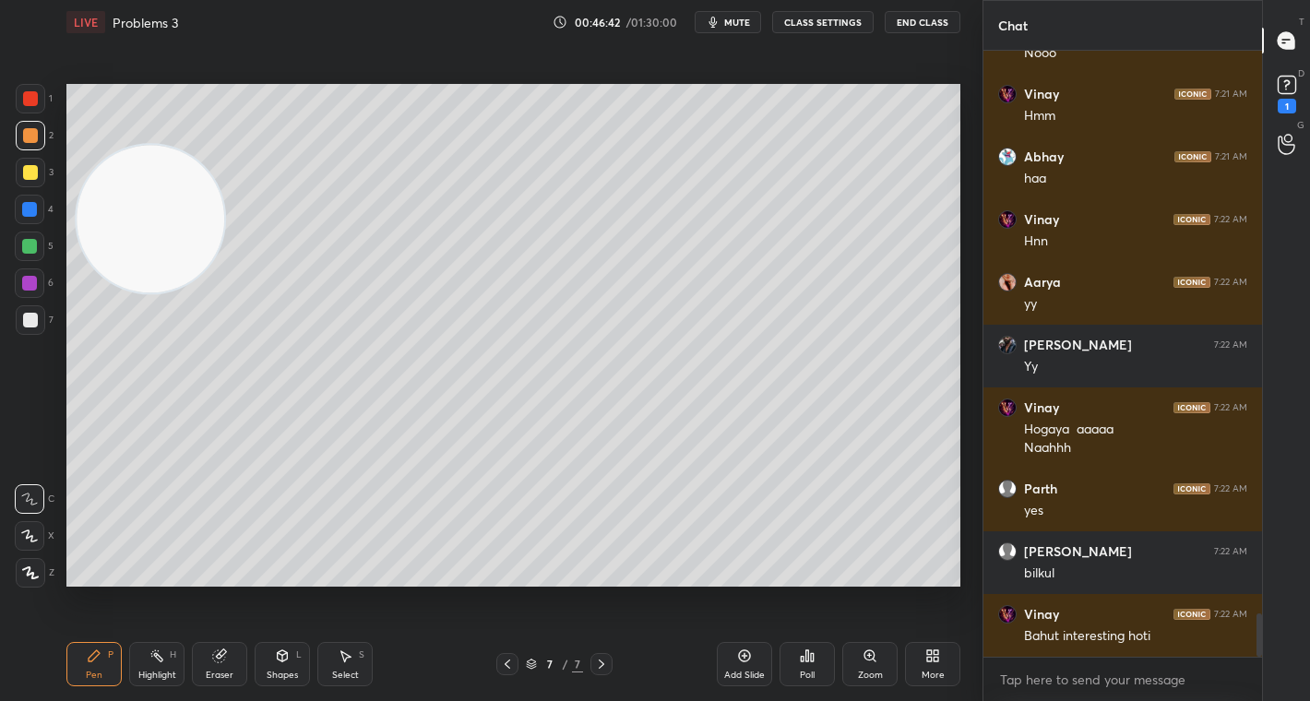
scroll to position [7955, 0]
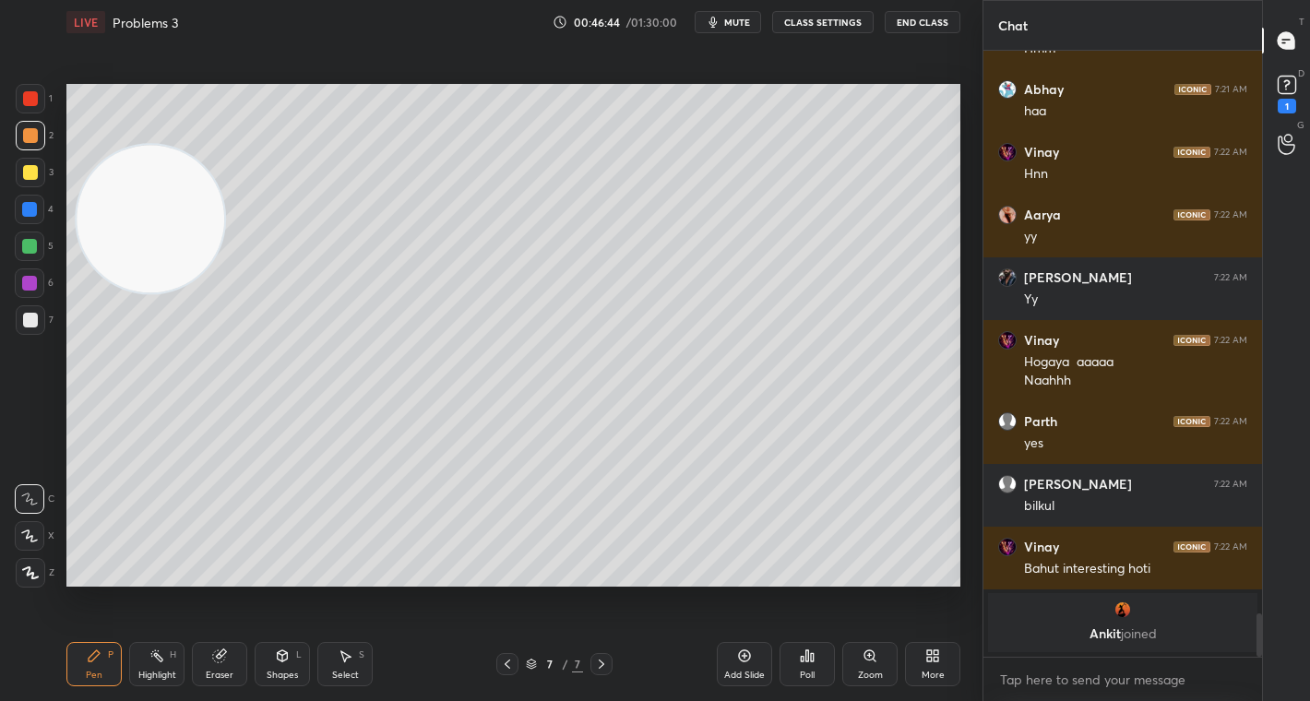
click at [35, 321] on div at bounding box center [30, 320] width 15 height 15
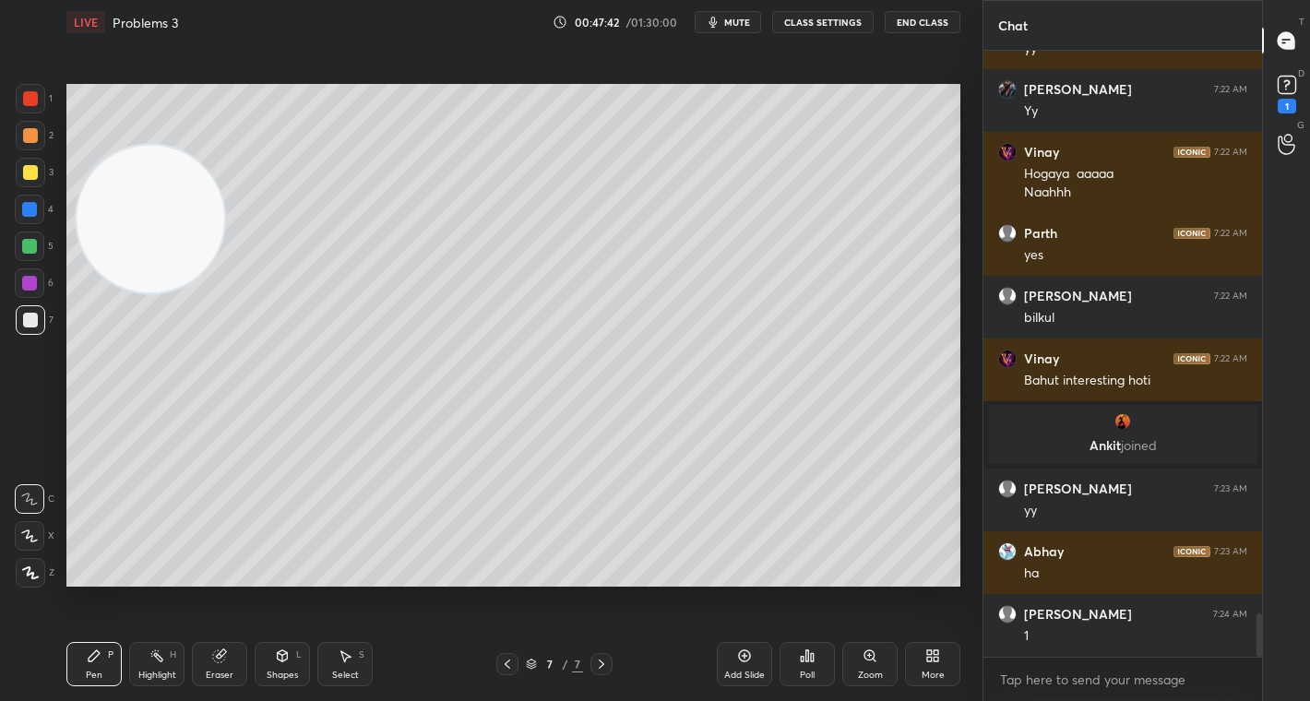
scroll to position [8028, 0]
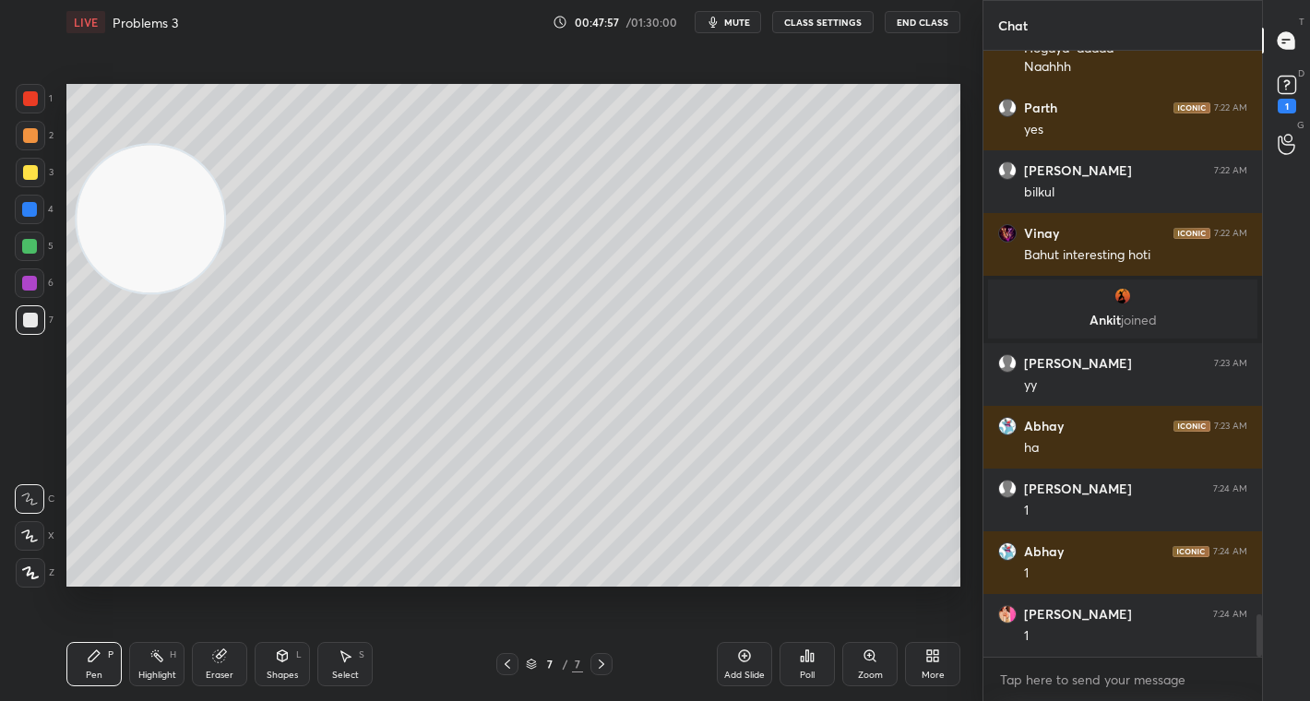
click at [500, 665] on icon at bounding box center [507, 664] width 15 height 15
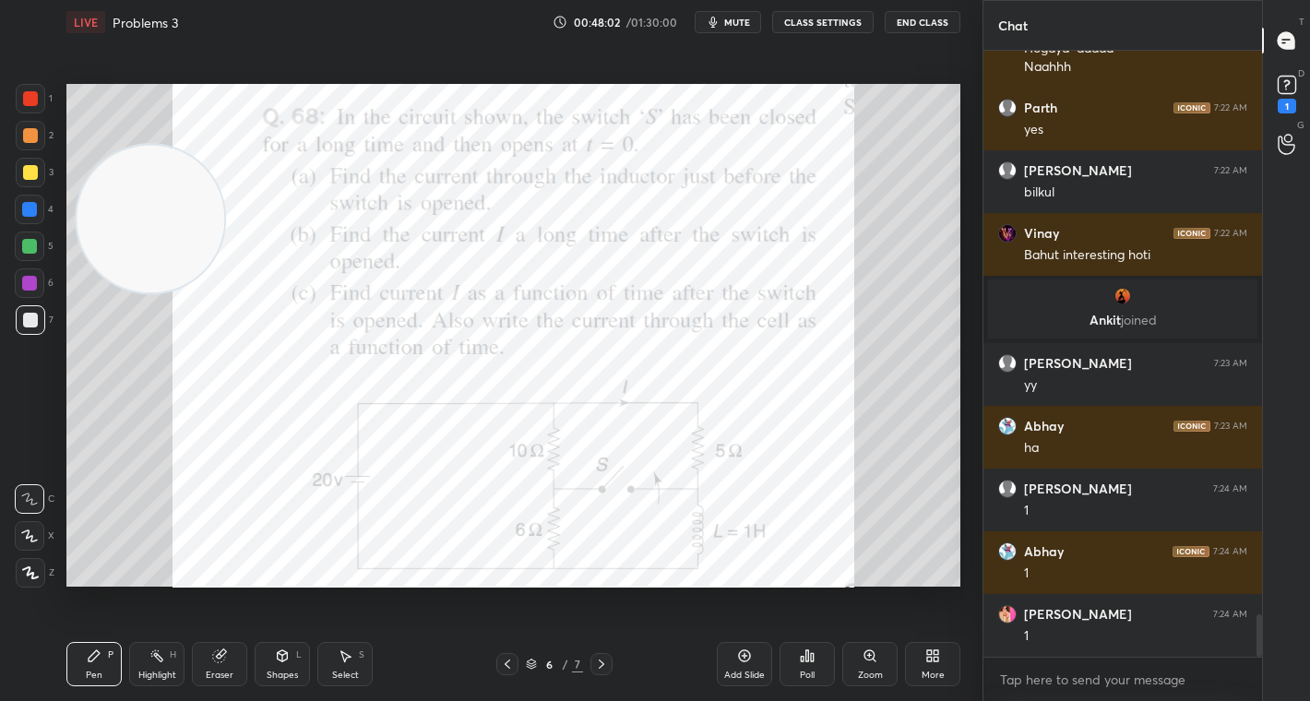
click at [594, 661] on icon at bounding box center [601, 664] width 15 height 15
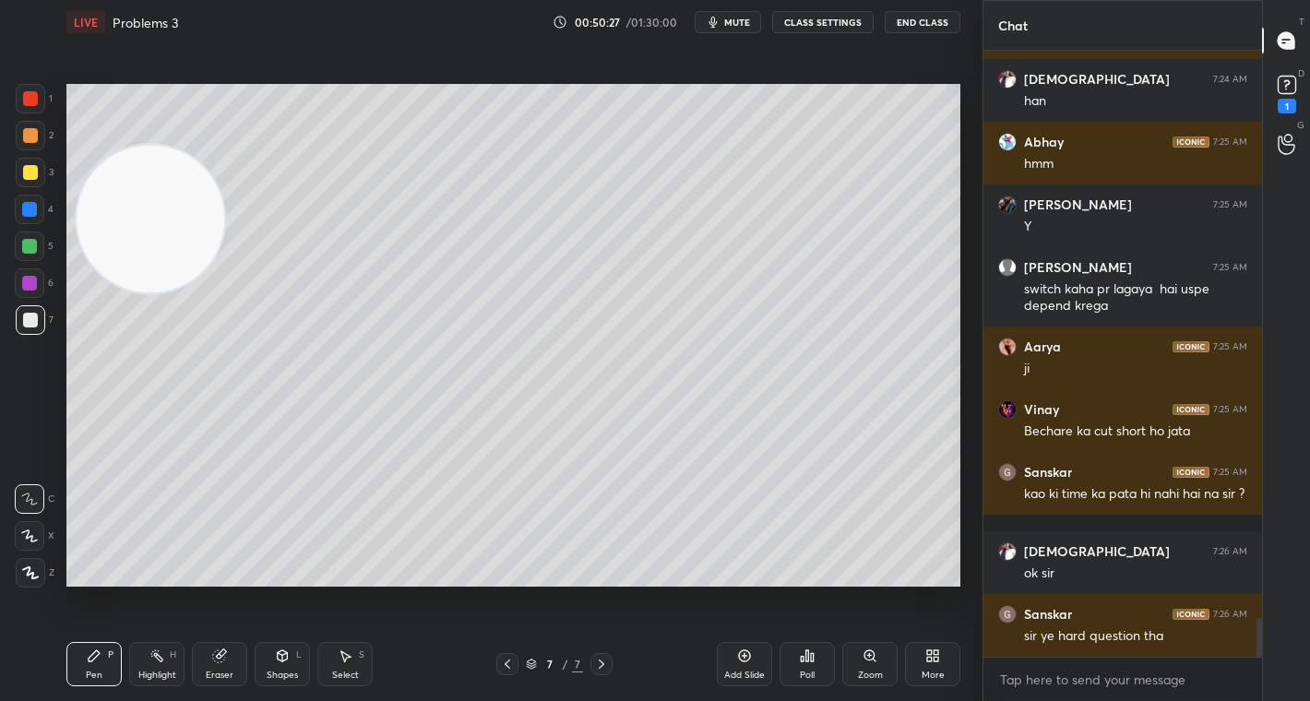
scroll to position [8894, 0]
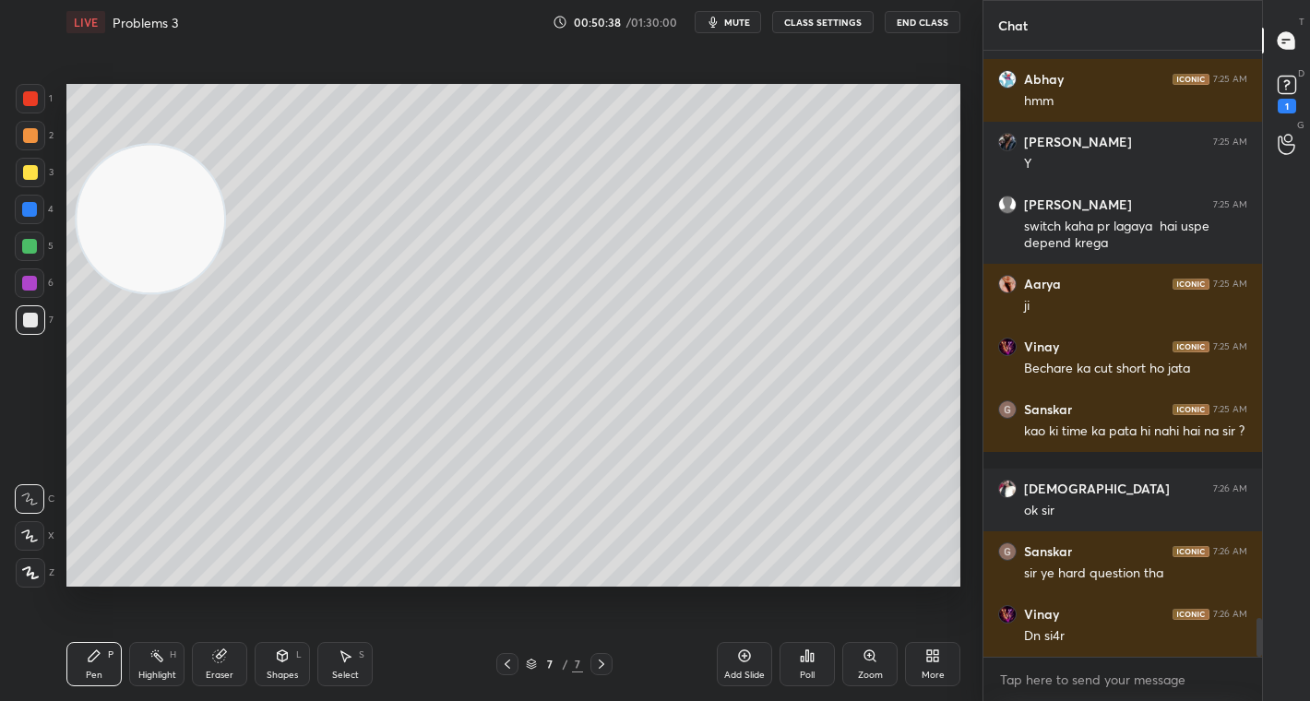
click at [930, 668] on div "More" at bounding box center [932, 664] width 55 height 44
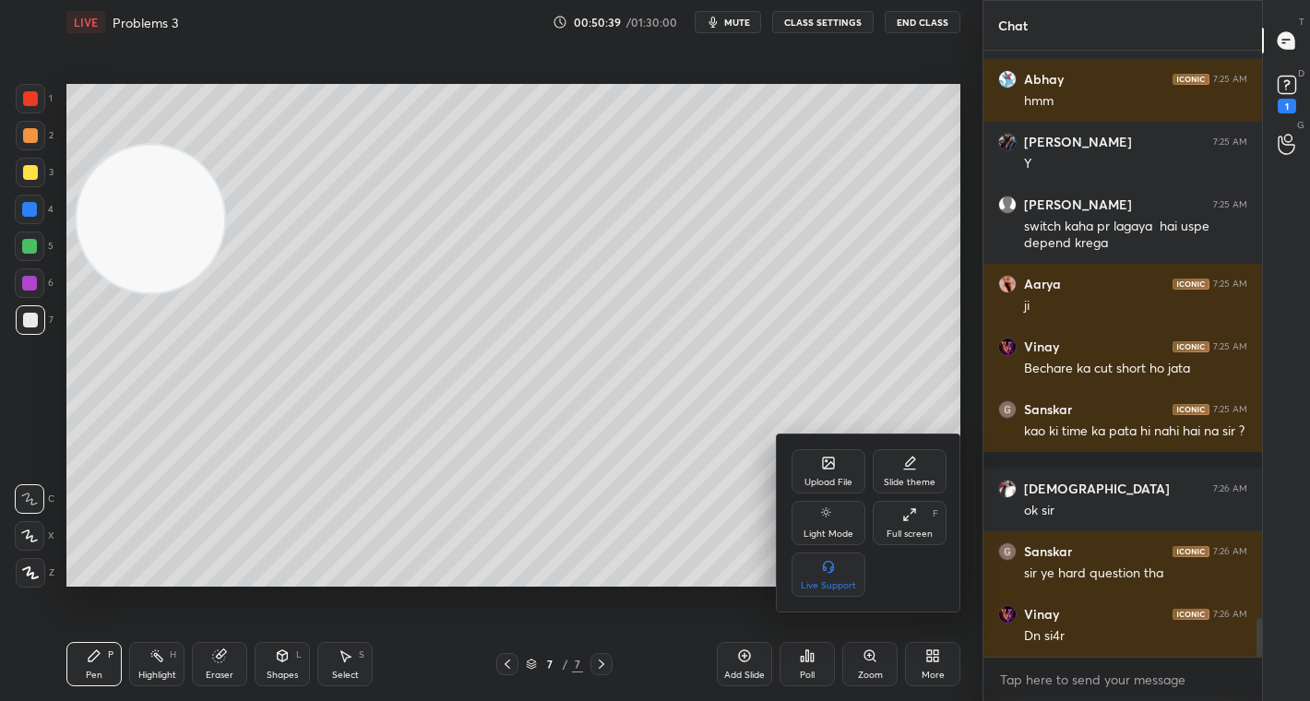
click at [817, 466] on div "Upload File" at bounding box center [829, 471] width 74 height 44
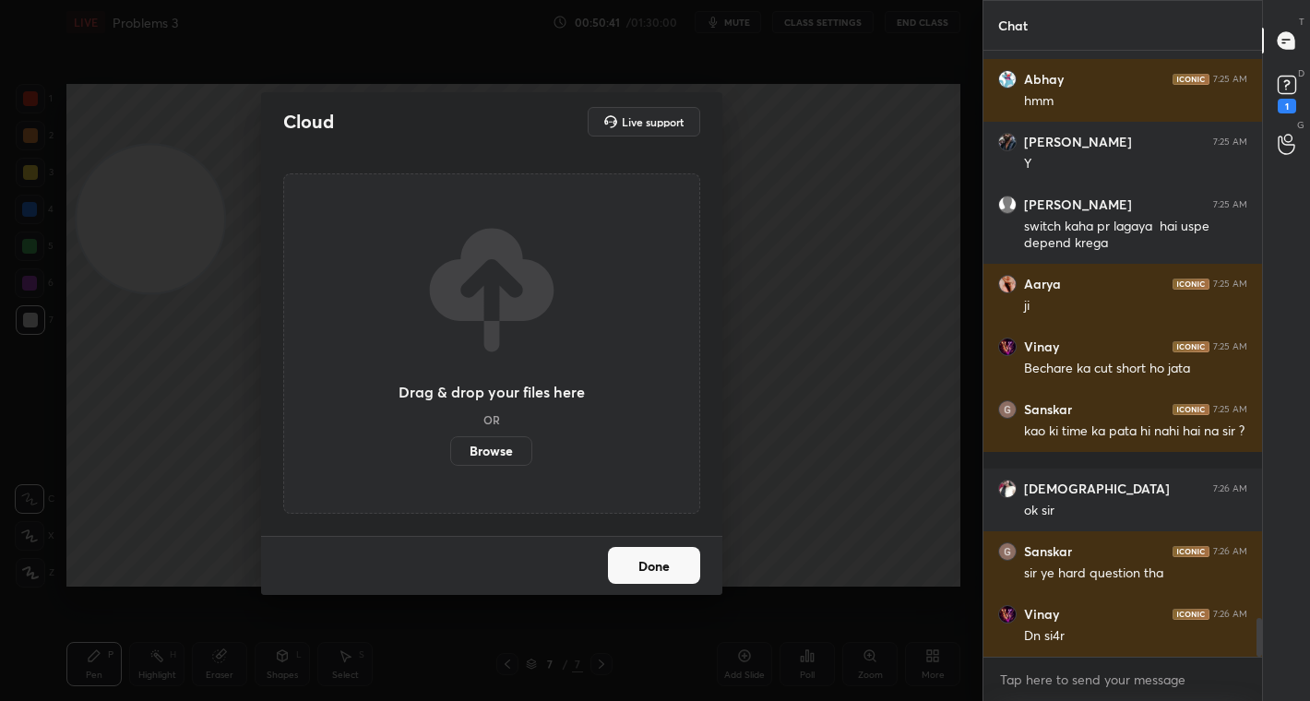
click at [488, 448] on label "Browse" at bounding box center [491, 451] width 82 height 30
click at [450, 448] on input "Browse" at bounding box center [450, 451] width 0 height 30
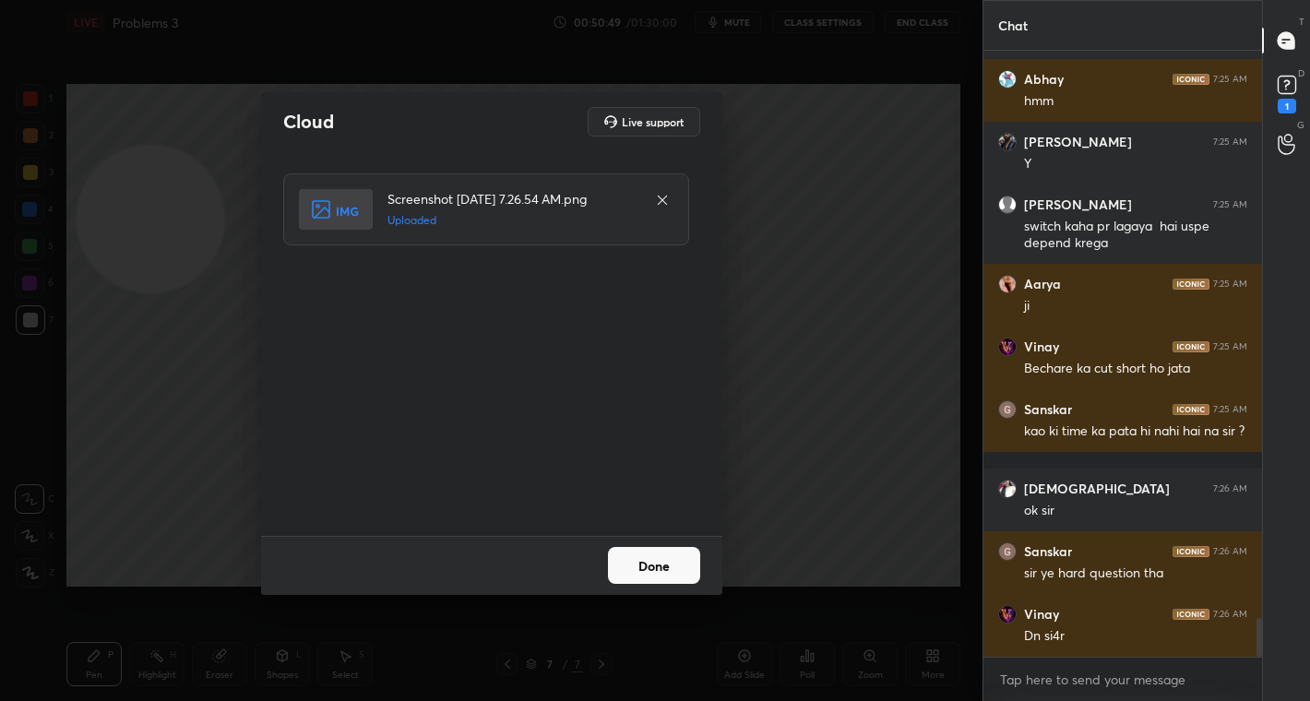
click at [650, 568] on button "Done" at bounding box center [654, 565] width 92 height 37
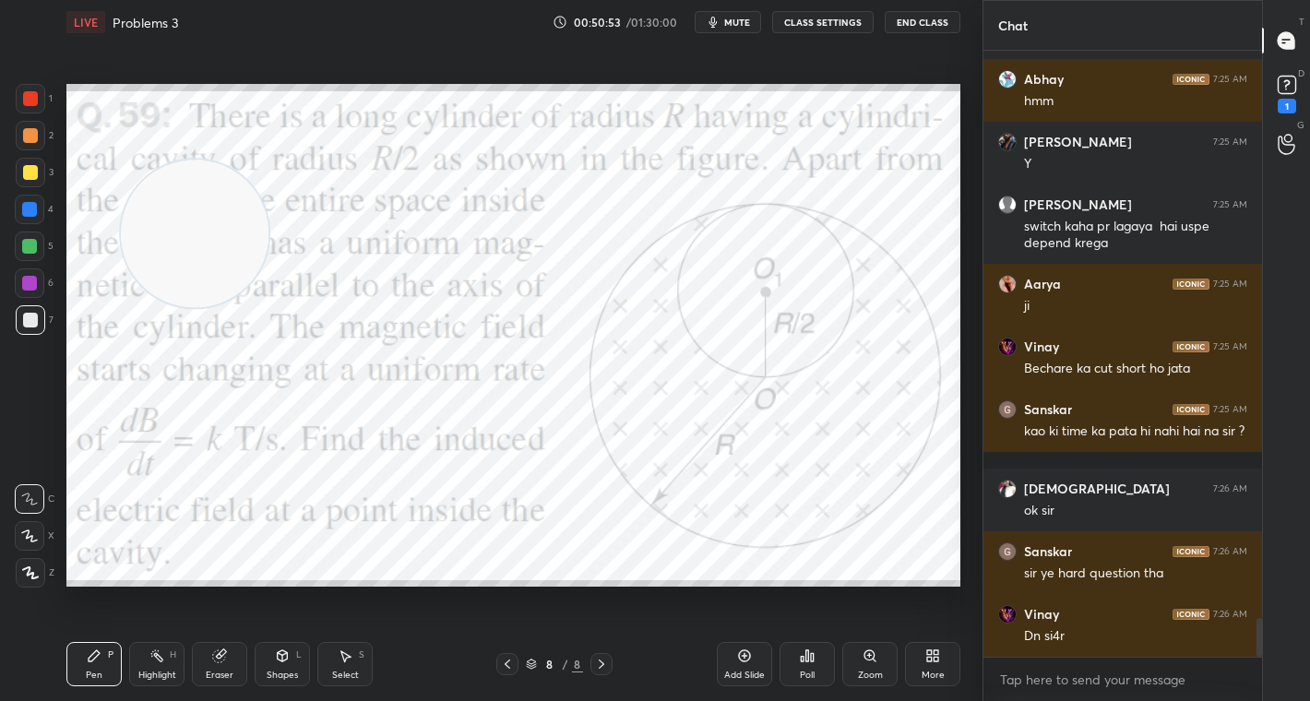
drag, startPoint x: 149, startPoint y: 209, endPoint x: 764, endPoint y: 605, distance: 730.9
click at [764, 605] on div "Setting up your live class Poll for secs No correct answer Start poll" at bounding box center [513, 335] width 909 height 583
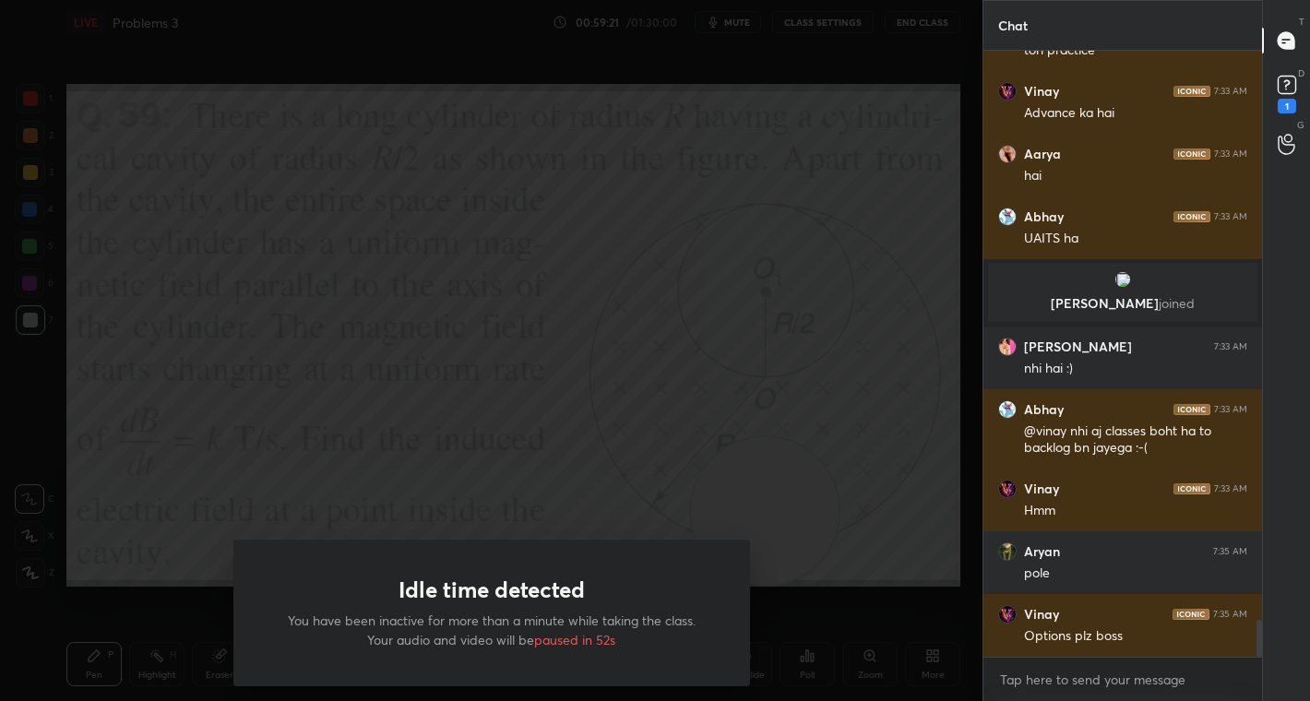
scroll to position [9437, 0]
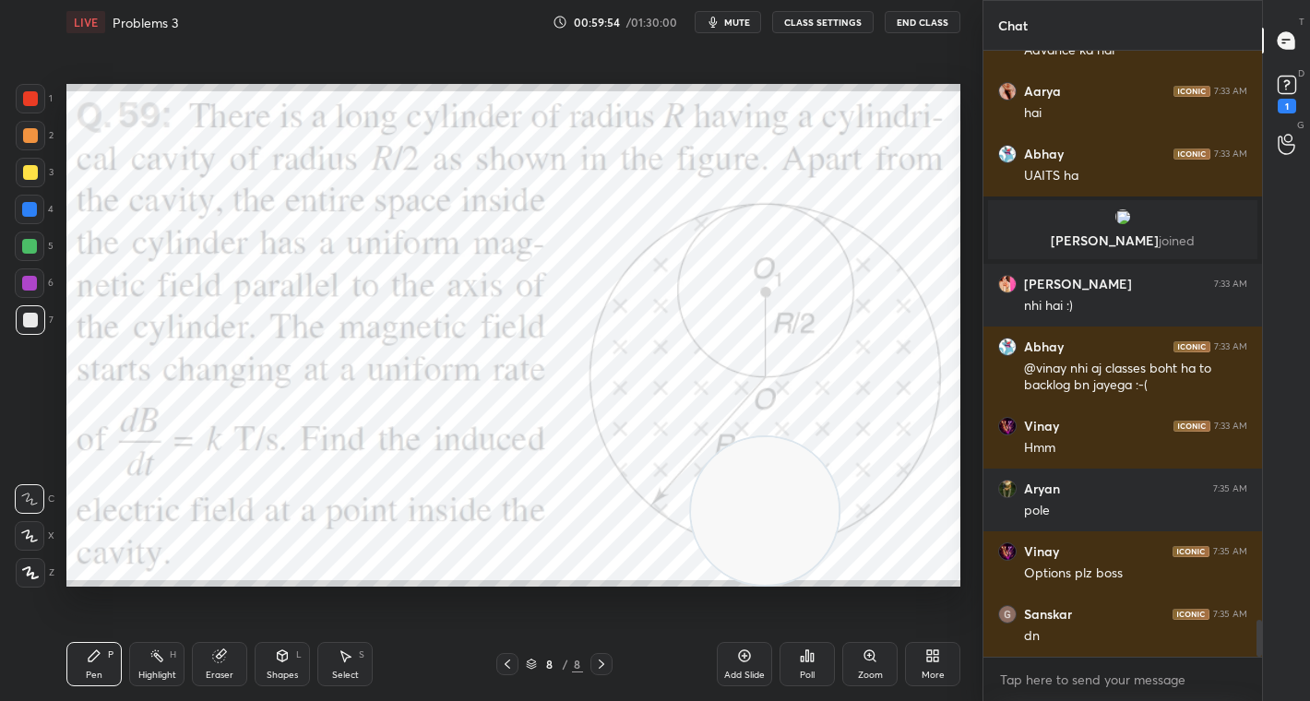
click at [765, 461] on video at bounding box center [765, 511] width 148 height 148
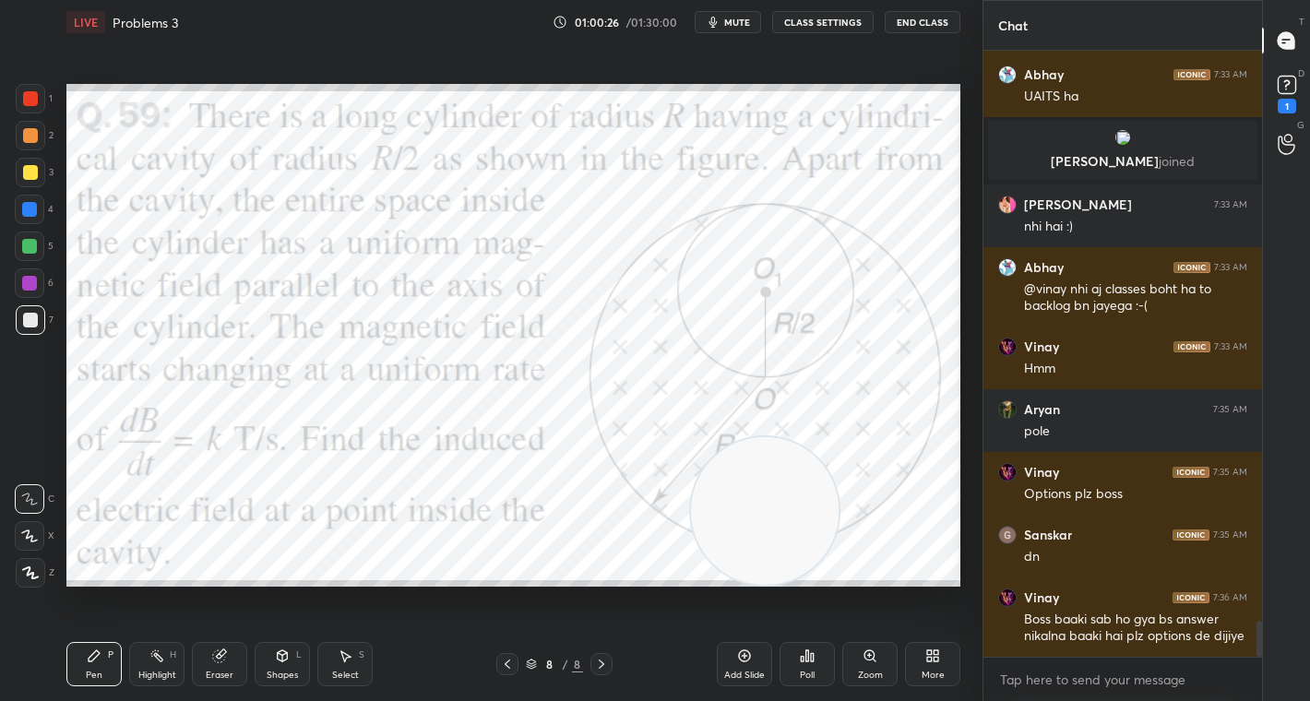
click at [24, 99] on div at bounding box center [30, 98] width 15 height 15
click at [814, 658] on icon at bounding box center [812, 657] width 3 height 8
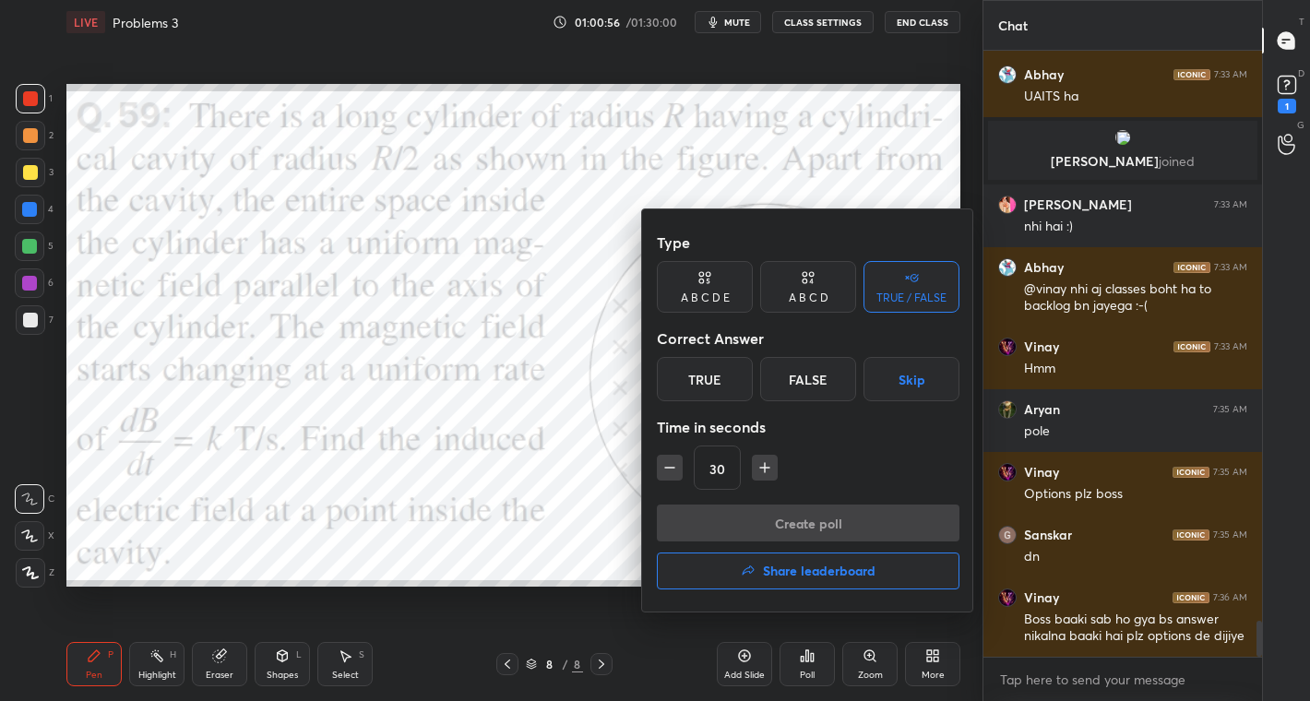
drag, startPoint x: 691, startPoint y: 285, endPoint x: 745, endPoint y: 320, distance: 64.0
click at [689, 290] on div "A B C D E" at bounding box center [705, 287] width 96 height 52
click at [834, 389] on div "D" at bounding box center [834, 379] width 44 height 44
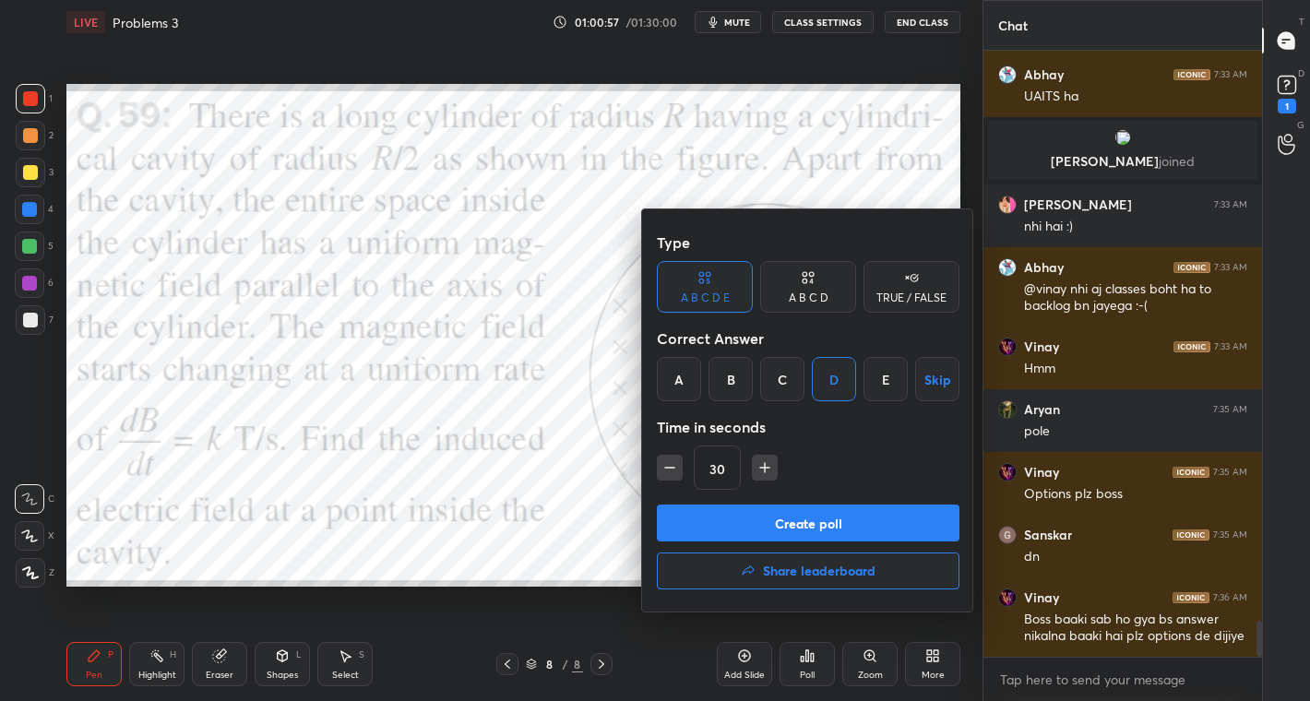
click at [857, 505] on button "Create poll" at bounding box center [808, 523] width 303 height 37
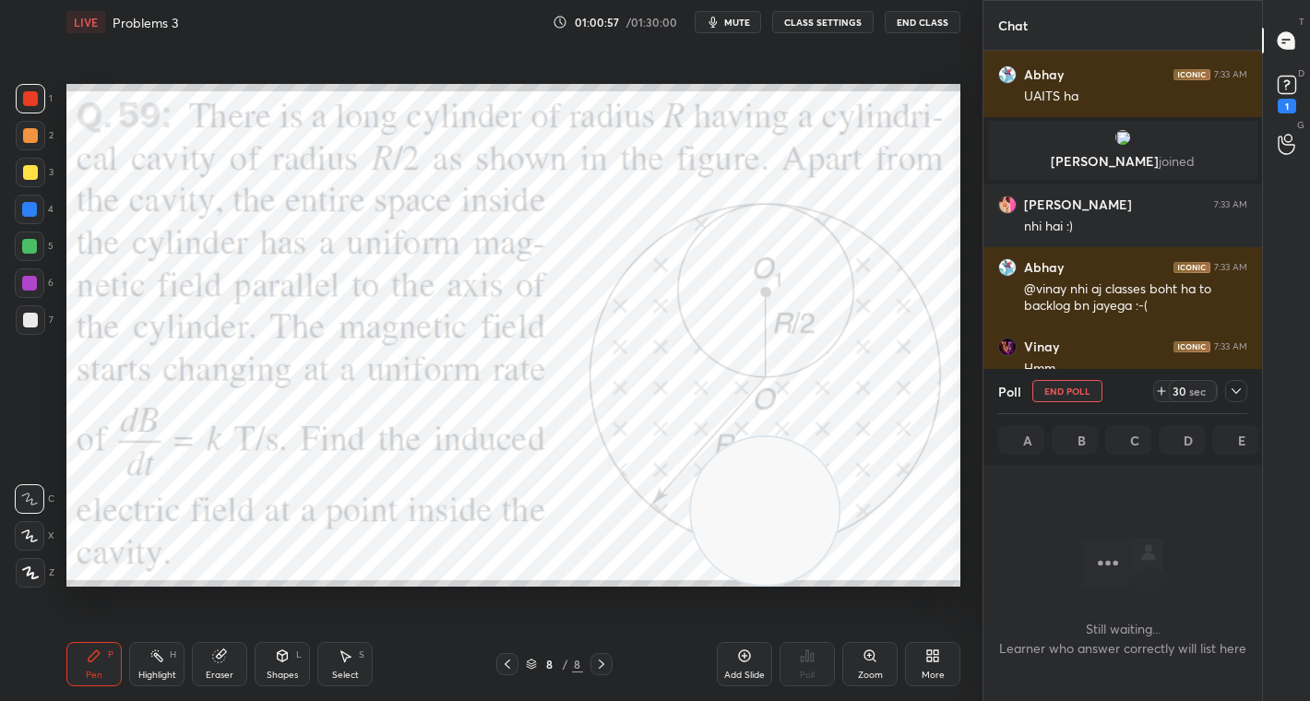
scroll to position [351, 273]
click at [1188, 389] on div "sec" at bounding box center [1197, 391] width 22 height 15
click at [1186, 393] on div "30" at bounding box center [1179, 391] width 15 height 15
click at [1190, 392] on div "44 sec" at bounding box center [1193, 391] width 48 height 22
drag, startPoint x: 1193, startPoint y: 393, endPoint x: 1167, endPoint y: 382, distance: 28.1
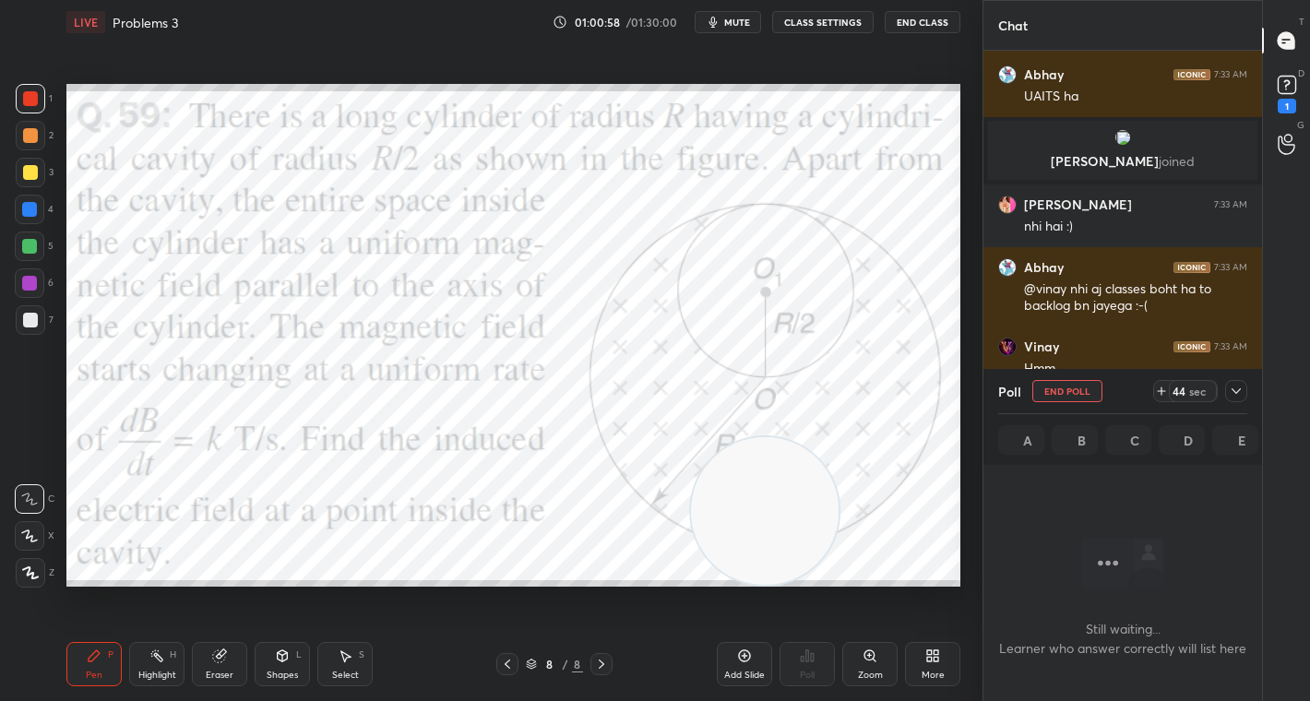
click at [1193, 393] on div "sec" at bounding box center [1197, 391] width 22 height 15
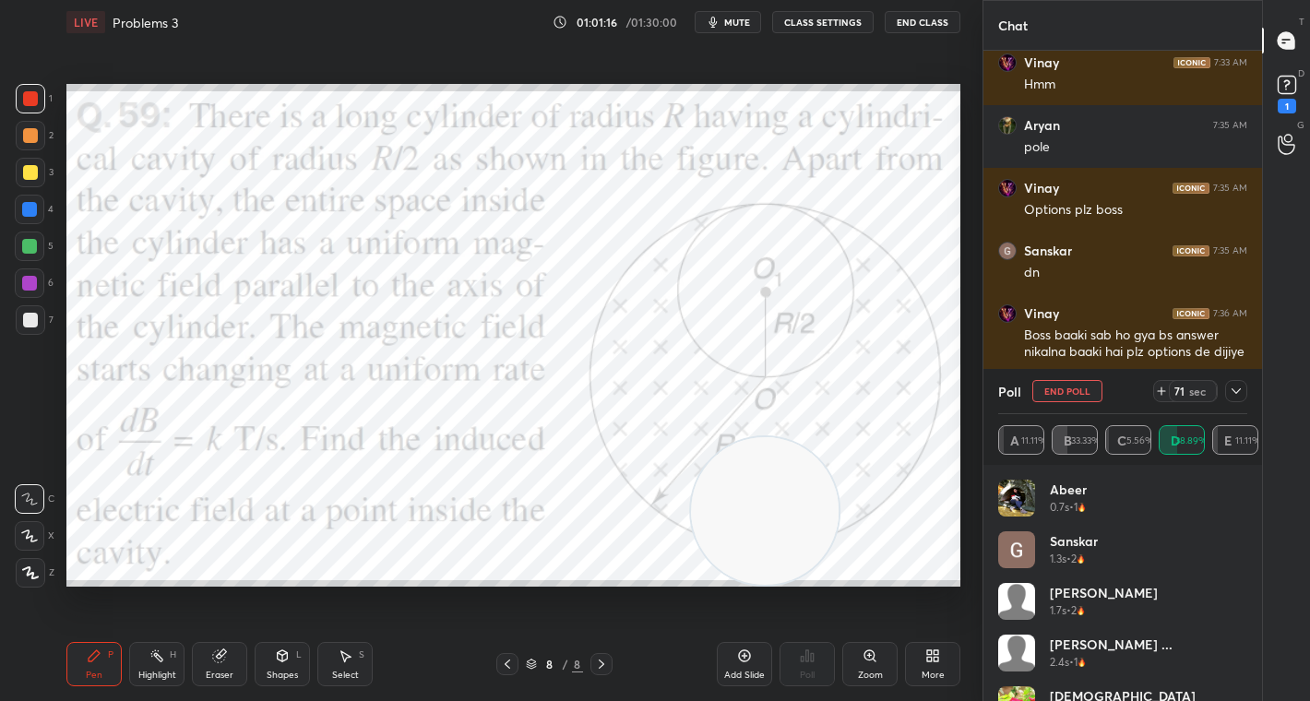
scroll to position [9863, 0]
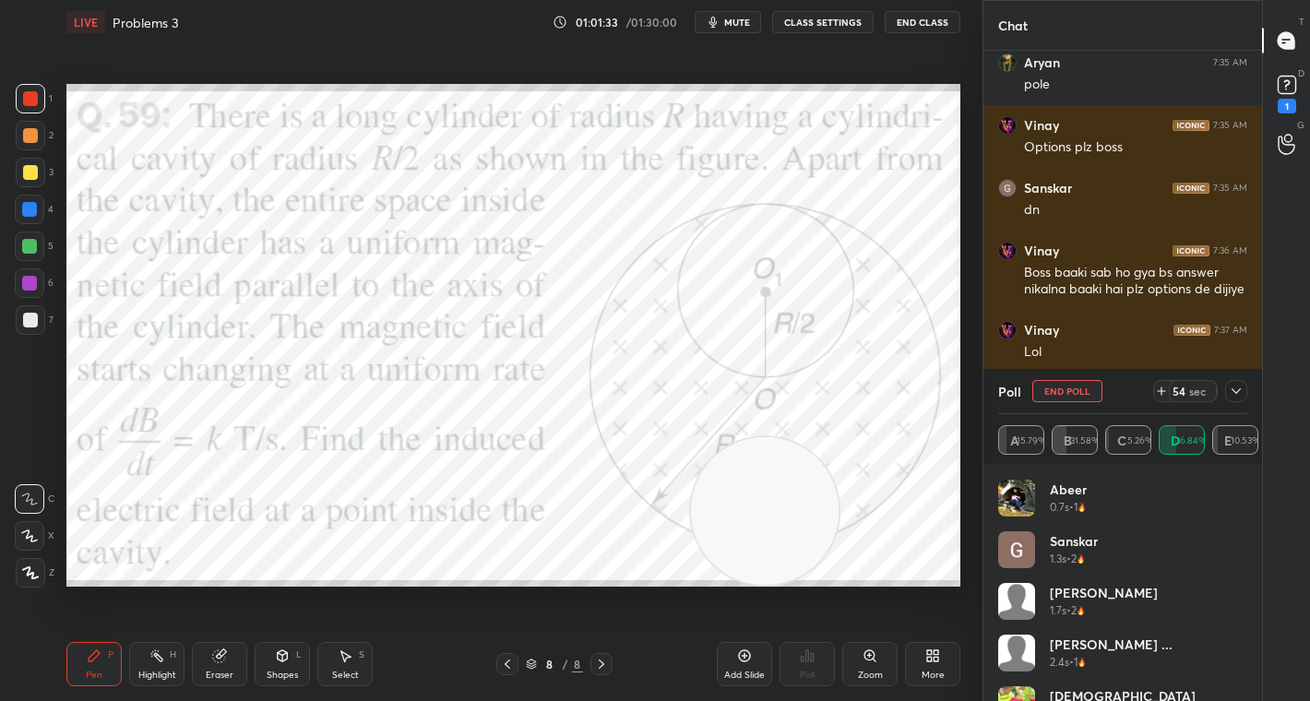
click at [1197, 391] on div "sec" at bounding box center [1197, 391] width 22 height 15
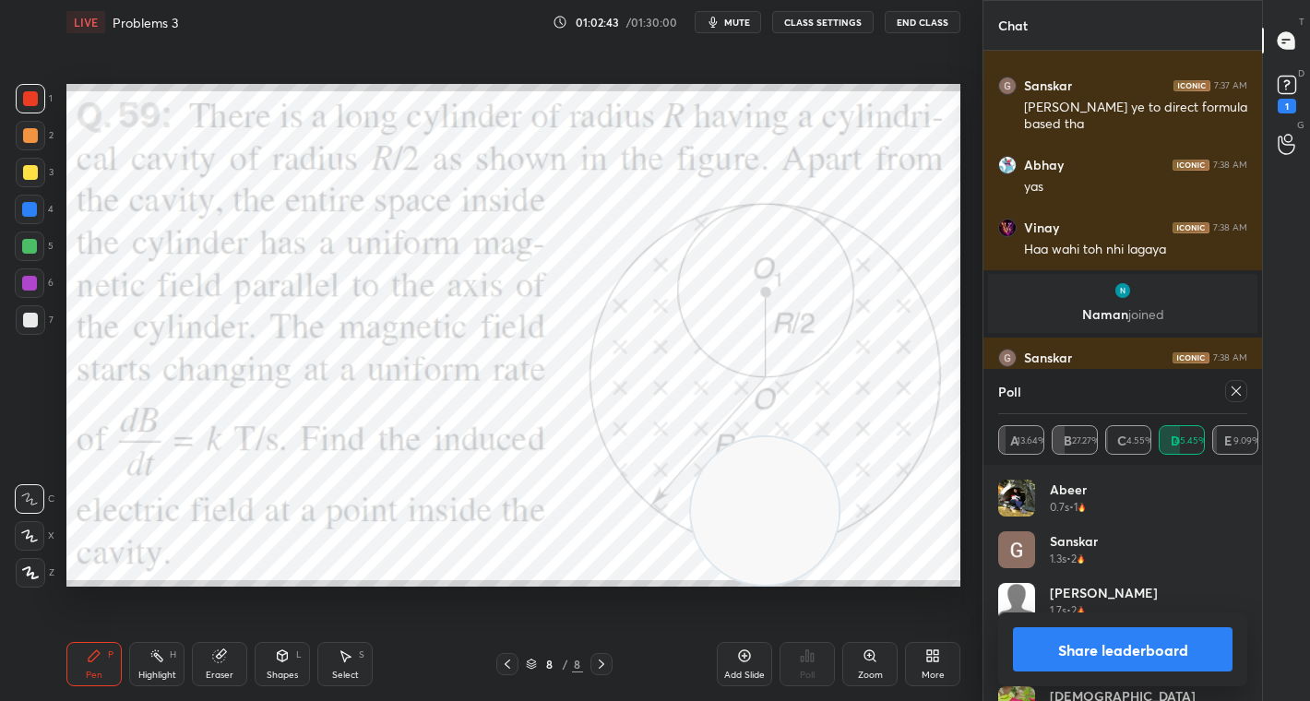
scroll to position [10131, 0]
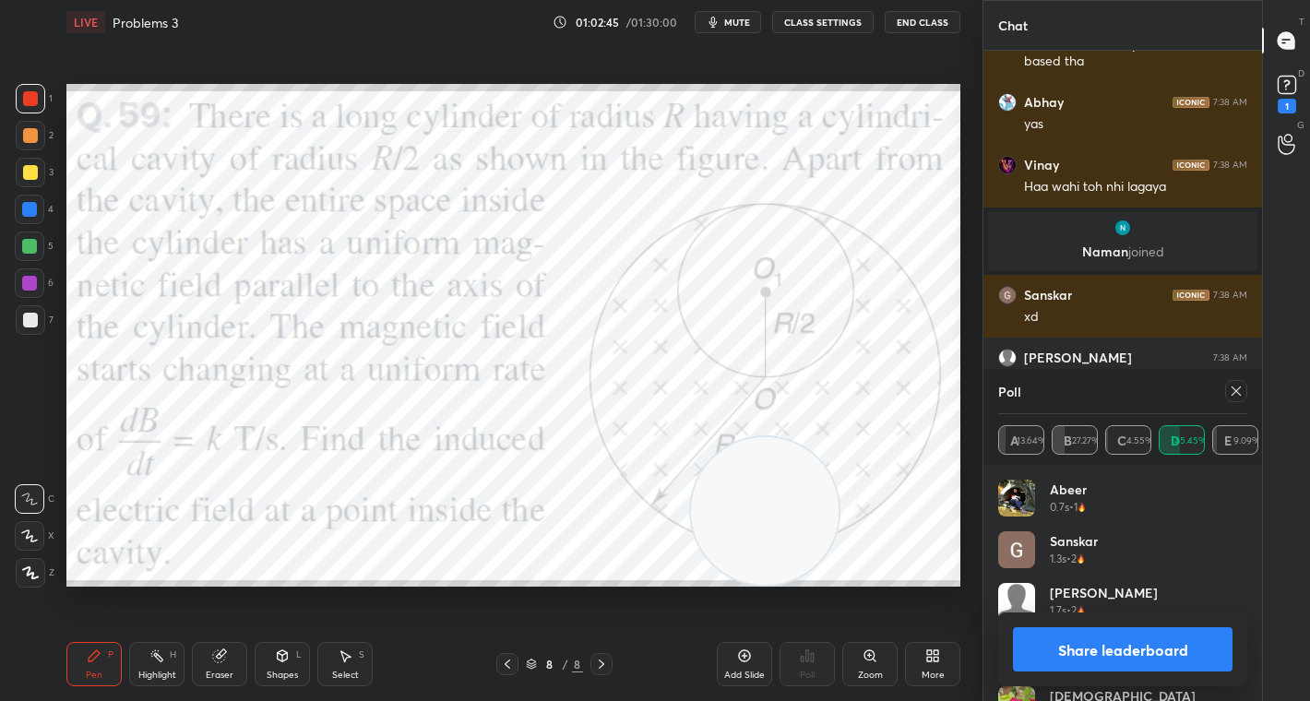
click at [1150, 649] on button "Share leaderboard" at bounding box center [1123, 649] width 220 height 44
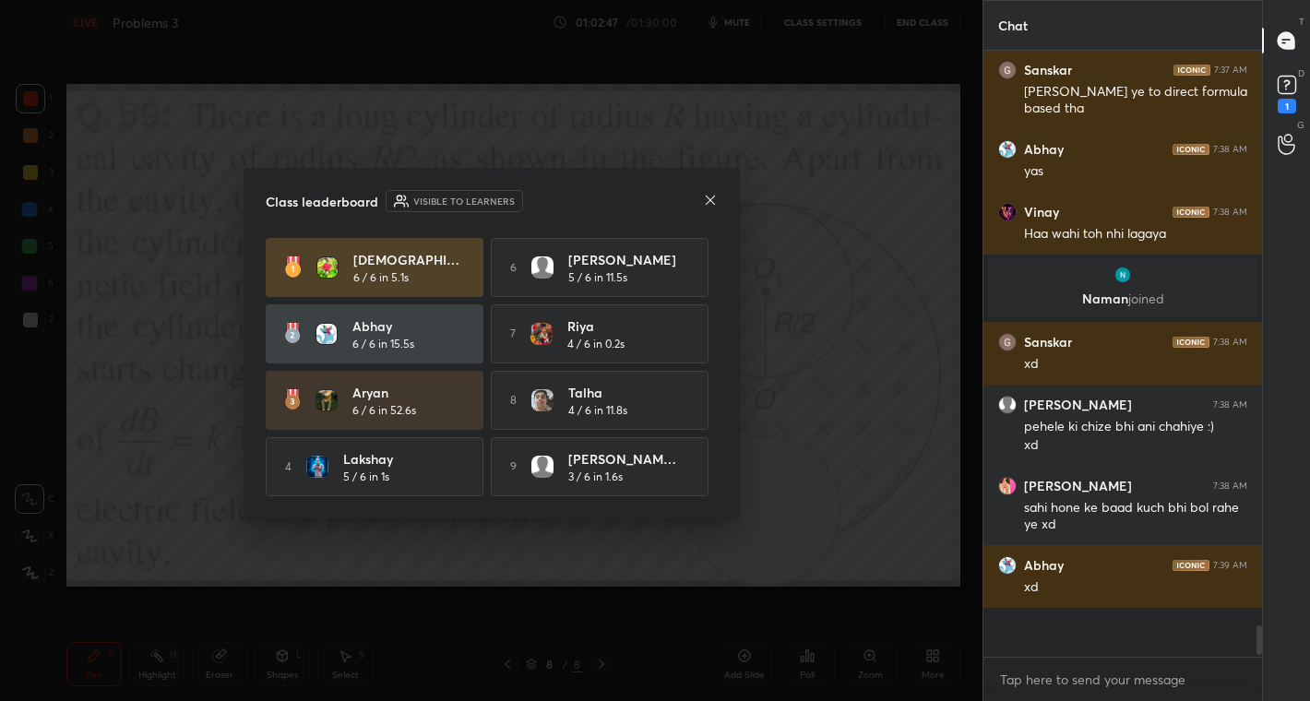
scroll to position [6, 6]
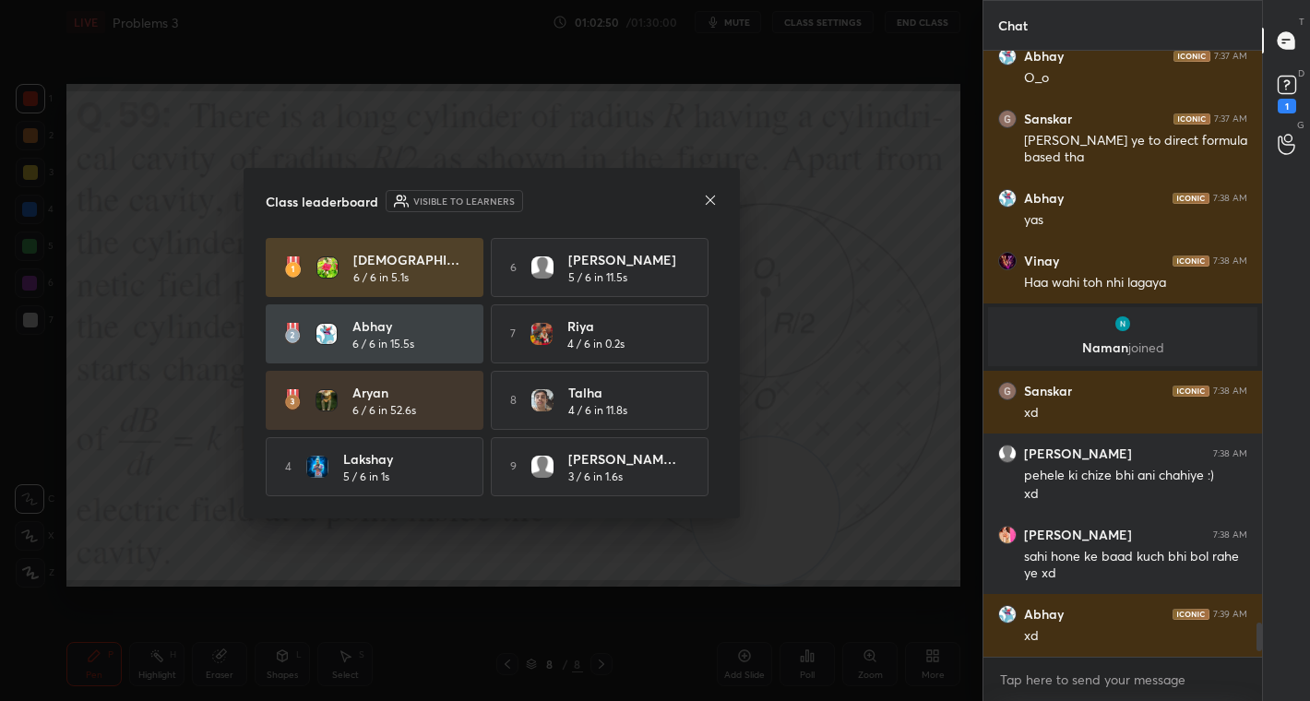
click at [713, 204] on icon at bounding box center [710, 200] width 15 height 15
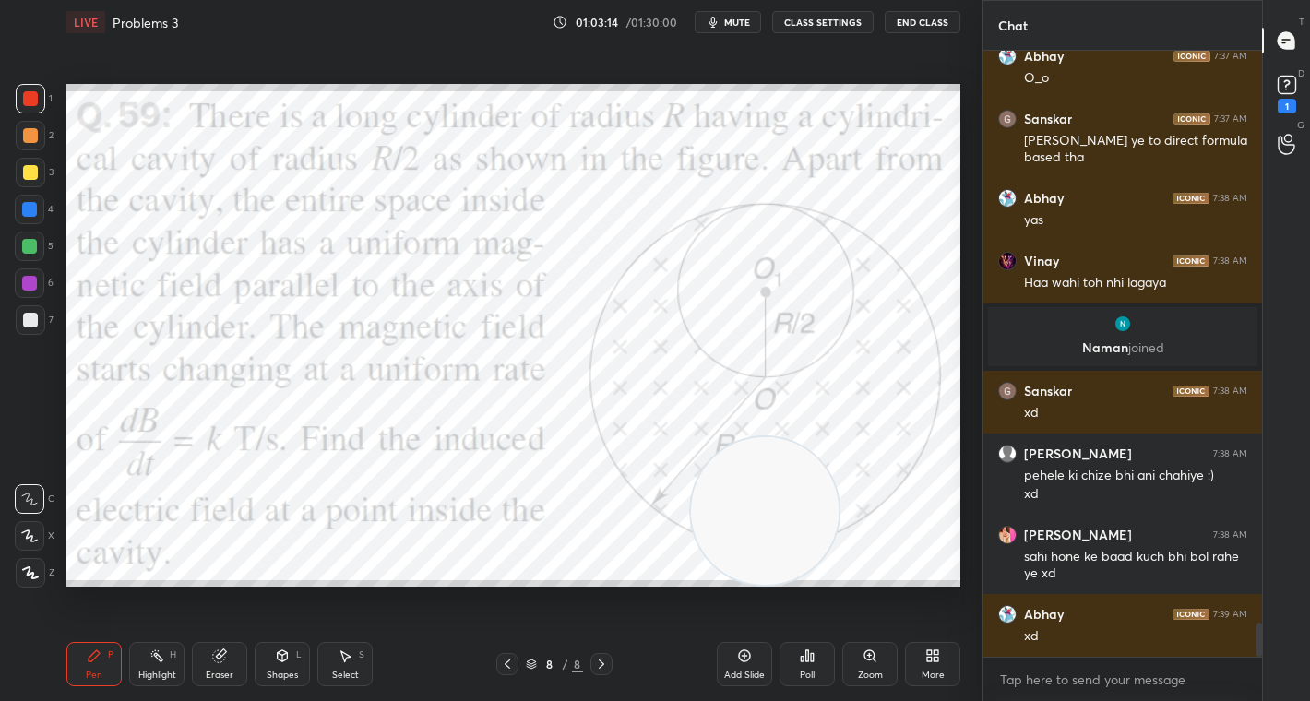
scroll to position [10114, 0]
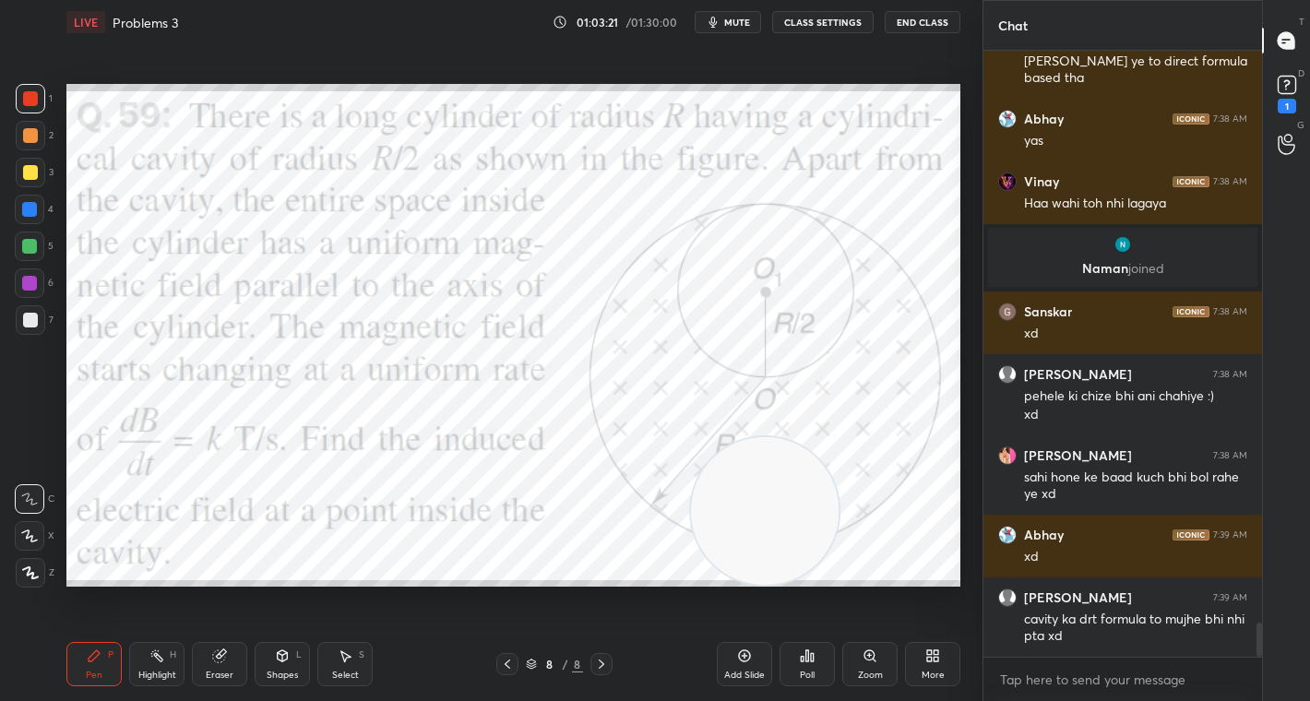
click at [750, 665] on div "Add Slide" at bounding box center [744, 664] width 55 height 44
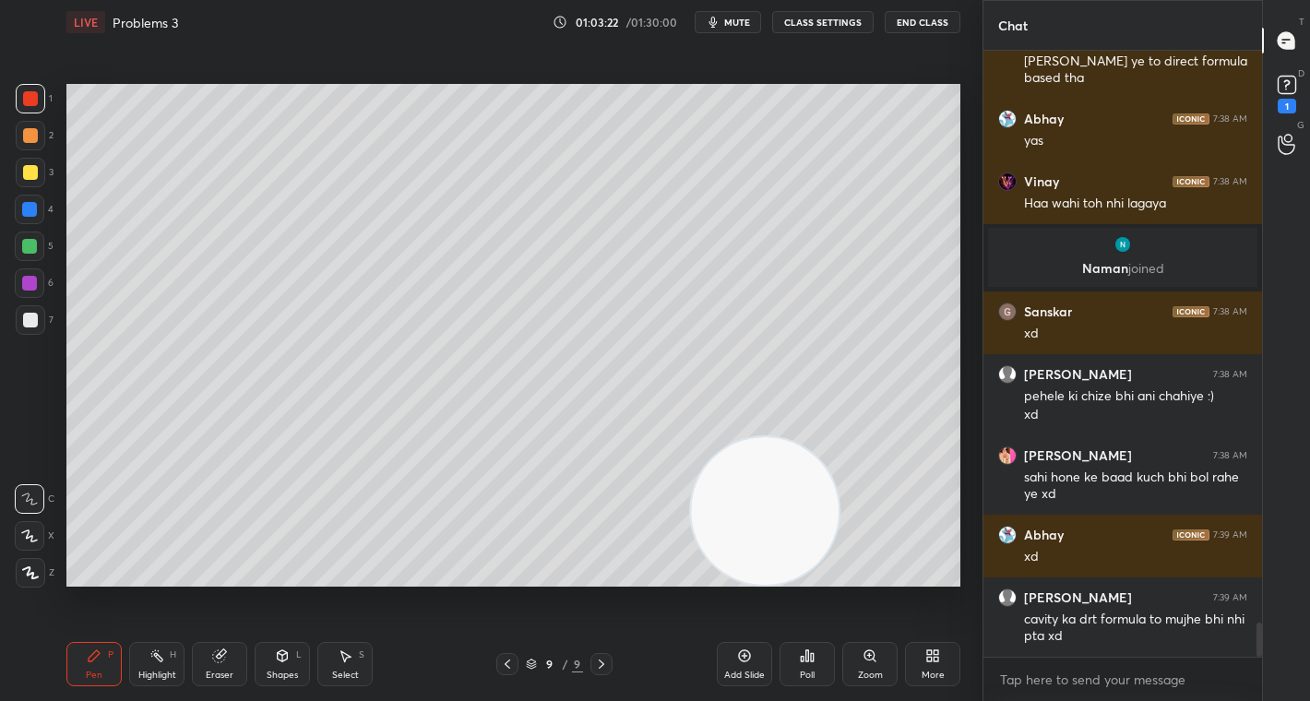
click at [293, 671] on div "Shapes" at bounding box center [282, 675] width 31 height 9
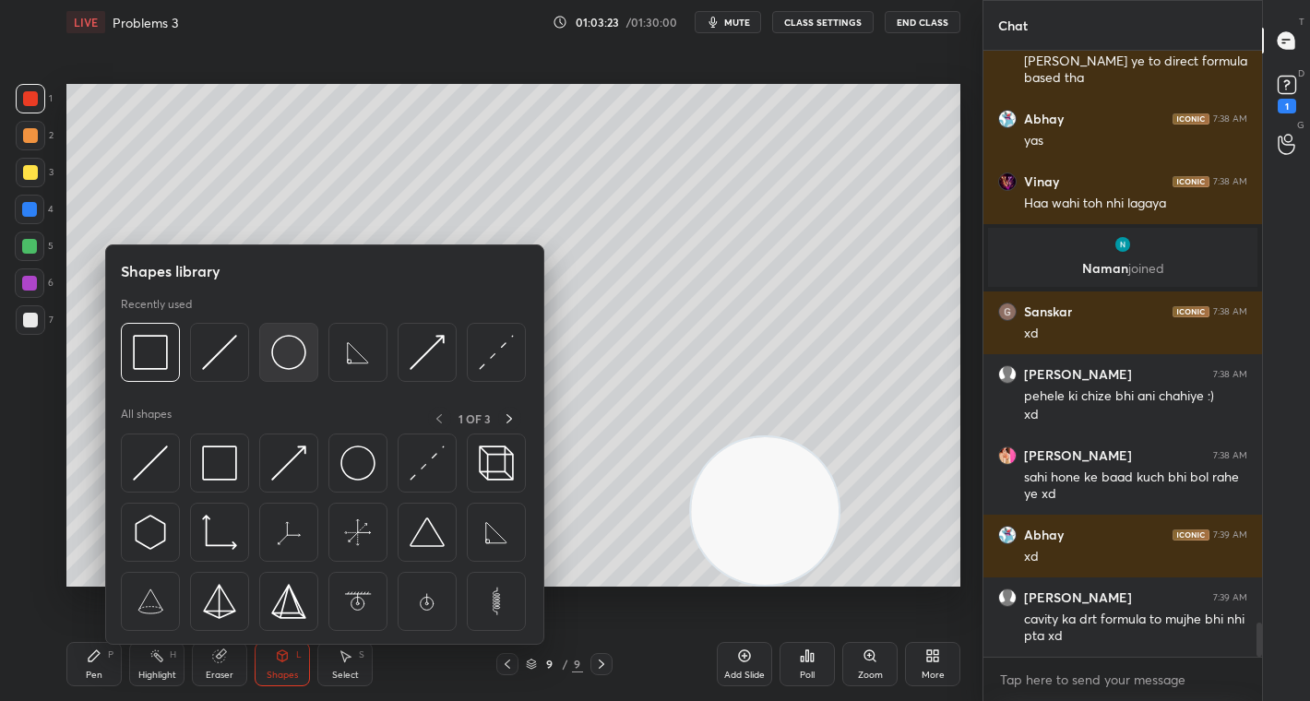
click at [283, 351] on img at bounding box center [288, 352] width 35 height 35
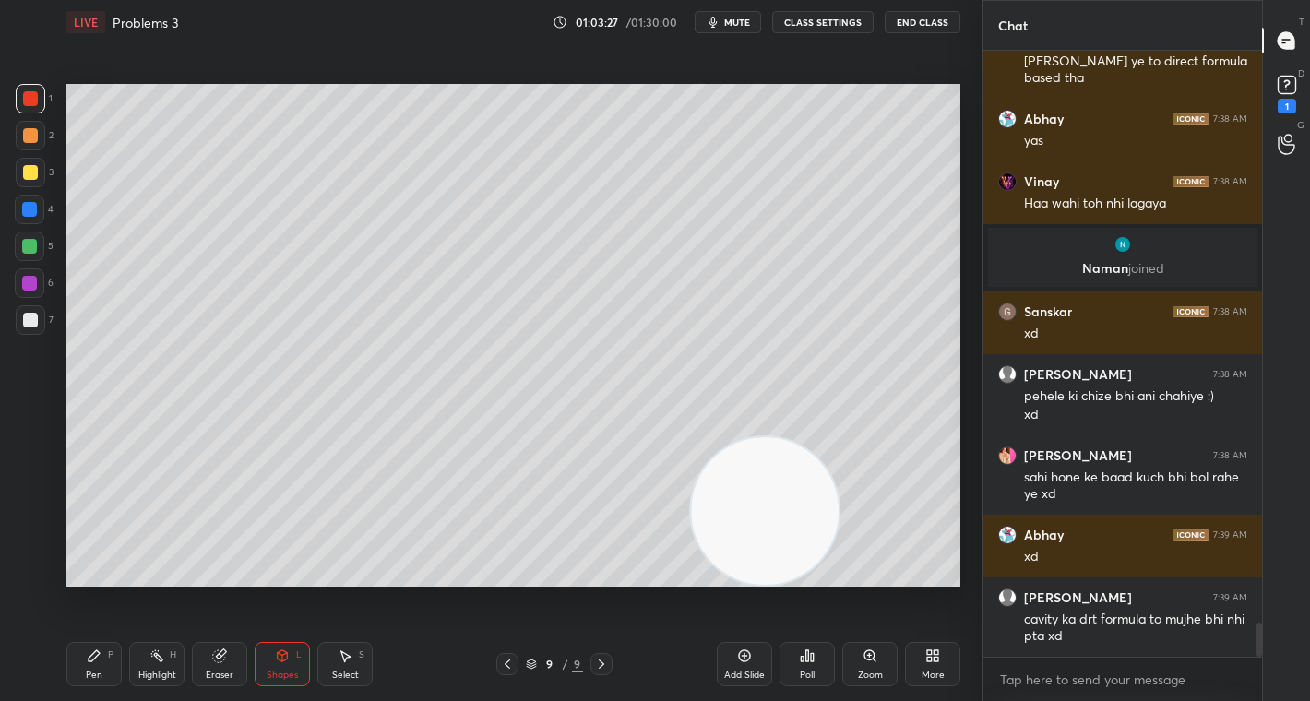
drag, startPoint x: 31, startPoint y: 134, endPoint x: 50, endPoint y: 140, distance: 19.5
click at [33, 133] on div at bounding box center [30, 135] width 15 height 15
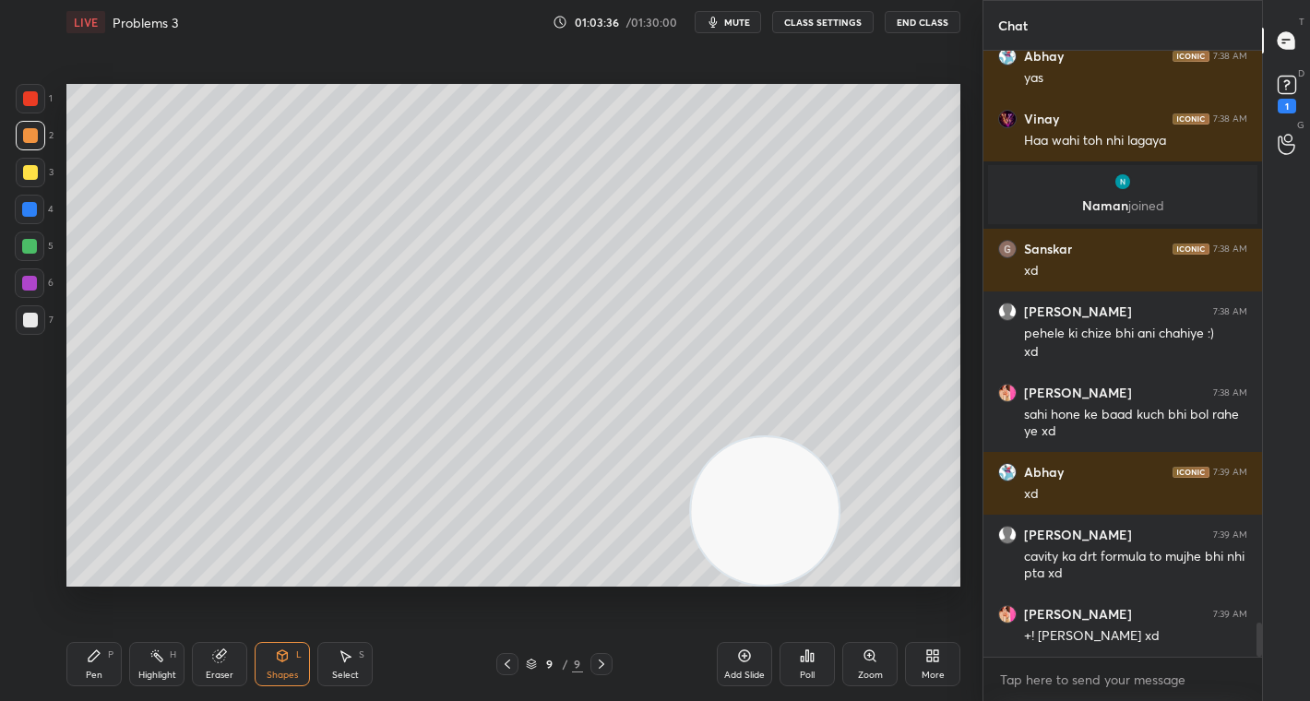
drag, startPoint x: 347, startPoint y: 665, endPoint x: 343, endPoint y: 617, distance: 48.1
click at [345, 662] on div "Select S" at bounding box center [344, 664] width 55 height 44
drag, startPoint x: 294, startPoint y: 255, endPoint x: 332, endPoint y: 332, distance: 86.2
click at [331, 348] on div "0 ° Undo Copy Duplicate Duplicate to new slide Delete" at bounding box center [513, 335] width 894 height 503
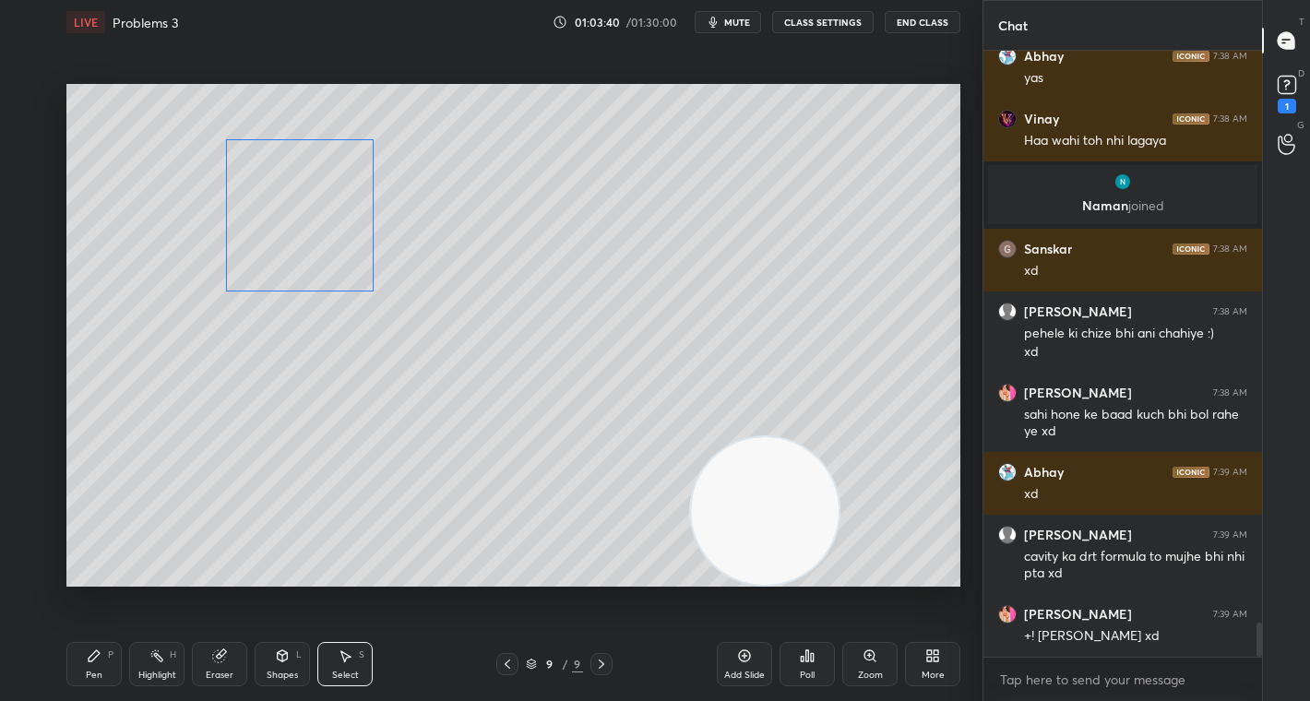
drag, startPoint x: 316, startPoint y: 286, endPoint x: 301, endPoint y: 272, distance: 20.9
click at [295, 274] on div "0 ° Undo Copy Duplicate Duplicate to new slide Delete" at bounding box center [513, 335] width 894 height 503
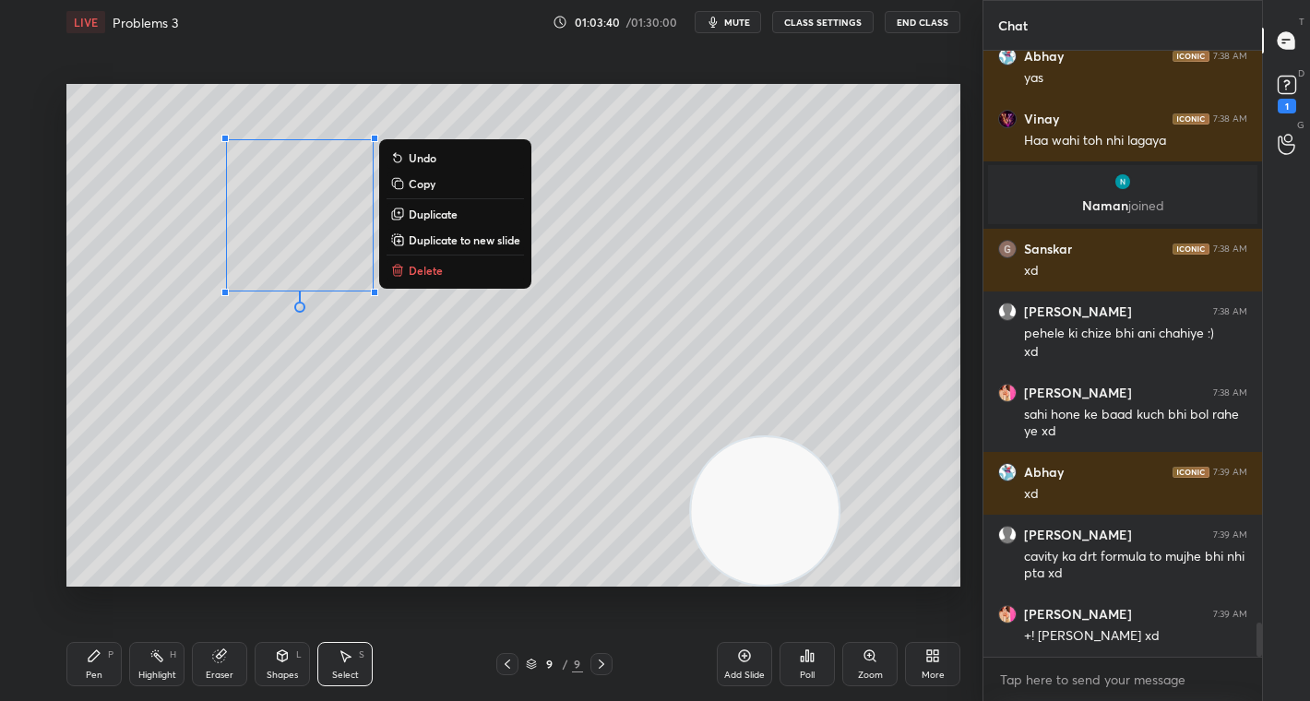
click at [547, 530] on div "0 ° Undo Copy Duplicate Duplicate to new slide Delete" at bounding box center [513, 335] width 894 height 503
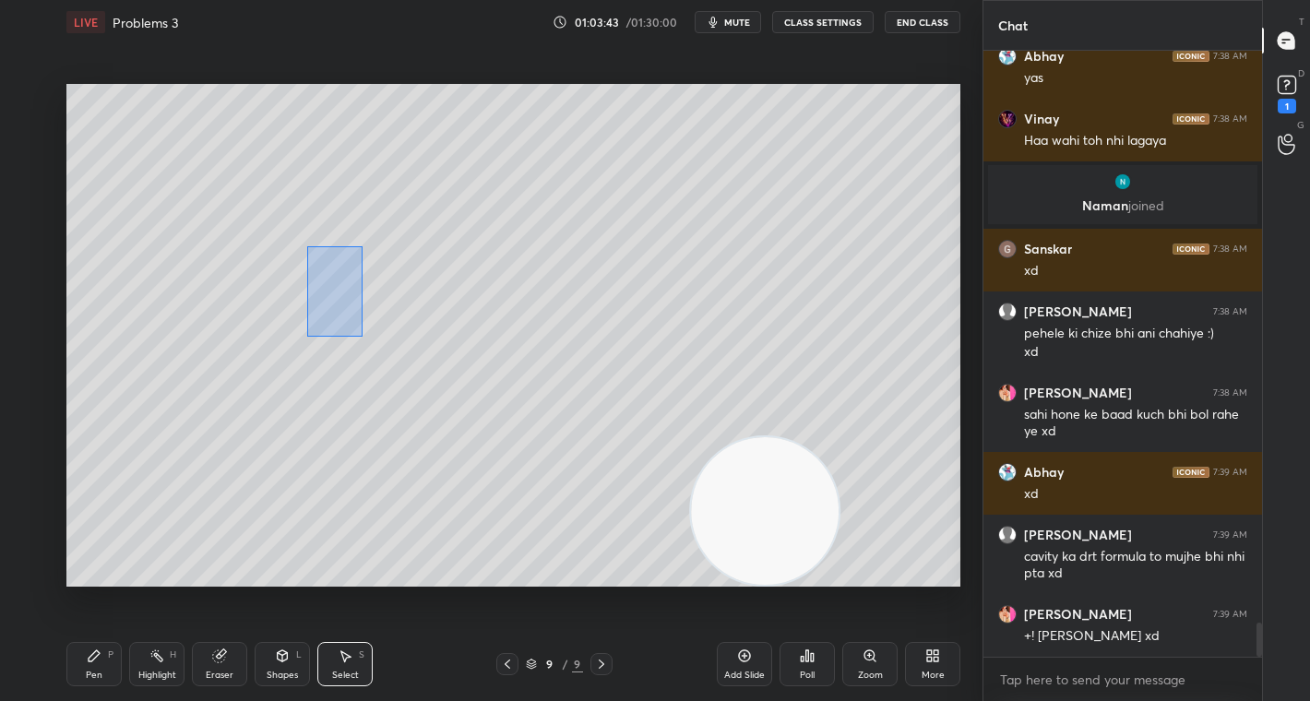
drag, startPoint x: 307, startPoint y: 246, endPoint x: 368, endPoint y: 343, distance: 114.4
click at [368, 343] on div "0 ° Undo Copy Duplicate Duplicate to new slide Delete" at bounding box center [513, 335] width 894 height 503
drag, startPoint x: 372, startPoint y: 292, endPoint x: 380, endPoint y: 287, distance: 10.0
click at [383, 304] on div at bounding box center [384, 305] width 7 height 7
click at [308, 244] on div "0 ° Undo Copy Duplicate Duplicate to new slide Delete" at bounding box center [513, 335] width 894 height 503
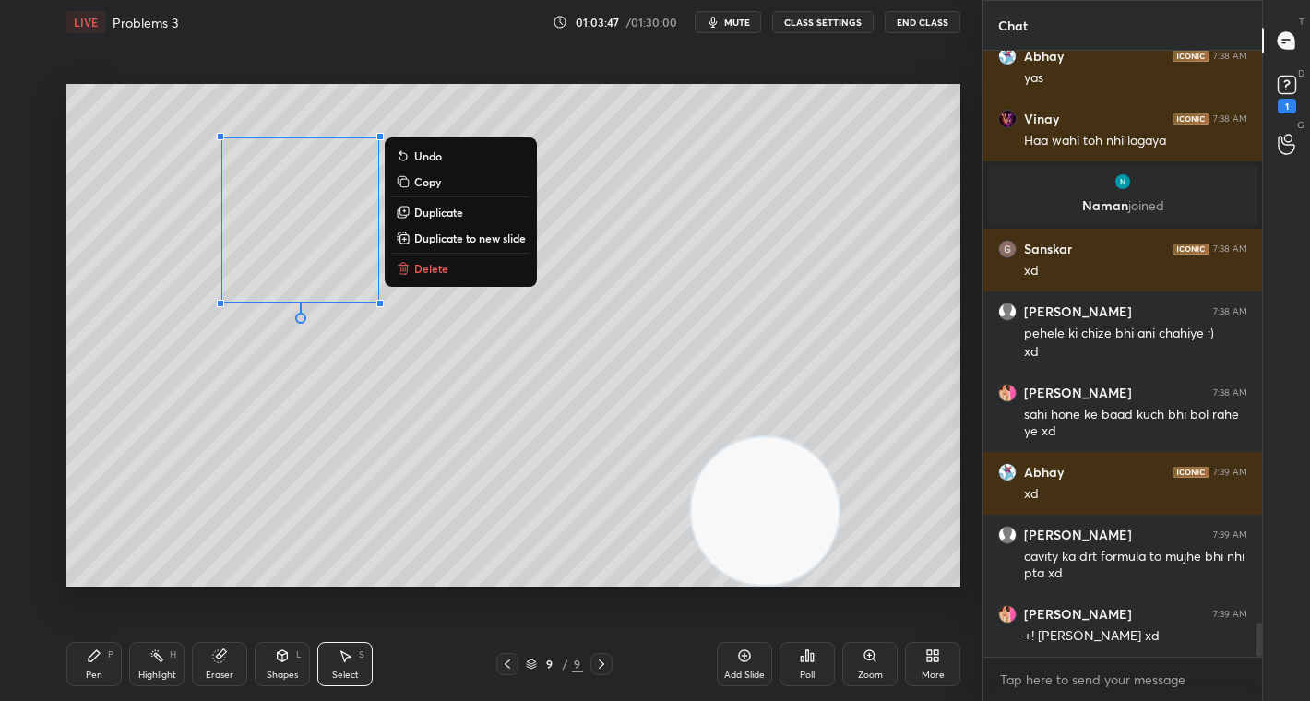
scroll to position [10256, 0]
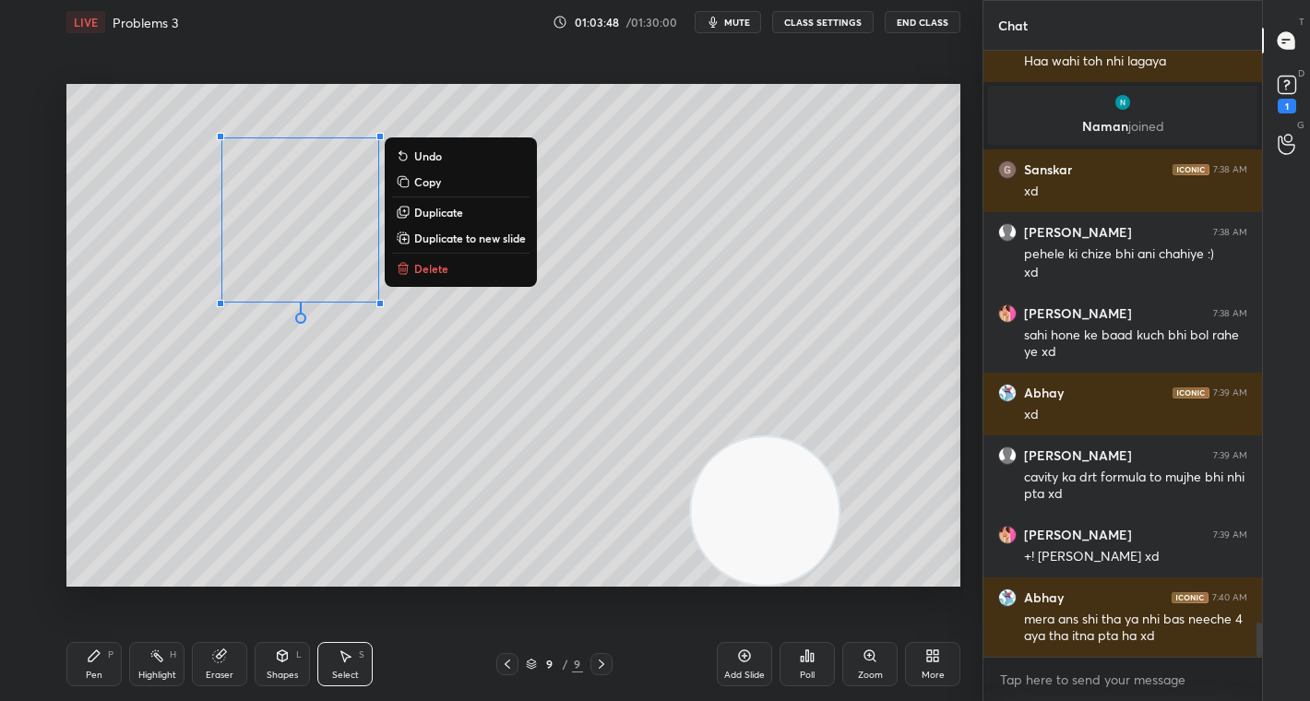
click at [471, 471] on div "0 ° Undo Copy Duplicate Duplicate to new slide Delete" at bounding box center [513, 335] width 894 height 503
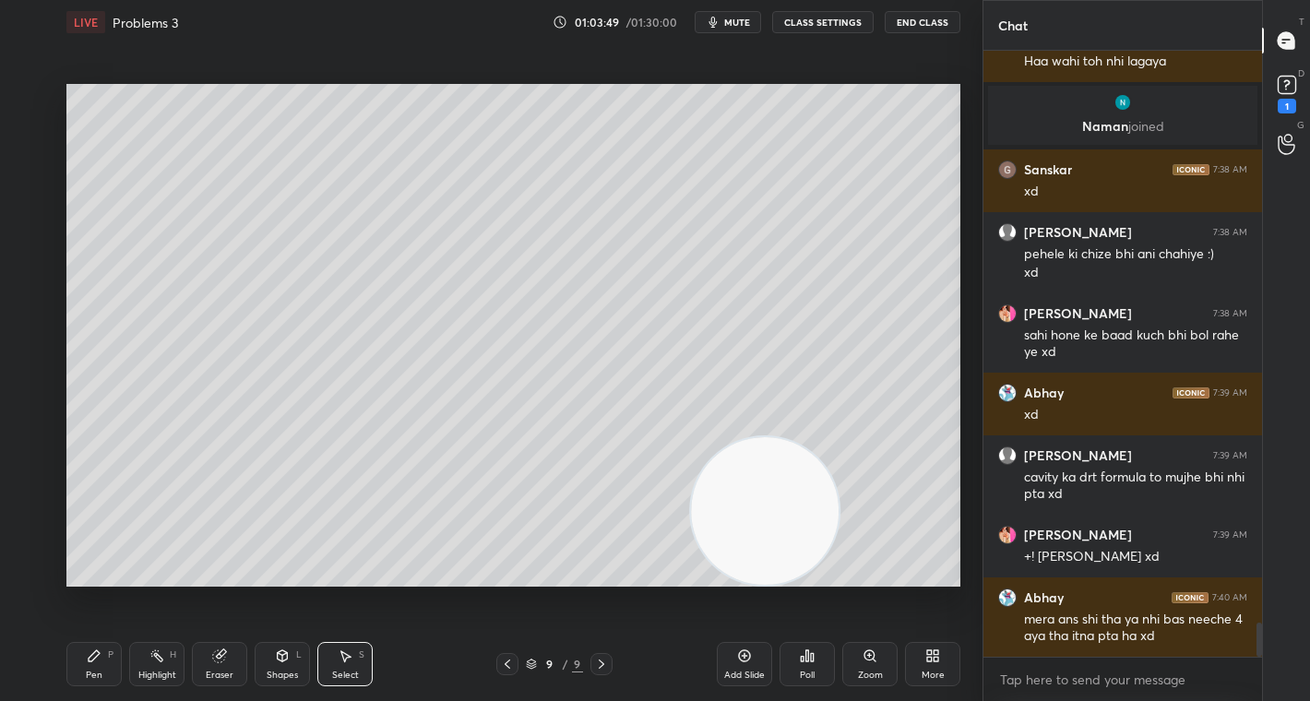
click at [92, 660] on icon at bounding box center [94, 655] width 11 height 11
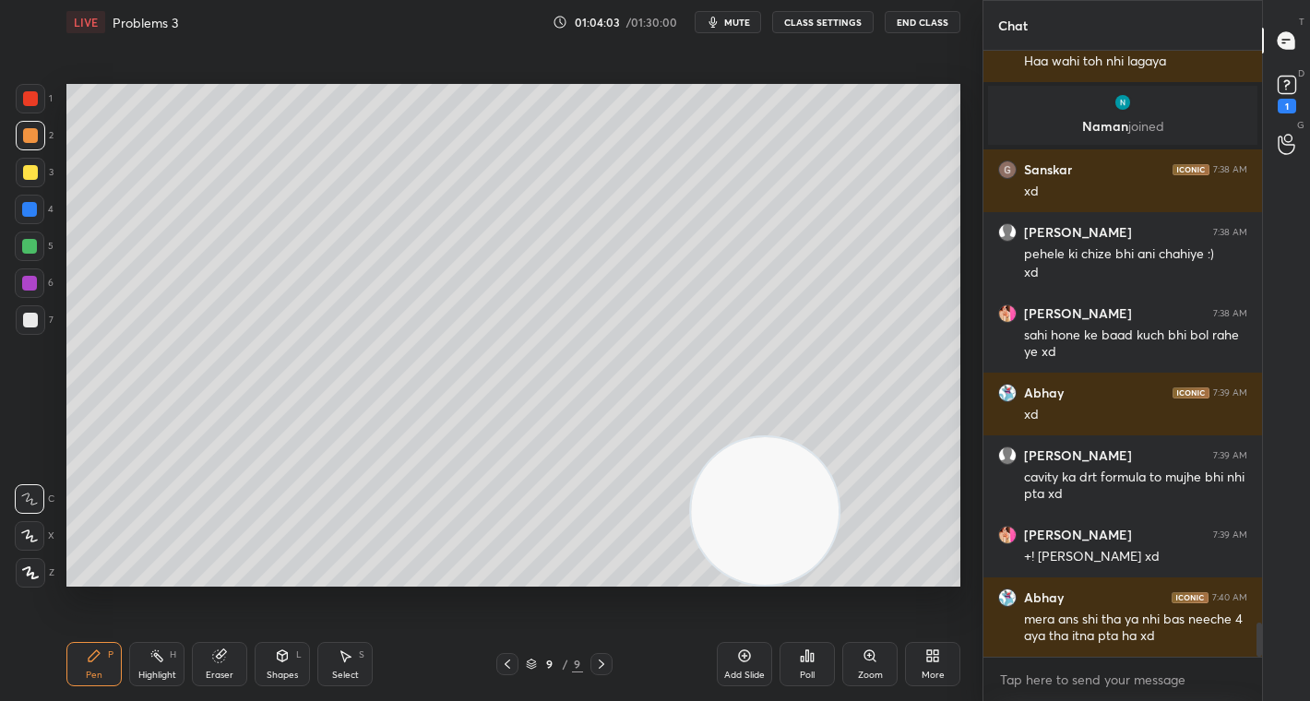
click at [32, 172] on div at bounding box center [30, 172] width 15 height 15
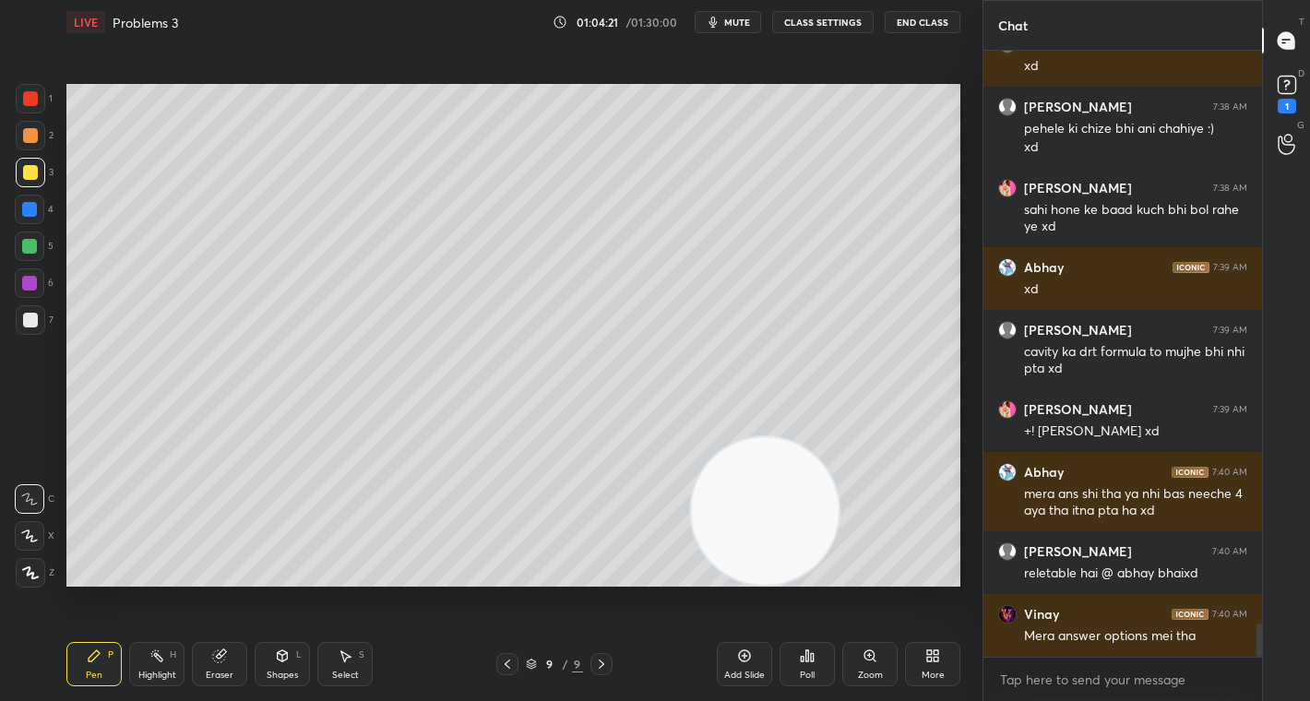
scroll to position [10400, 0]
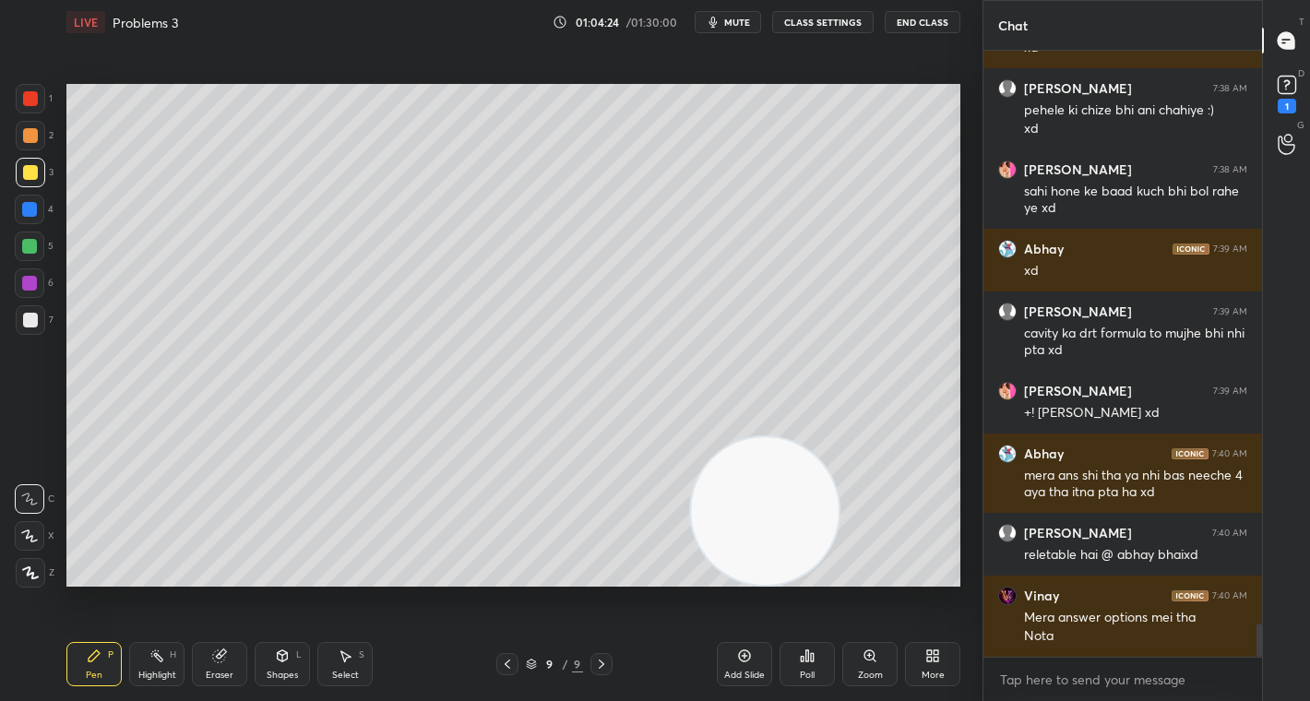
drag, startPoint x: 30, startPoint y: 137, endPoint x: 41, endPoint y: 127, distance: 14.4
click at [34, 135] on div at bounding box center [30, 135] width 15 height 15
click at [31, 324] on div at bounding box center [30, 320] width 15 height 15
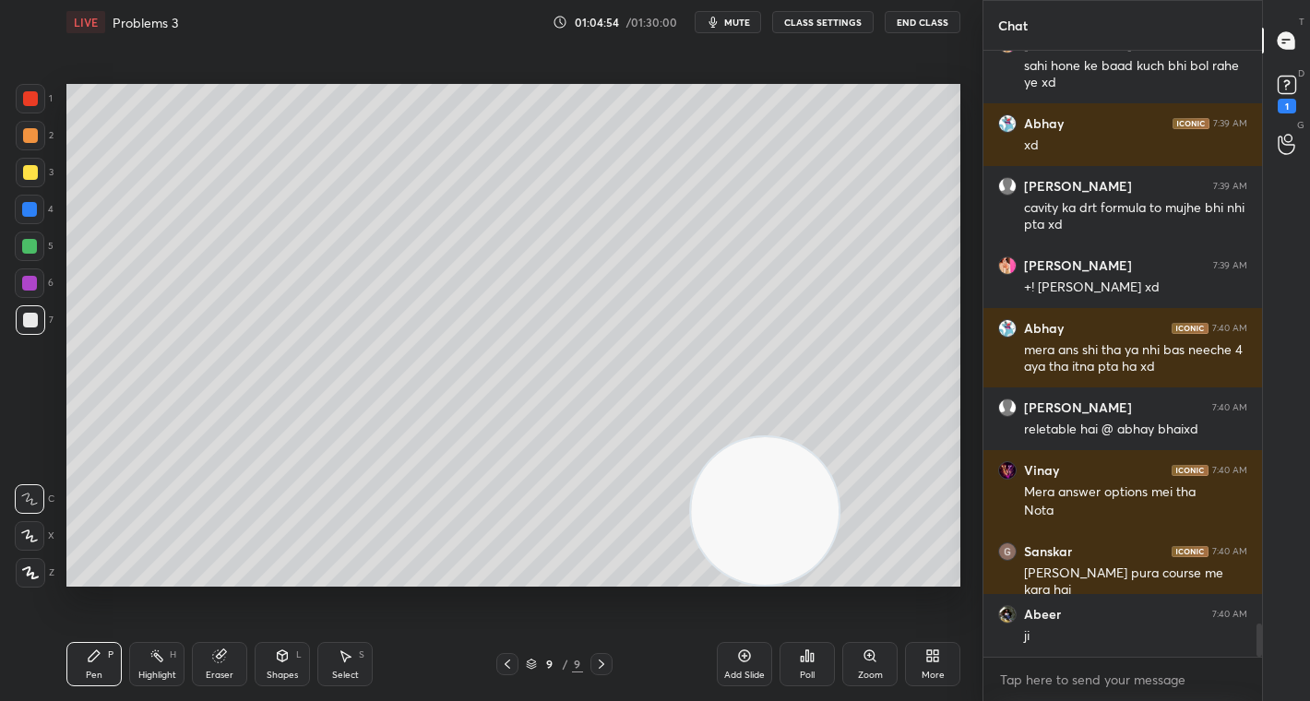
scroll to position [10588, 0]
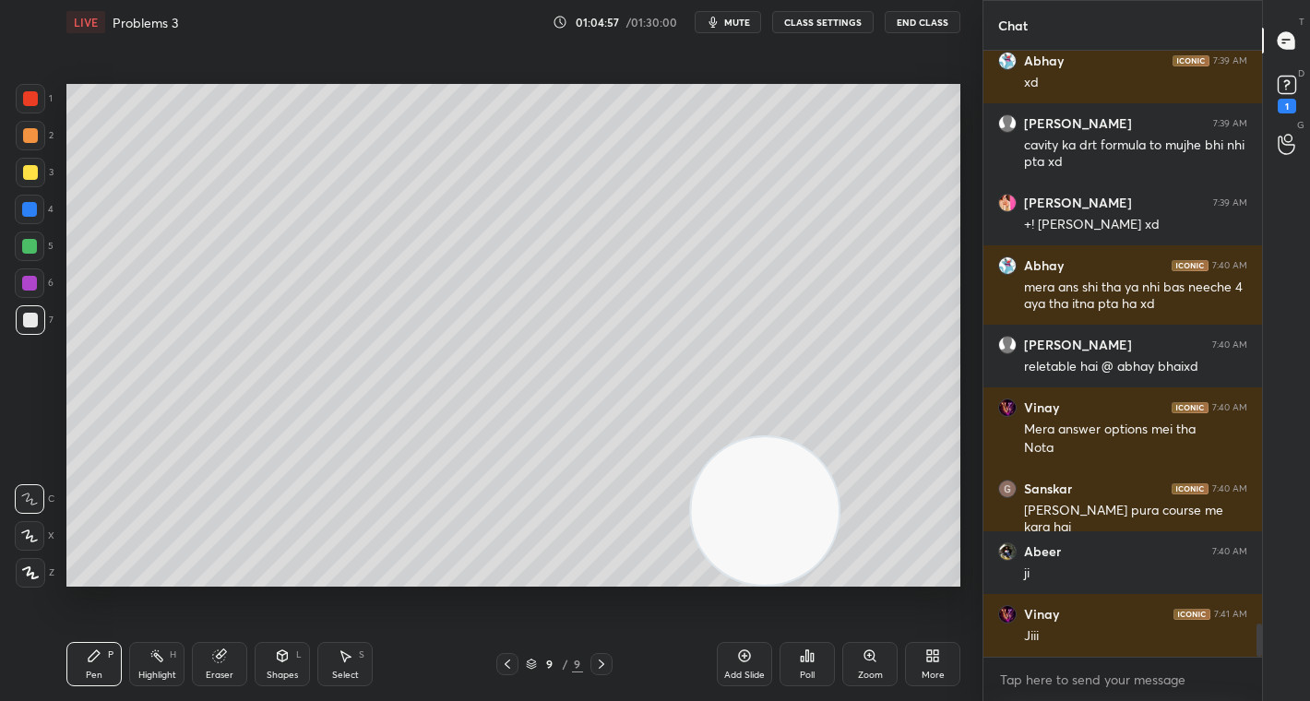
drag, startPoint x: 507, startPoint y: 660, endPoint x: 507, endPoint y: 629, distance: 30.4
click at [509, 657] on icon at bounding box center [507, 664] width 15 height 15
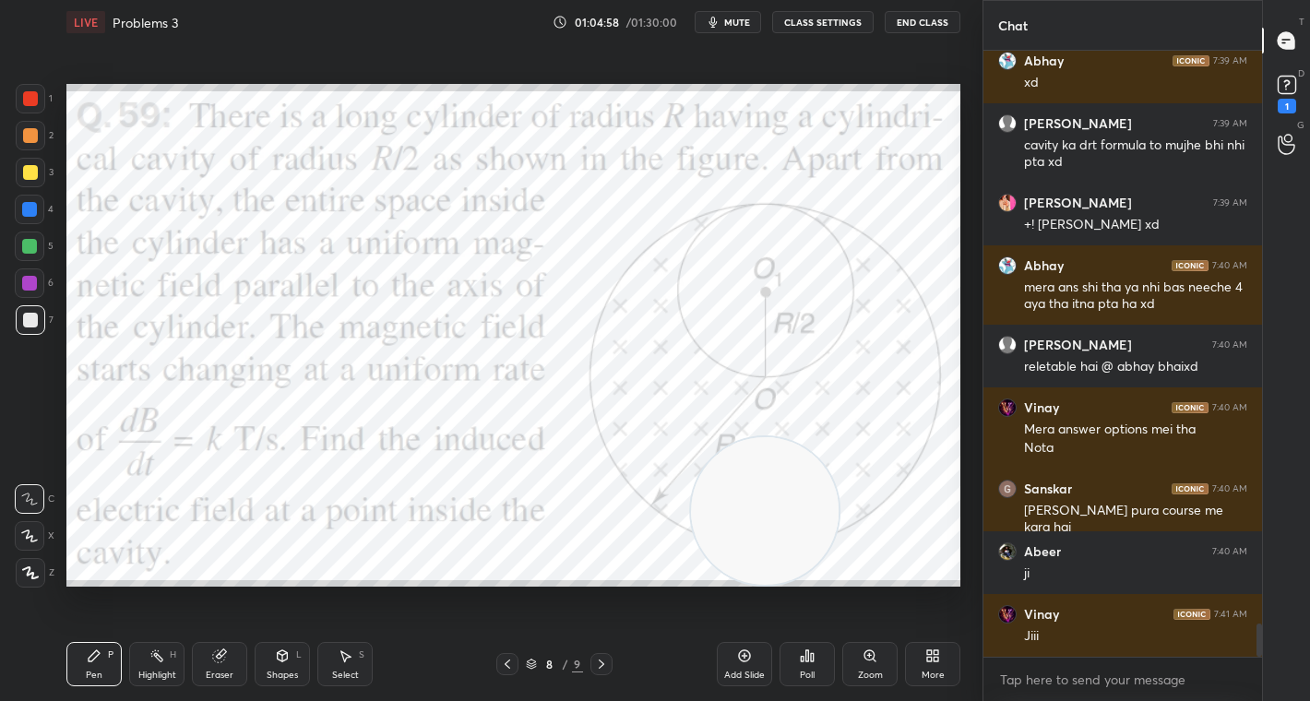
click at [595, 657] on icon at bounding box center [601, 664] width 15 height 15
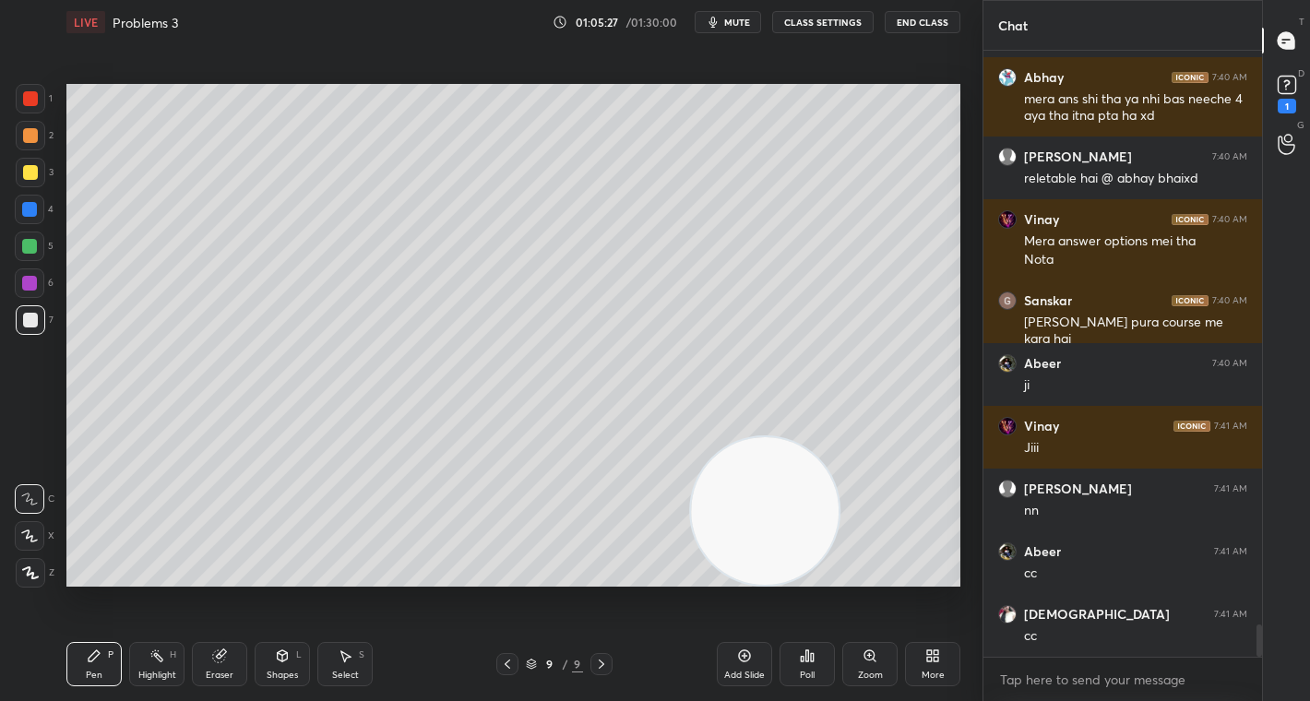
scroll to position [10839, 0]
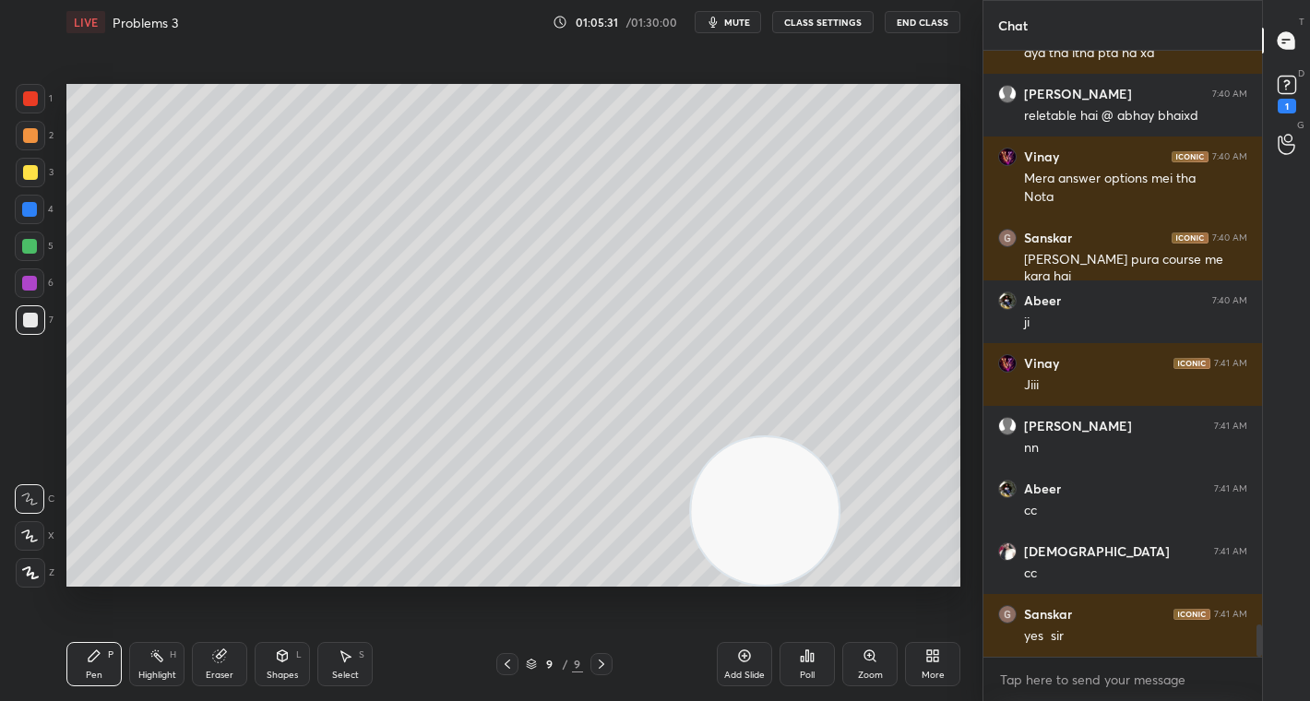
drag, startPoint x: 34, startPoint y: 98, endPoint x: 33, endPoint y: 89, distance: 9.3
click at [30, 92] on div at bounding box center [30, 98] width 15 height 15
click at [21, 129] on div "1 2 3 4 5 6 7 C X Z C X Z E E Erase all H H" at bounding box center [29, 335] width 59 height 503
click at [30, 134] on div at bounding box center [30, 135] width 15 height 15
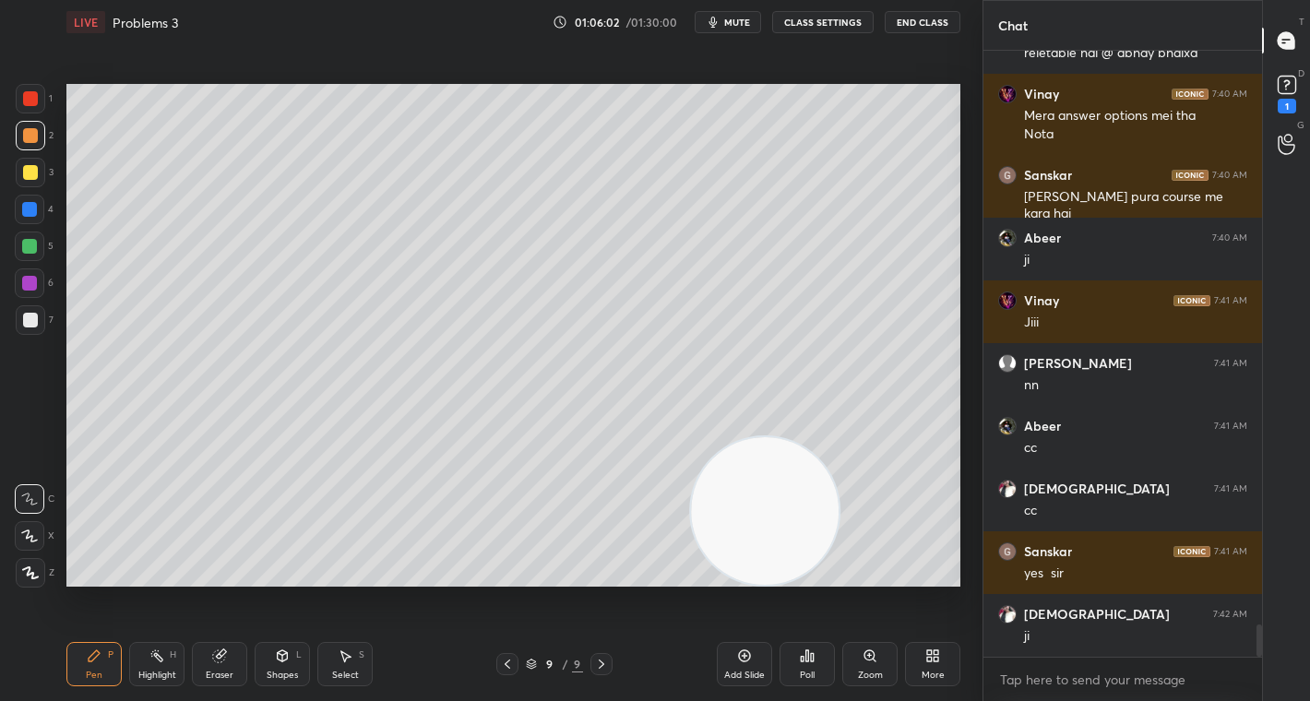
drag, startPoint x: 220, startPoint y: 663, endPoint x: 226, endPoint y: 646, distance: 18.4
click at [227, 660] on div "Eraser" at bounding box center [219, 664] width 55 height 44
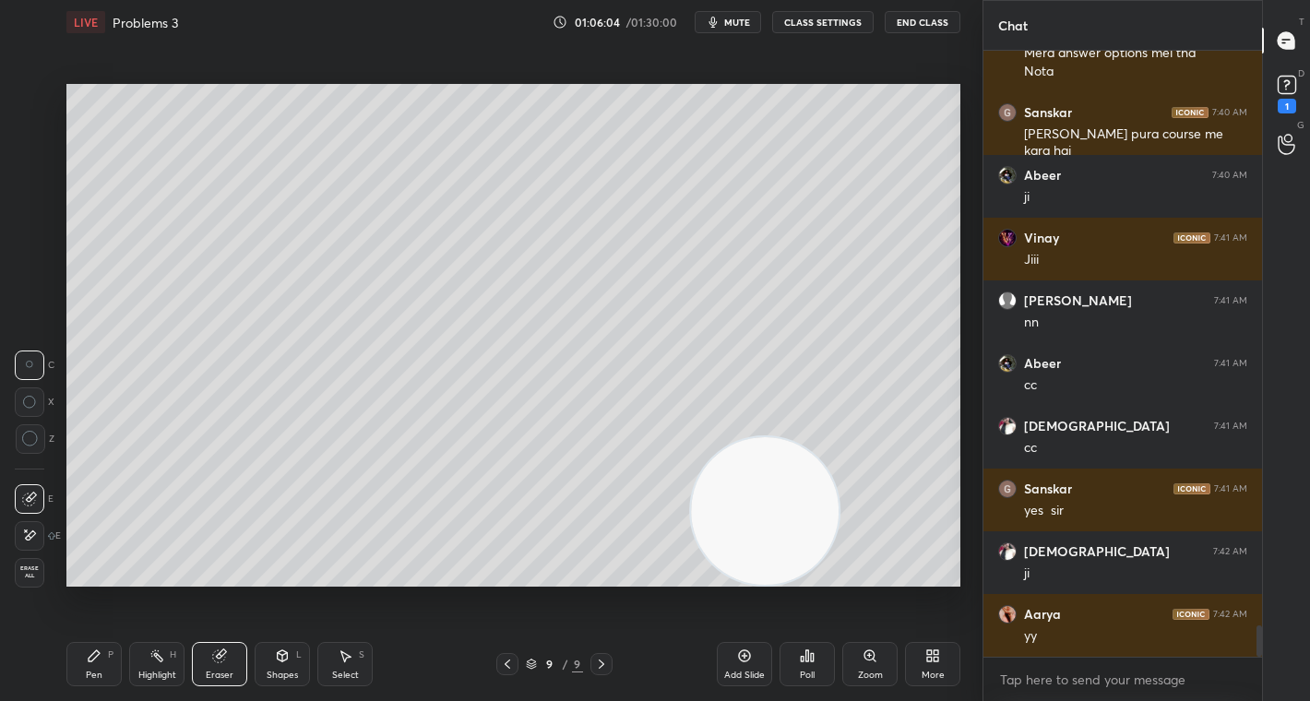
scroll to position [11028, 0]
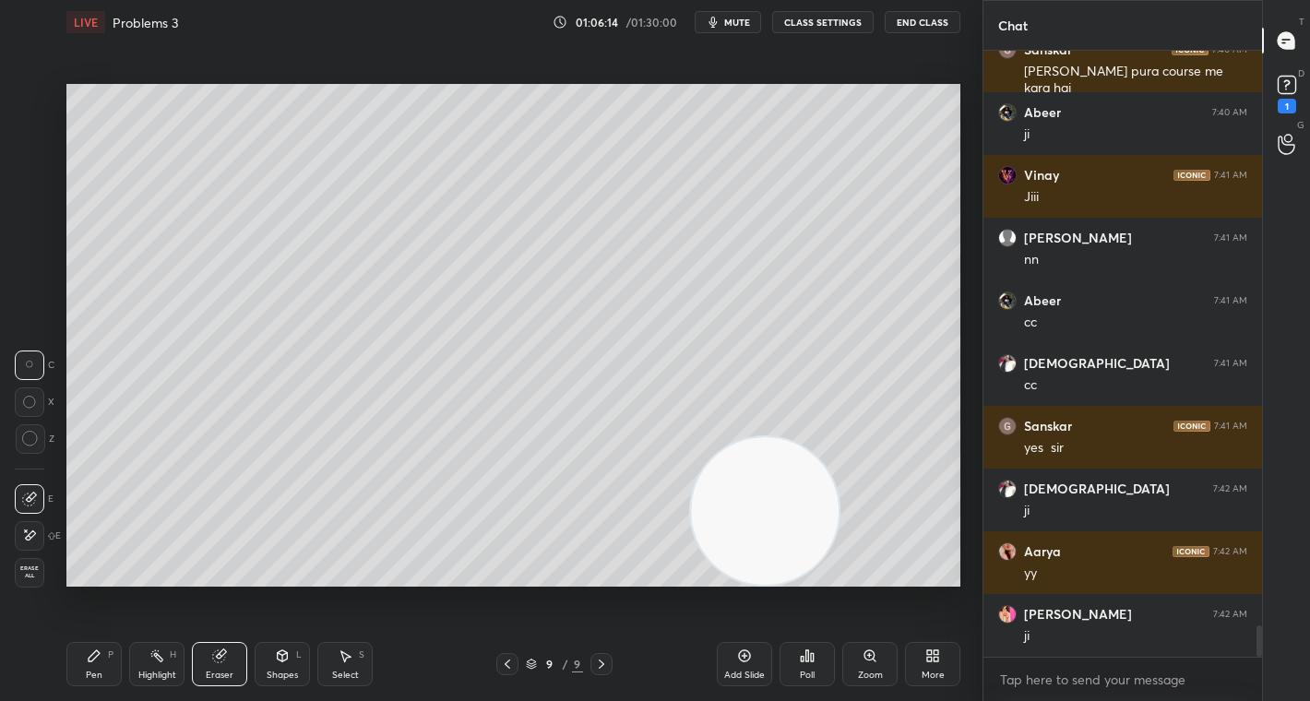
drag, startPoint x: 101, startPoint y: 660, endPoint x: 103, endPoint y: 605, distance: 54.5
click at [103, 651] on div "Pen P" at bounding box center [93, 664] width 55 height 44
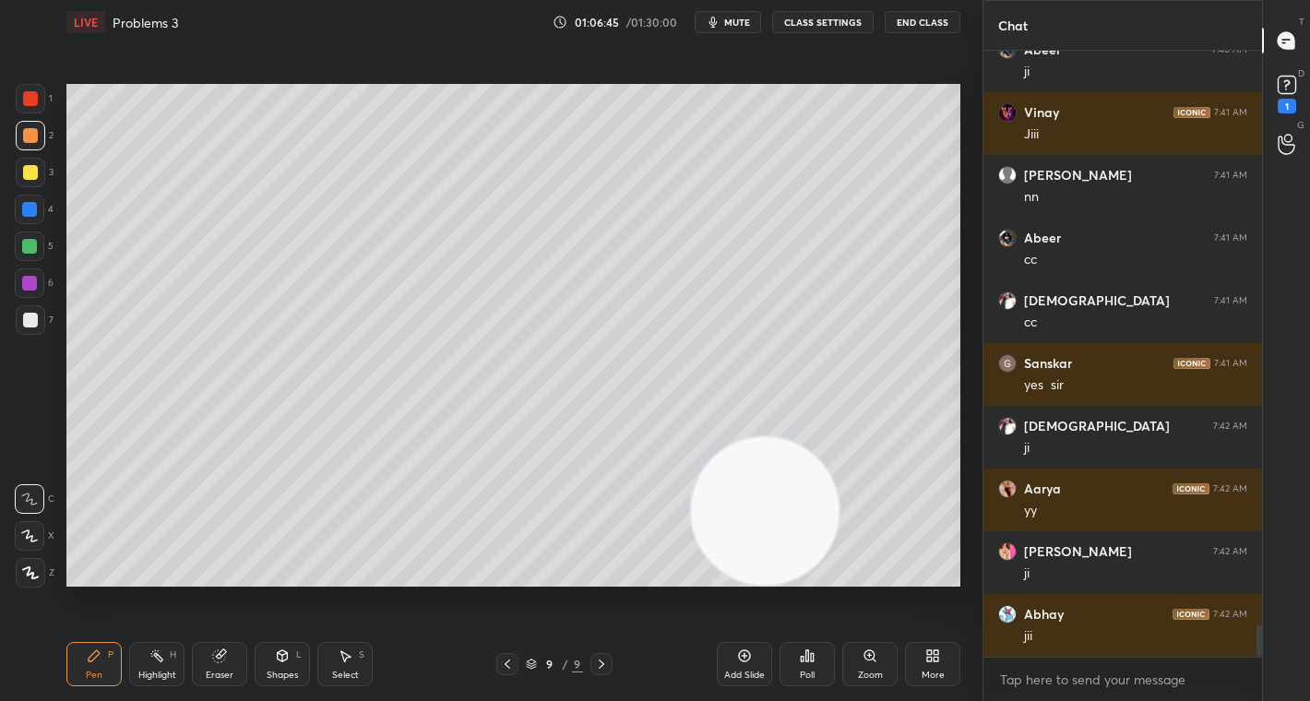
scroll to position [11153, 0]
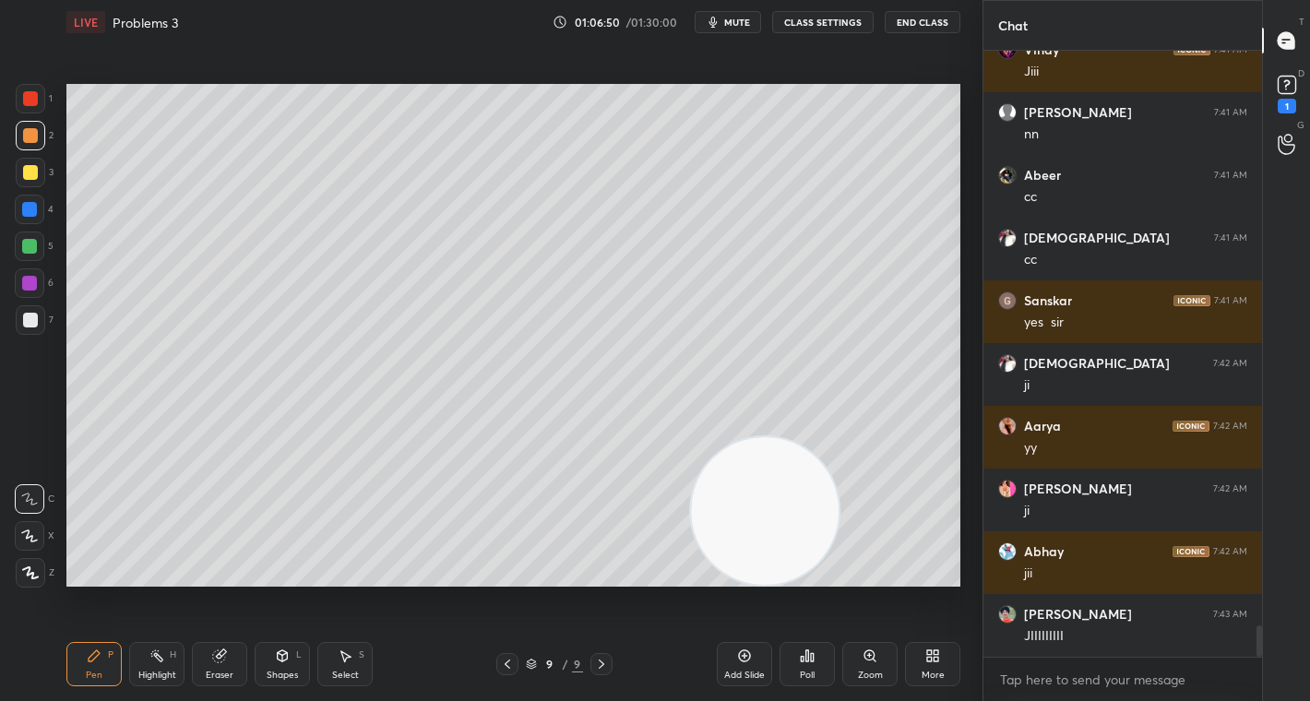
drag, startPoint x: 29, startPoint y: 171, endPoint x: 60, endPoint y: 172, distance: 31.4
click at [35, 170] on div at bounding box center [30, 172] width 15 height 15
click at [28, 283] on div at bounding box center [29, 283] width 15 height 15
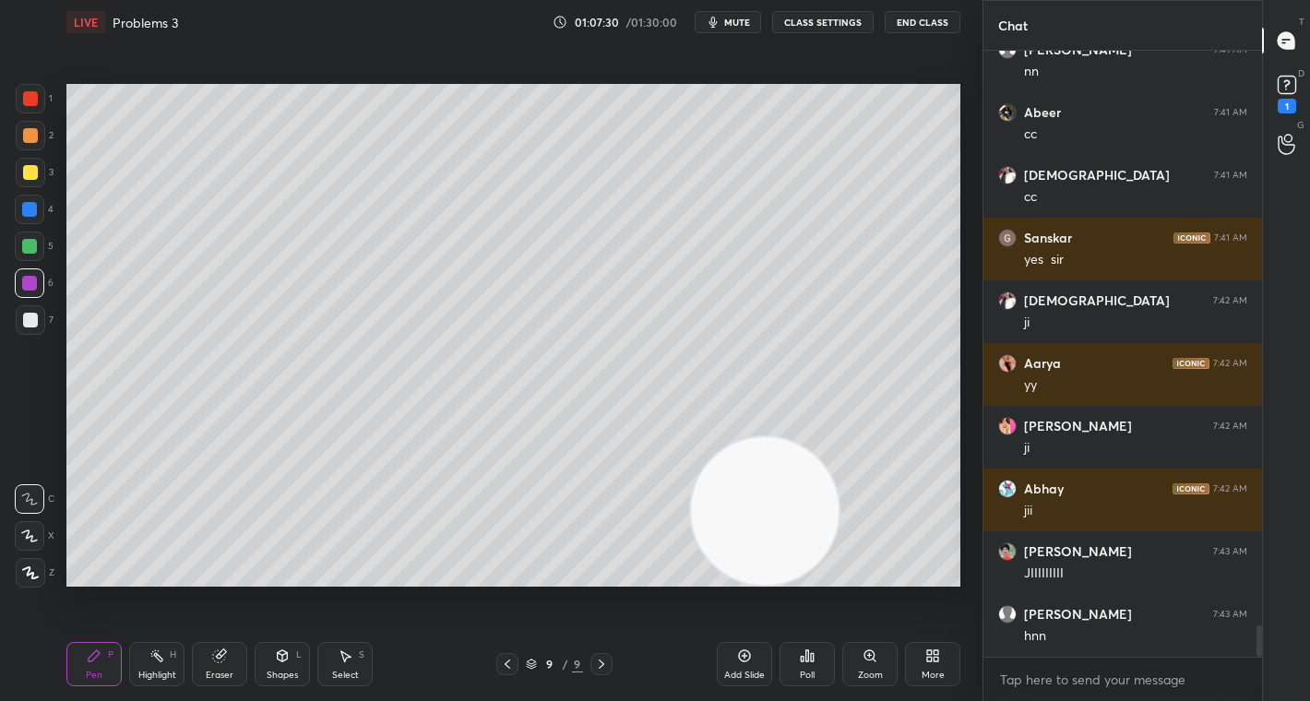
click at [32, 135] on div at bounding box center [30, 135] width 15 height 15
click at [32, 244] on div at bounding box center [29, 246] width 15 height 15
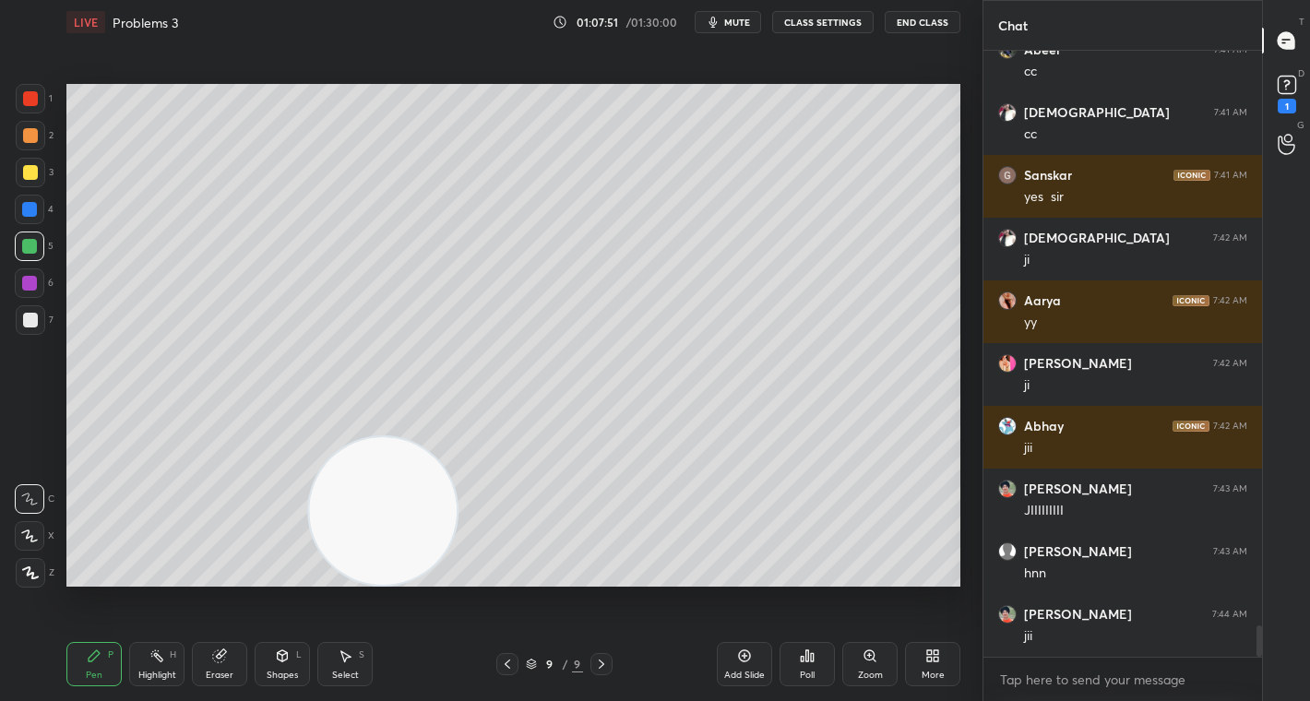
drag, startPoint x: 757, startPoint y: 496, endPoint x: 99, endPoint y: 579, distance: 663.9
click at [309, 584] on video at bounding box center [383, 511] width 148 height 148
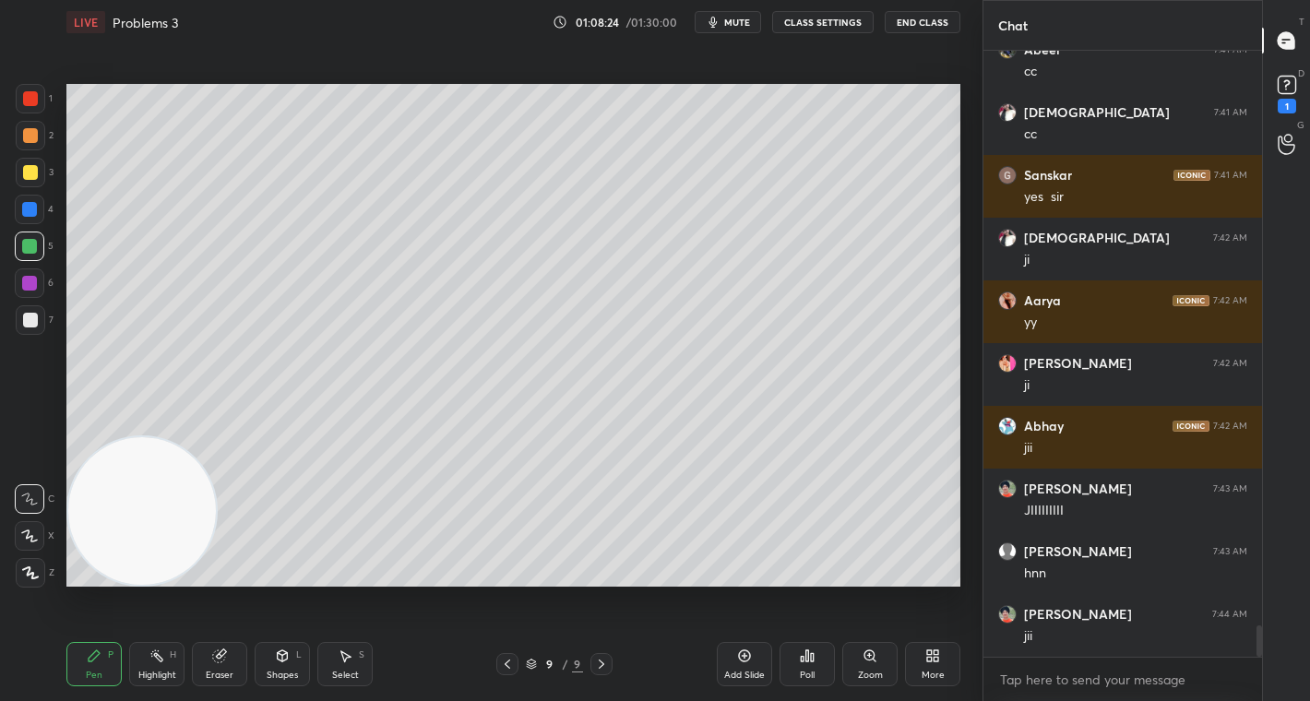
click at [27, 134] on div at bounding box center [30, 135] width 15 height 15
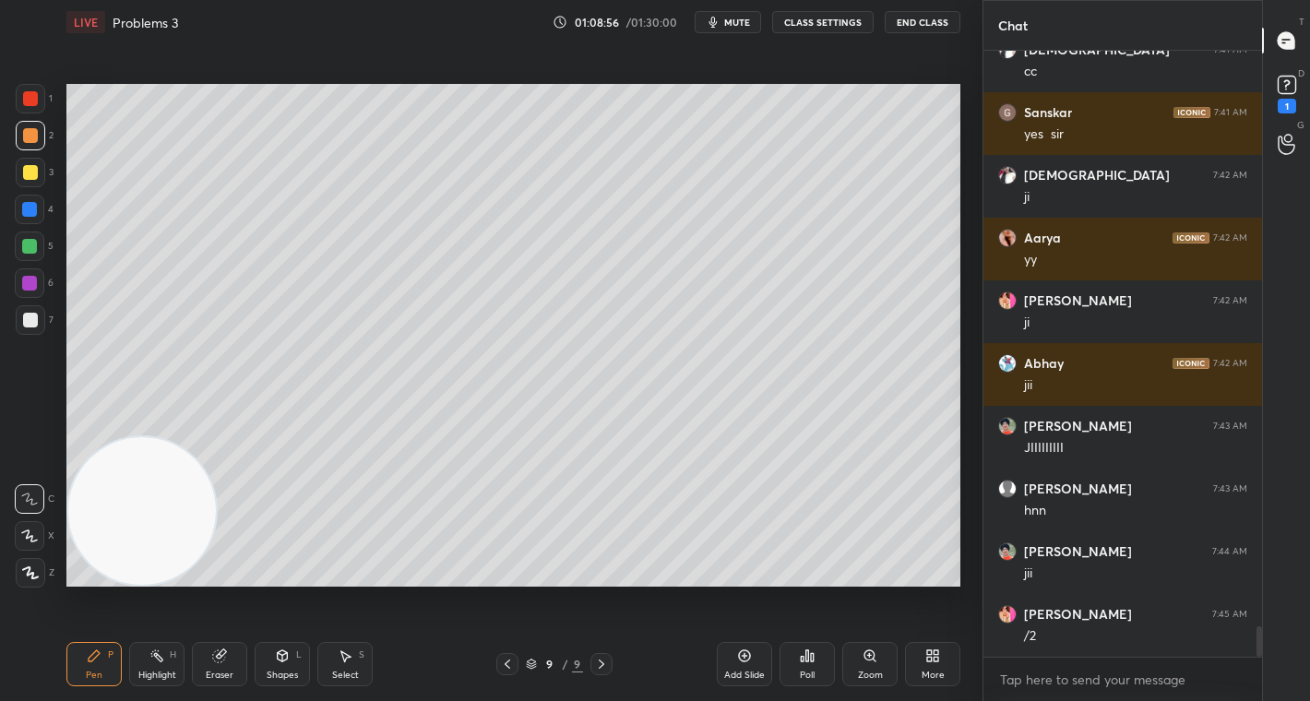
scroll to position [11360, 0]
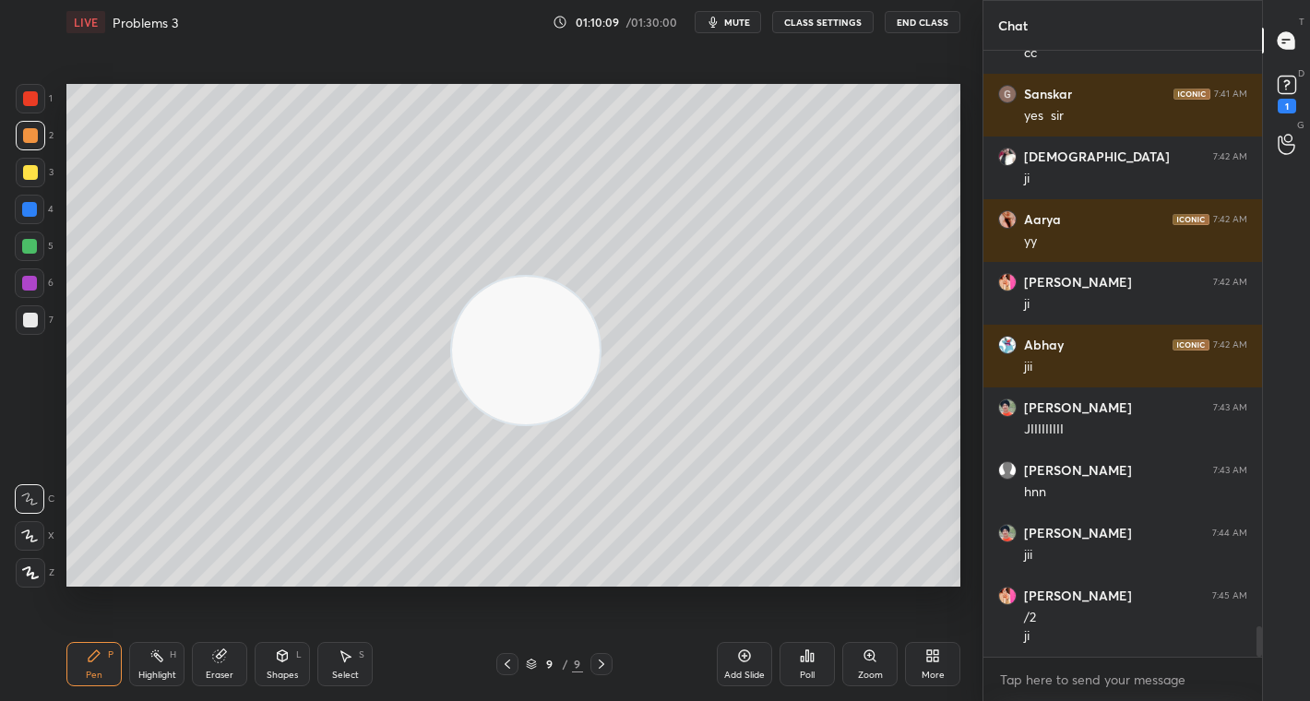
drag, startPoint x: 168, startPoint y: 511, endPoint x: 840, endPoint y: 219, distance: 733.4
click at [600, 277] on video at bounding box center [526, 351] width 148 height 148
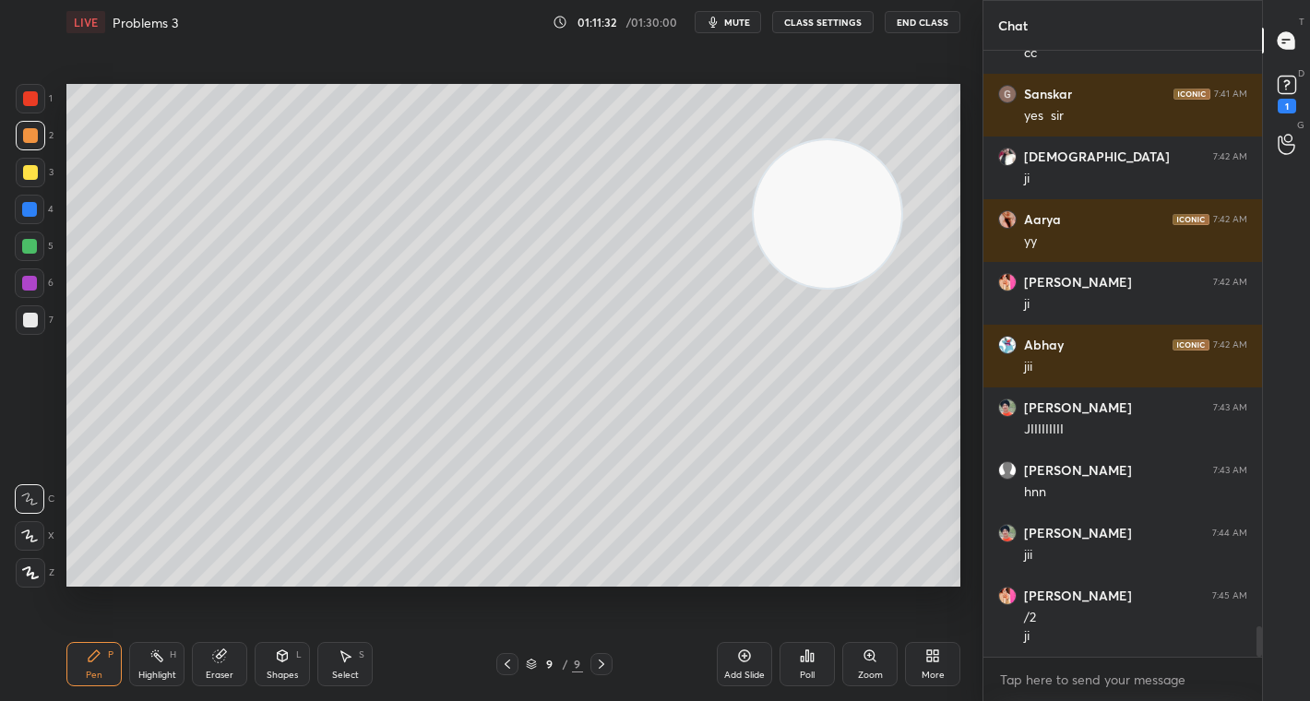
click at [511, 662] on icon at bounding box center [507, 664] width 15 height 15
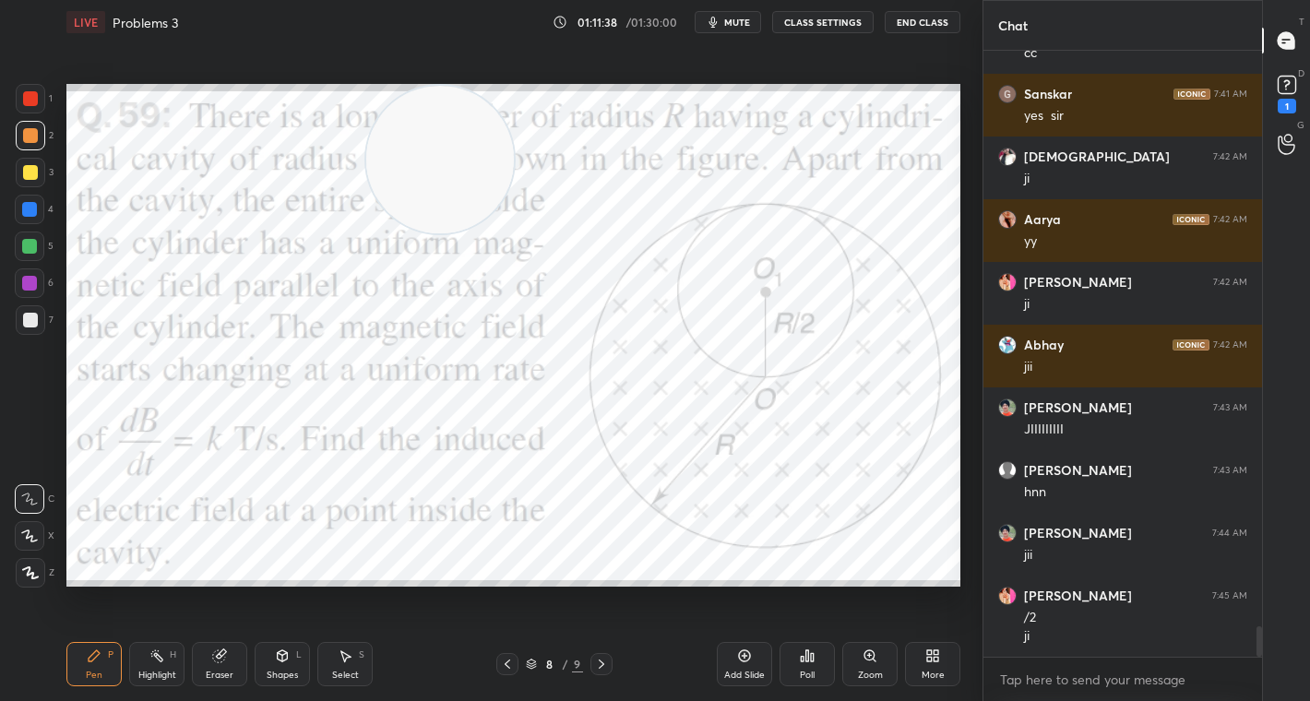
drag, startPoint x: 765, startPoint y: 199, endPoint x: 296, endPoint y: 144, distance: 471.9
click at [366, 116] on video at bounding box center [440, 160] width 148 height 148
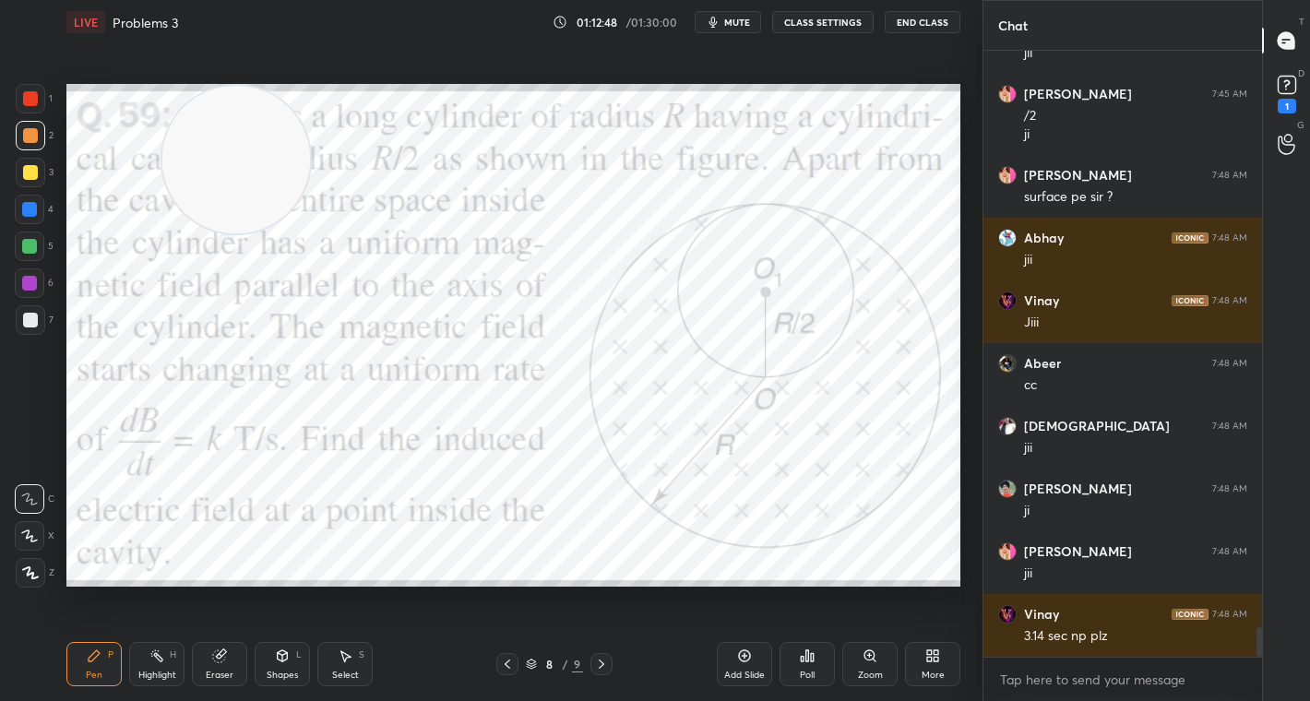
scroll to position [11924, 0]
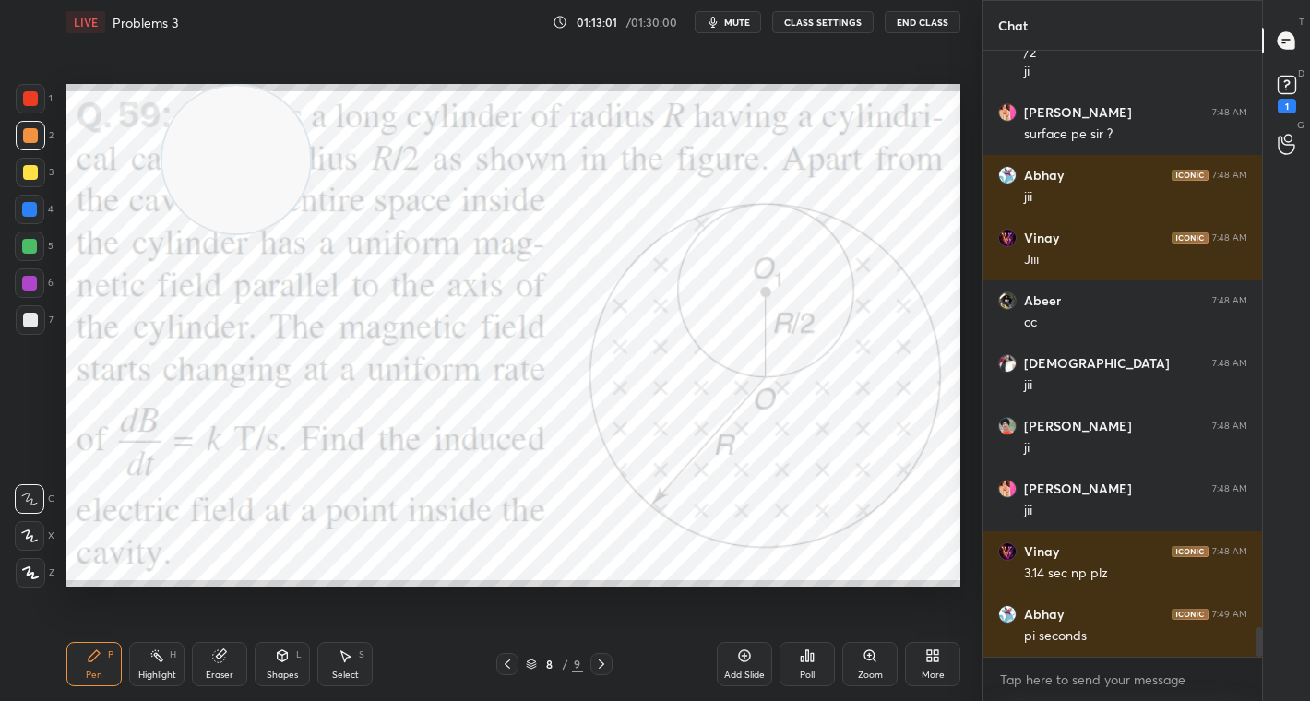
click at [603, 657] on icon at bounding box center [601, 664] width 15 height 15
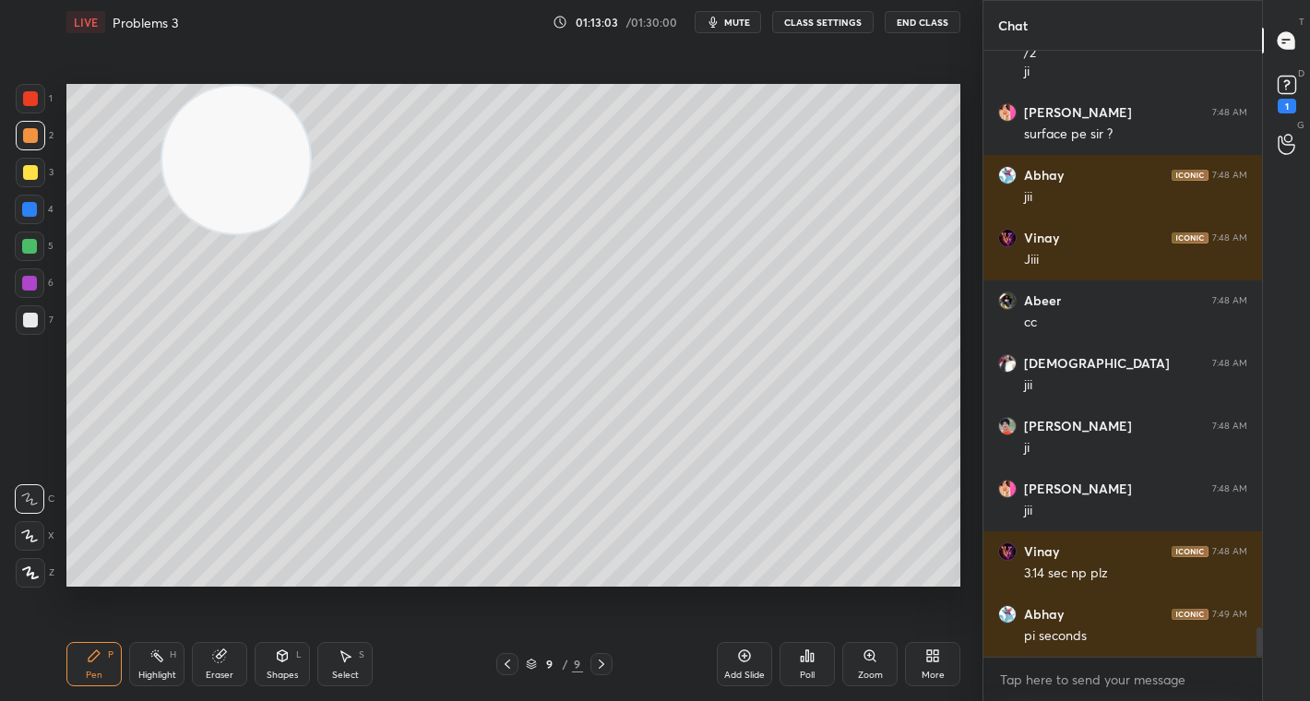
click at [940, 666] on div "More" at bounding box center [932, 664] width 55 height 44
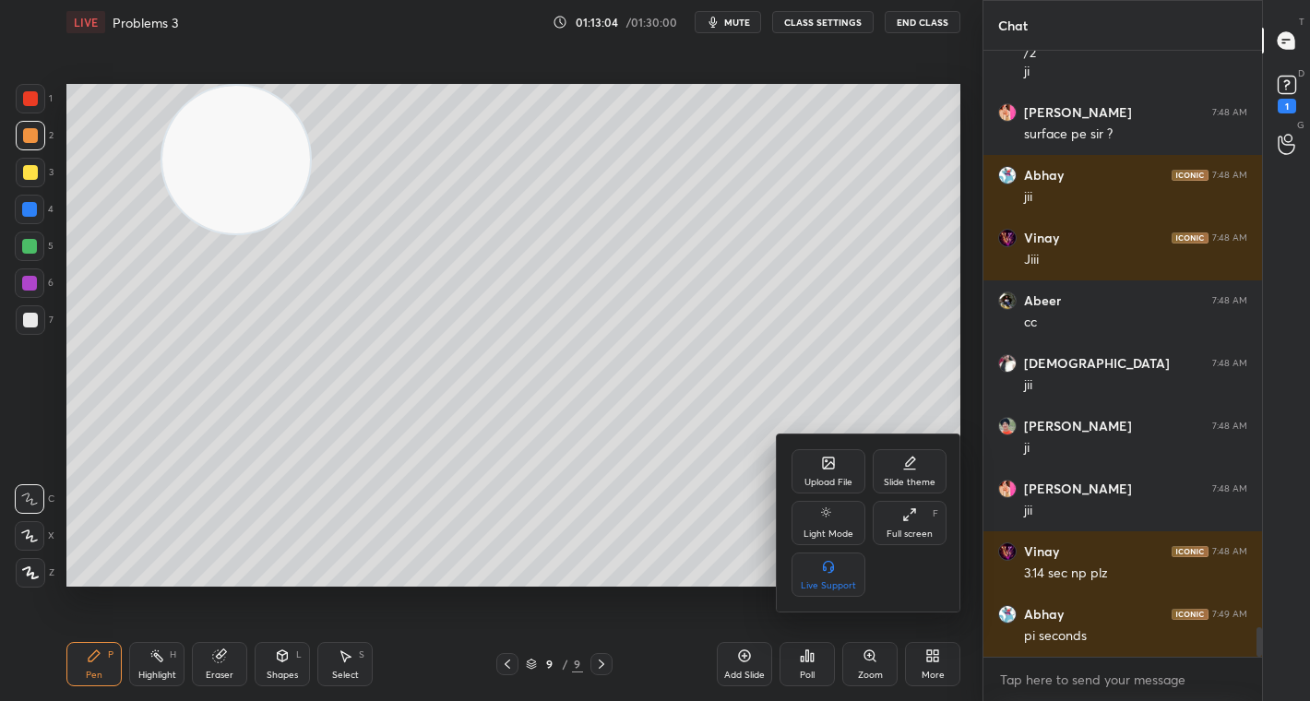
scroll to position [11987, 0]
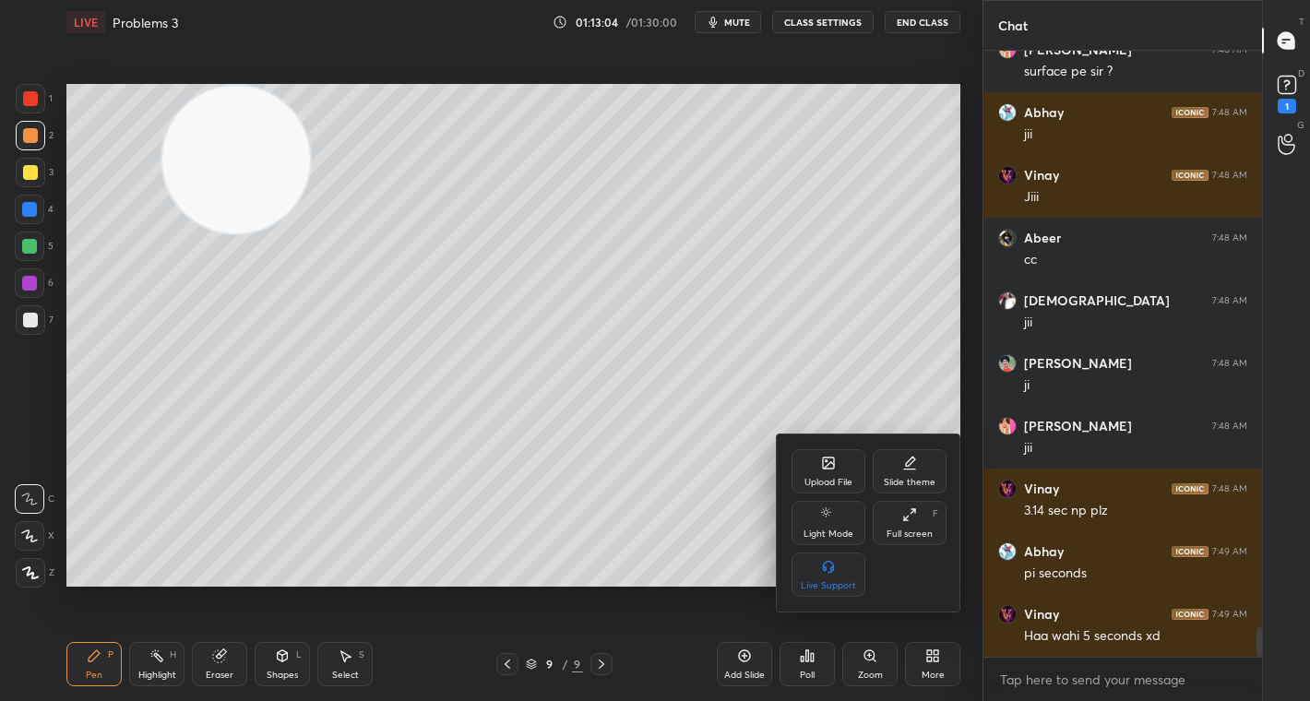
click at [843, 463] on div "Upload File" at bounding box center [829, 471] width 74 height 44
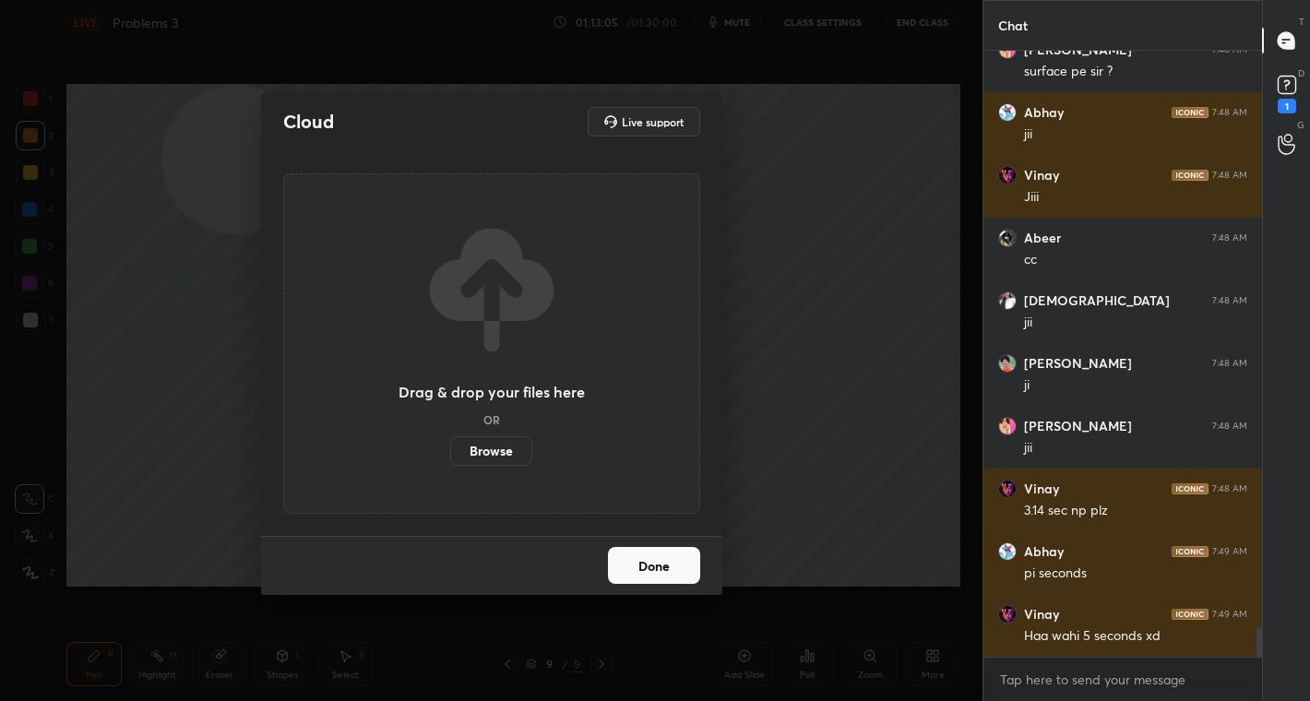
click at [499, 444] on label "Browse" at bounding box center [491, 451] width 82 height 30
click at [450, 444] on input "Browse" at bounding box center [450, 451] width 0 height 30
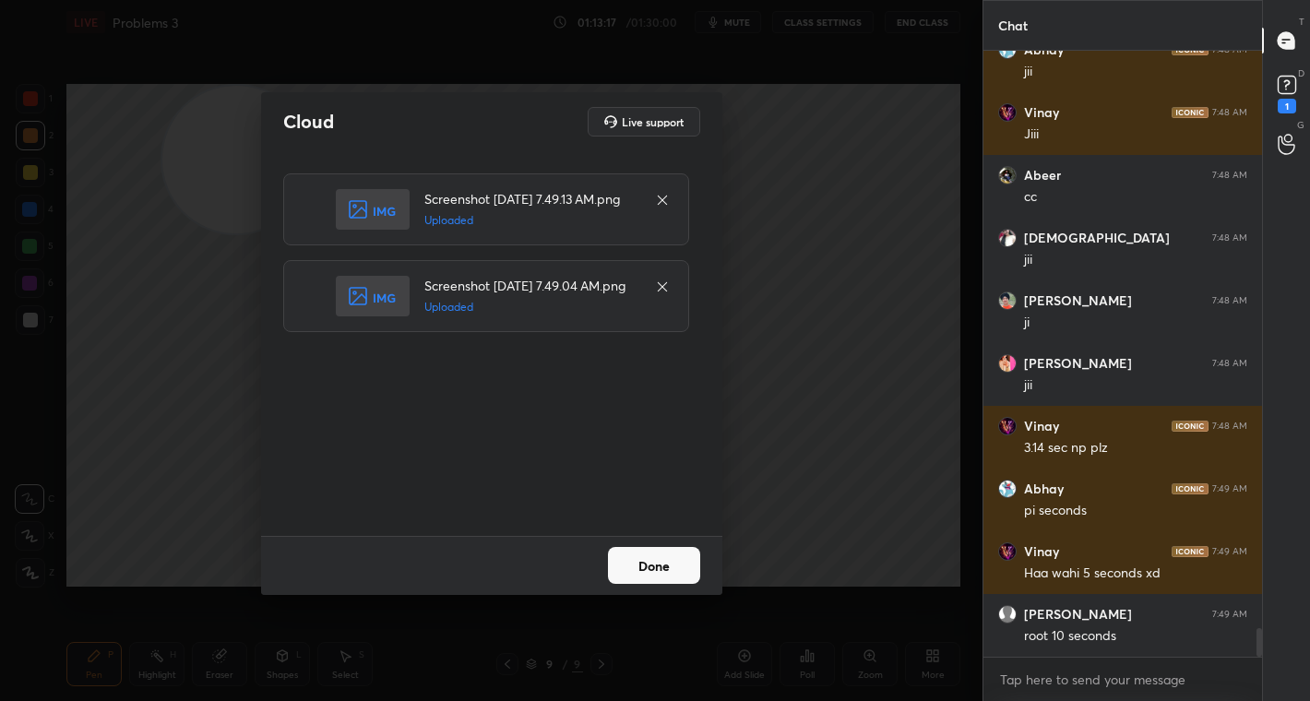
click at [660, 568] on button "Done" at bounding box center [654, 565] width 92 height 37
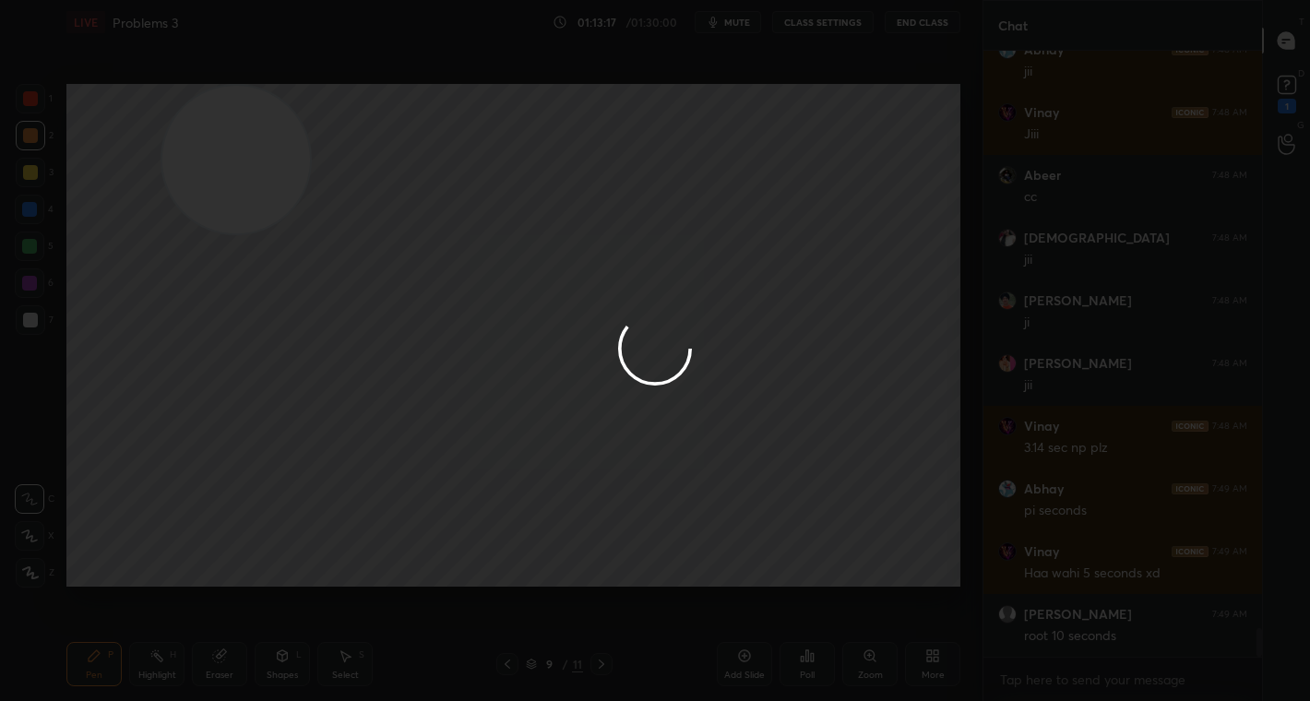
scroll to position [12113, 0]
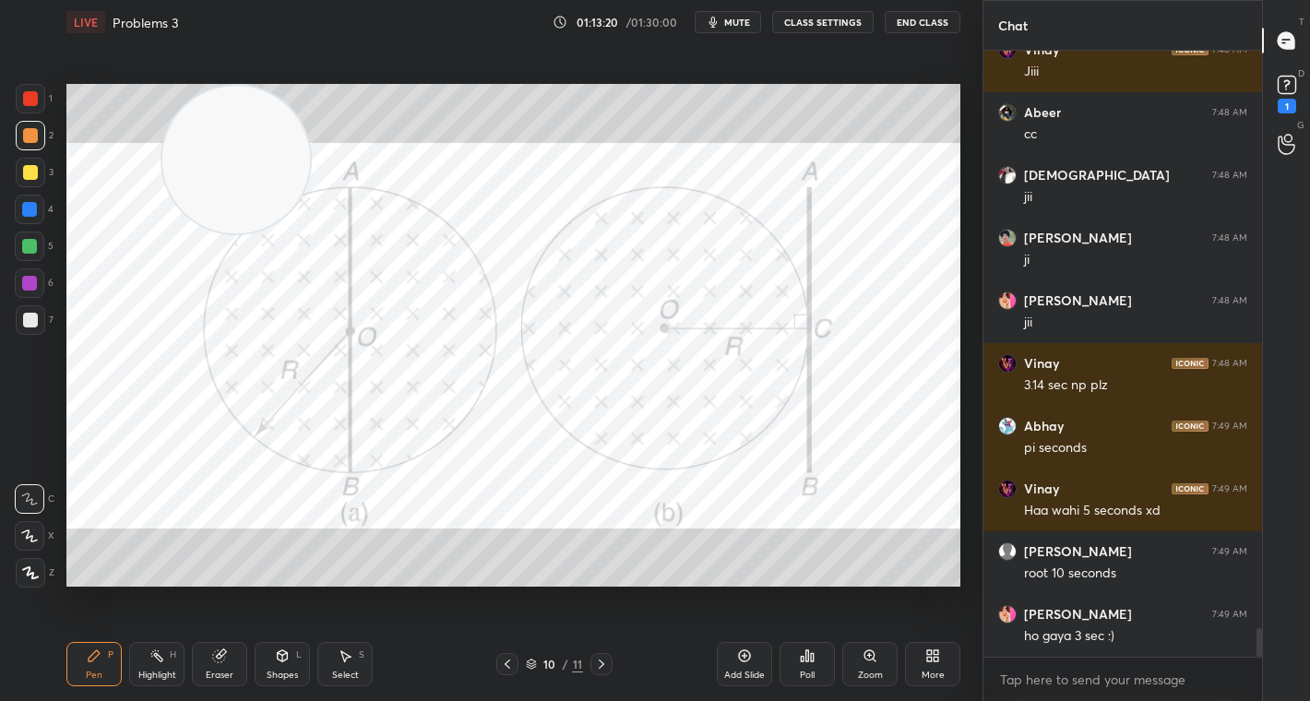
click at [603, 668] on icon at bounding box center [601, 664] width 15 height 15
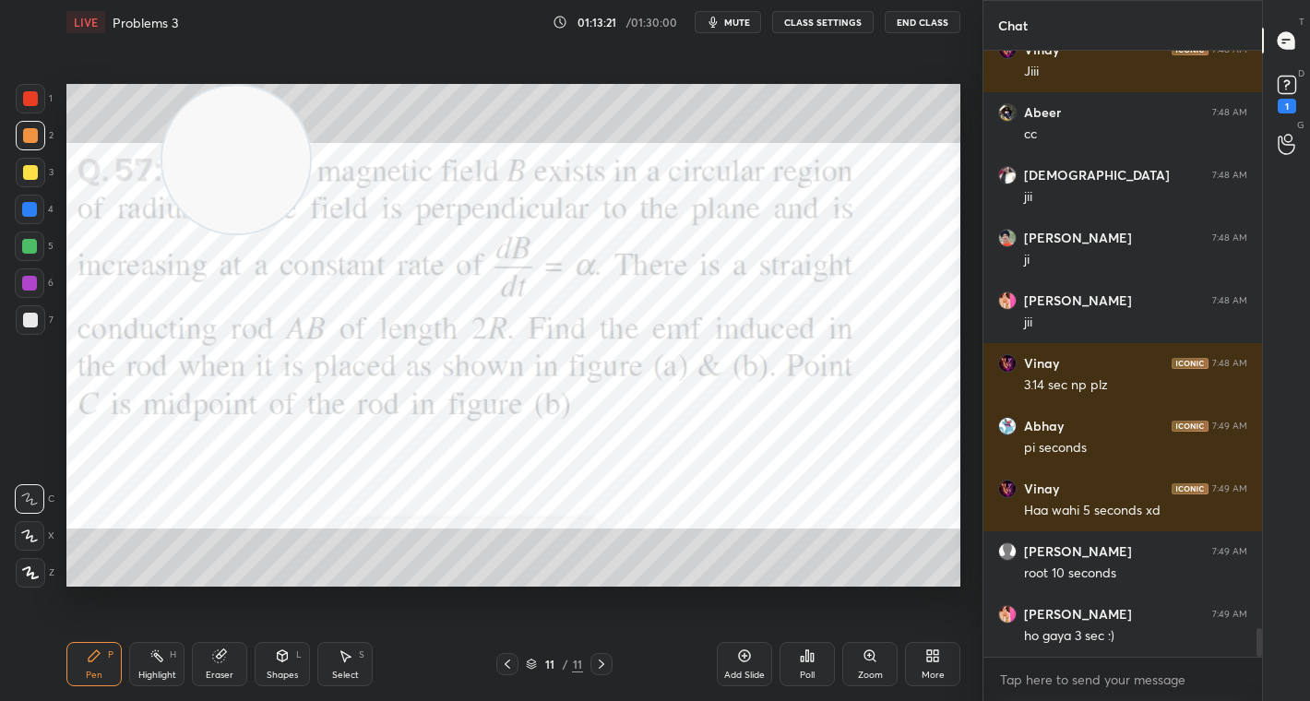
click at [605, 662] on icon at bounding box center [601, 664] width 15 height 15
drag, startPoint x: 750, startPoint y: 669, endPoint x: 748, endPoint y: 659, distance: 10.3
click at [748, 664] on div "Add Slide" at bounding box center [744, 664] width 55 height 44
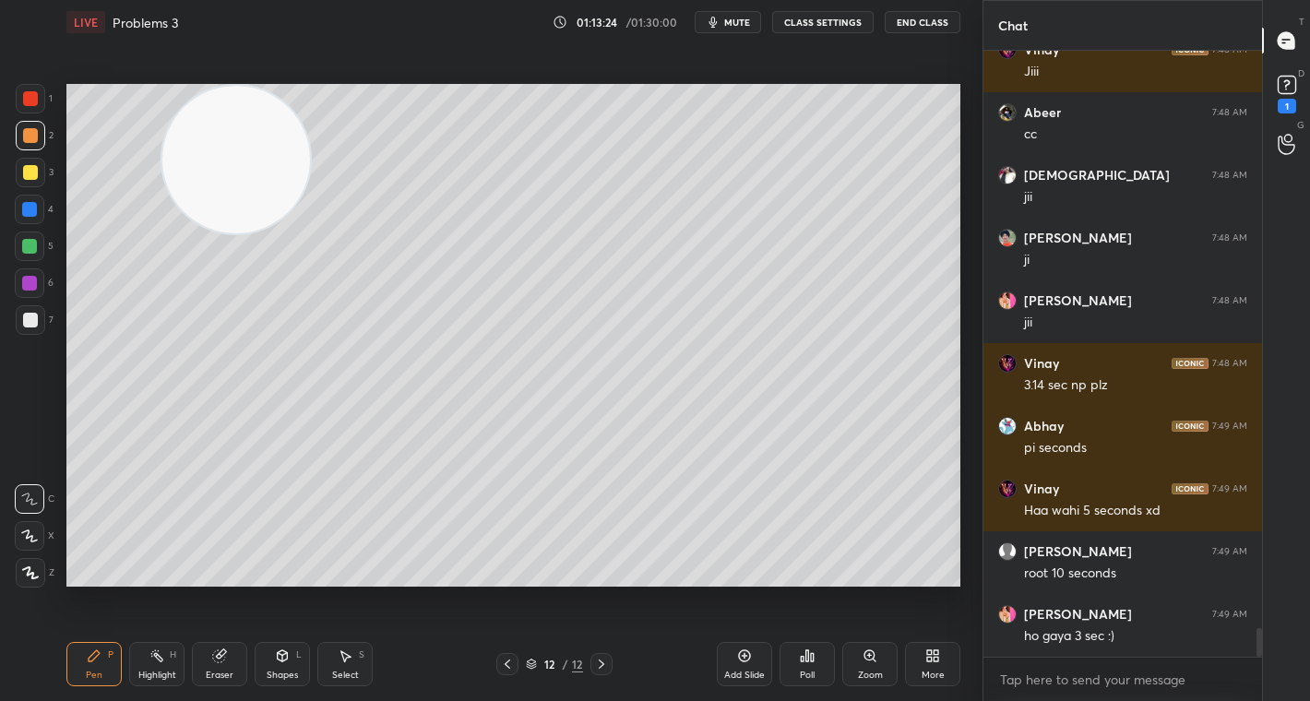
scroll to position [12175, 0]
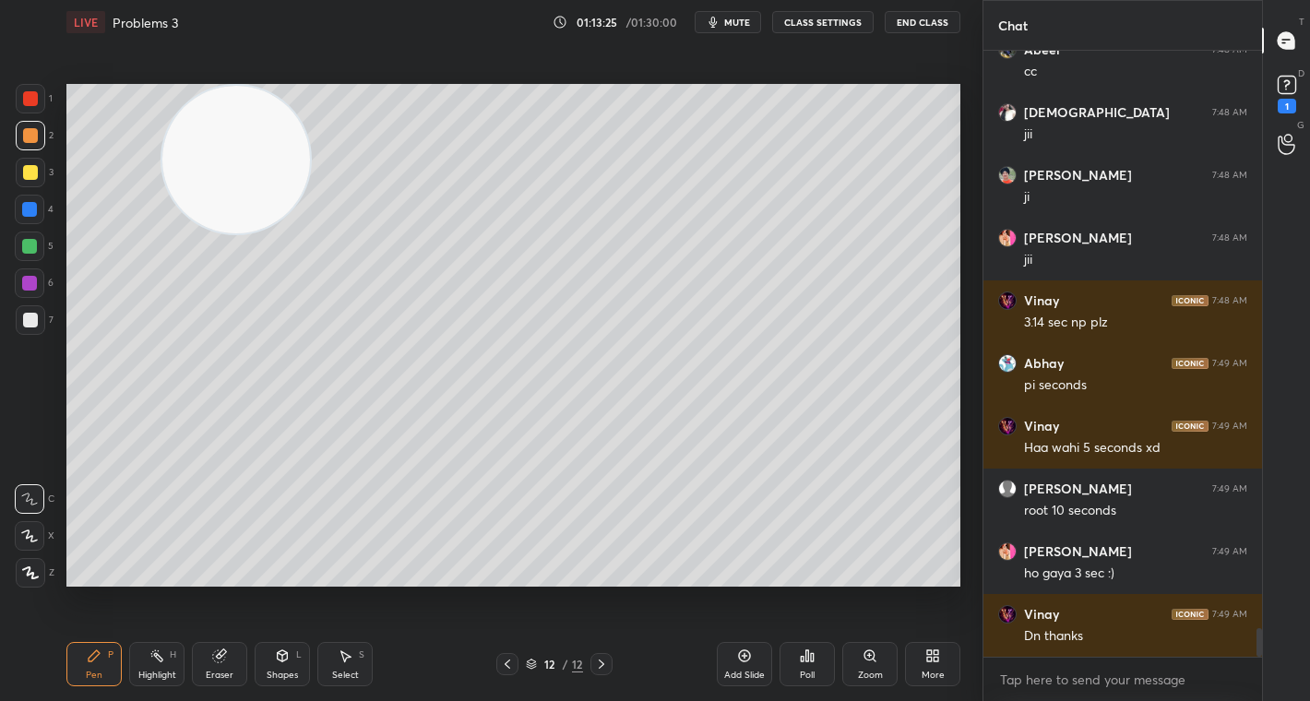
click at [28, 240] on div at bounding box center [29, 246] width 15 height 15
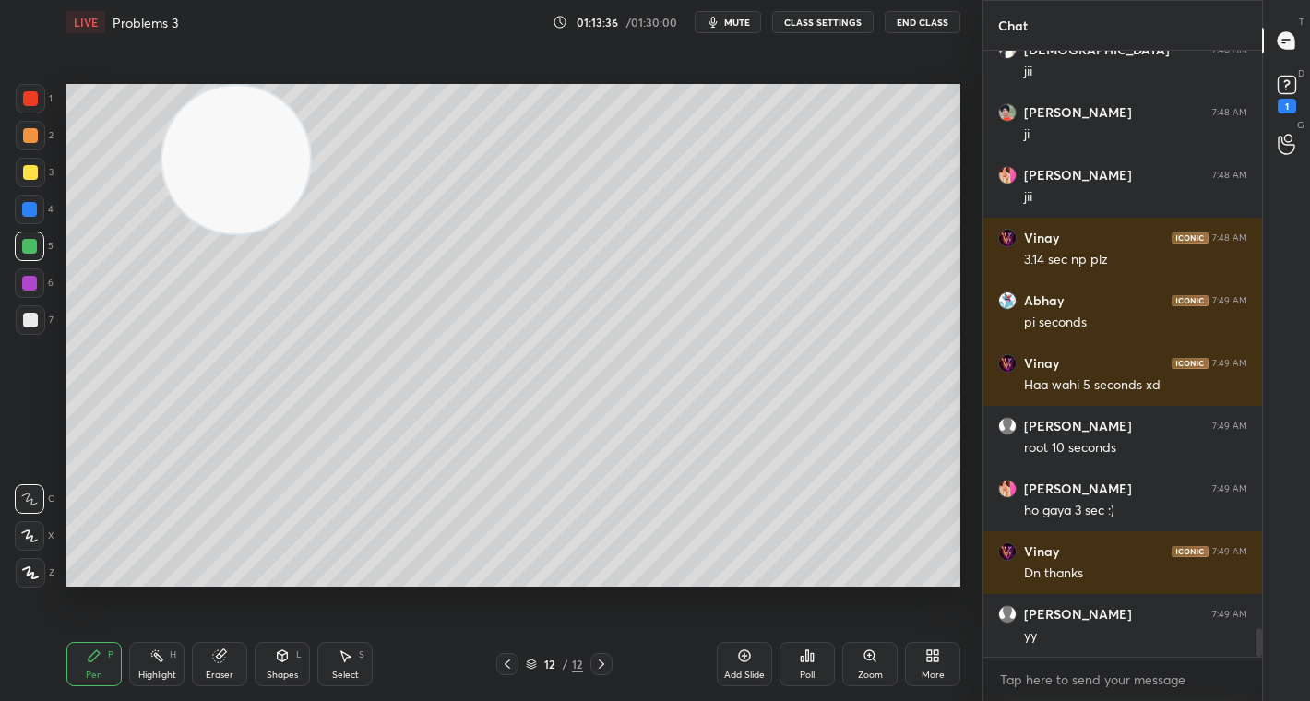
click at [31, 95] on div at bounding box center [30, 98] width 15 height 15
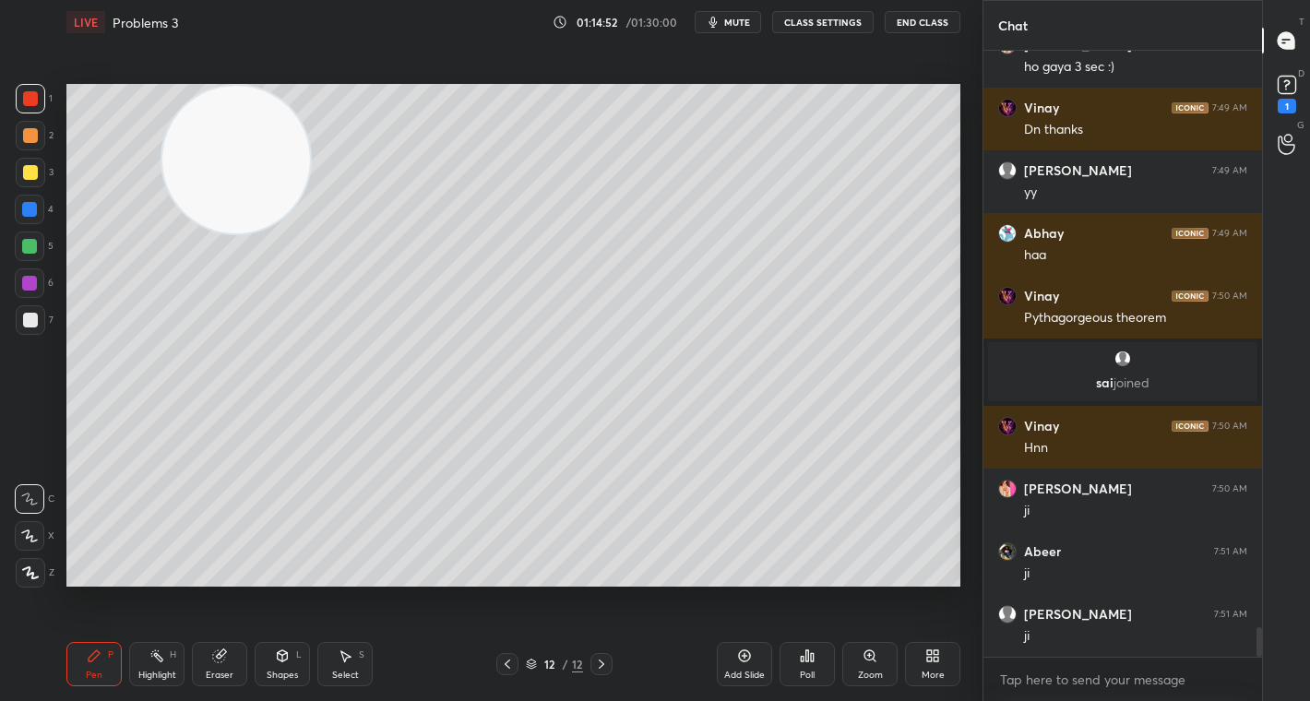
scroll to position [11951, 0]
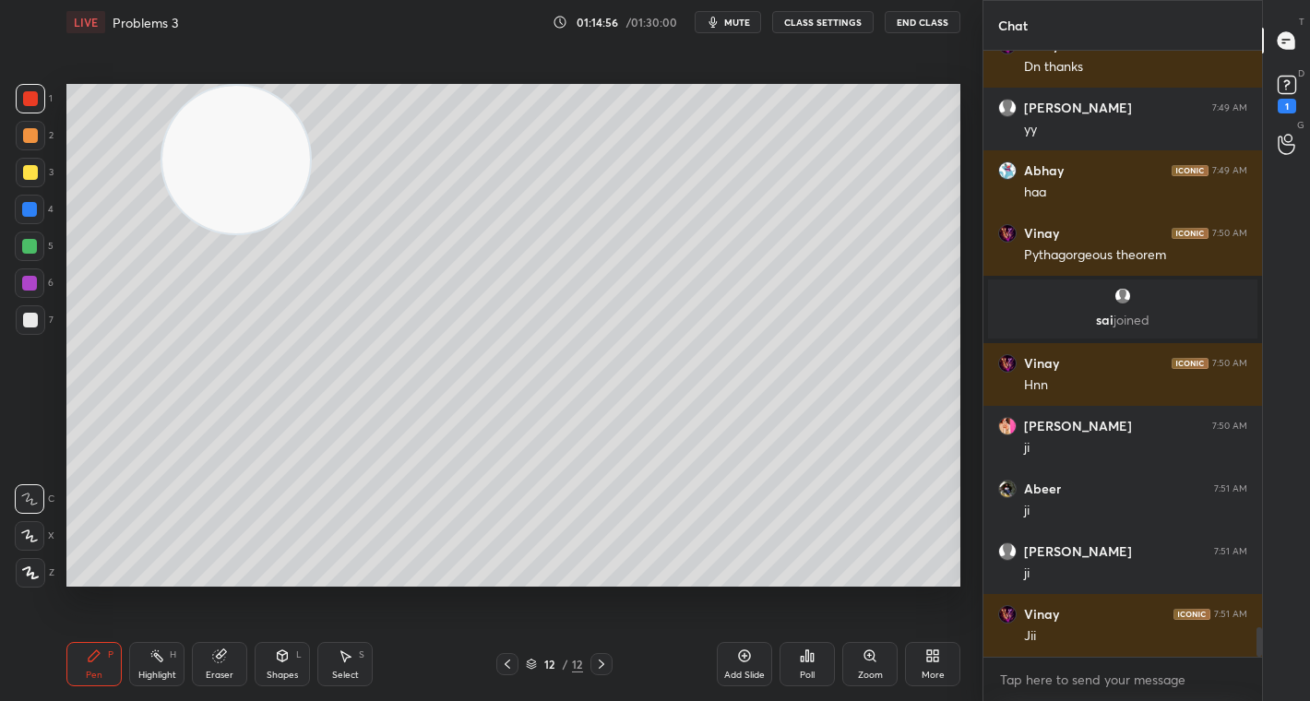
drag, startPoint x: 506, startPoint y: 666, endPoint x: 511, endPoint y: 638, distance: 28.1
click at [509, 666] on icon at bounding box center [507, 664] width 15 height 15
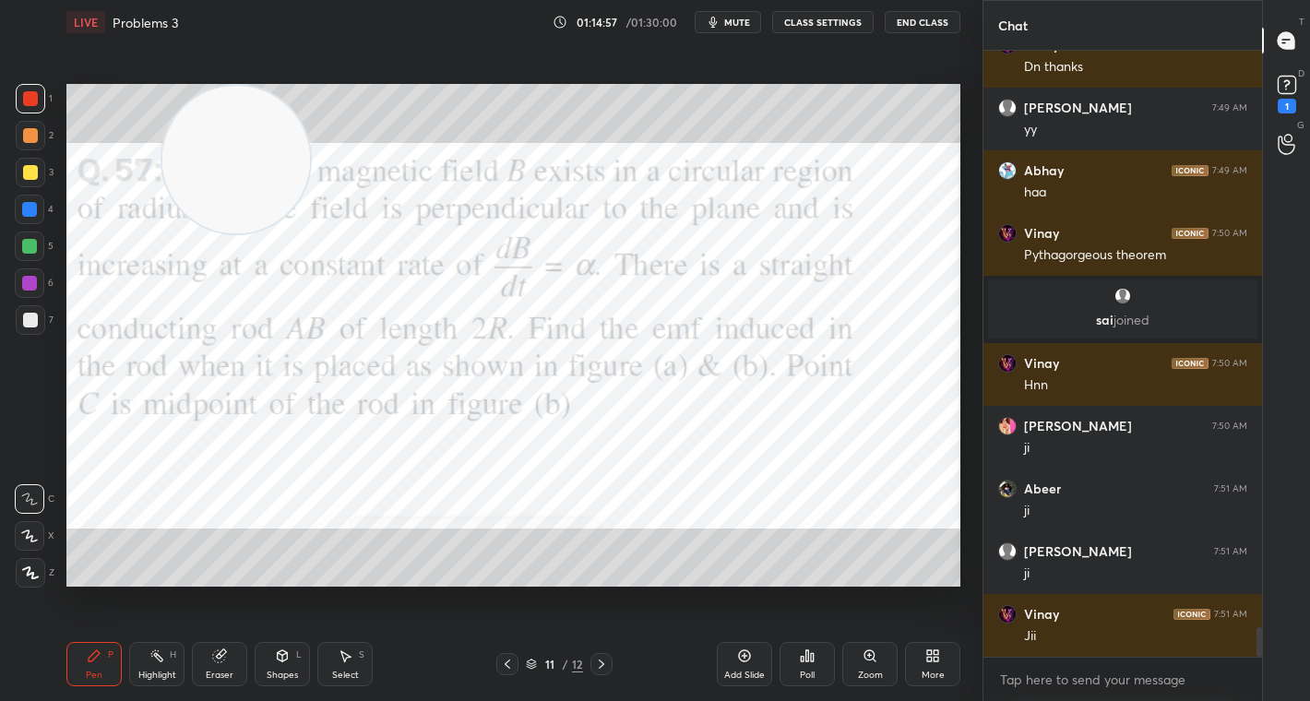
drag, startPoint x: 508, startPoint y: 665, endPoint x: 530, endPoint y: 653, distance: 25.2
click at [507, 665] on icon at bounding box center [507, 664] width 15 height 15
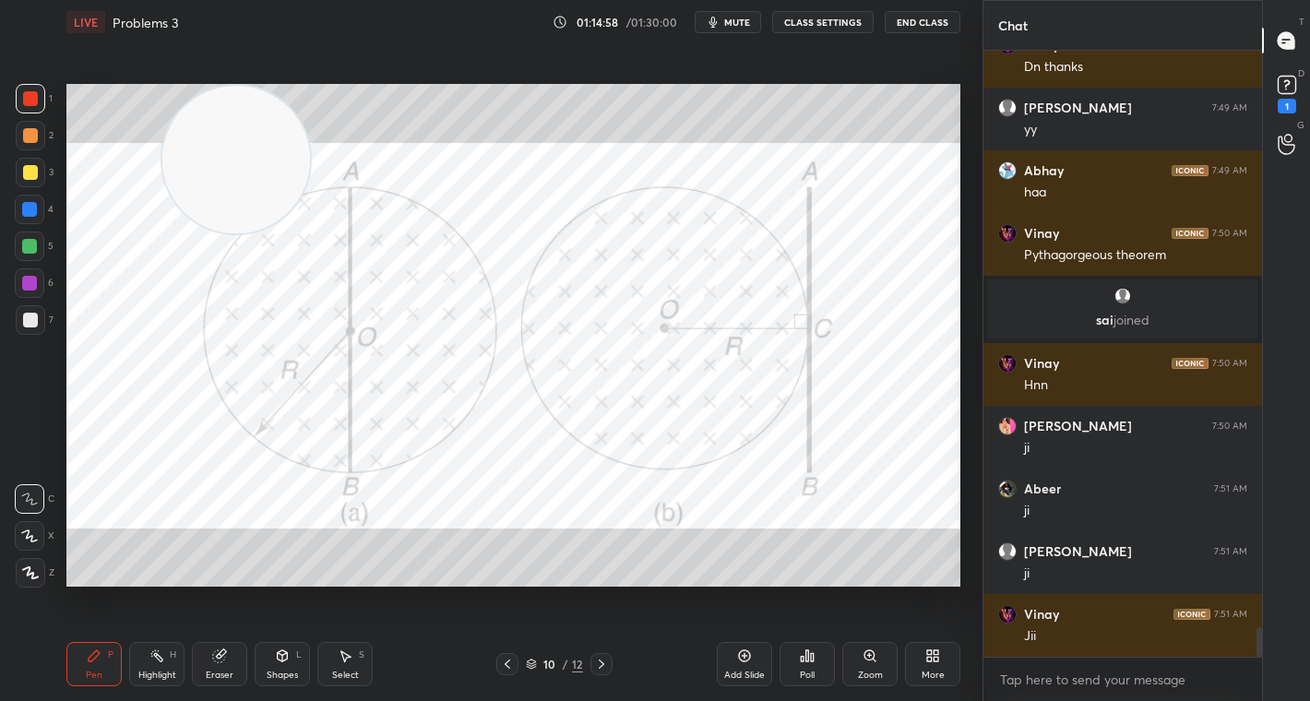
click at [512, 665] on icon at bounding box center [507, 664] width 15 height 15
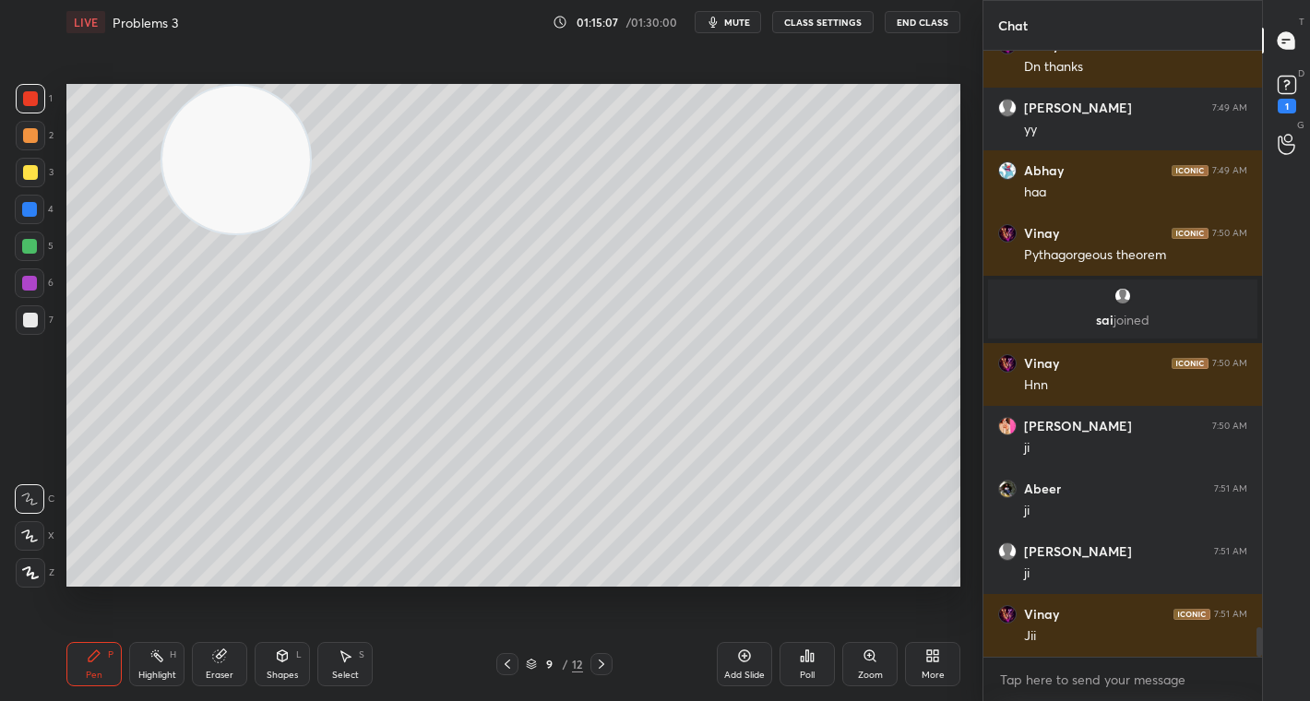
scroll to position [12014, 0]
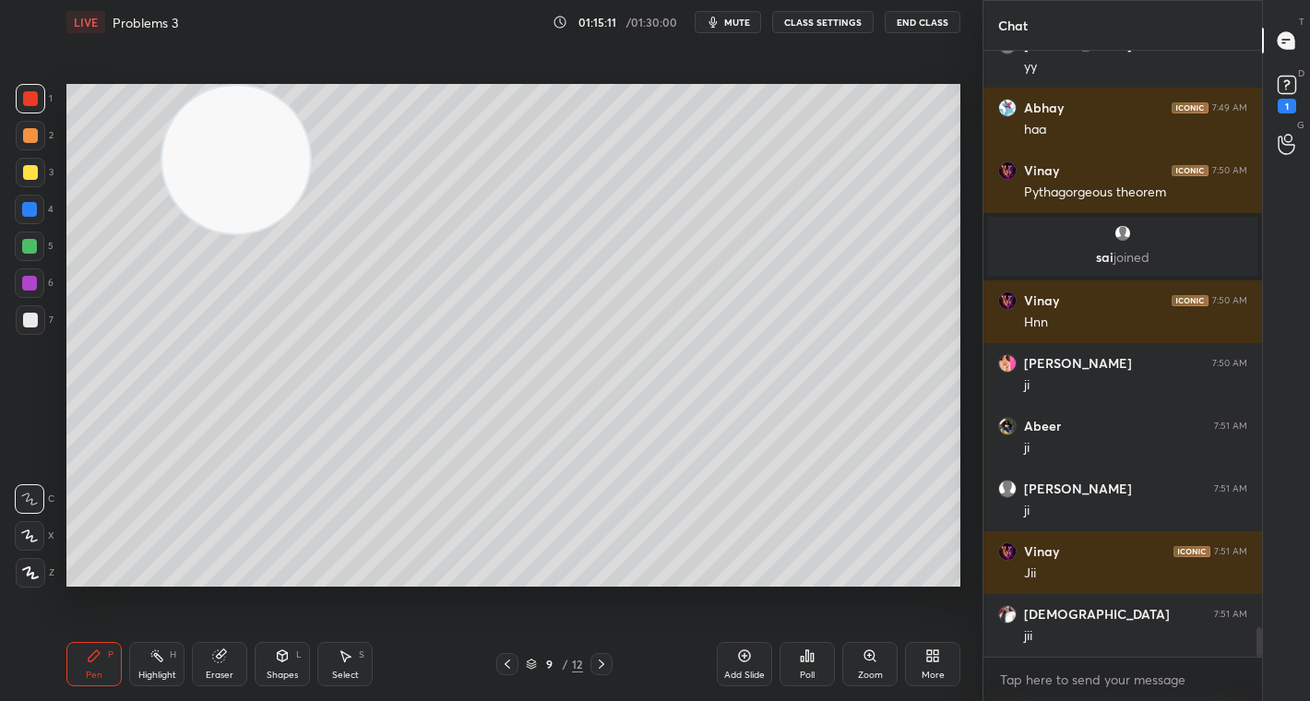
click at [605, 663] on icon at bounding box center [601, 664] width 15 height 15
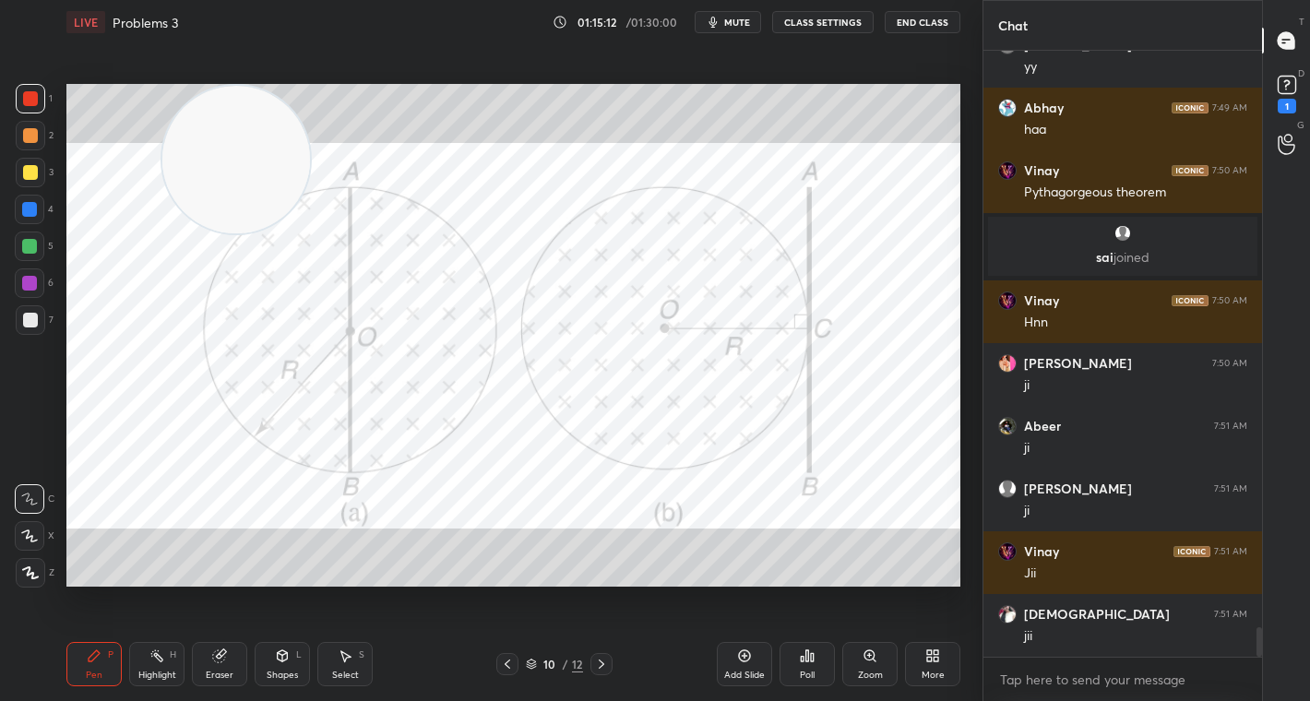
drag, startPoint x: 599, startPoint y: 661, endPoint x: 600, endPoint y: 590, distance: 71.0
click at [600, 658] on icon at bounding box center [601, 664] width 15 height 15
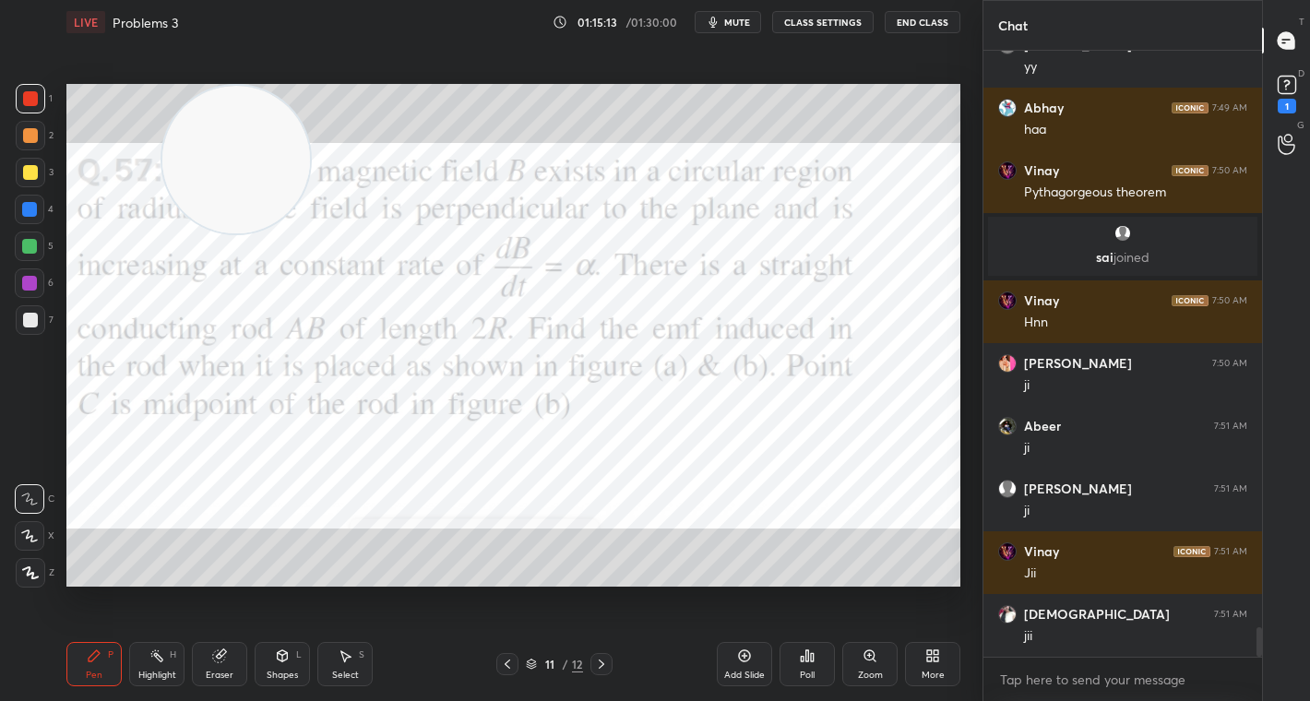
click at [604, 661] on icon at bounding box center [601, 664] width 15 height 15
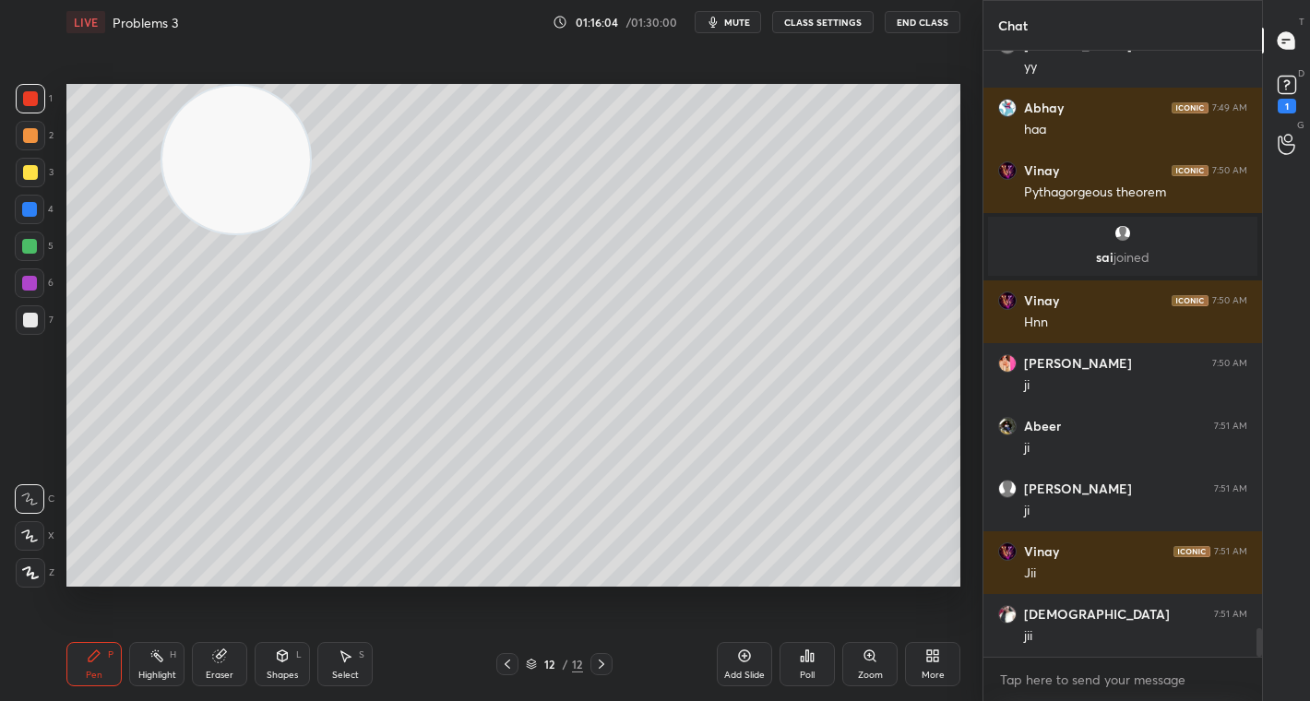
scroll to position [12081, 0]
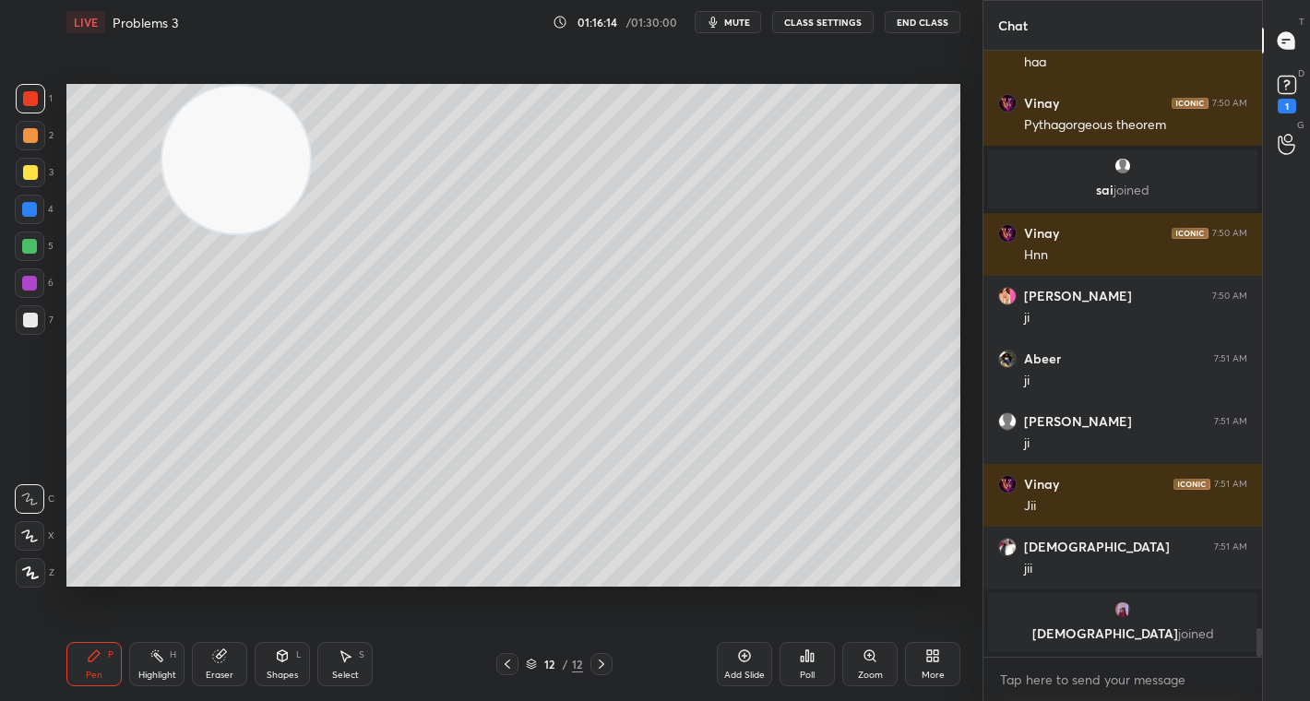
click at [604, 661] on icon at bounding box center [601, 664] width 15 height 15
click at [600, 662] on icon at bounding box center [601, 664] width 15 height 15
click at [504, 661] on icon at bounding box center [507, 664] width 15 height 15
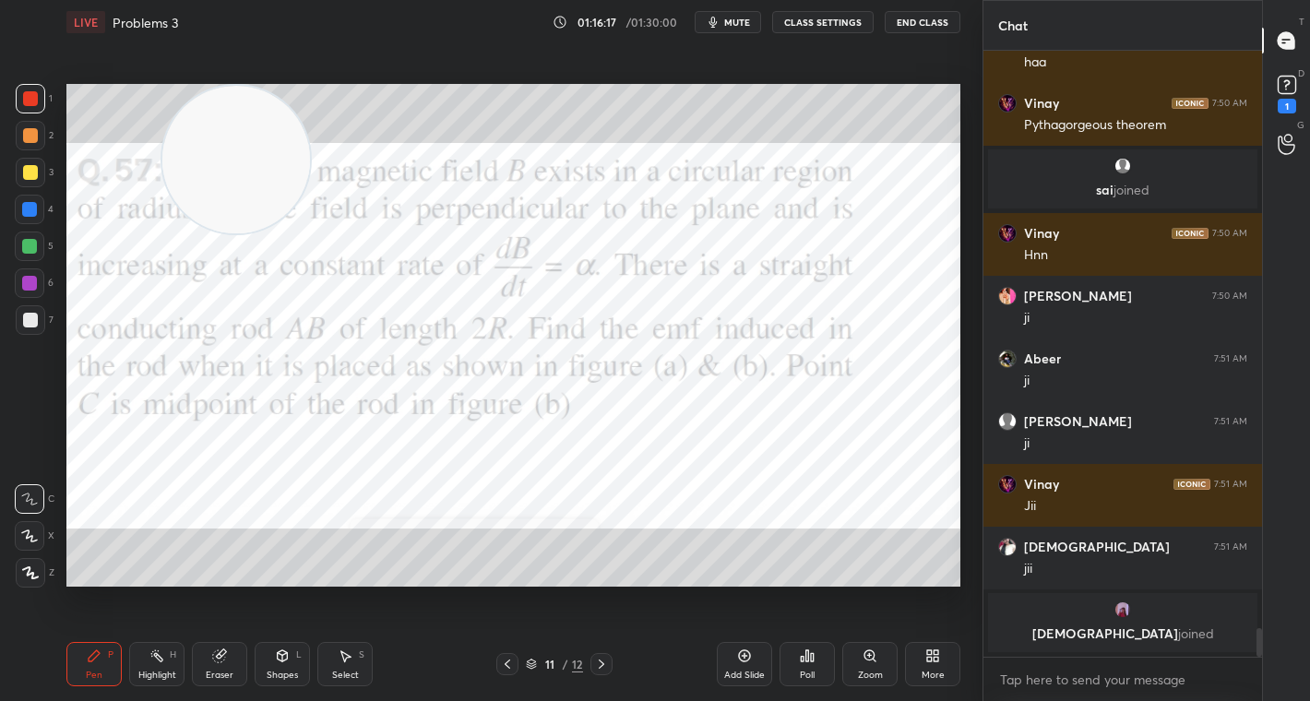
click at [504, 661] on icon at bounding box center [507, 664] width 15 height 15
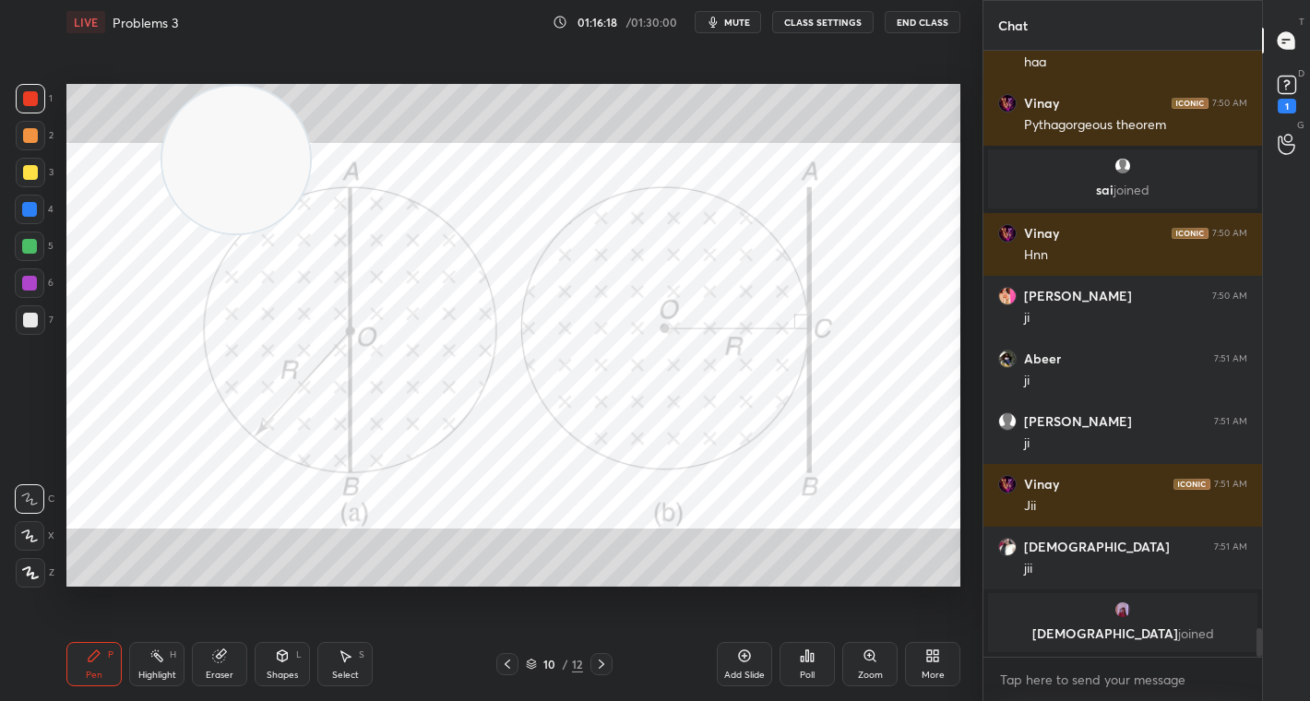
click at [504, 661] on icon at bounding box center [507, 664] width 15 height 15
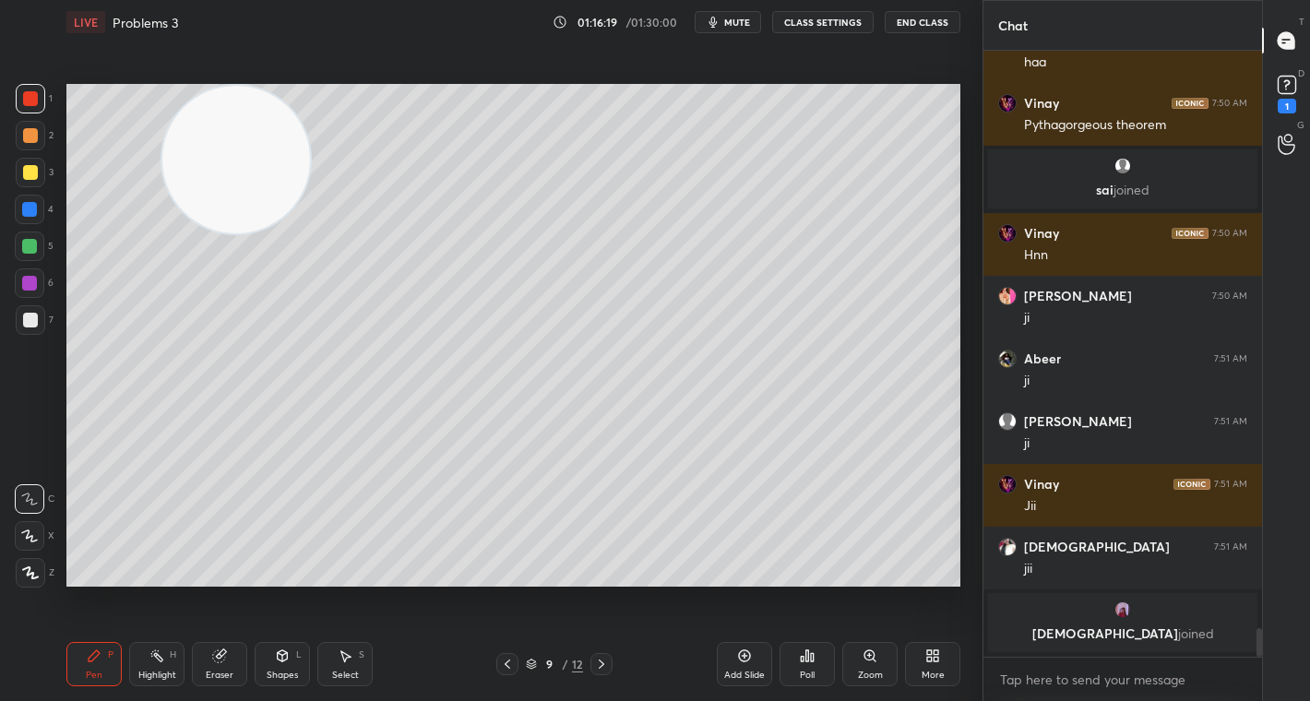
click at [601, 658] on icon at bounding box center [601, 664] width 15 height 15
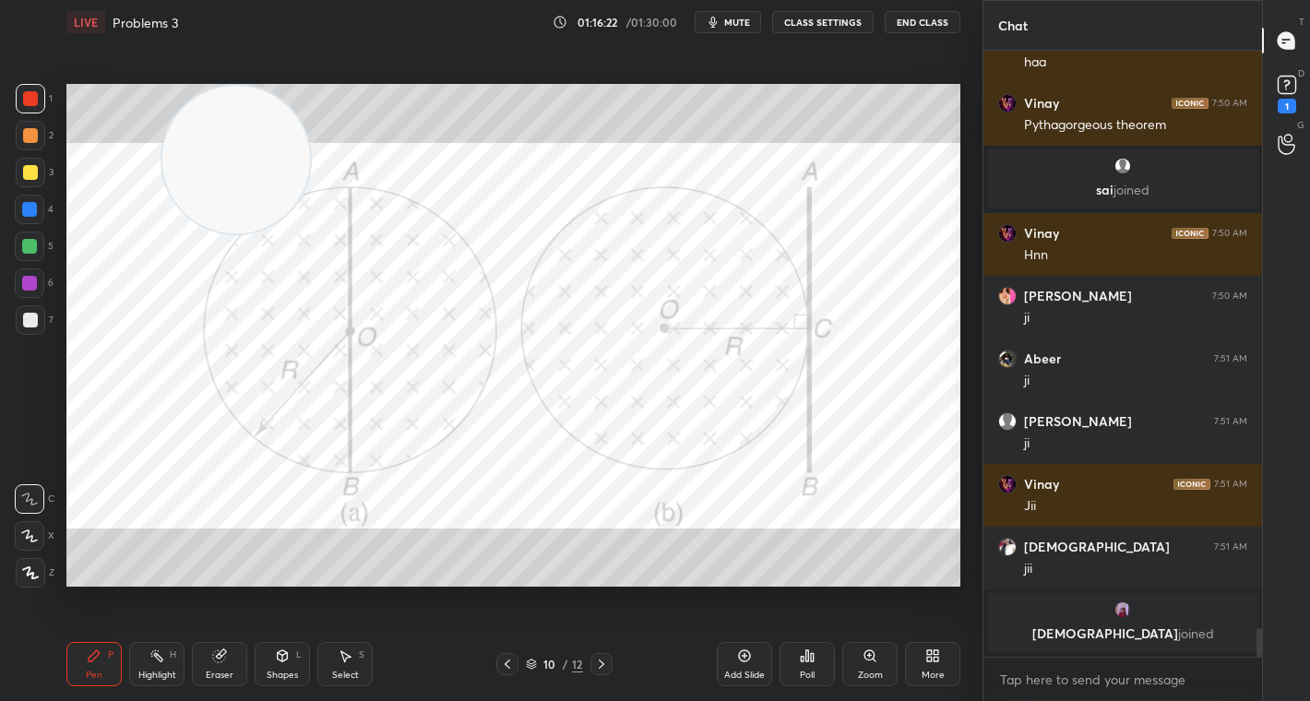
click at [597, 658] on icon at bounding box center [601, 664] width 15 height 15
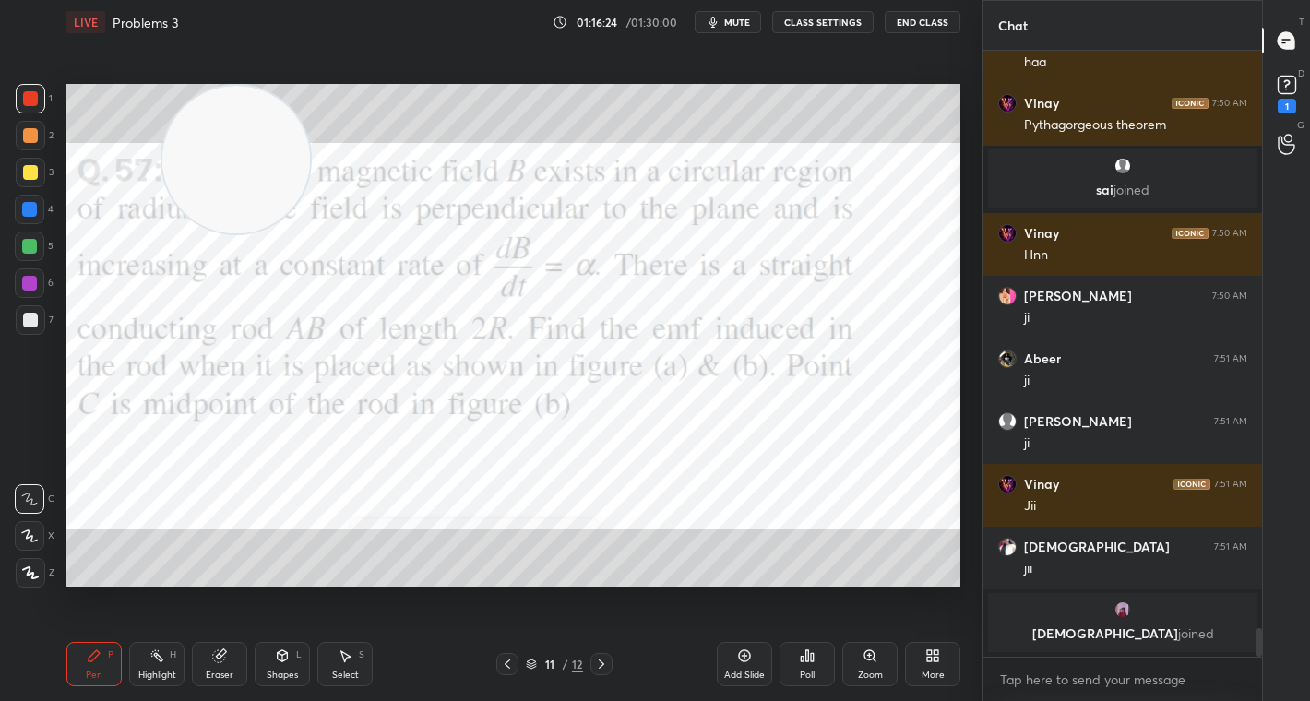
click at [508, 666] on icon at bounding box center [507, 664] width 15 height 15
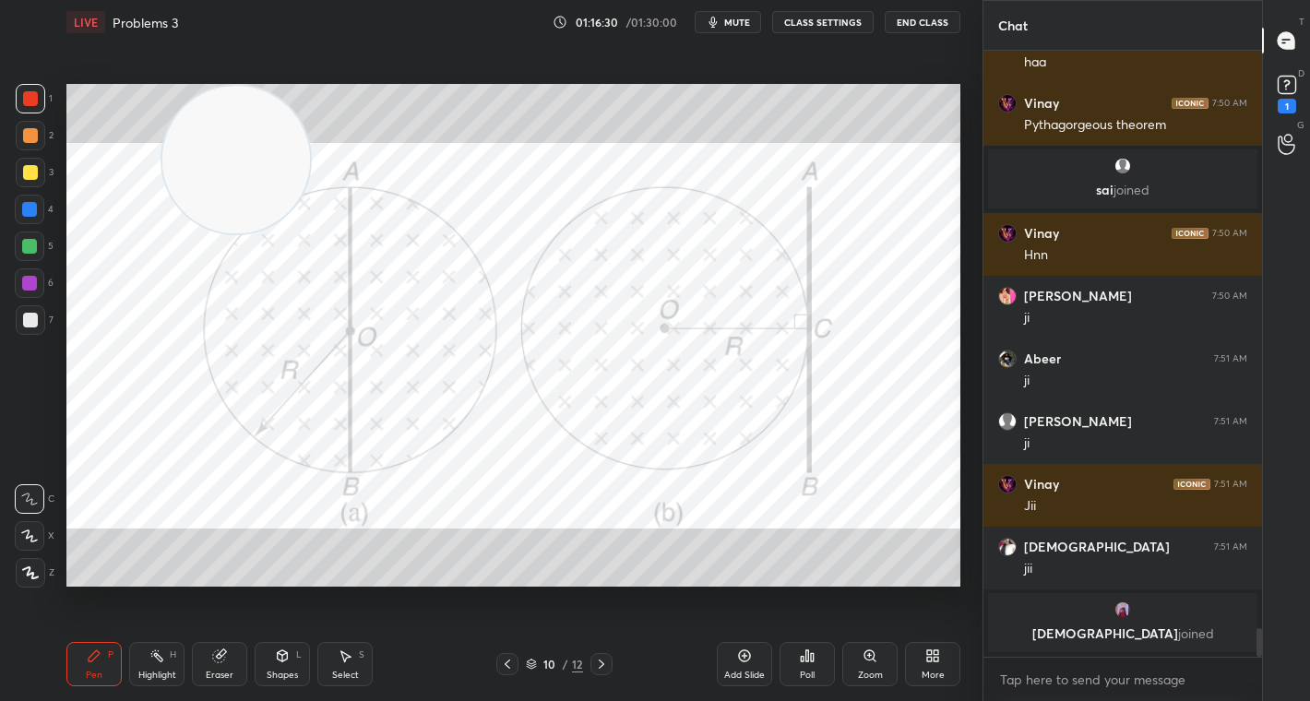
click at [606, 662] on icon at bounding box center [601, 664] width 15 height 15
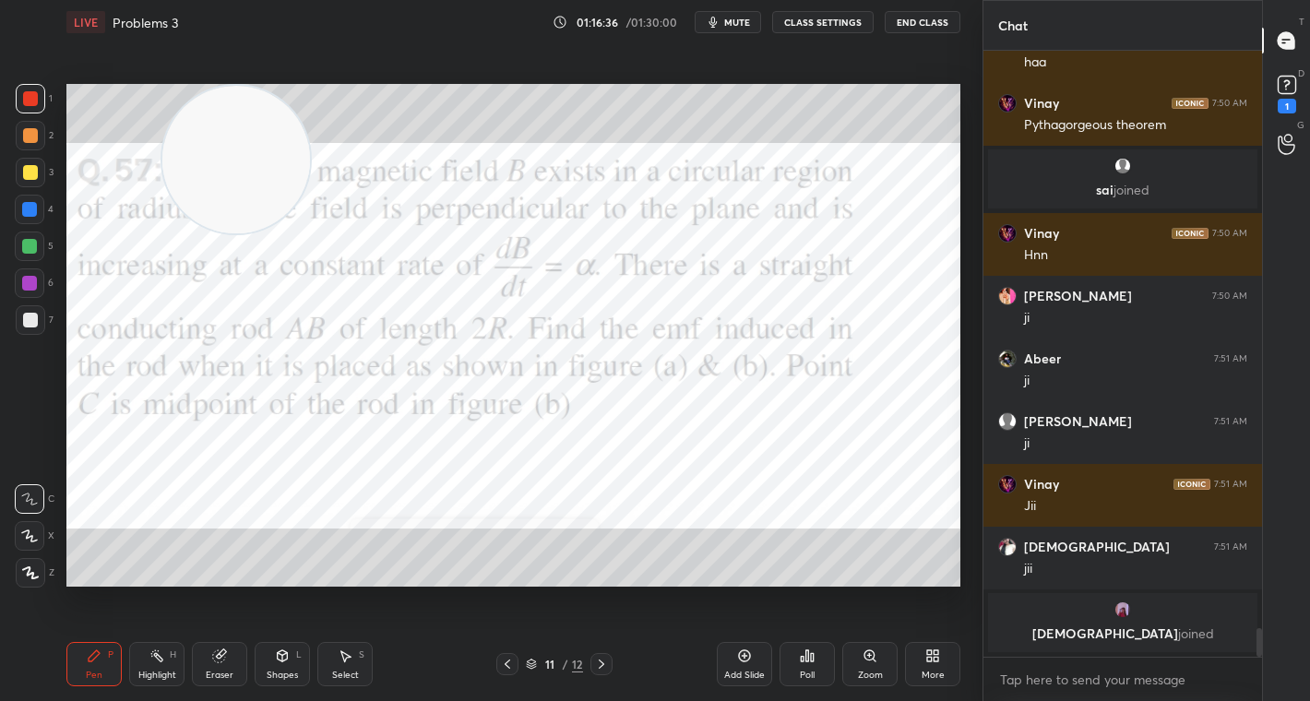
drag, startPoint x: 748, startPoint y: 19, endPoint x: 761, endPoint y: 20, distance: 12.9
click at [748, 19] on span "mute" at bounding box center [737, 22] width 26 height 13
click at [507, 667] on icon at bounding box center [507, 664] width 15 height 15
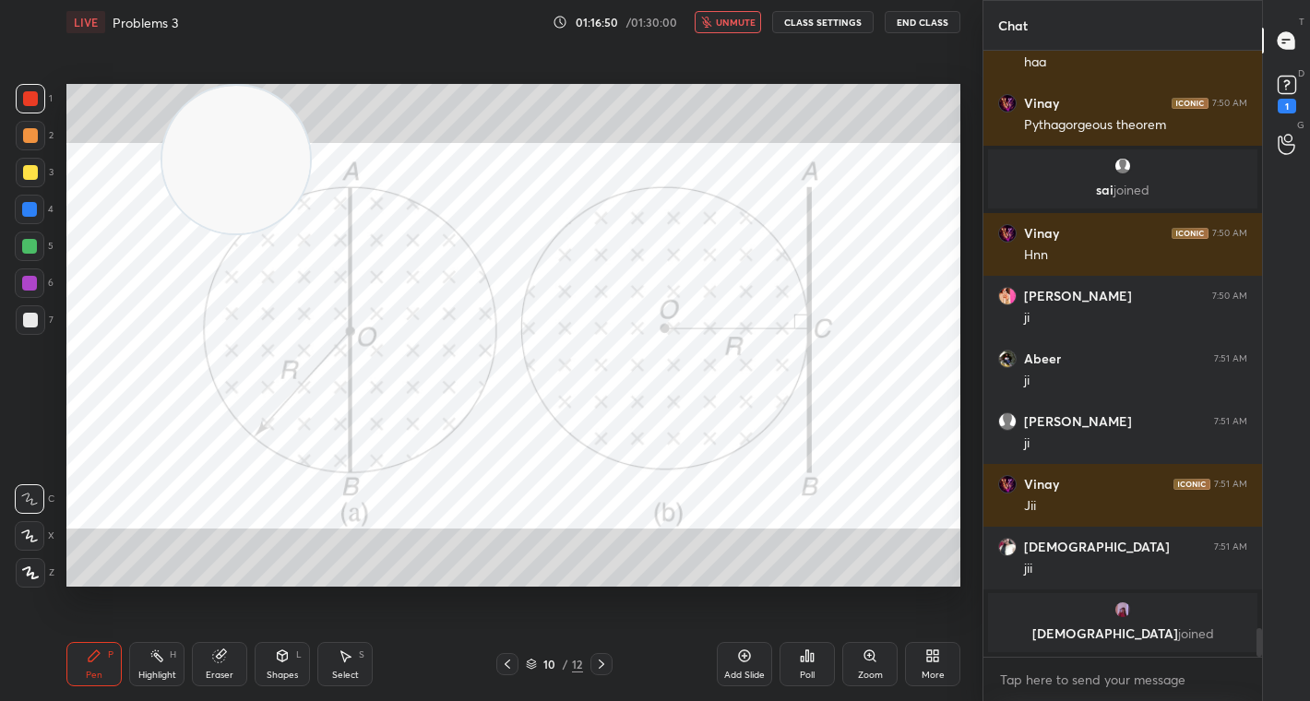
click at [602, 663] on icon at bounding box center [601, 664] width 15 height 15
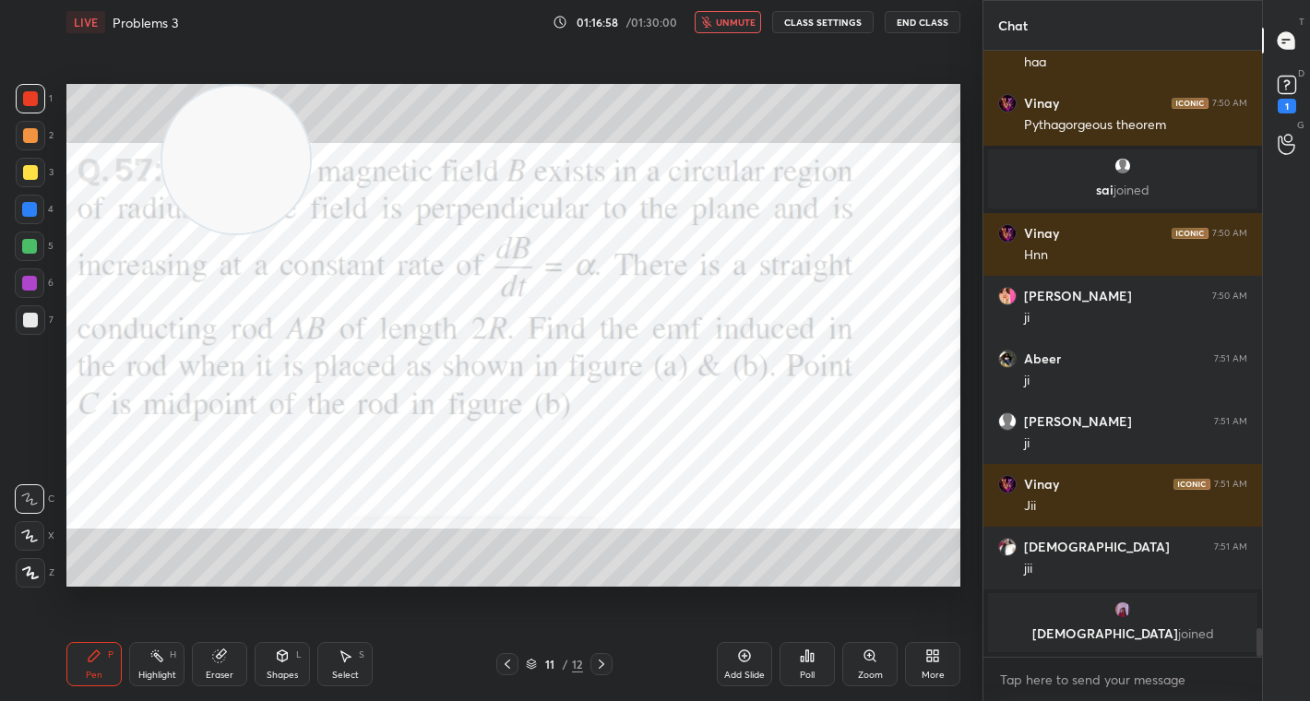
click at [505, 666] on icon at bounding box center [507, 664] width 15 height 15
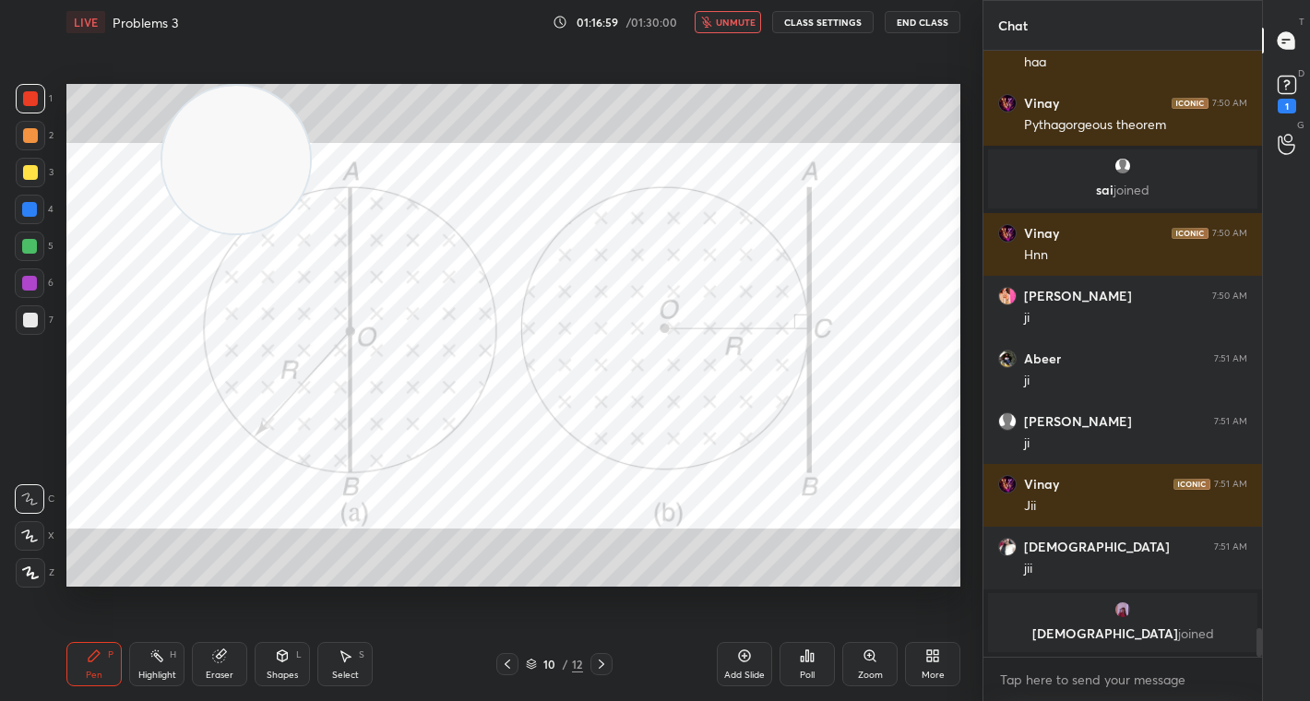
click at [602, 663] on icon at bounding box center [602, 664] width 6 height 9
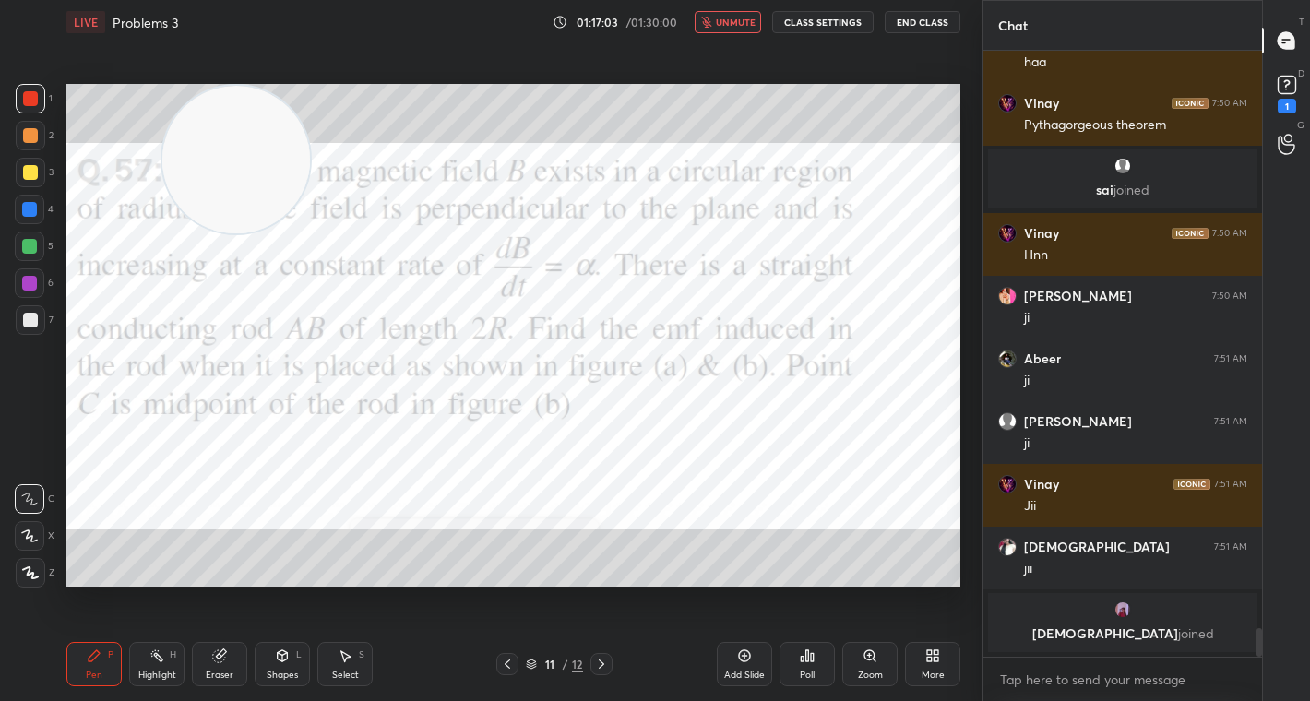
click at [510, 664] on icon at bounding box center [507, 664] width 15 height 15
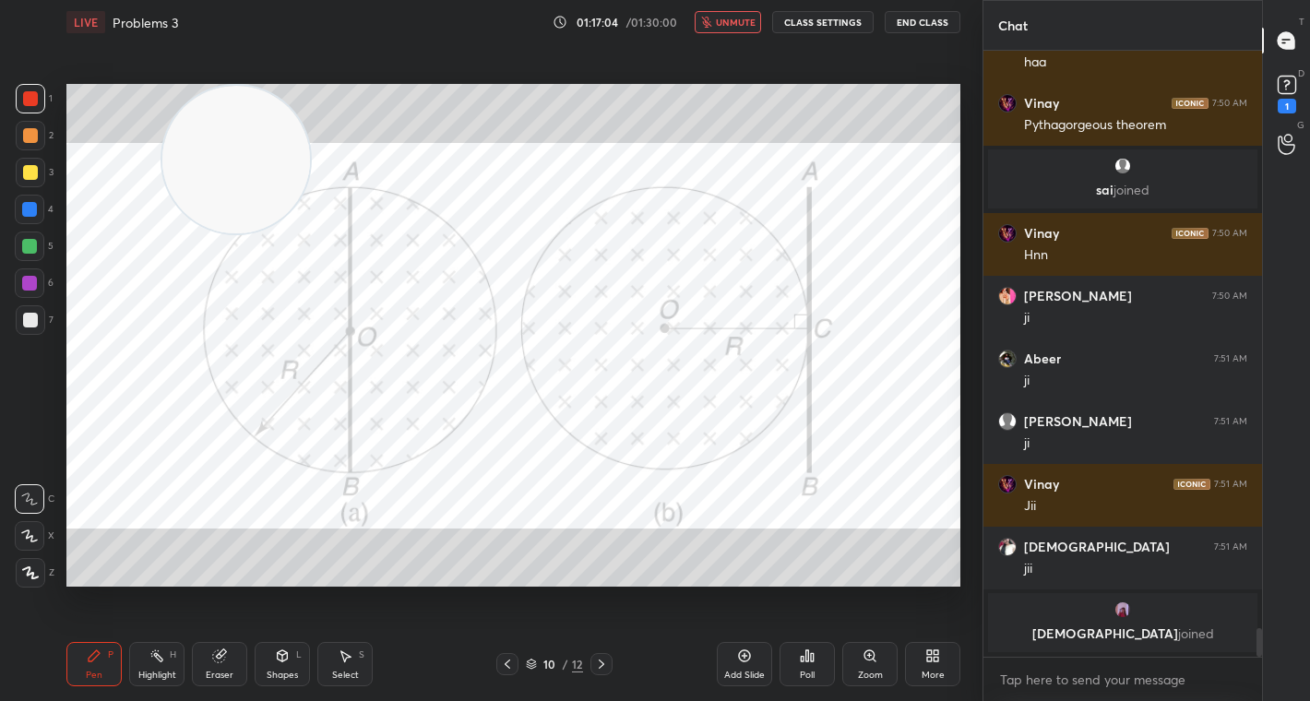
click at [599, 662] on icon at bounding box center [601, 664] width 15 height 15
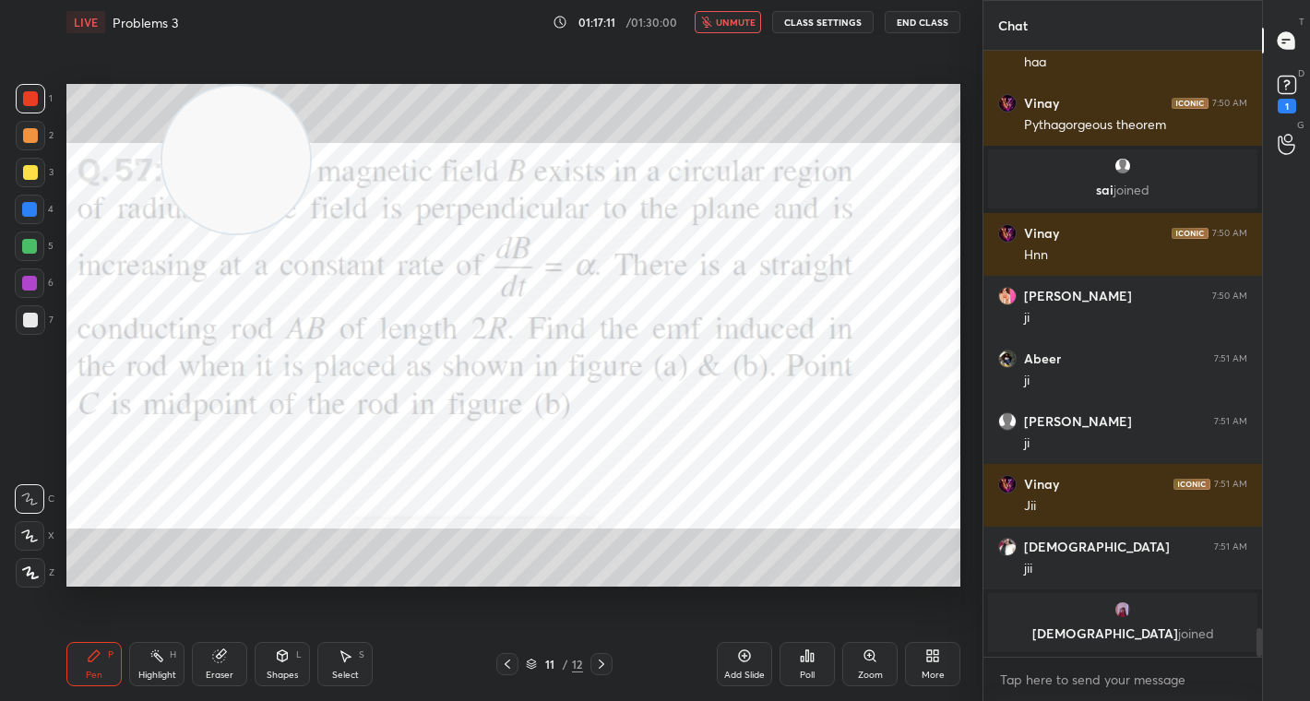
click at [603, 661] on icon at bounding box center [601, 664] width 15 height 15
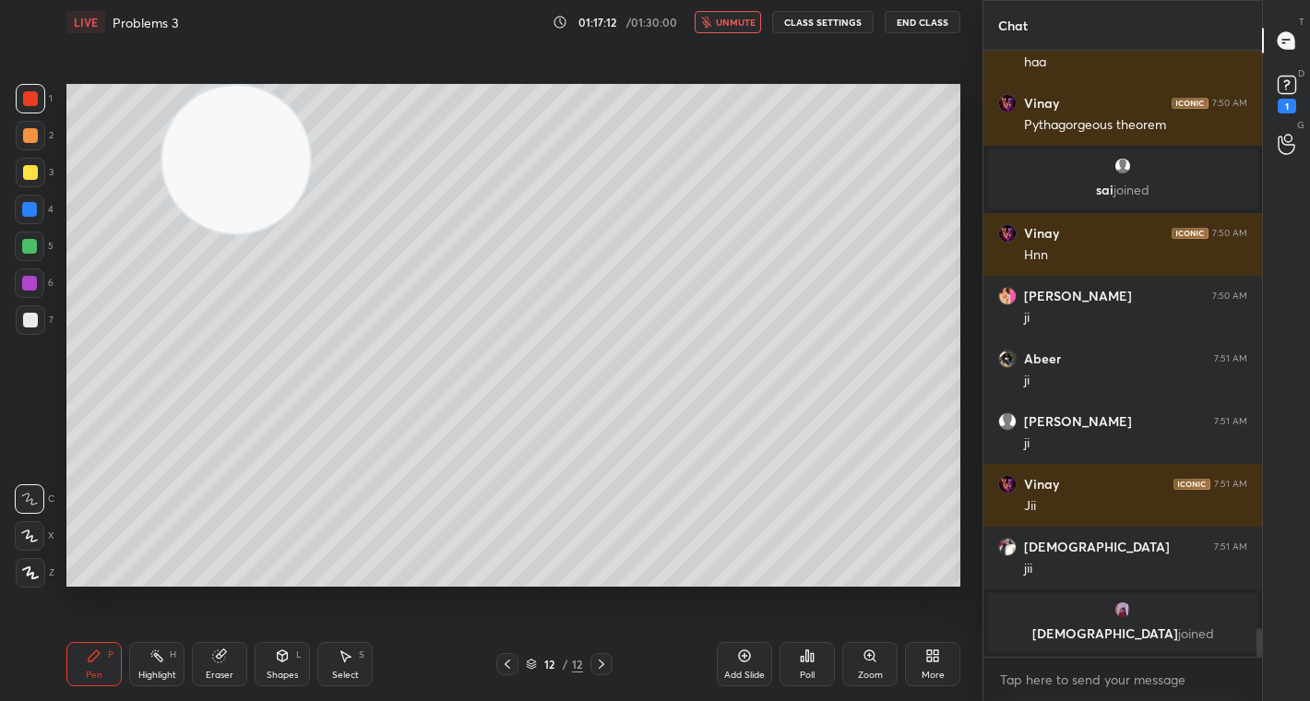
click at [505, 664] on icon at bounding box center [507, 664] width 15 height 15
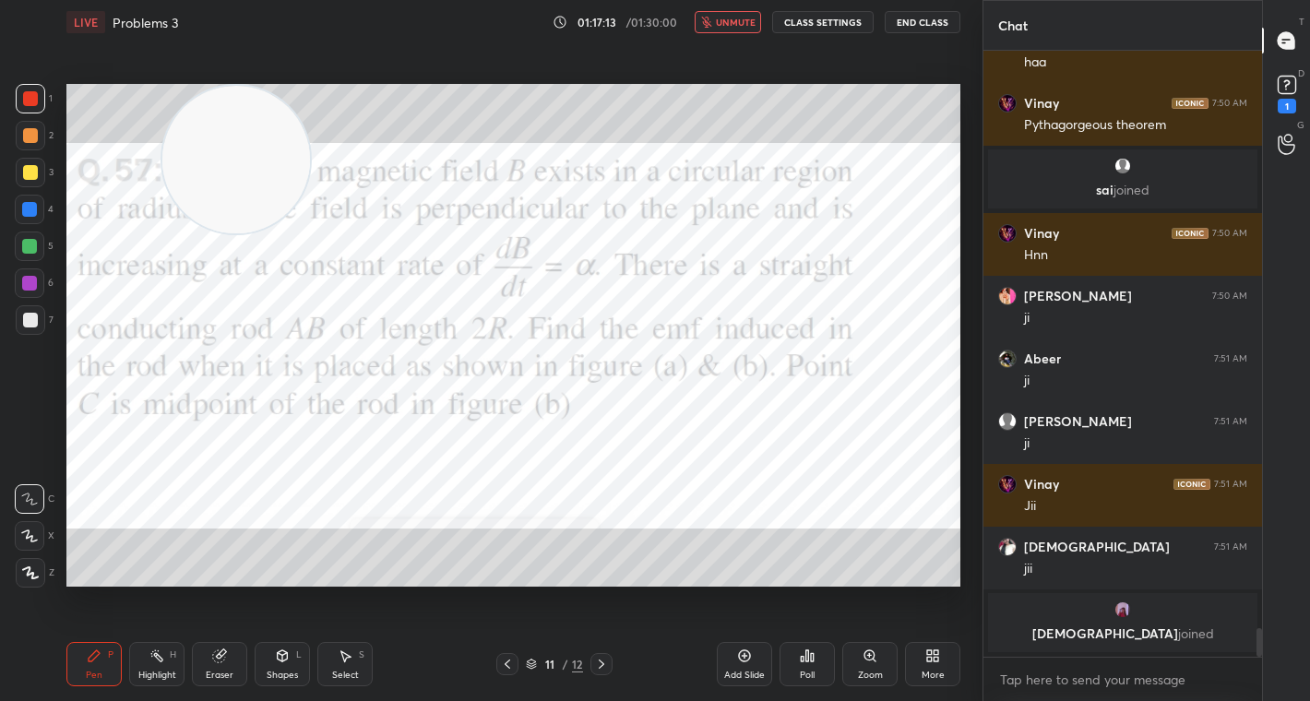
click at [37, 98] on div at bounding box center [31, 99] width 30 height 30
click at [511, 662] on icon at bounding box center [507, 664] width 15 height 15
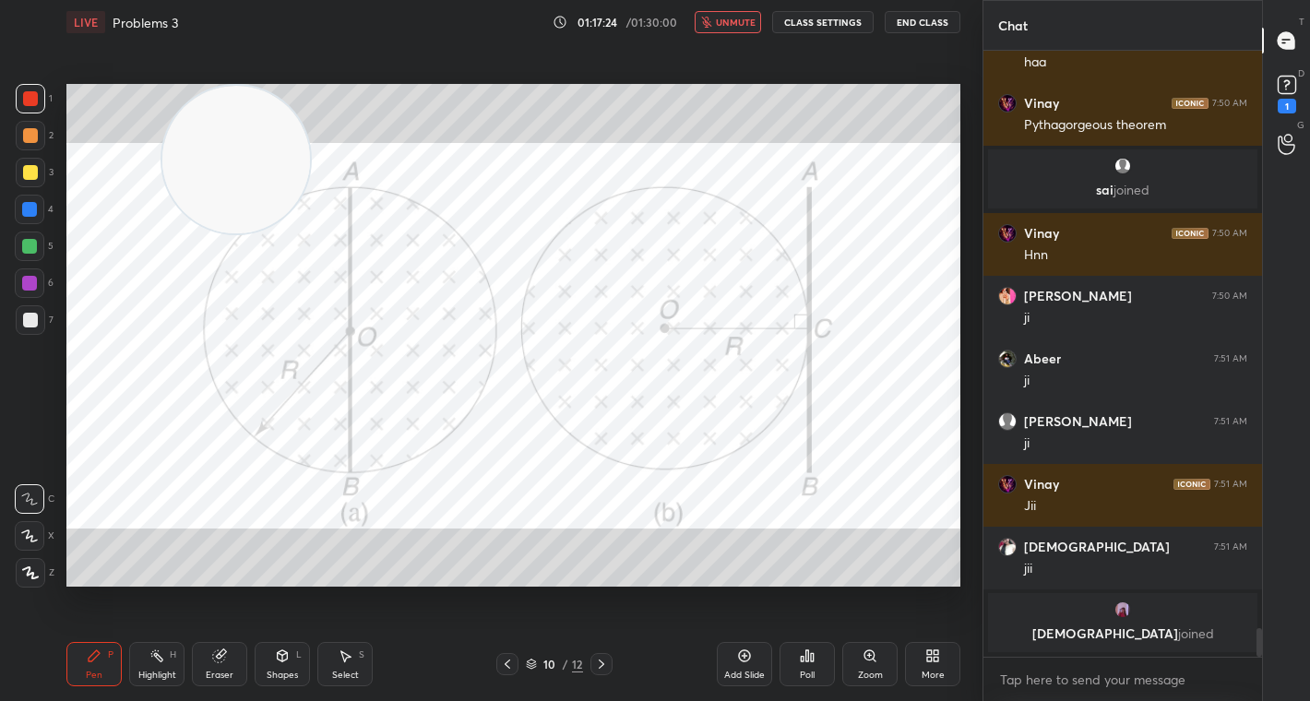
drag, startPoint x: 609, startPoint y: 663, endPoint x: 626, endPoint y: 621, distance: 45.9
click at [611, 664] on div at bounding box center [601, 664] width 22 height 22
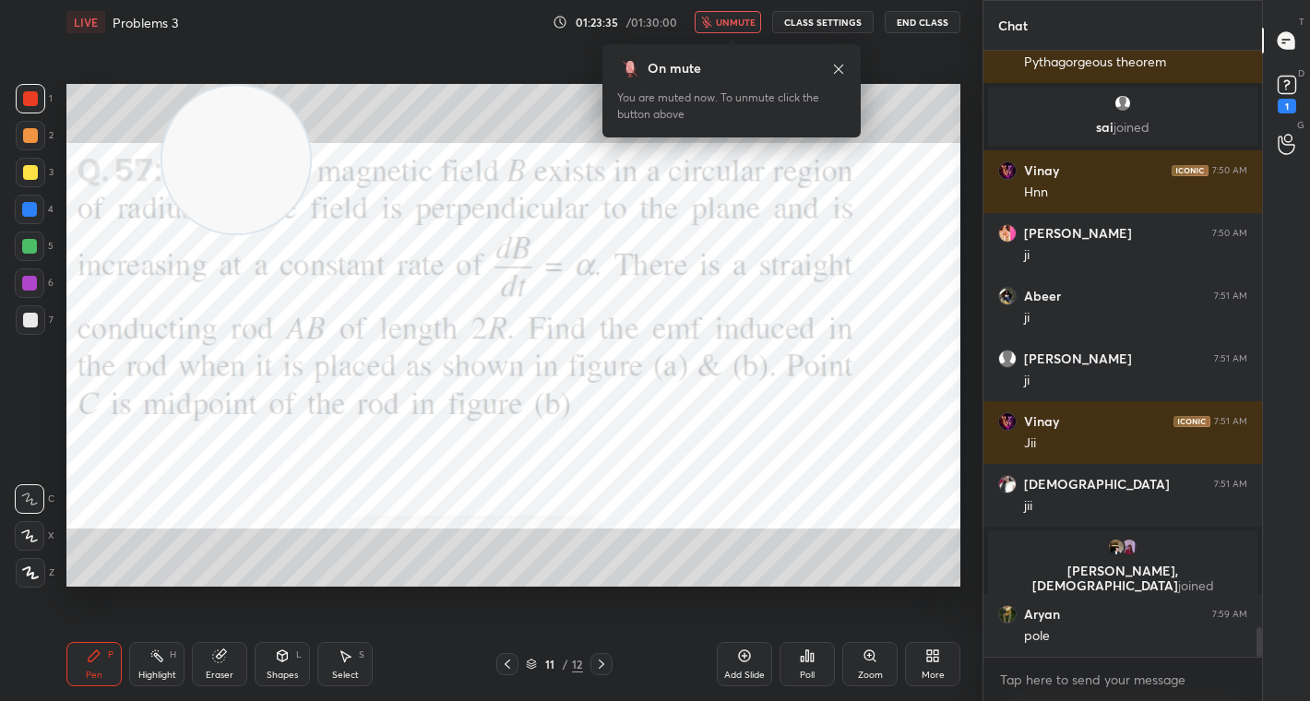
scroll to position [12039, 0]
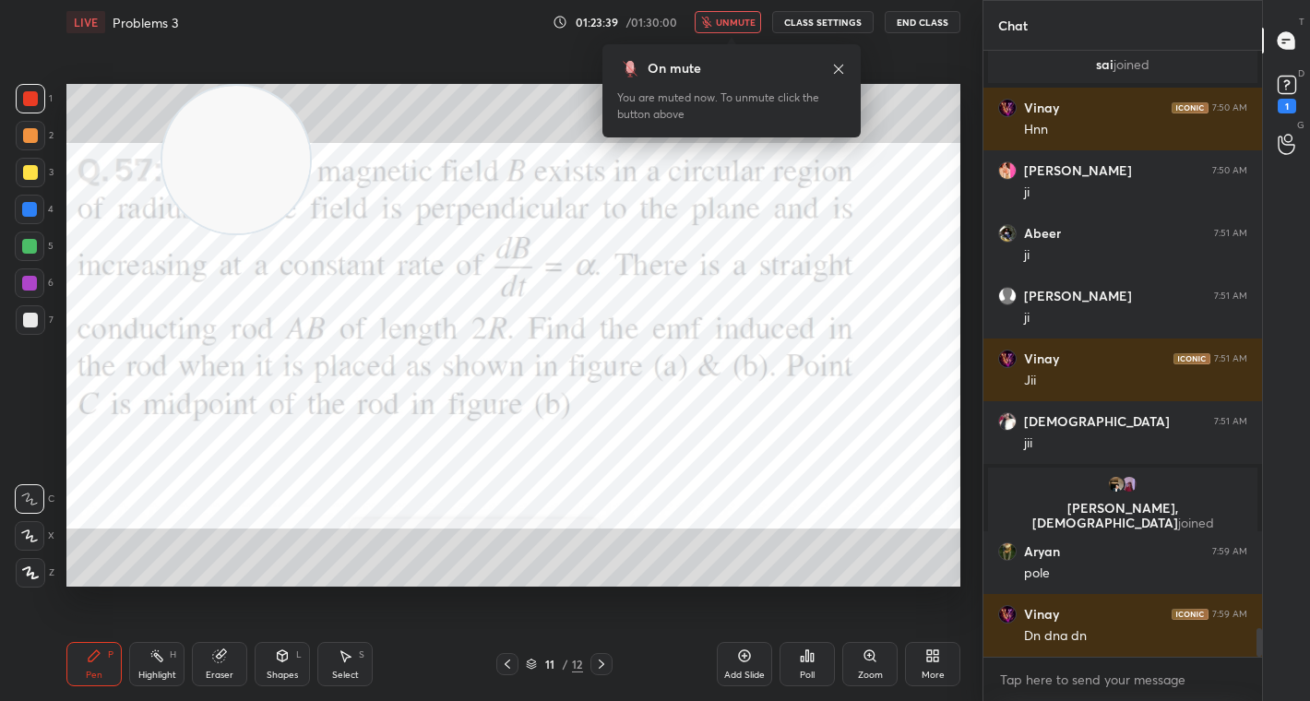
click at [739, 28] on span "unmute" at bounding box center [736, 22] width 40 height 13
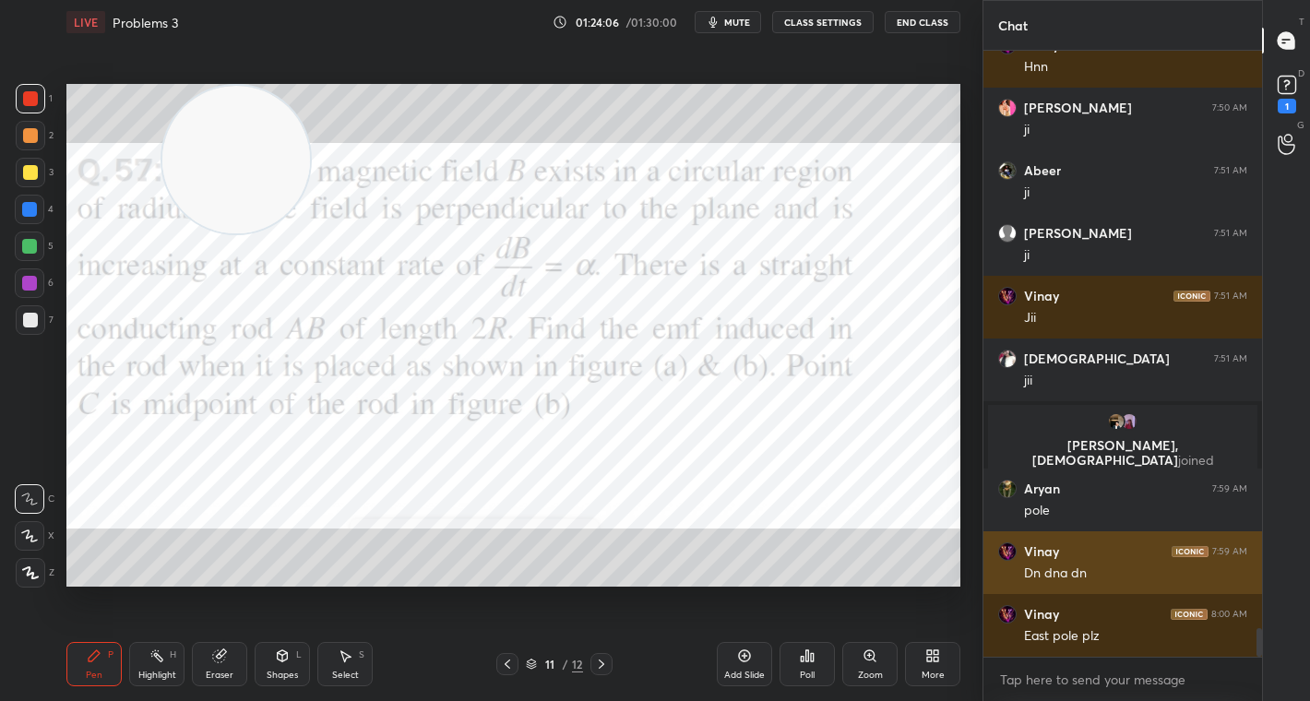
scroll to position [12120, 0]
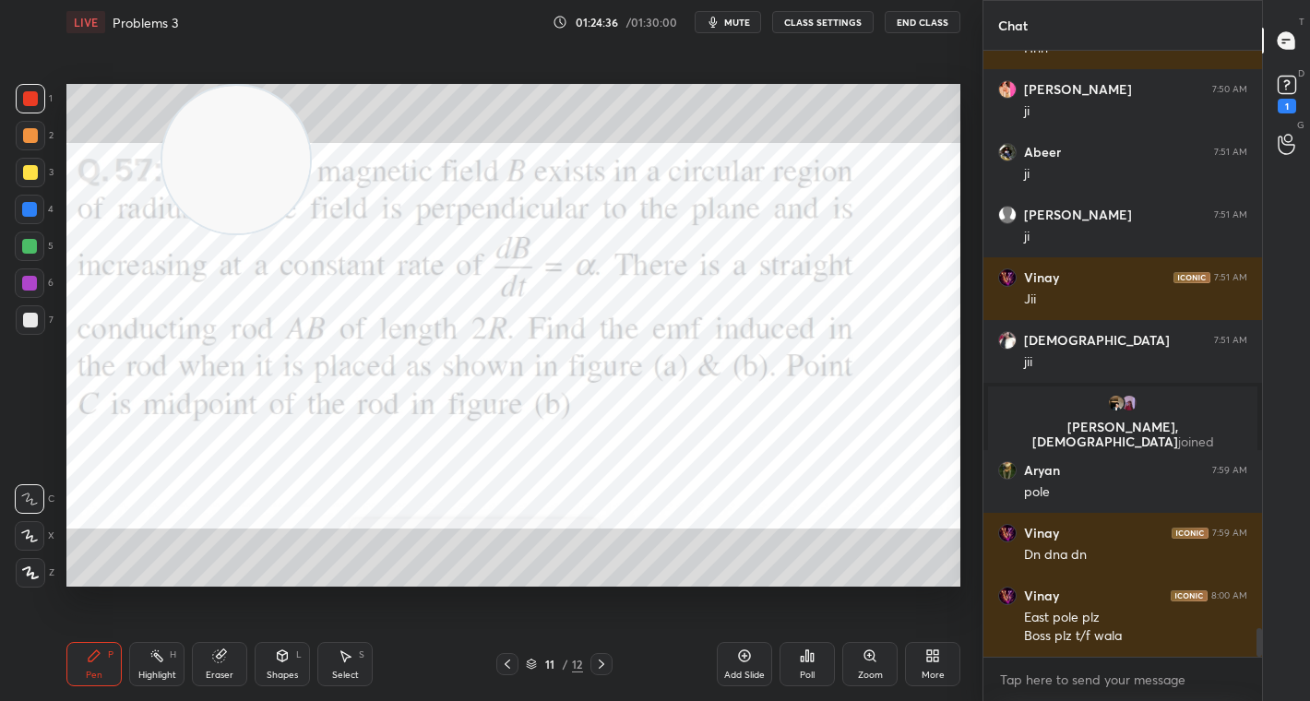
click at [813, 658] on icon at bounding box center [812, 657] width 3 height 8
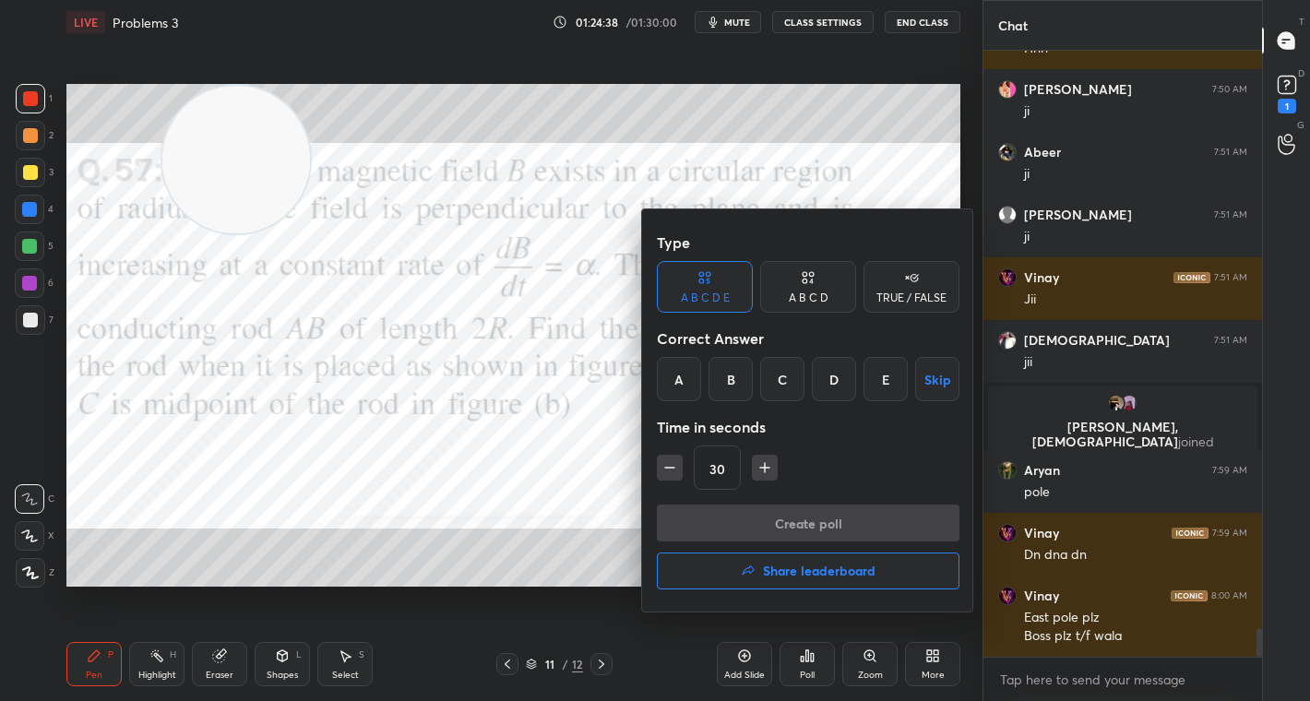
click at [686, 376] on div "A" at bounding box center [679, 379] width 44 height 44
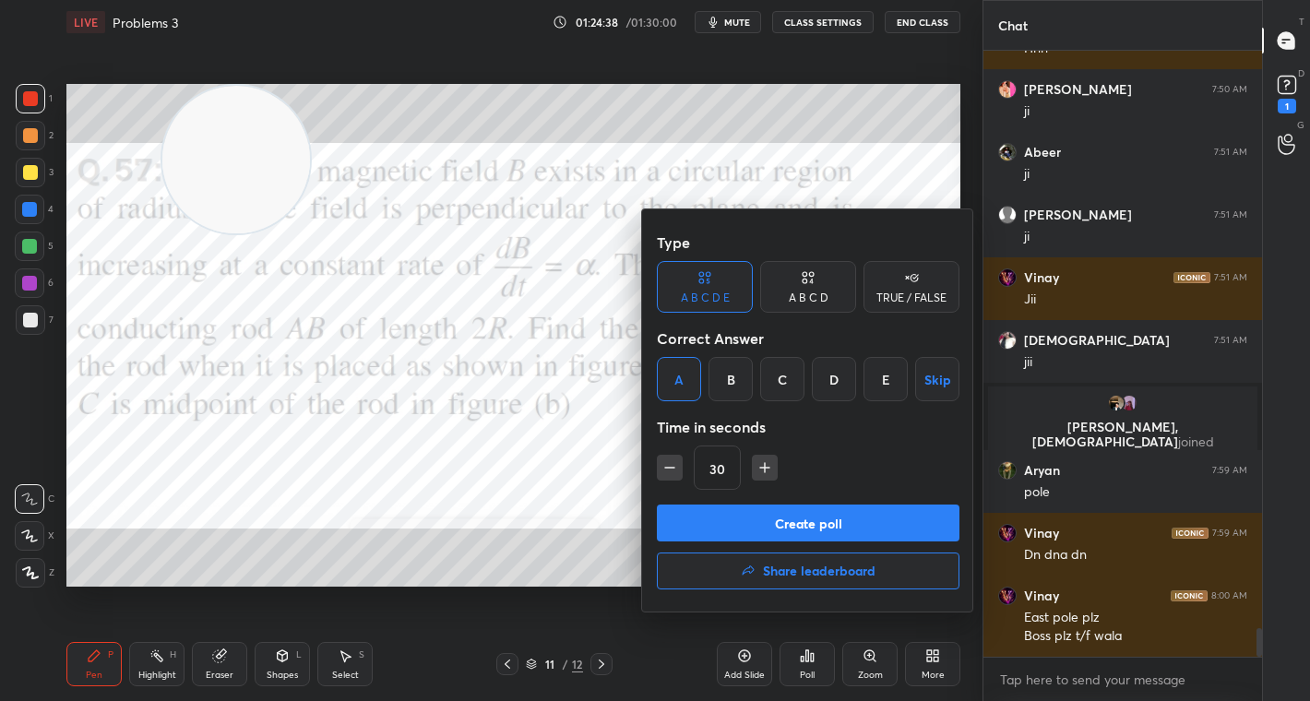
click at [807, 525] on button "Create poll" at bounding box center [808, 523] width 303 height 37
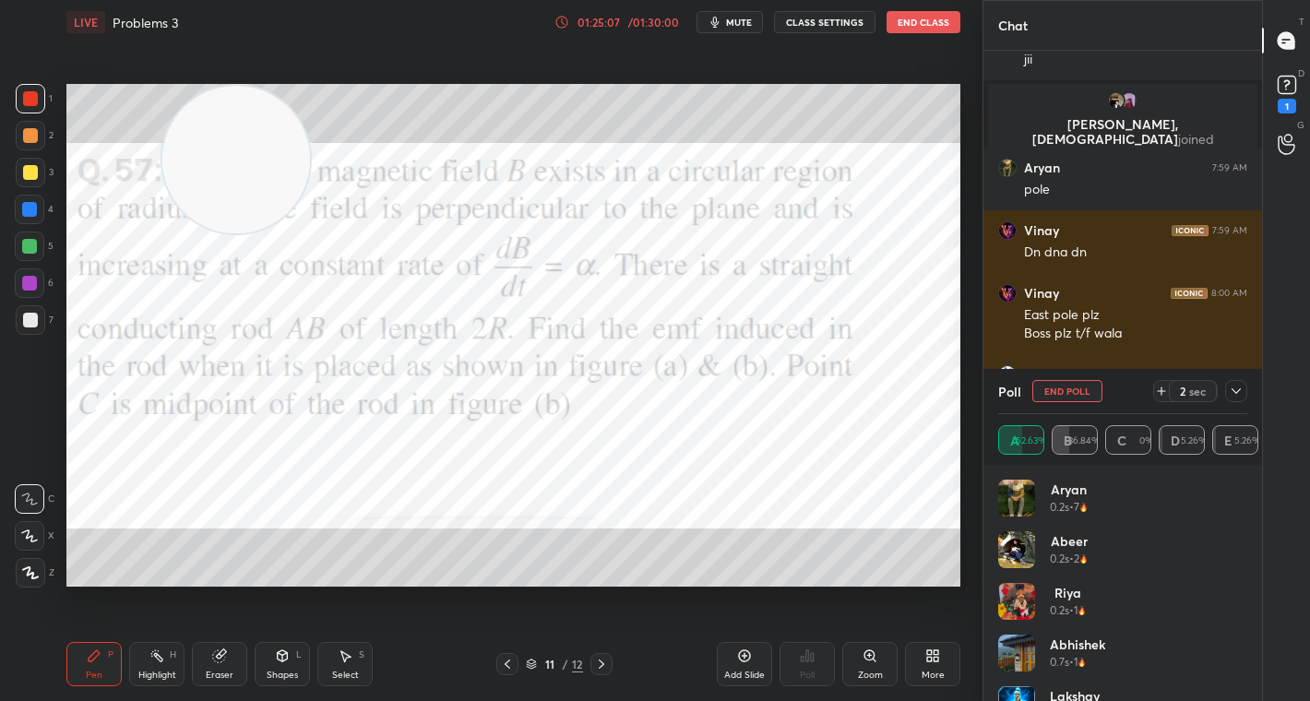
scroll to position [12485, 0]
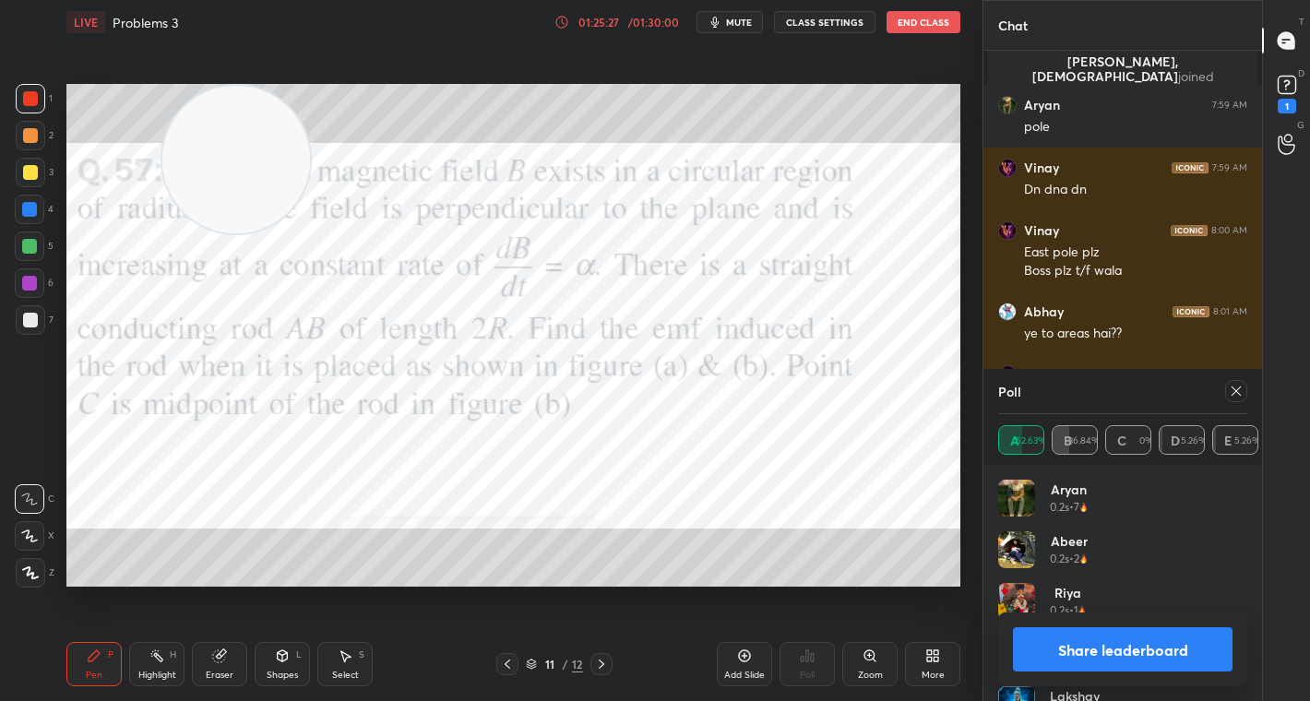
drag, startPoint x: 1114, startPoint y: 640, endPoint x: 1075, endPoint y: 599, distance: 56.8
click at [1115, 636] on button "Share leaderboard" at bounding box center [1123, 649] width 220 height 44
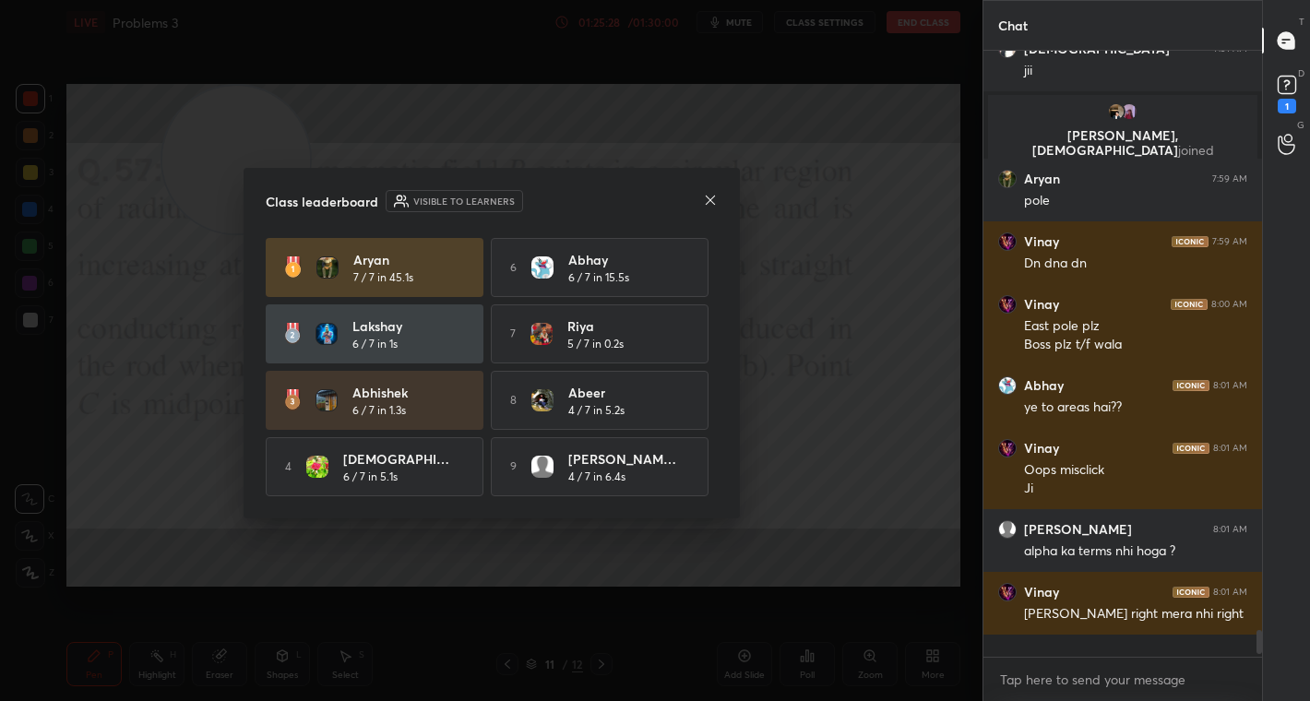
scroll to position [12395, 0]
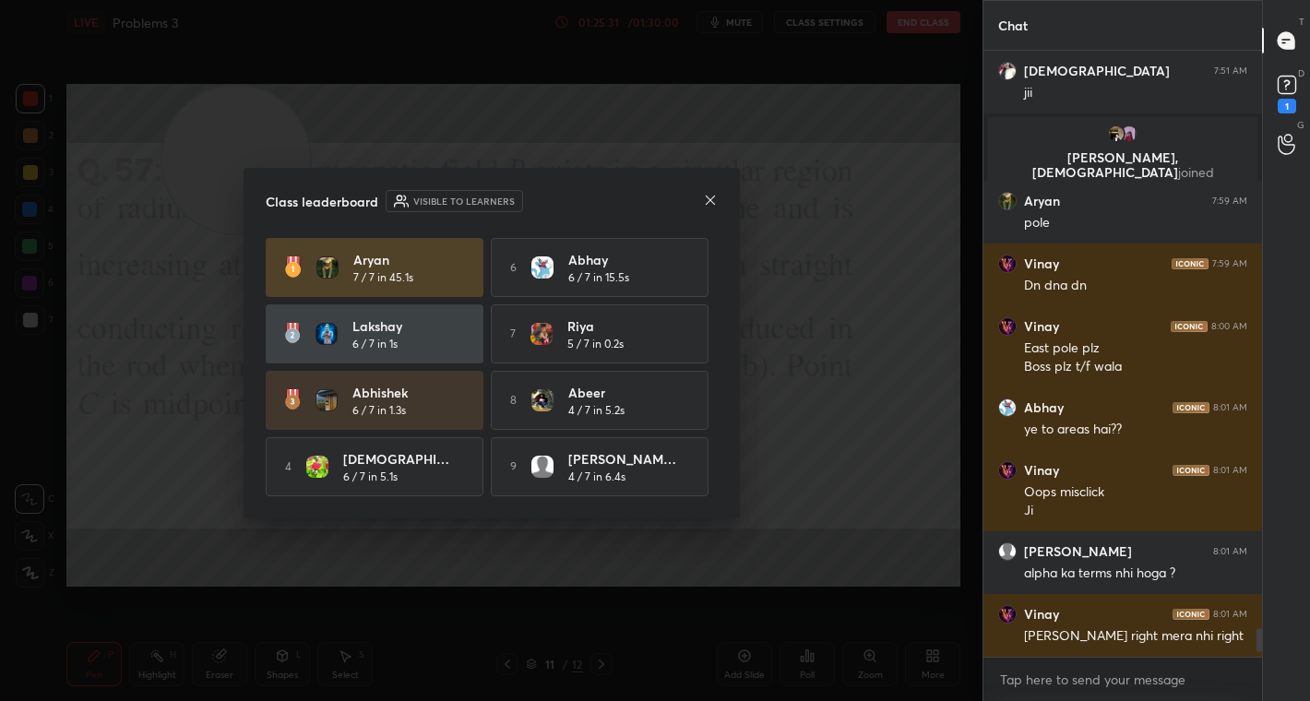
click at [707, 195] on icon at bounding box center [710, 200] width 15 height 15
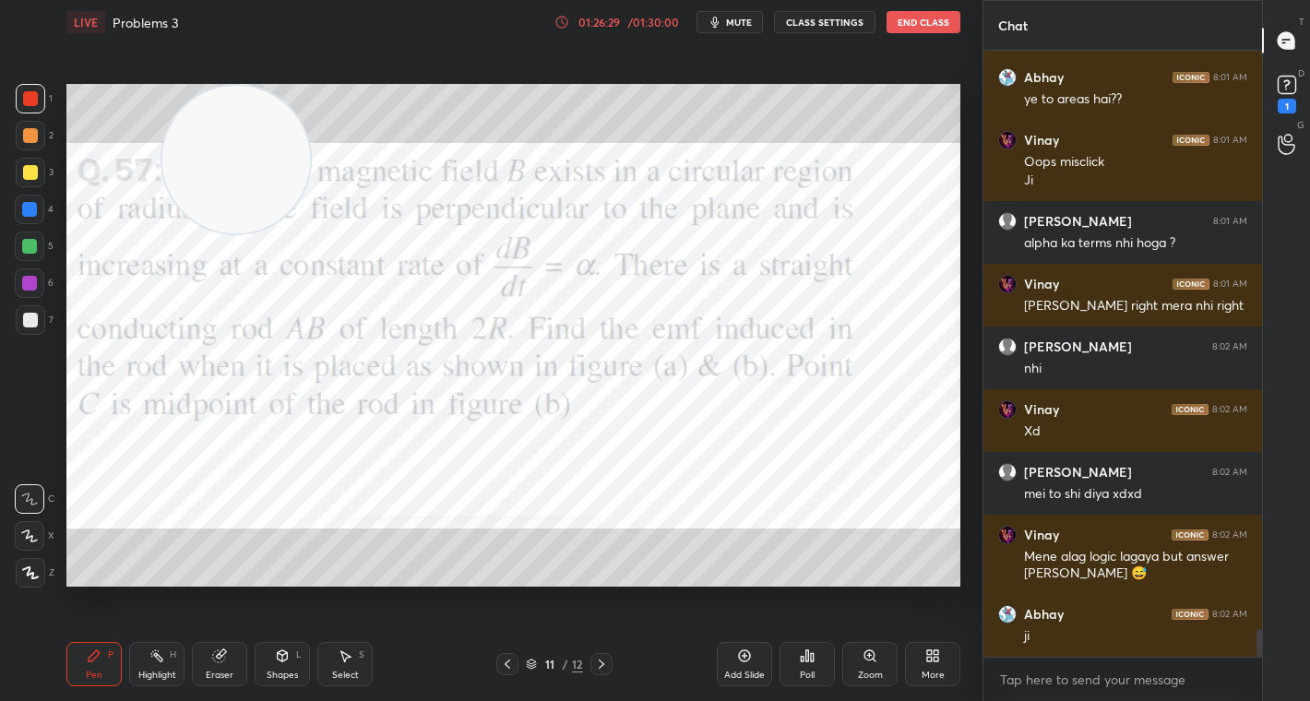
scroll to position [12782, 0]
click at [804, 655] on icon at bounding box center [807, 656] width 15 height 15
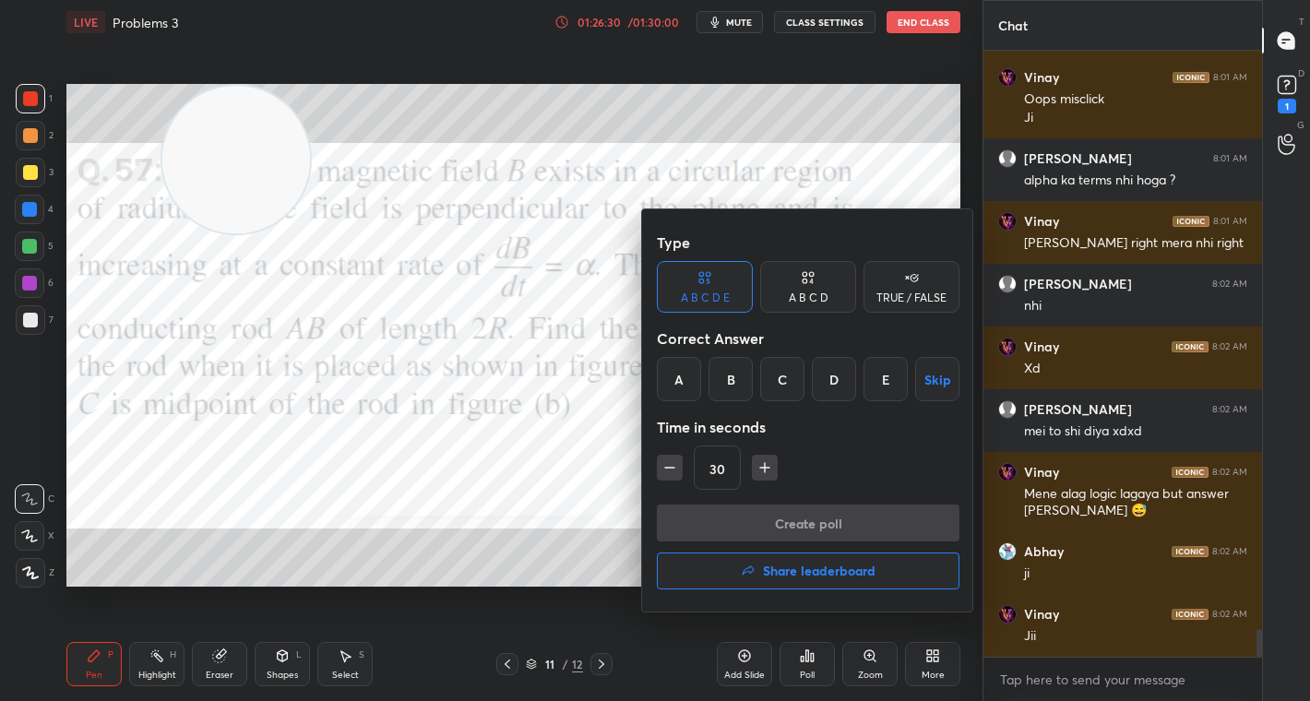
click at [729, 383] on div "B" at bounding box center [731, 379] width 44 height 44
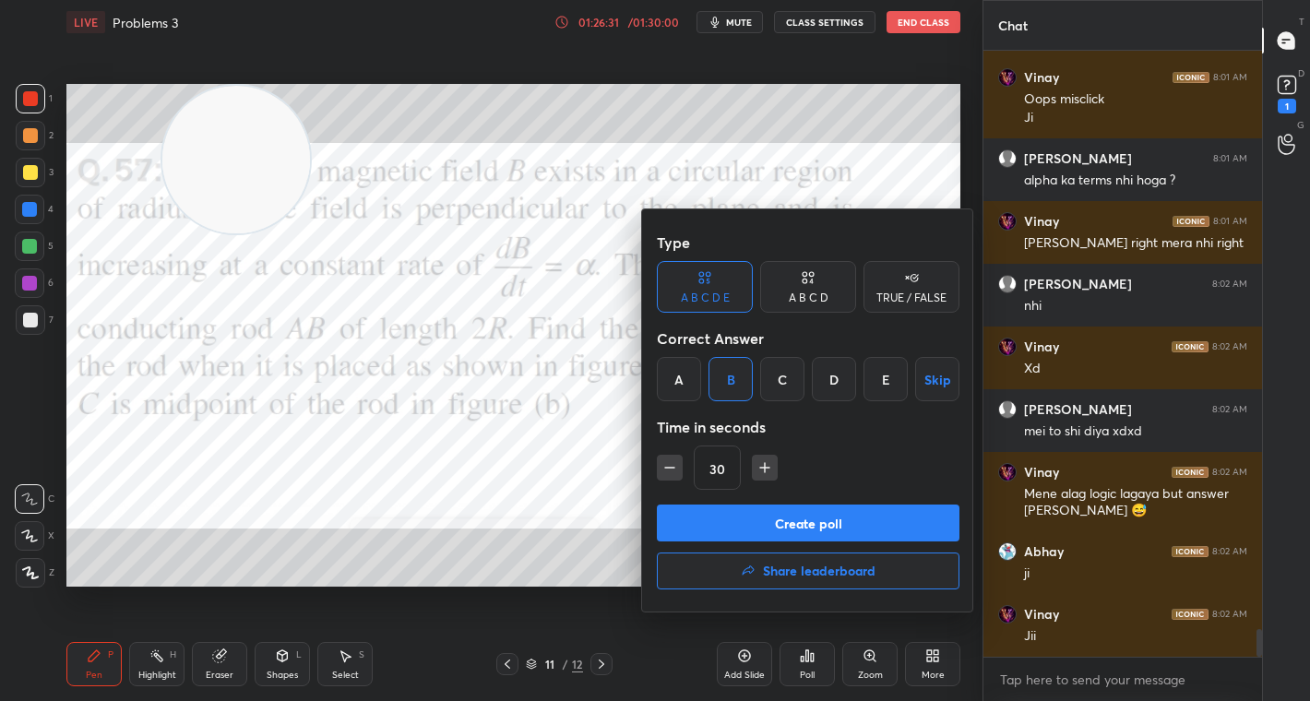
click at [778, 533] on button "Create poll" at bounding box center [808, 523] width 303 height 37
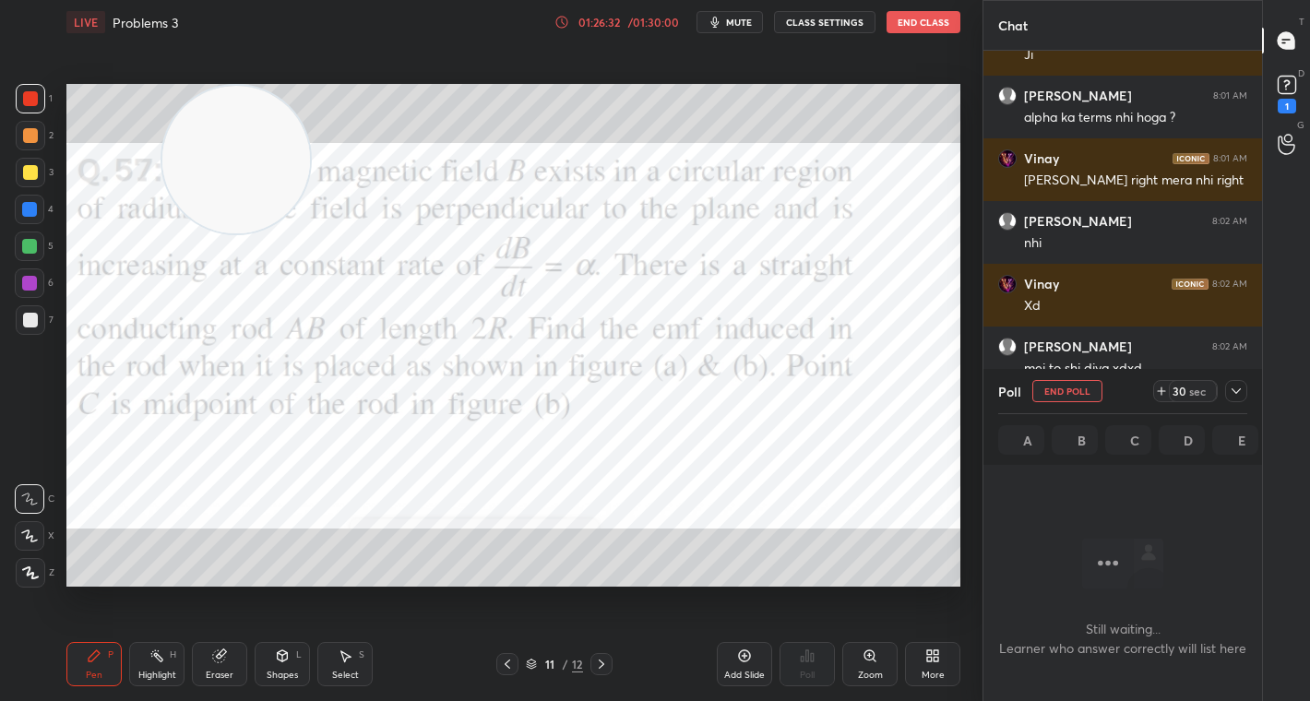
scroll to position [6, 6]
click at [1189, 397] on div "sec" at bounding box center [1197, 391] width 22 height 15
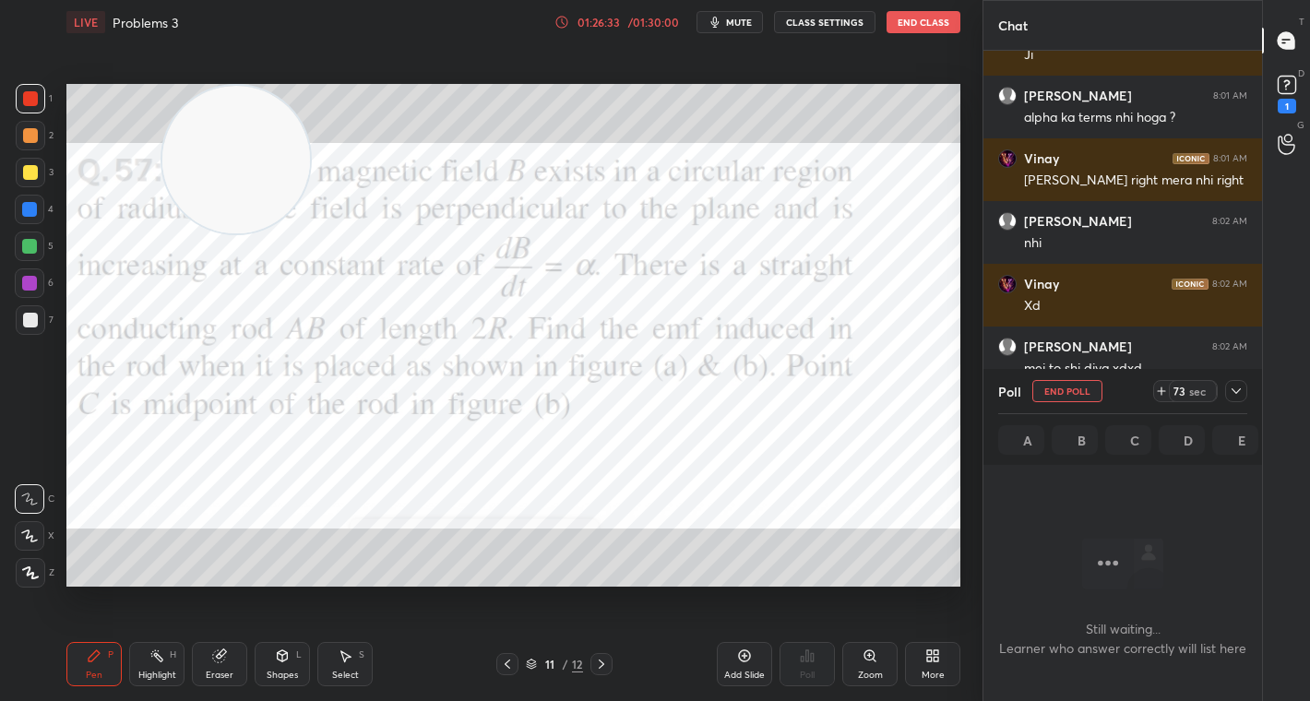
click at [1189, 397] on div "sec" at bounding box center [1197, 391] width 22 height 15
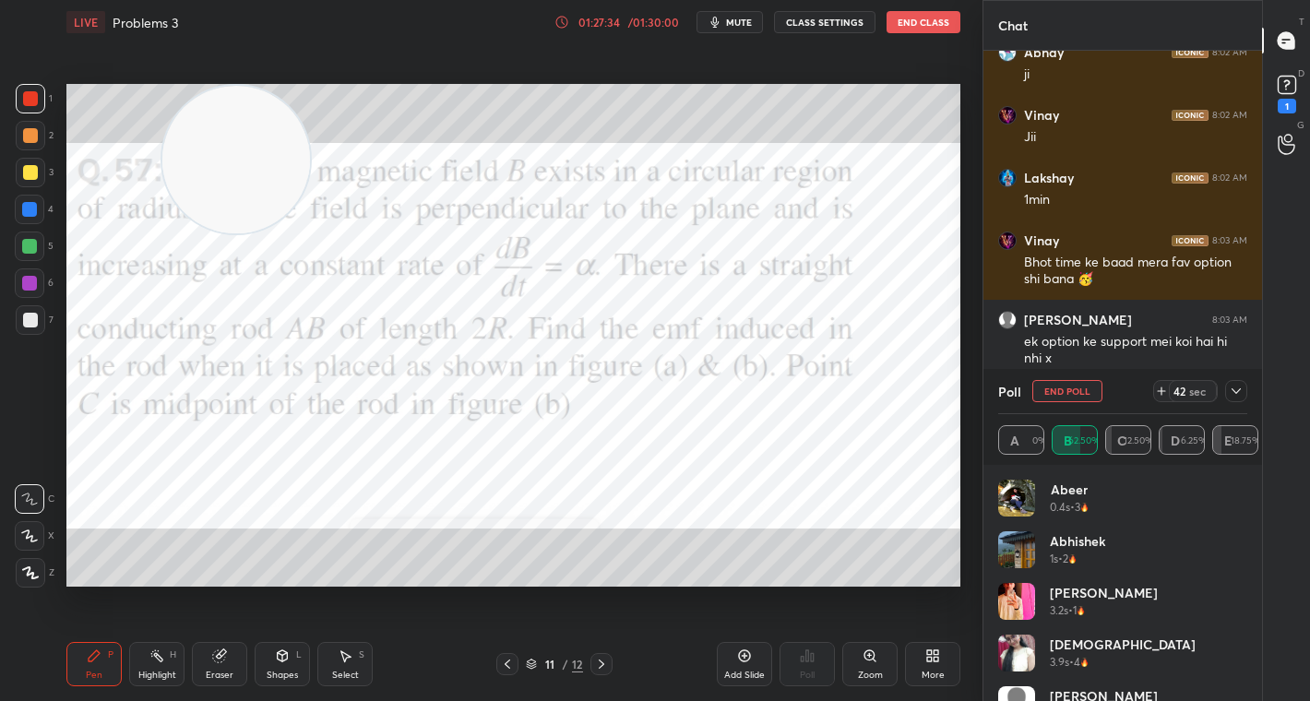
scroll to position [13349, 0]
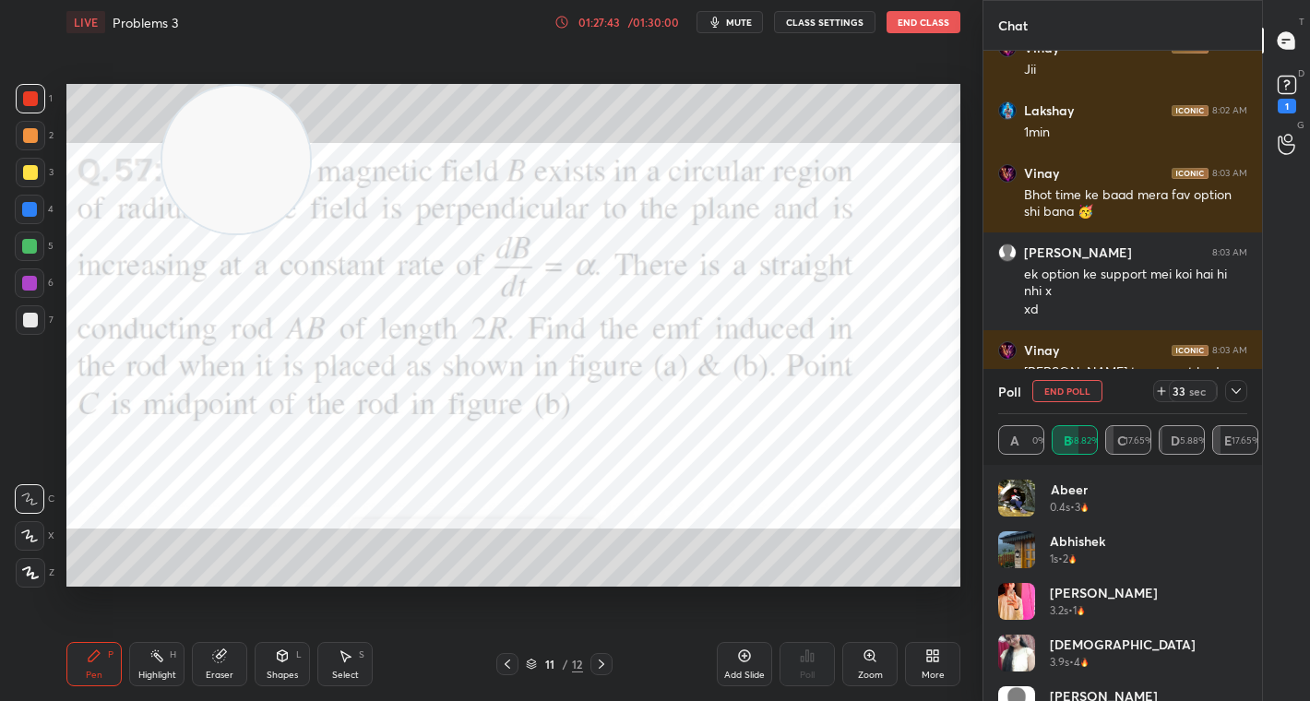
click at [1230, 387] on icon at bounding box center [1236, 391] width 15 height 15
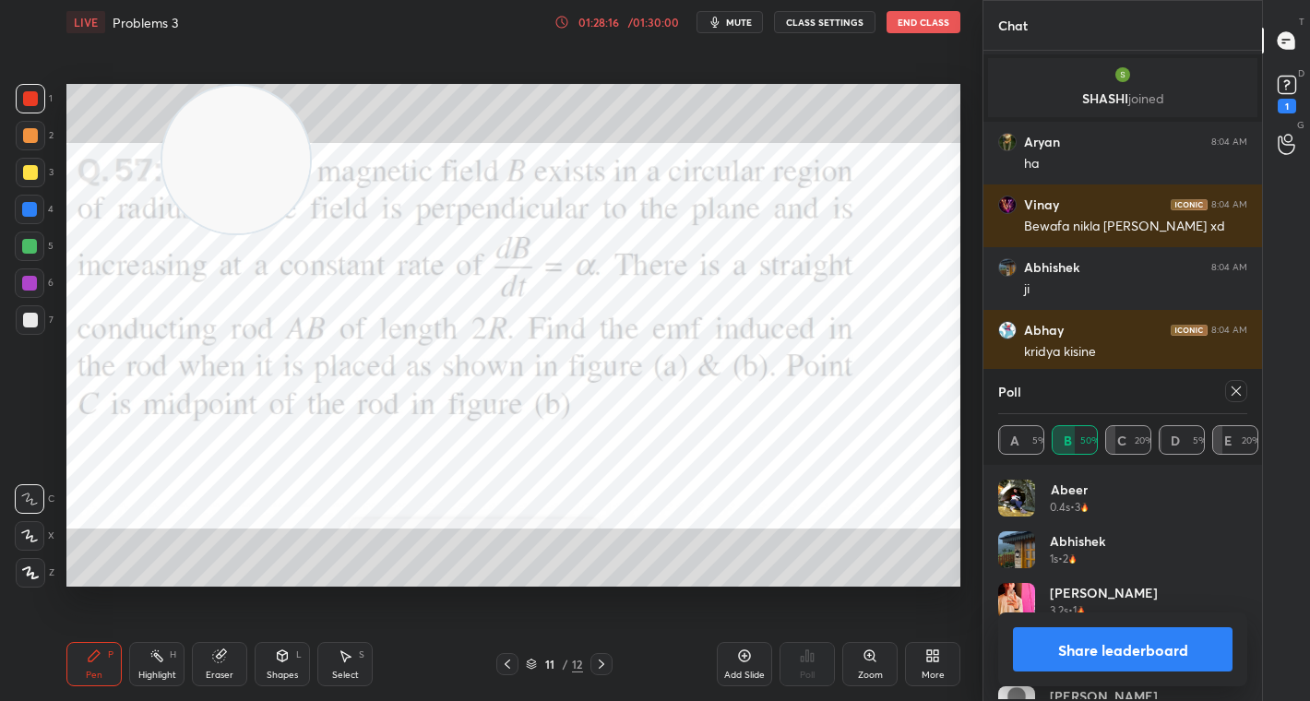
scroll to position [216, 244]
click at [1103, 628] on button "Share leaderboard" at bounding box center [1123, 649] width 220 height 44
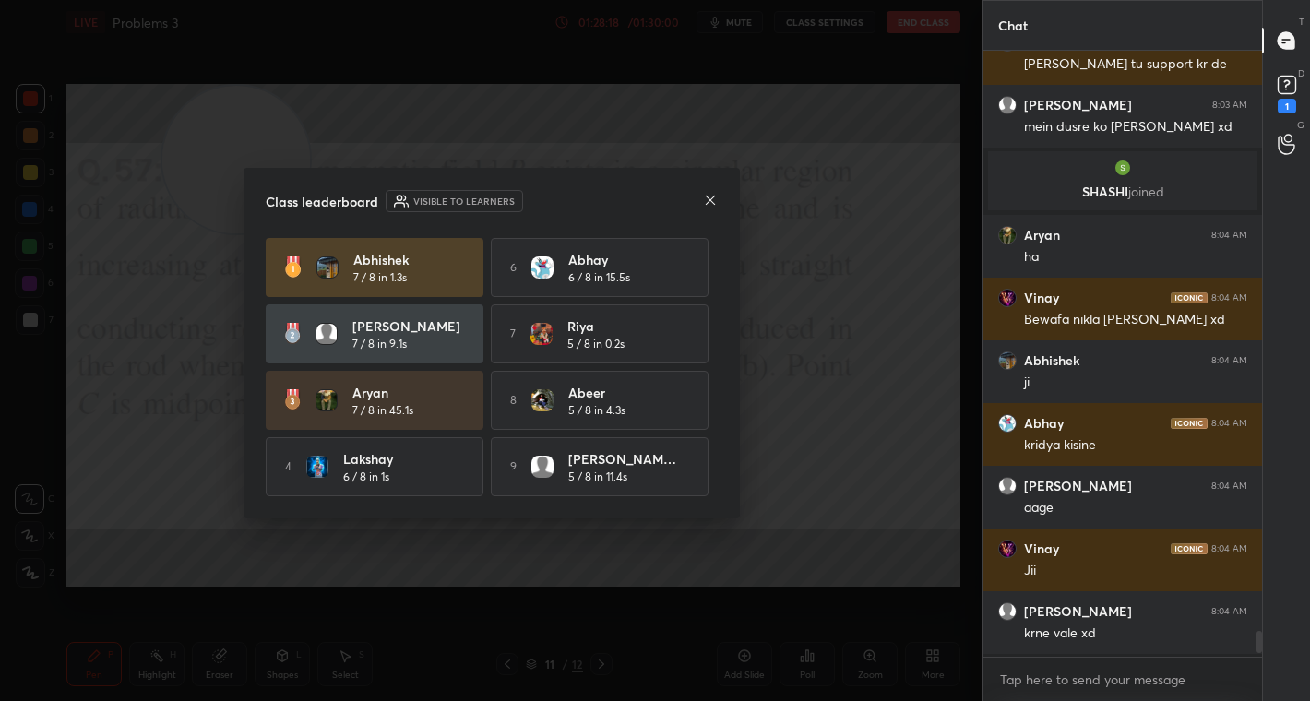
scroll to position [13313, 0]
click at [709, 194] on icon at bounding box center [710, 200] width 15 height 15
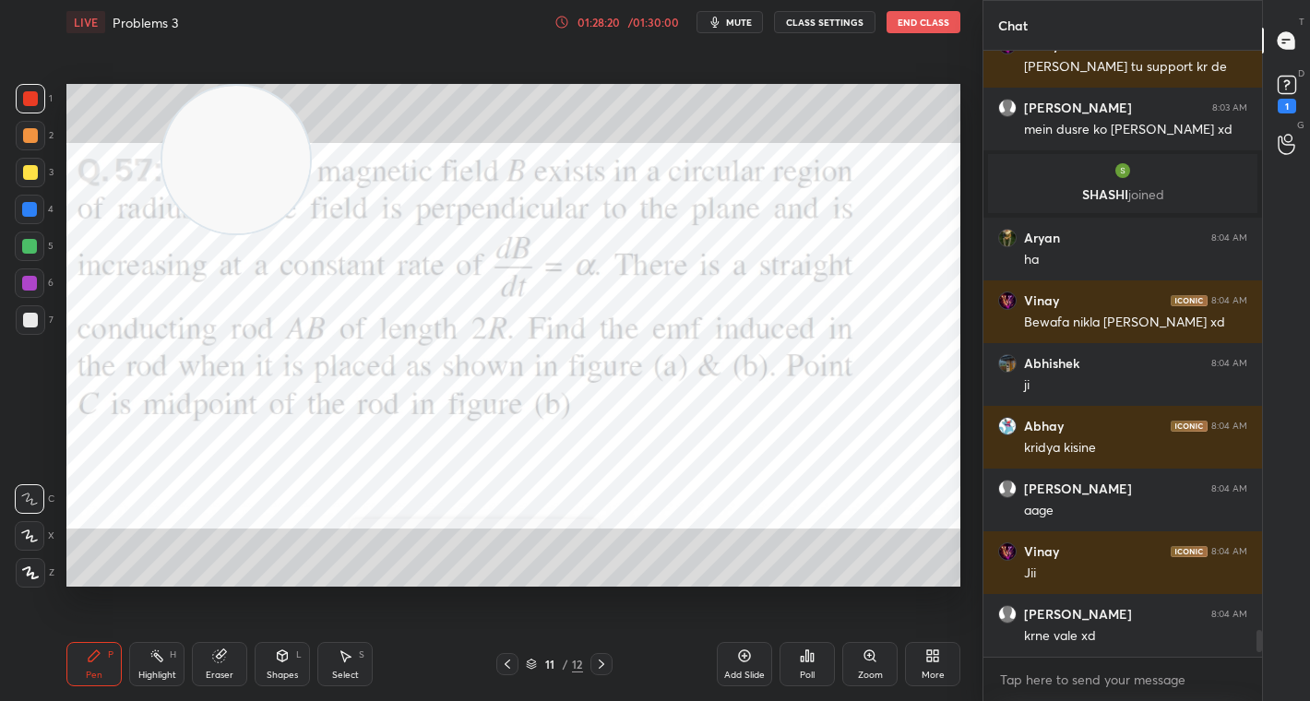
drag, startPoint x: 511, startPoint y: 664, endPoint x: 508, endPoint y: 635, distance: 29.7
click at [511, 661] on icon at bounding box center [507, 664] width 15 height 15
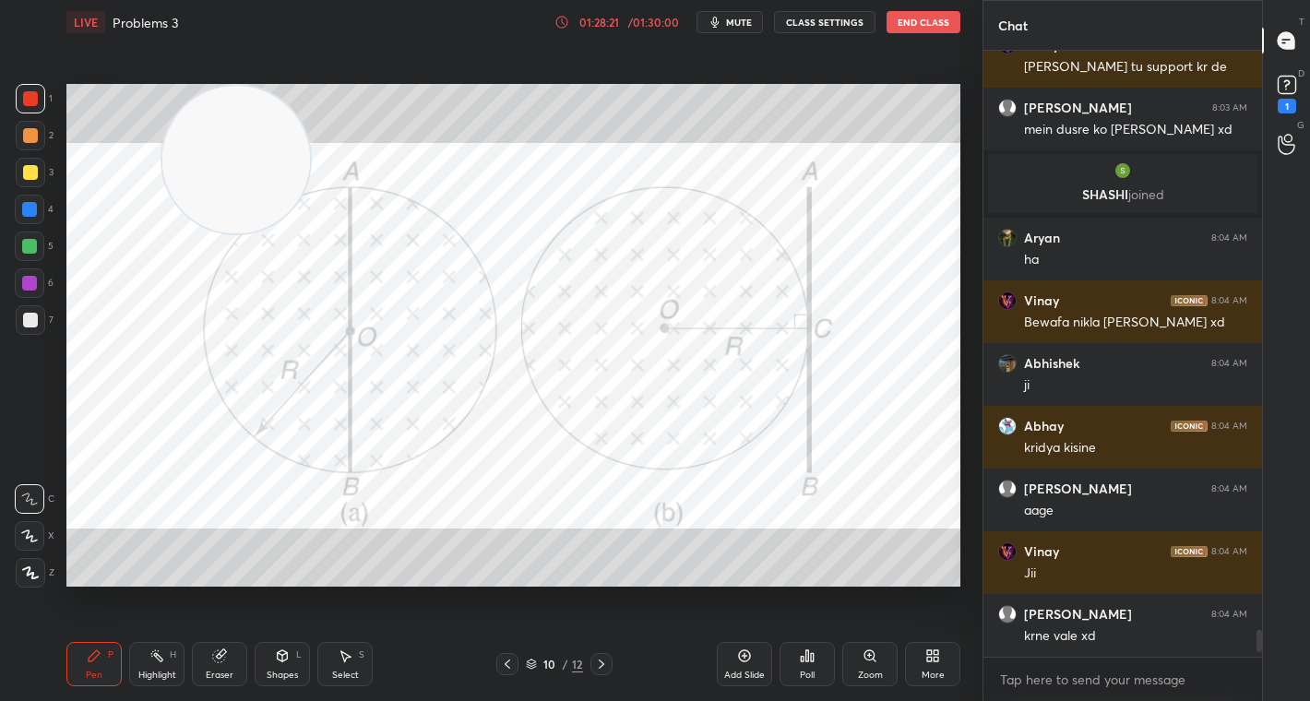
click at [28, 99] on div at bounding box center [30, 98] width 15 height 15
drag, startPoint x: 41, startPoint y: 136, endPoint x: 110, endPoint y: 156, distance: 72.1
click at [34, 137] on div "1 2 3 4 5 6 7 C X Z C X Z E E Erase all H H LIVE Problems 3 01:28:22 / 01:30:00…" at bounding box center [484, 350] width 968 height 701
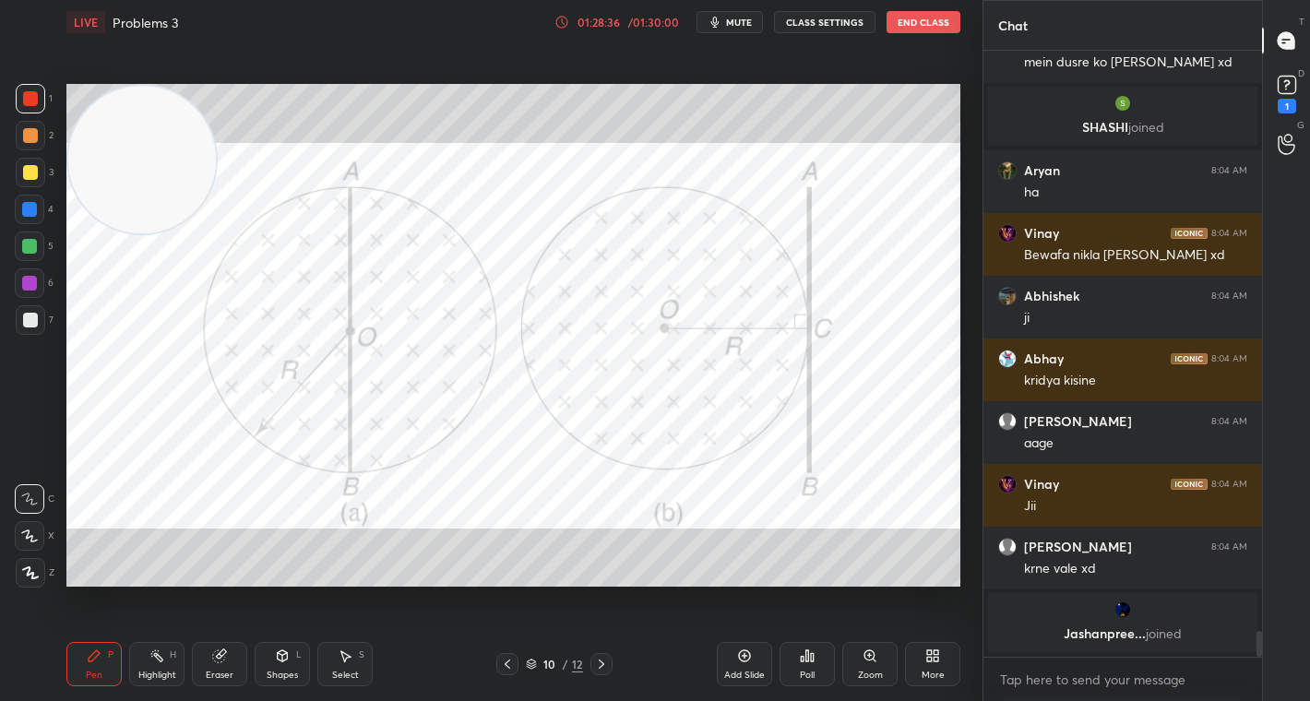
click at [36, 137] on div at bounding box center [30, 135] width 15 height 15
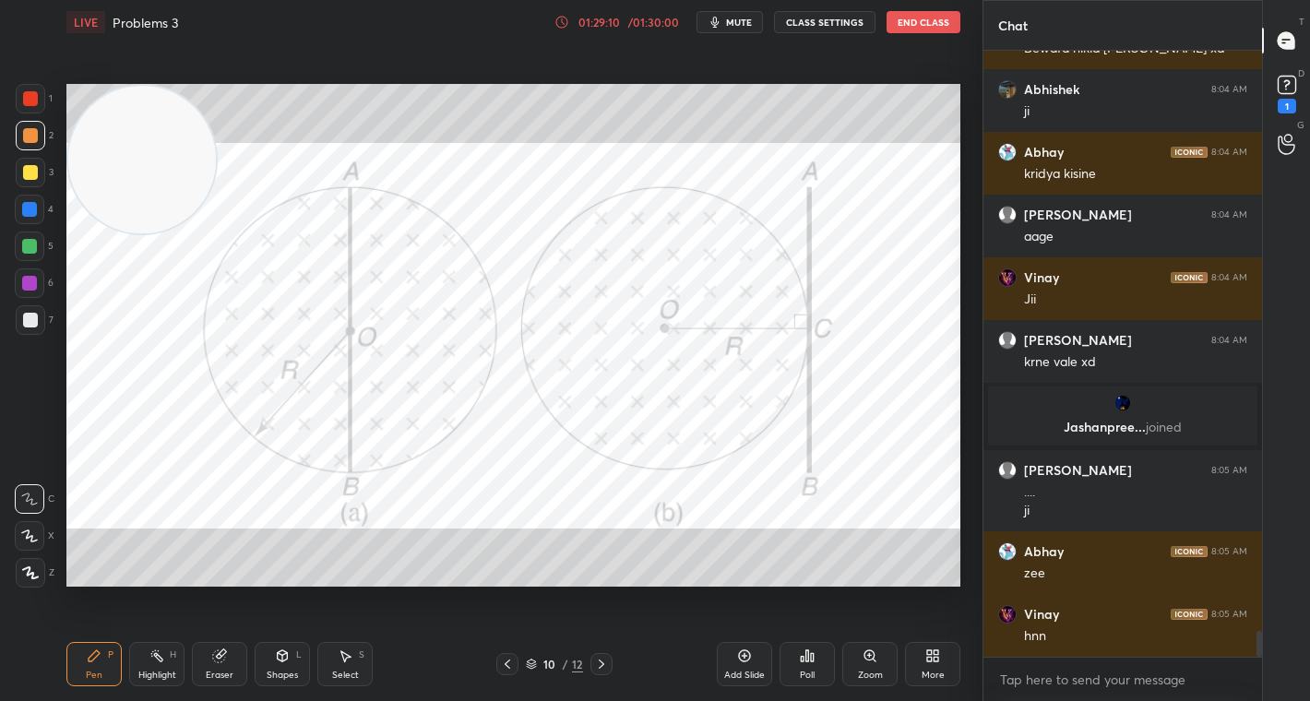
scroll to position [13513, 0]
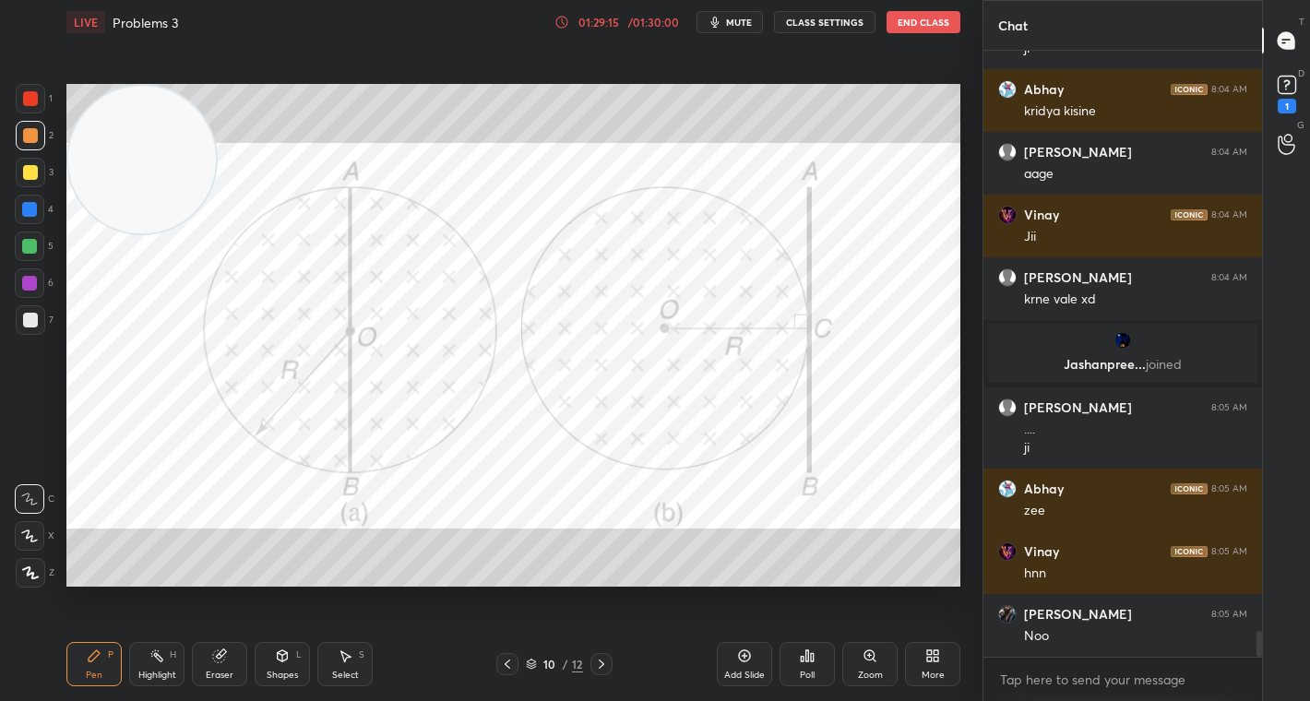
drag, startPoint x: 36, startPoint y: 92, endPoint x: 112, endPoint y: 121, distance: 80.9
click at [37, 91] on div at bounding box center [31, 99] width 30 height 30
click at [343, 661] on div "Select S" at bounding box center [344, 664] width 55 height 44
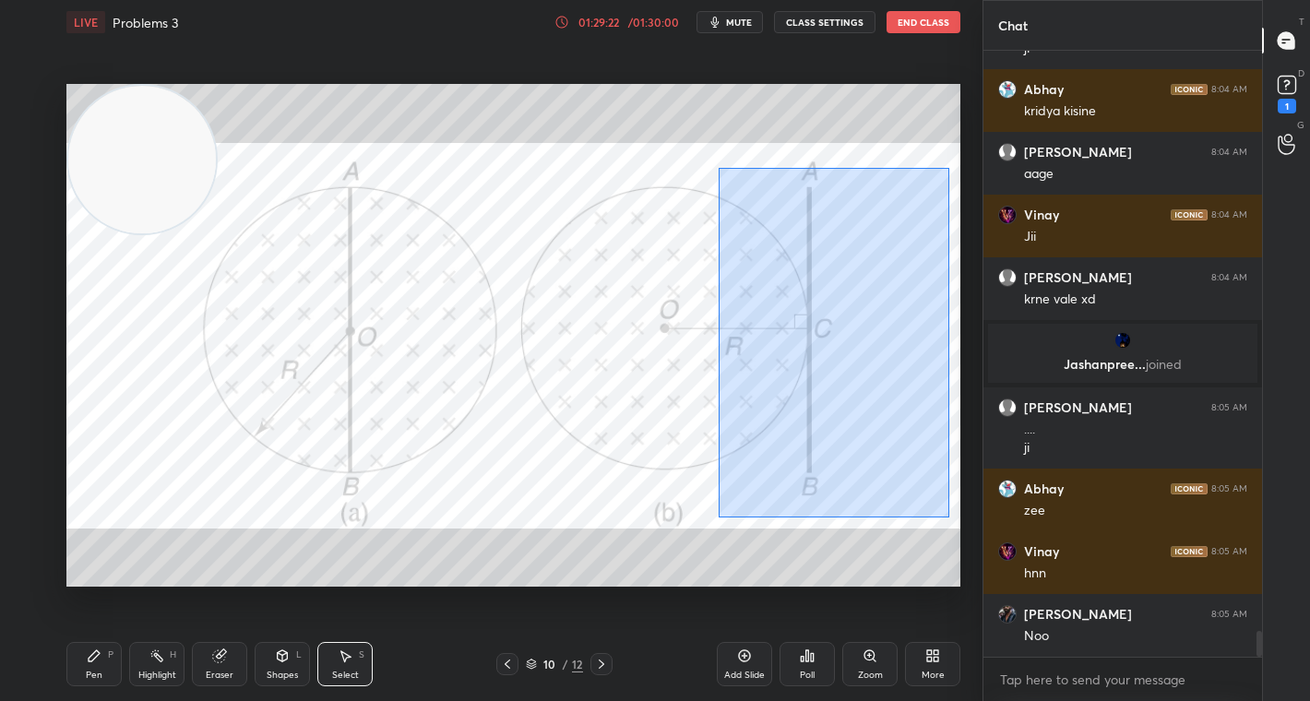
drag, startPoint x: 718, startPoint y: 167, endPoint x: 937, endPoint y: 482, distance: 383.6
click at [949, 518] on div "0 ° Undo Copy Duplicate Duplicate to new slide Delete" at bounding box center [513, 335] width 894 height 503
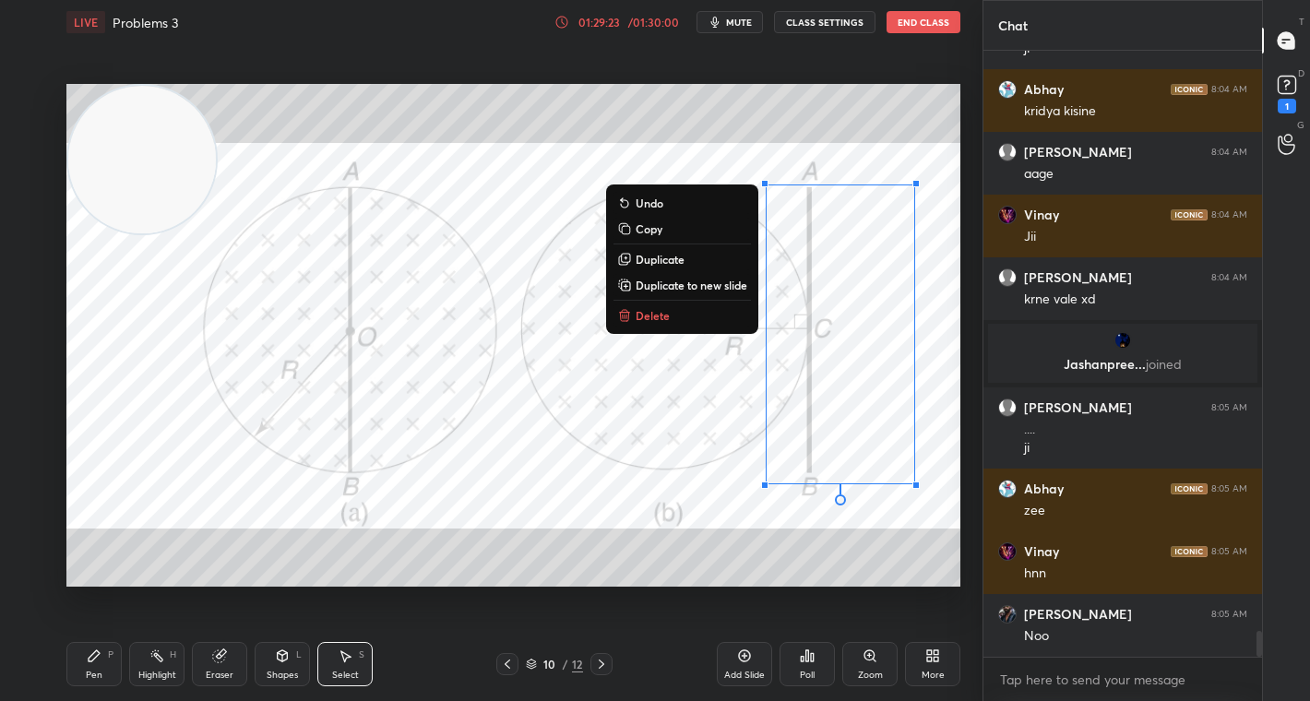
click at [673, 318] on button "Delete" at bounding box center [682, 315] width 137 height 22
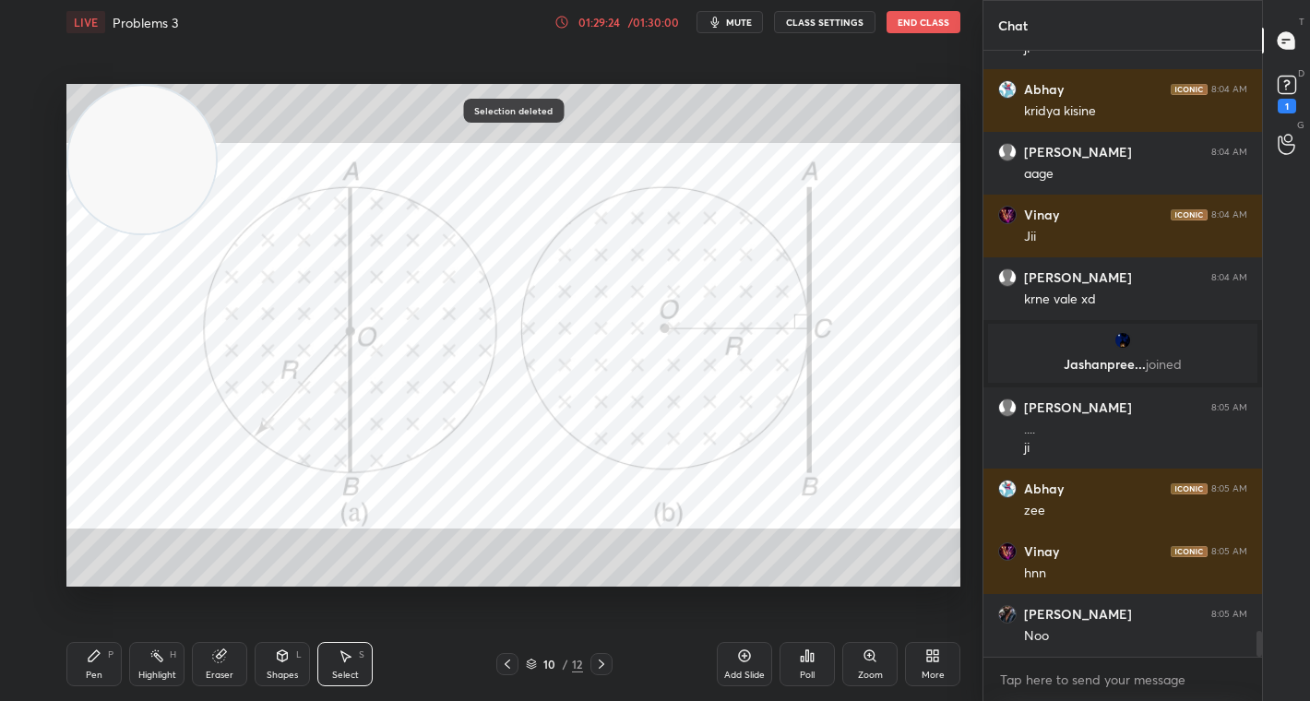
click at [89, 650] on div "Pen P" at bounding box center [93, 664] width 55 height 44
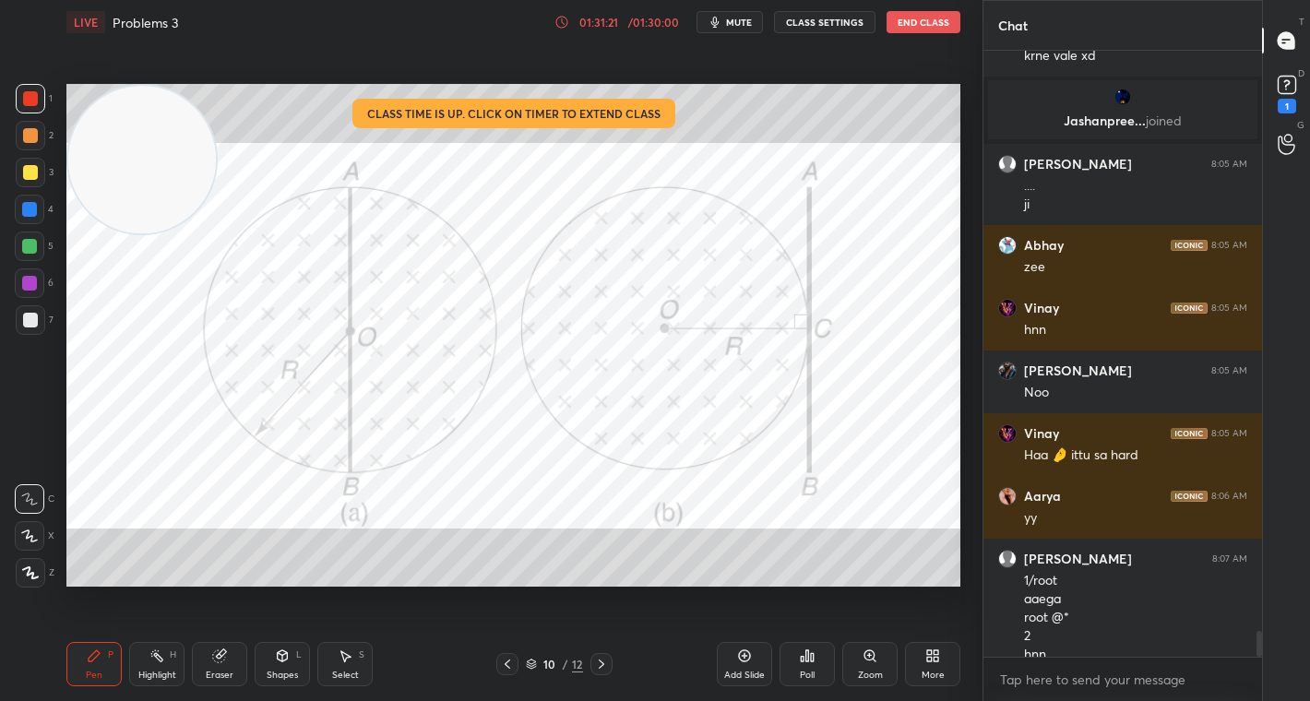
scroll to position [13775, 0]
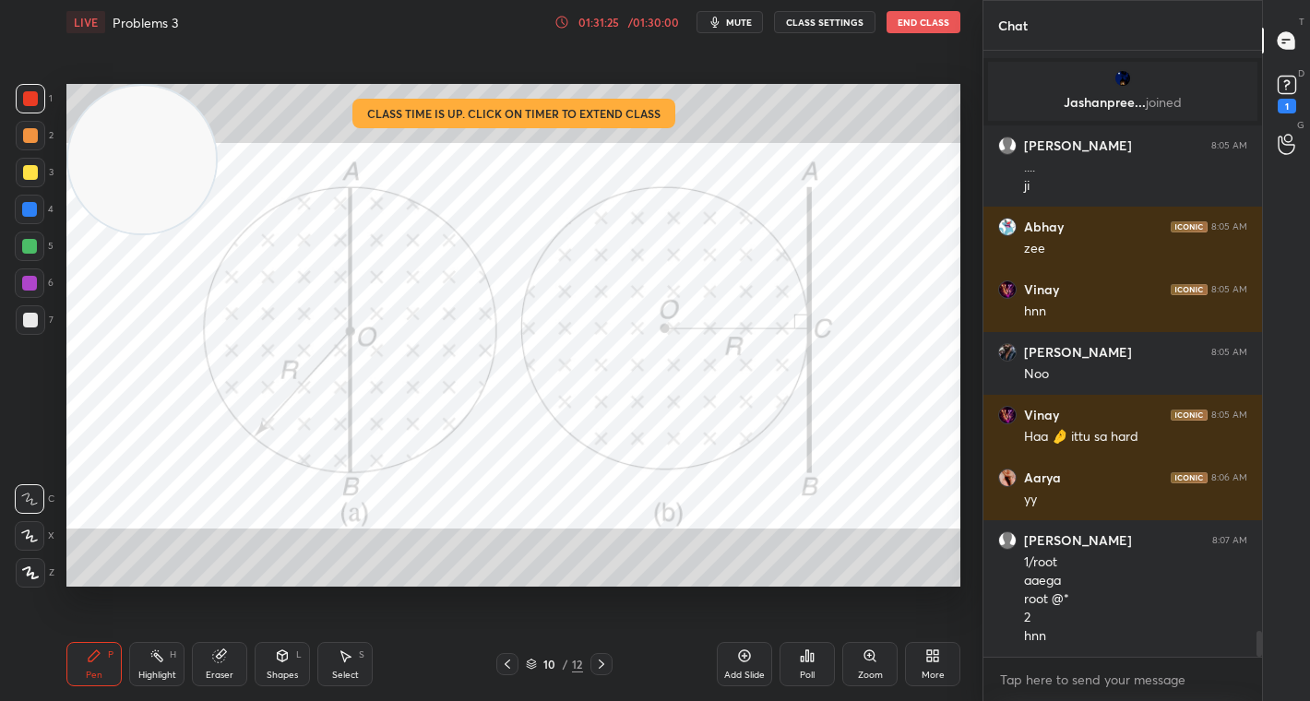
click at [361, 672] on div "Select S" at bounding box center [344, 664] width 55 height 44
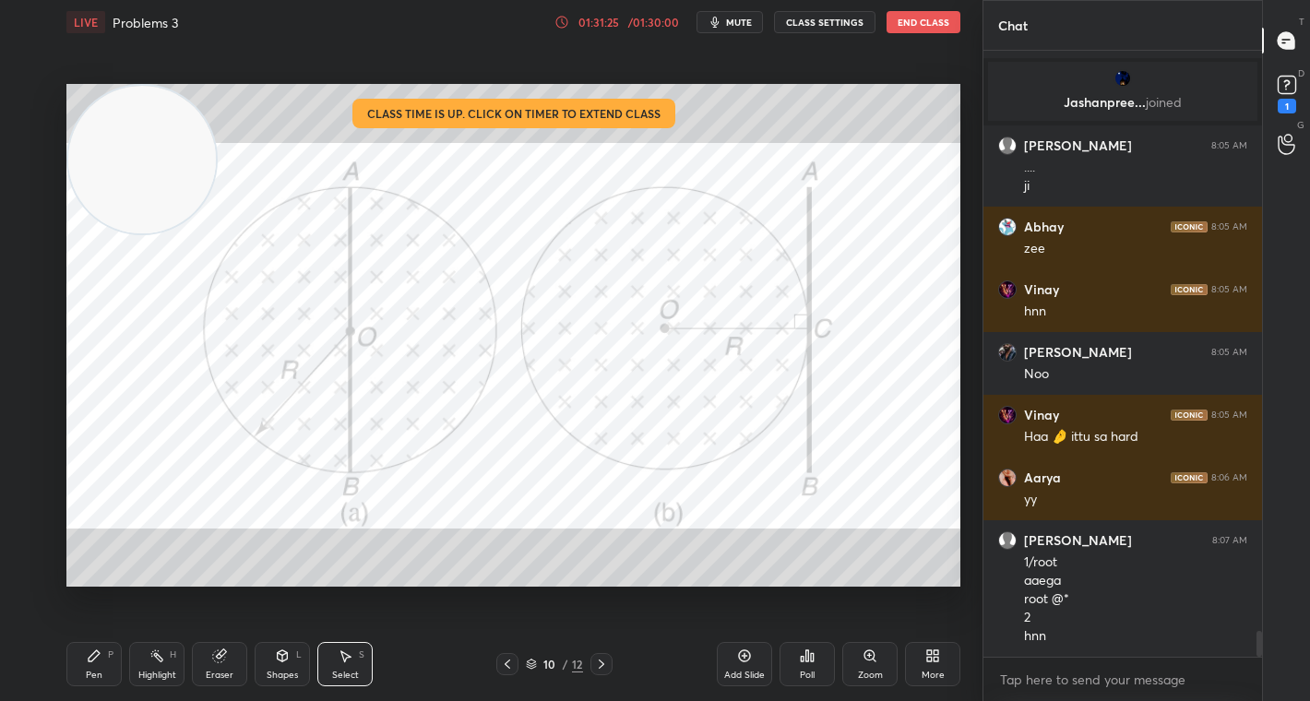
scroll to position [13838, 0]
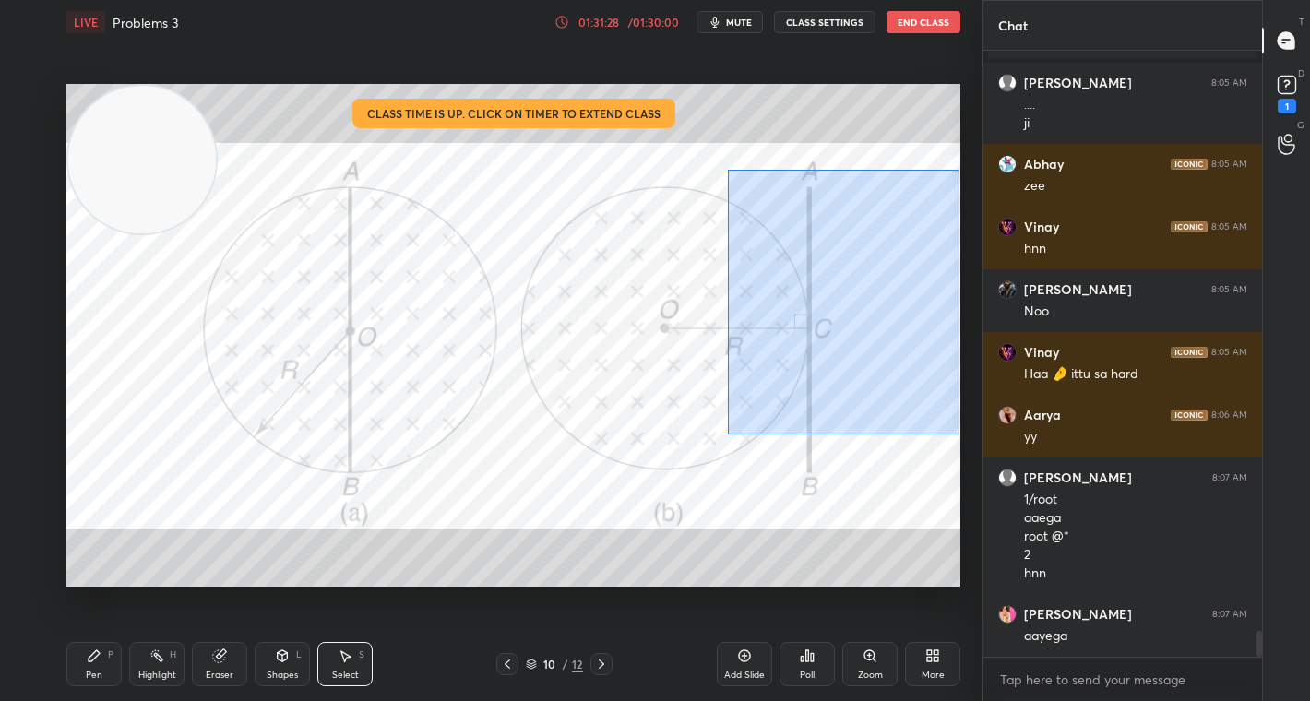
drag, startPoint x: 728, startPoint y: 169, endPoint x: 951, endPoint y: 418, distance: 334.5
click at [959, 432] on div "0 ° Undo Copy Duplicate Duplicate to new slide Delete" at bounding box center [513, 335] width 894 height 503
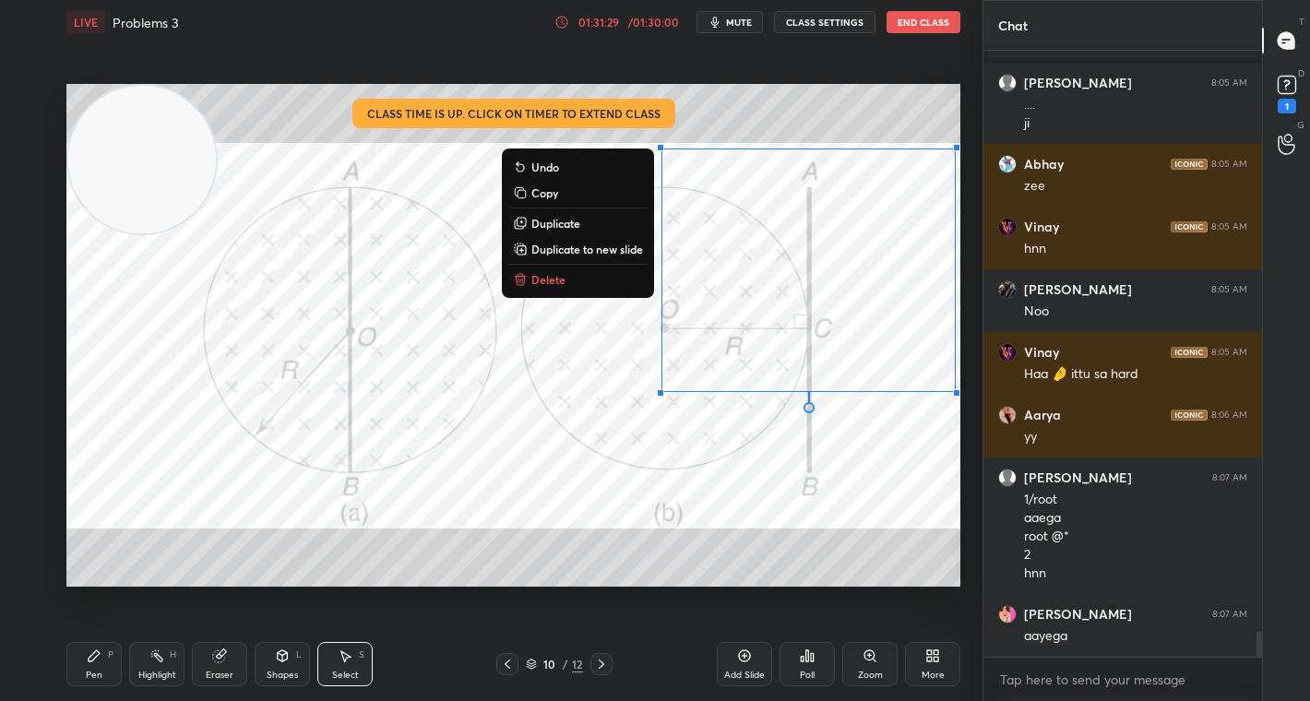
click at [594, 281] on button "Delete" at bounding box center [577, 279] width 137 height 22
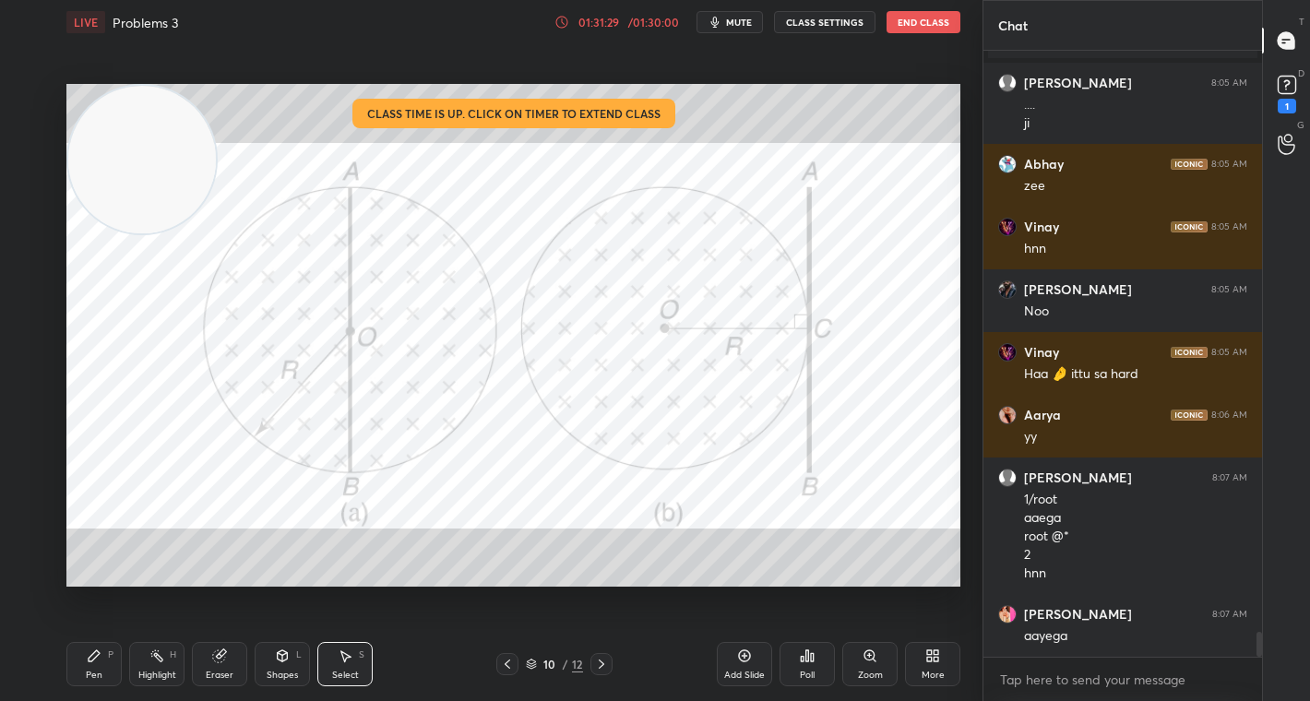
scroll to position [13900, 0]
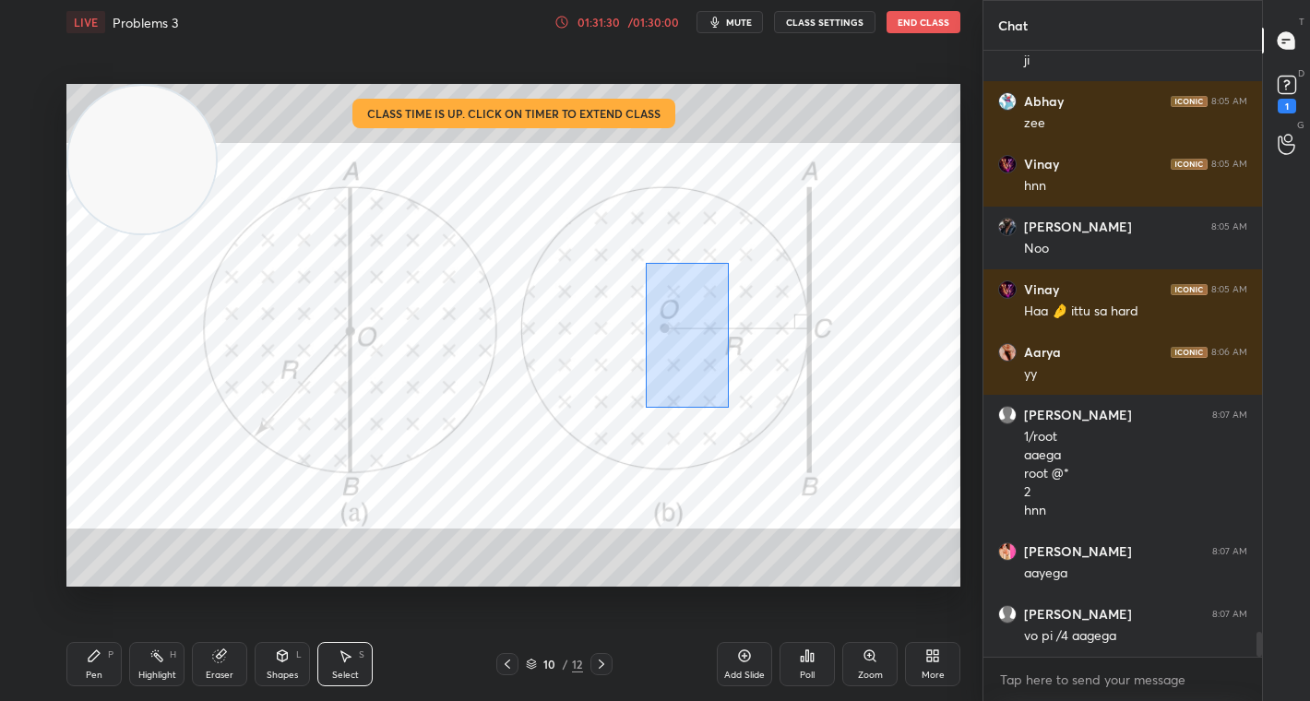
drag, startPoint x: 677, startPoint y: 370, endPoint x: 774, endPoint y: 416, distance: 107.3
click at [774, 416] on div "0 ° Undo Copy Duplicate Duplicate to new slide Delete" at bounding box center [513, 335] width 894 height 503
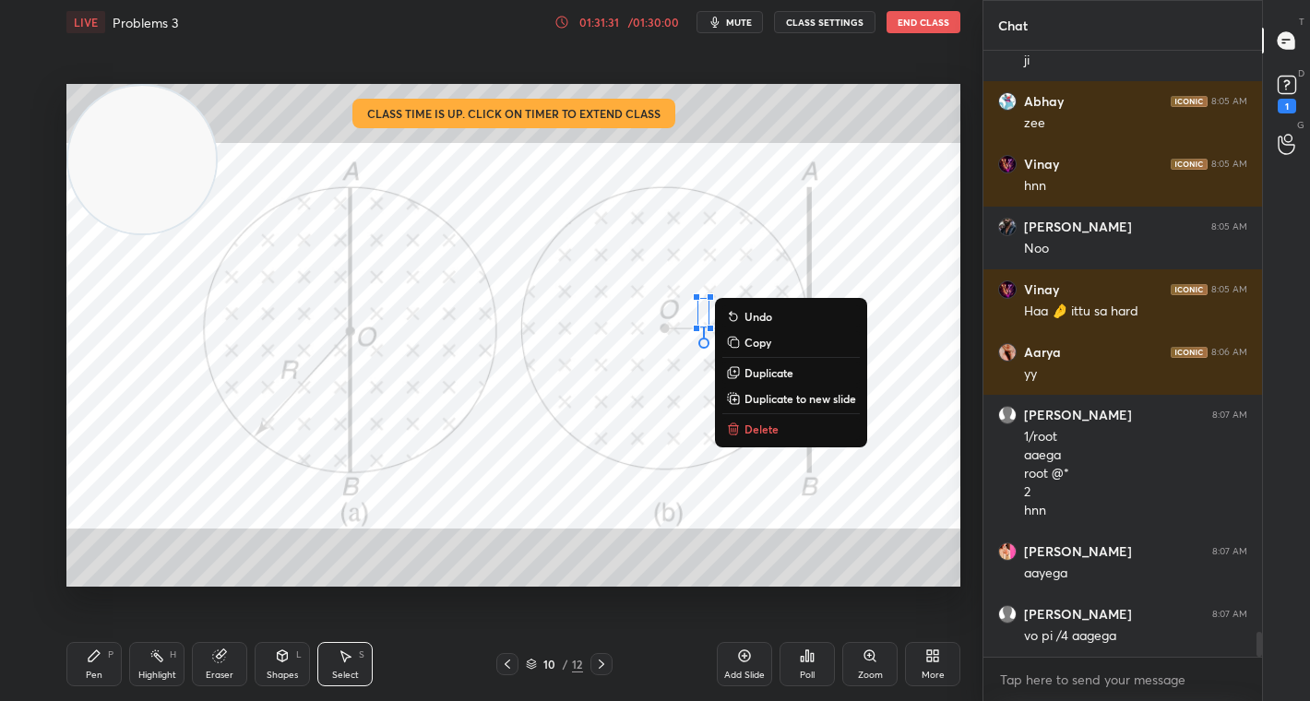
click at [759, 431] on p "Delete" at bounding box center [762, 429] width 34 height 15
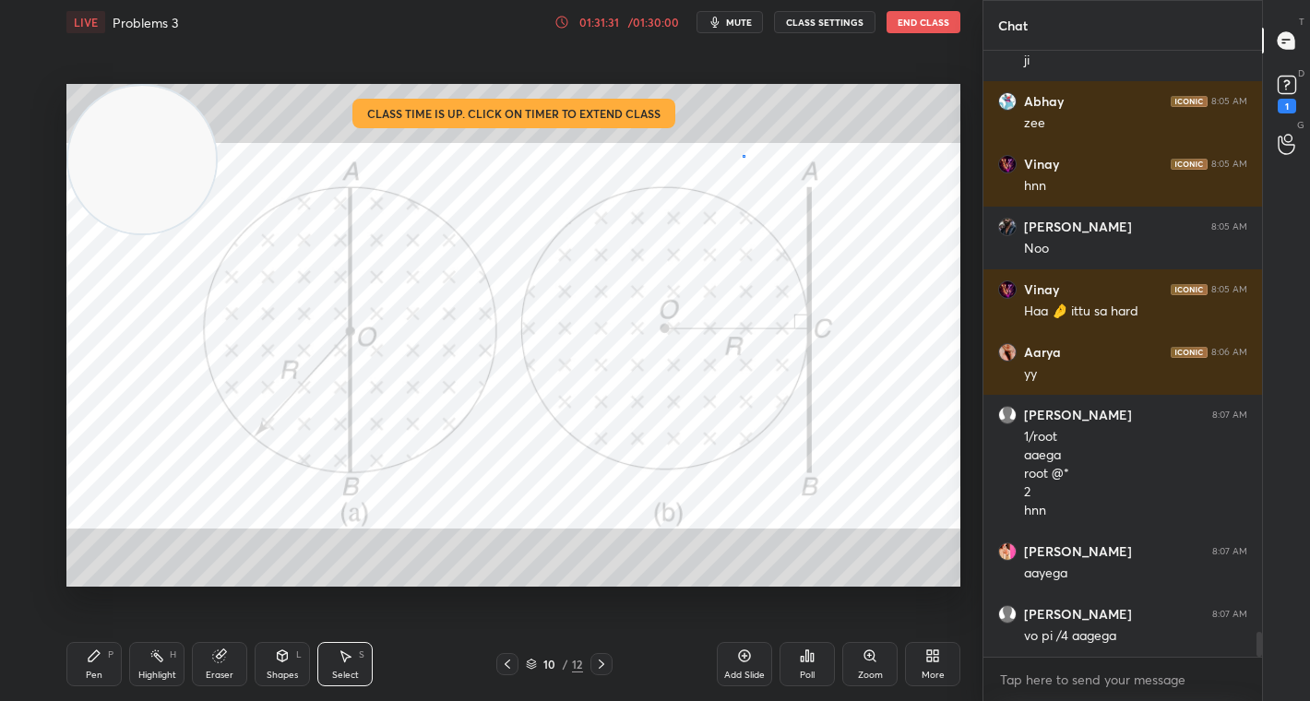
drag, startPoint x: 743, startPoint y: 154, endPoint x: 841, endPoint y: 224, distance: 121.1
click at [841, 224] on div "0 ° Undo Copy Duplicate Duplicate to new slide Delete" at bounding box center [513, 335] width 894 height 503
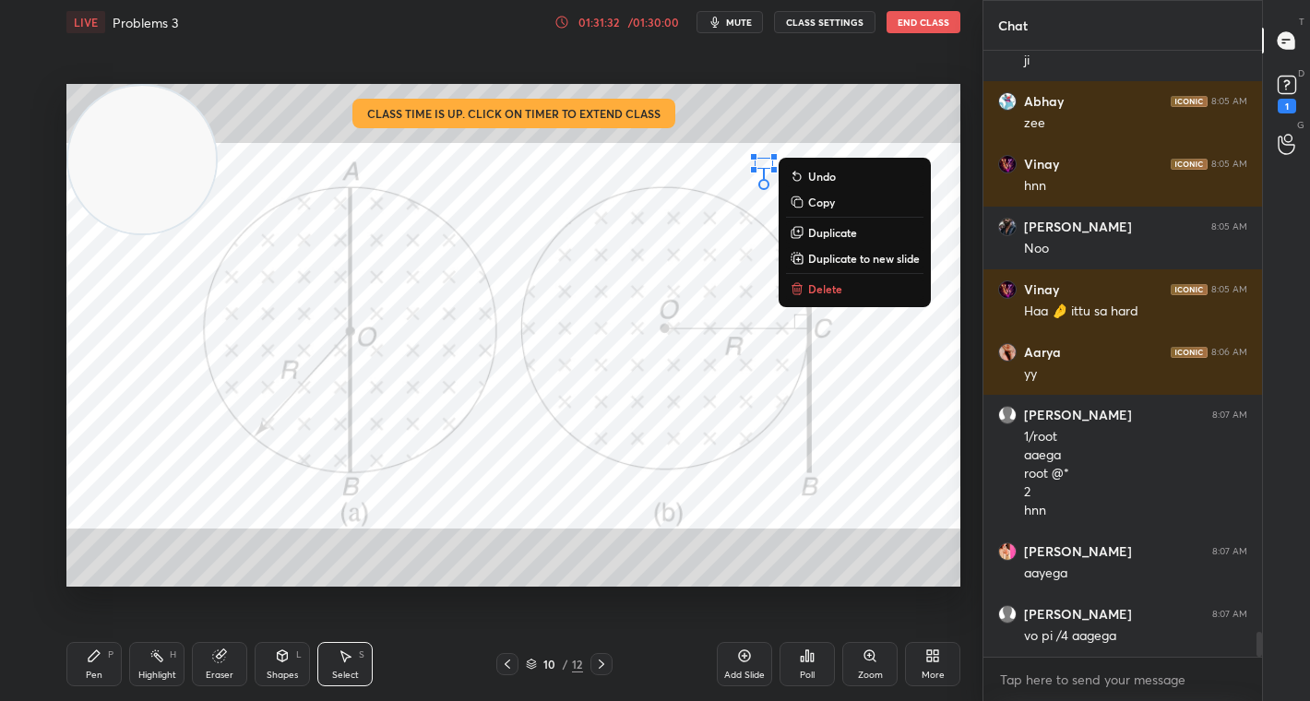
click at [854, 293] on button "Delete" at bounding box center [854, 289] width 137 height 22
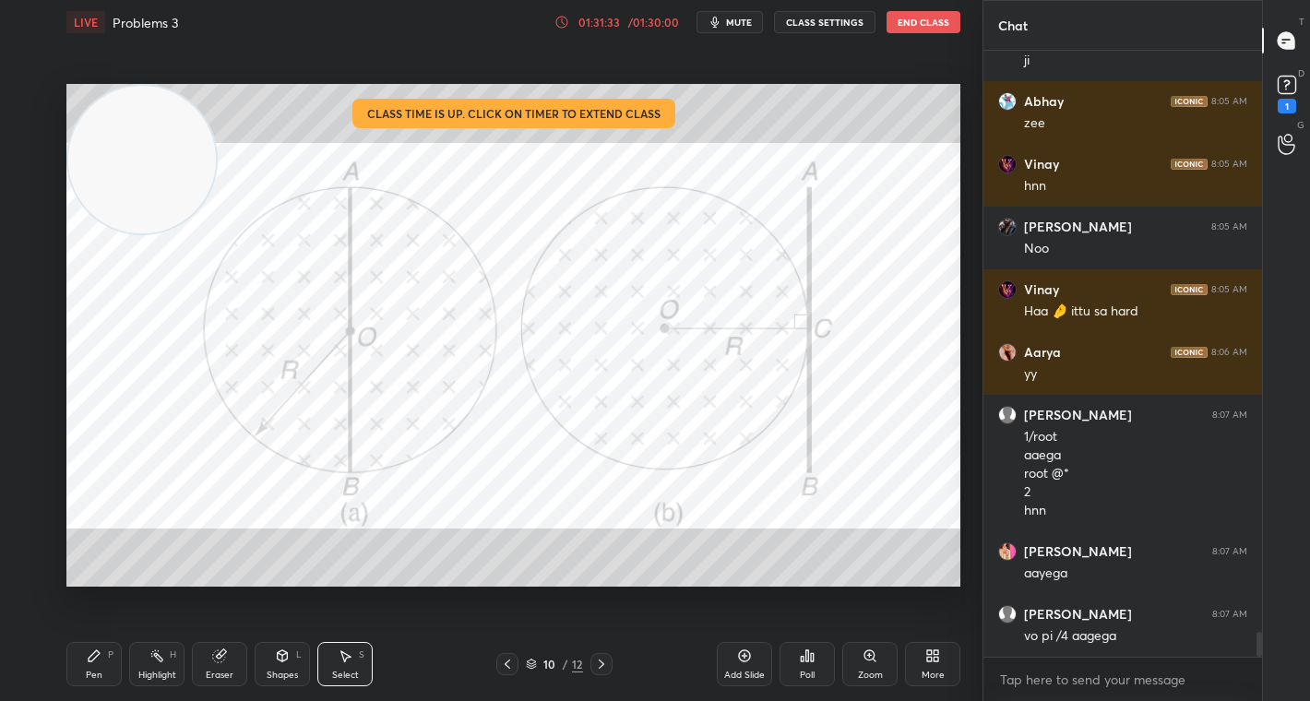
click at [101, 658] on icon at bounding box center [94, 656] width 15 height 15
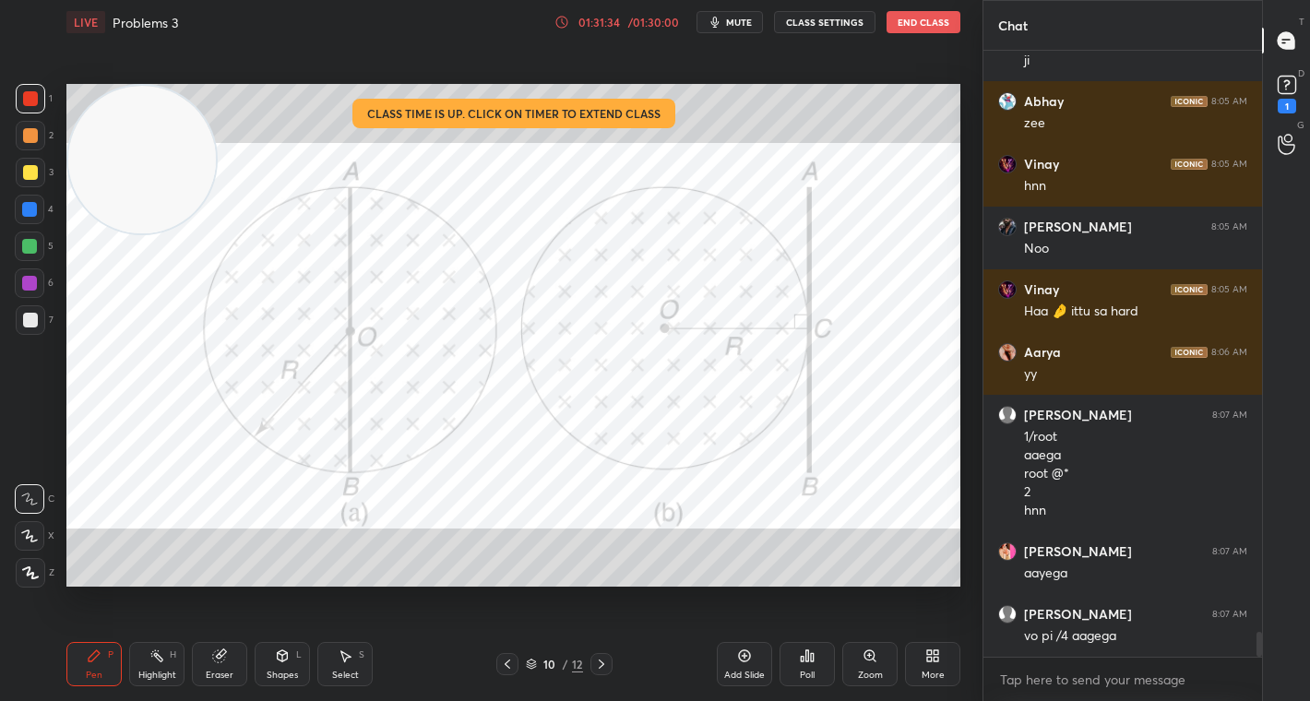
click at [28, 100] on div at bounding box center [30, 98] width 15 height 15
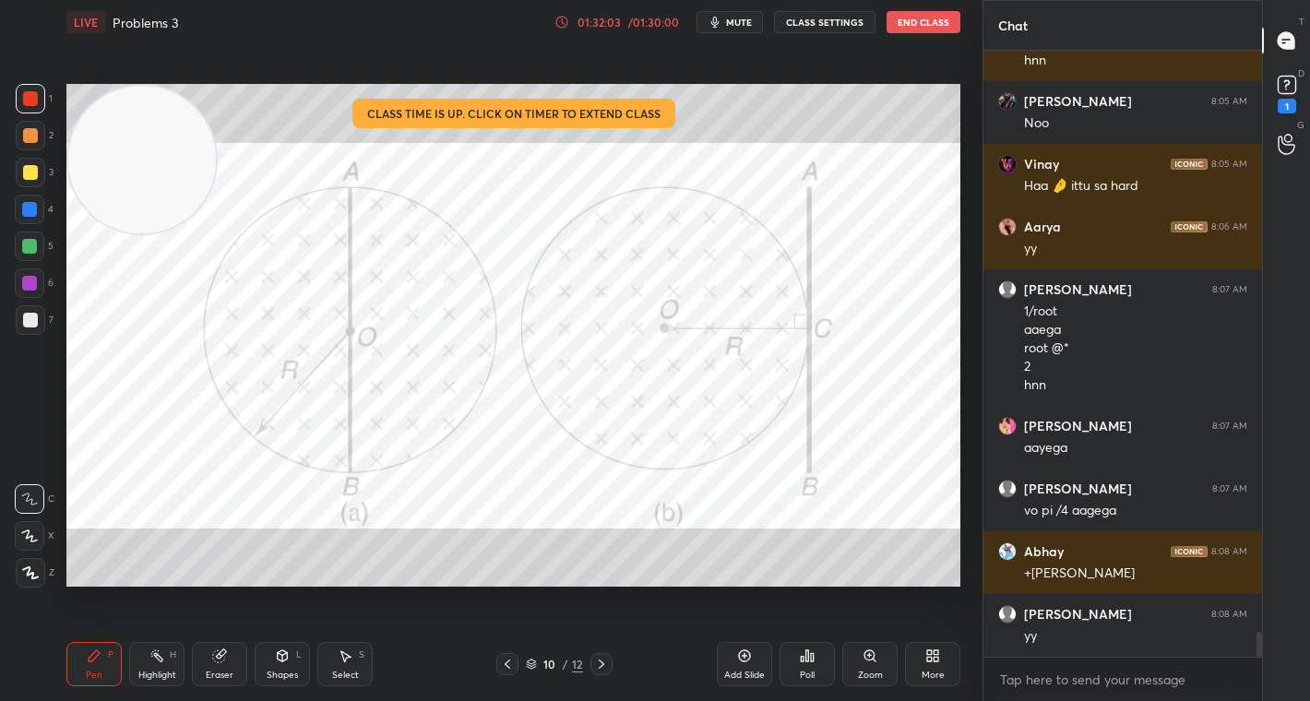
scroll to position [14089, 0]
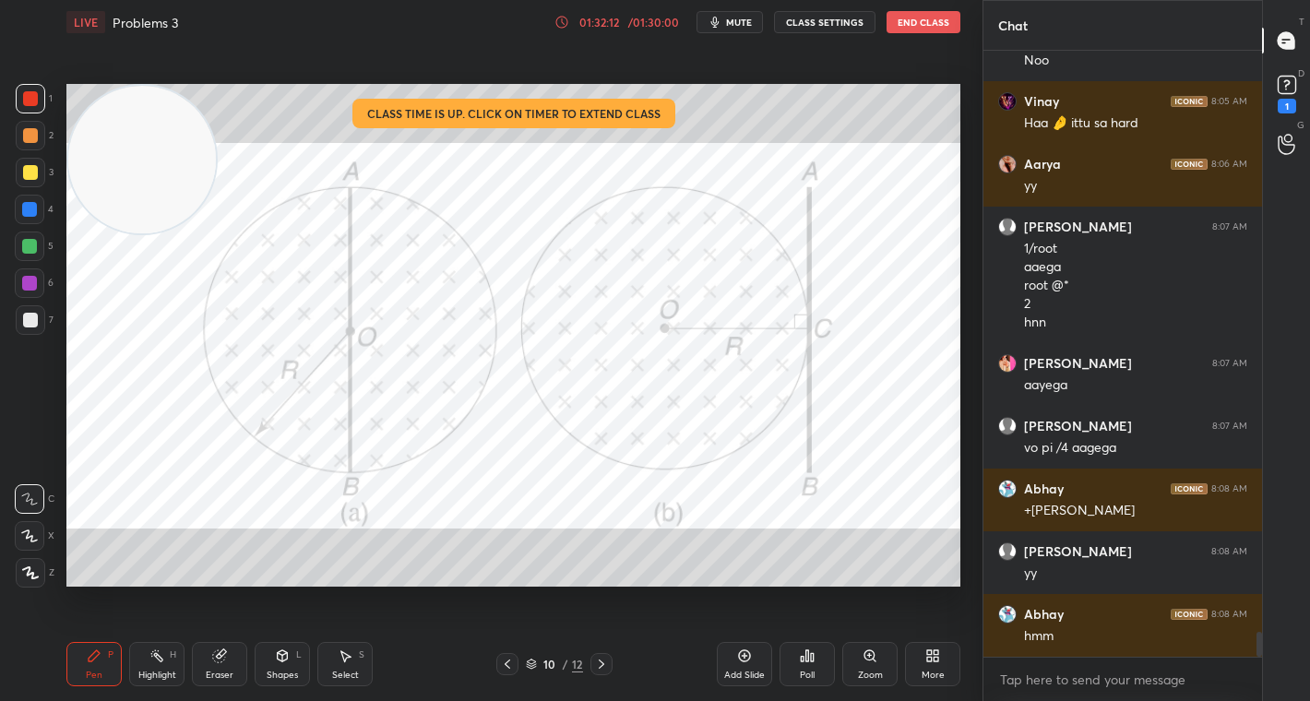
click at [962, 349] on div "Setting up your live class Class time is up. Click on timer to extend class Pol…" at bounding box center [513, 335] width 909 height 583
drag, startPoint x: 960, startPoint y: 304, endPoint x: 964, endPoint y: 330, distance: 27.0
click at [966, 331] on div "Setting up your live class Class time is up. Click on timer to extend class Pol…" at bounding box center [513, 335] width 909 height 583
click at [964, 353] on div "Setting up your live class Class time is up. Click on timer to extend class Pol…" at bounding box center [513, 335] width 909 height 583
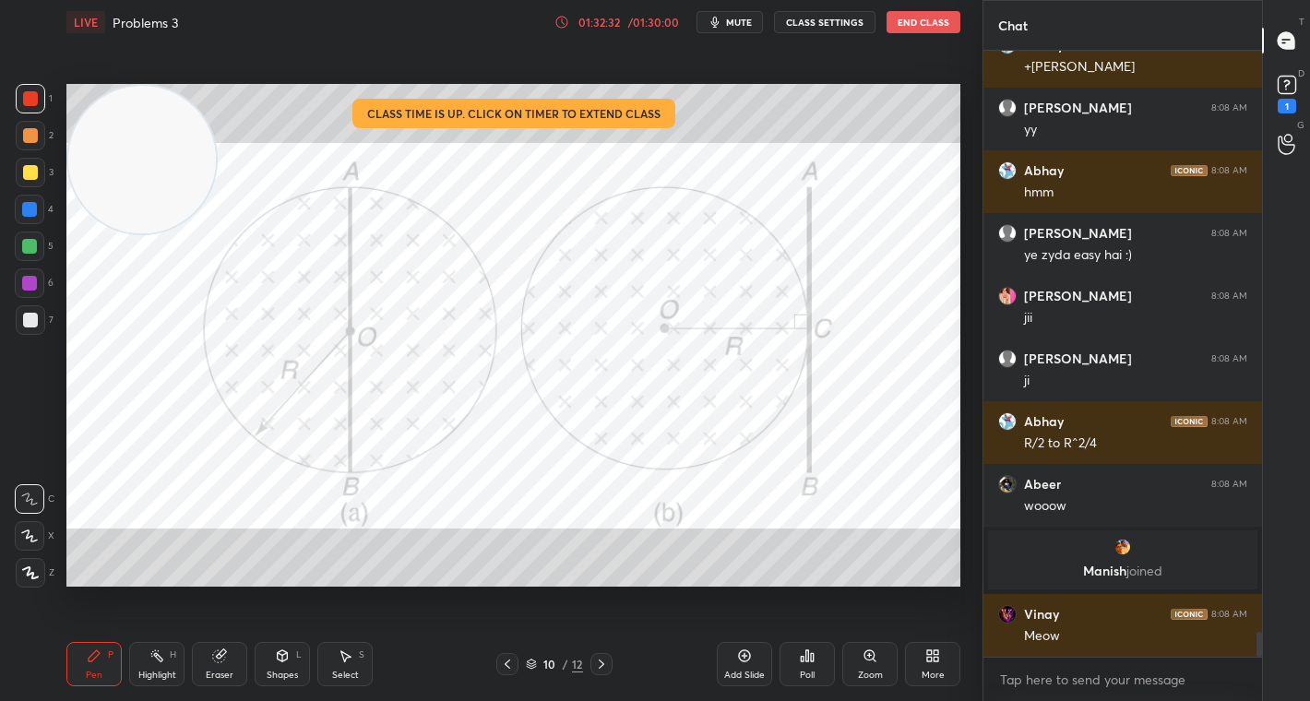
scroll to position [14240, 0]
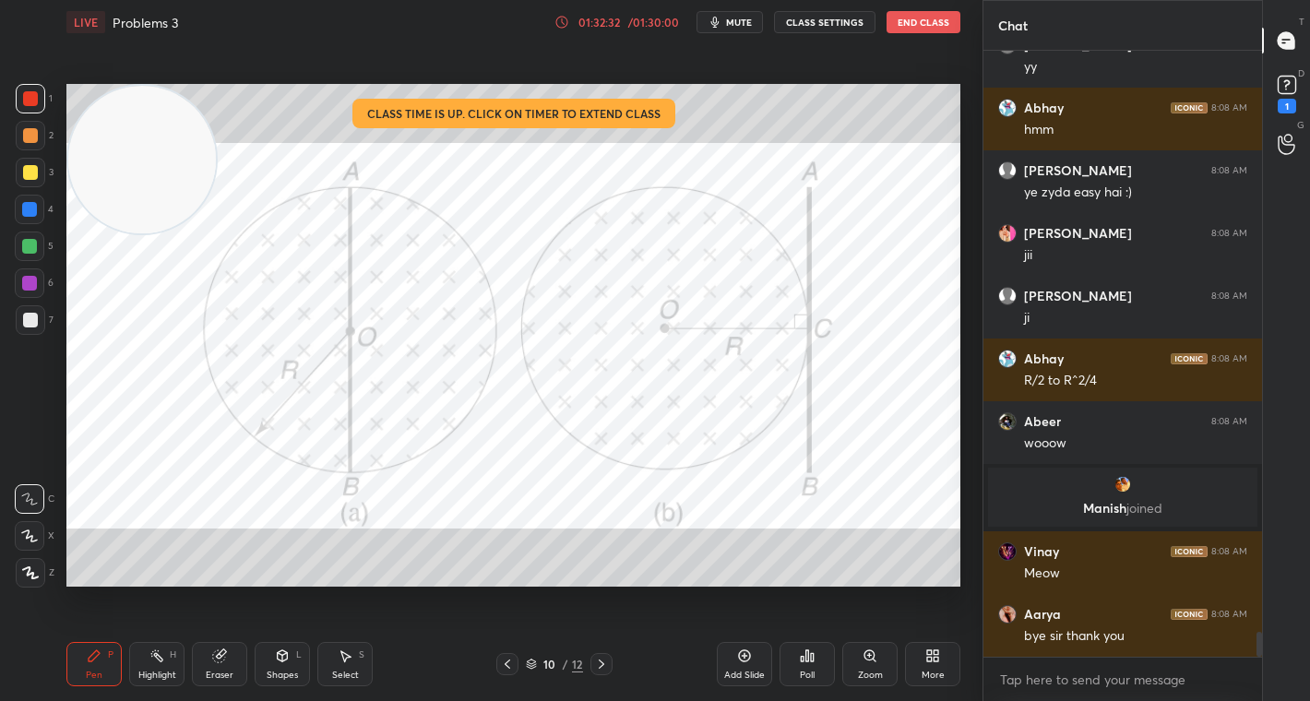
click at [916, 33] on div "LIVE Problems 3 01:32:32 / 01:30:00 mute CLASS SETTINGS End Class" at bounding box center [513, 22] width 894 height 44
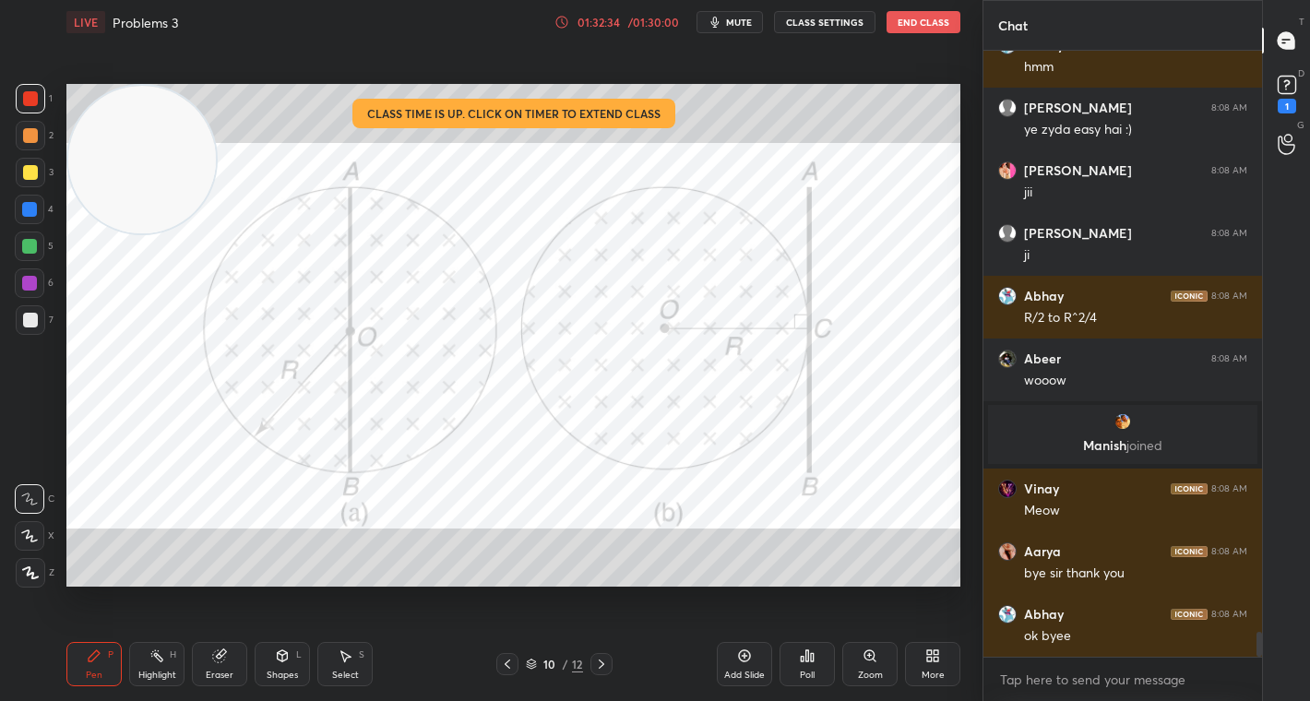
click at [927, 28] on button "End Class" at bounding box center [924, 22] width 74 height 22
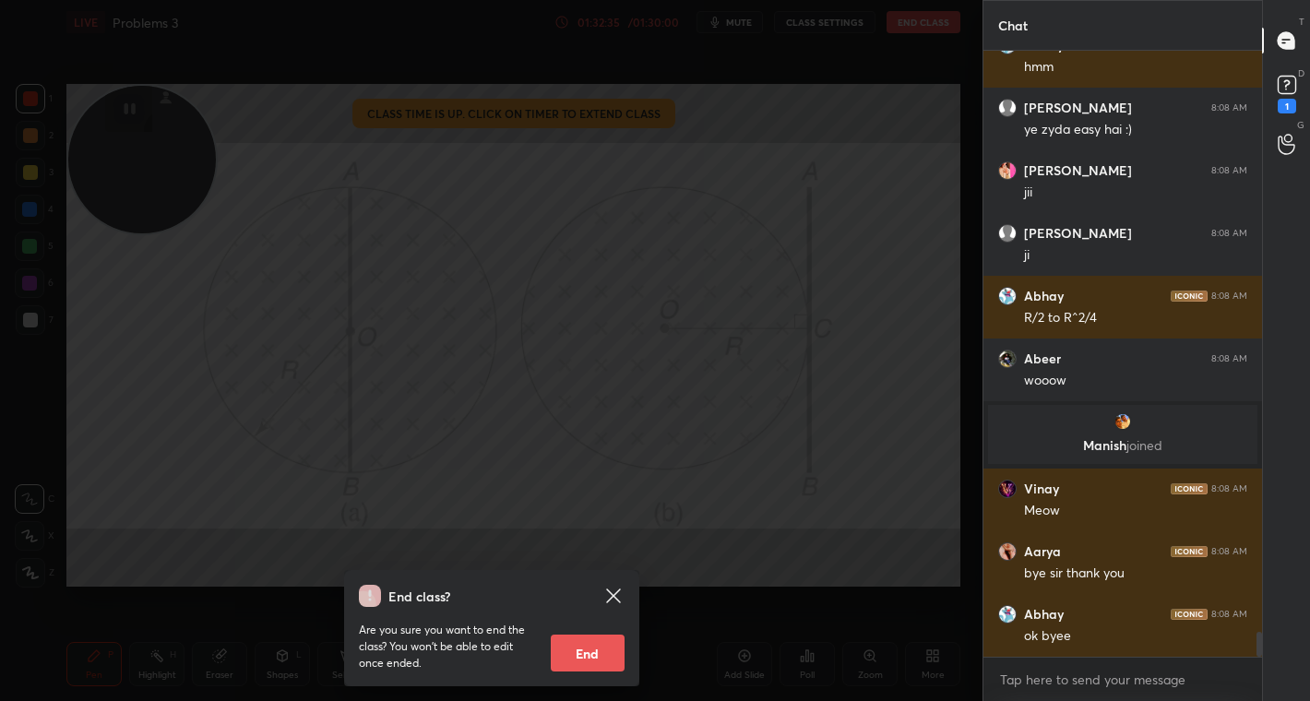
click at [604, 648] on button "End" at bounding box center [588, 653] width 74 height 37
type textarea "x"
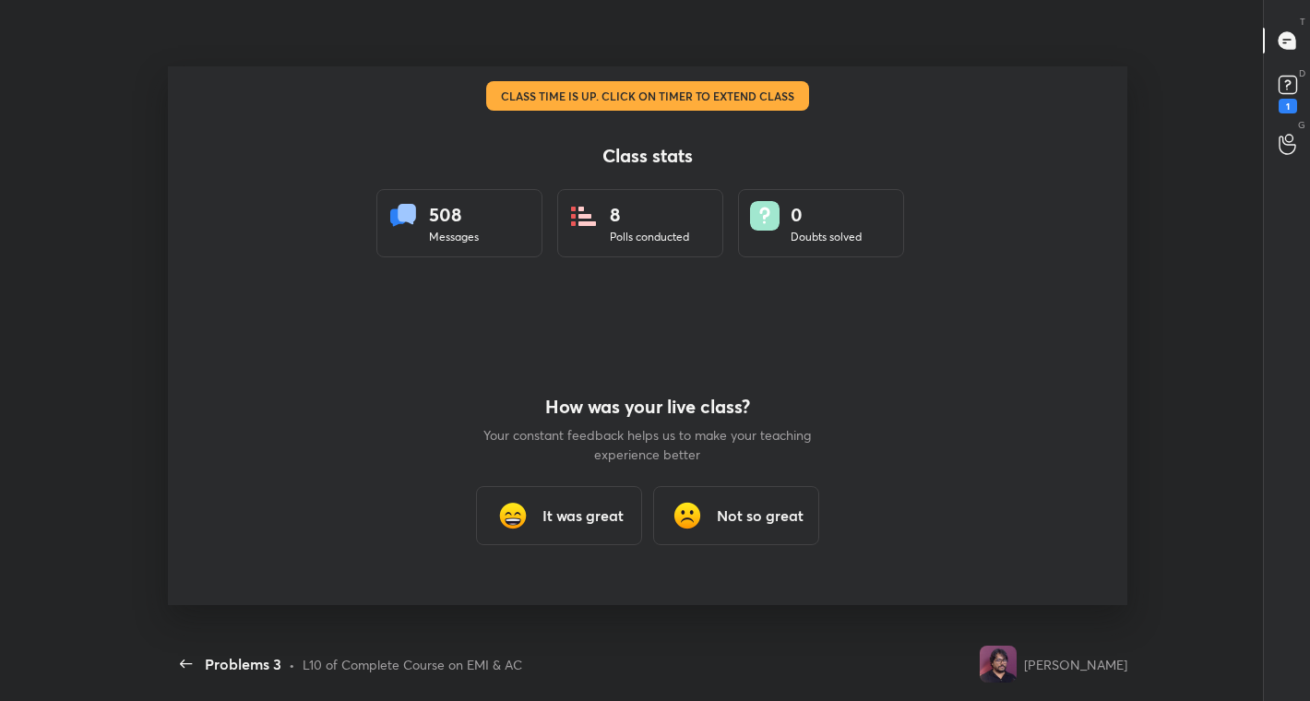
scroll to position [0, 0]
